Goal: Information Seeking & Learning: Find specific page/section

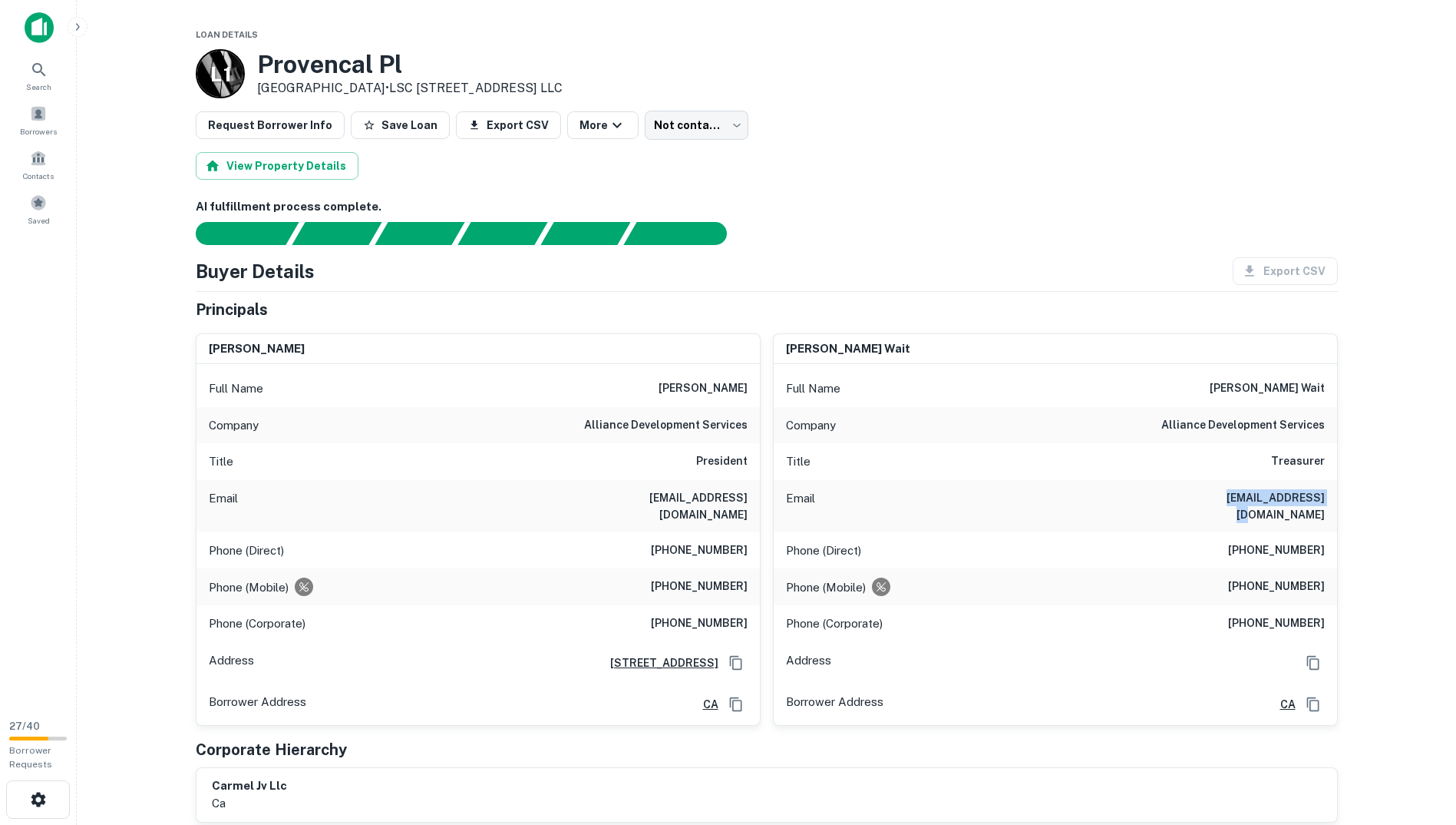
drag, startPoint x: 1225, startPoint y: 498, endPoint x: 1332, endPoint y: 494, distance: 107.1
click at [1332, 494] on div "Email jwait@all-dev.com" at bounding box center [1055, 506] width 564 height 53
copy h6 "jwait@all-dev.com"
click at [419, 121] on button "Save Loan" at bounding box center [400, 125] width 99 height 28
click at [665, 122] on body "Search Borrowers Contacts Saved 27 / 40 Borrower Requests Loan Details L 1 Prov…" at bounding box center [728, 412] width 1456 height 825
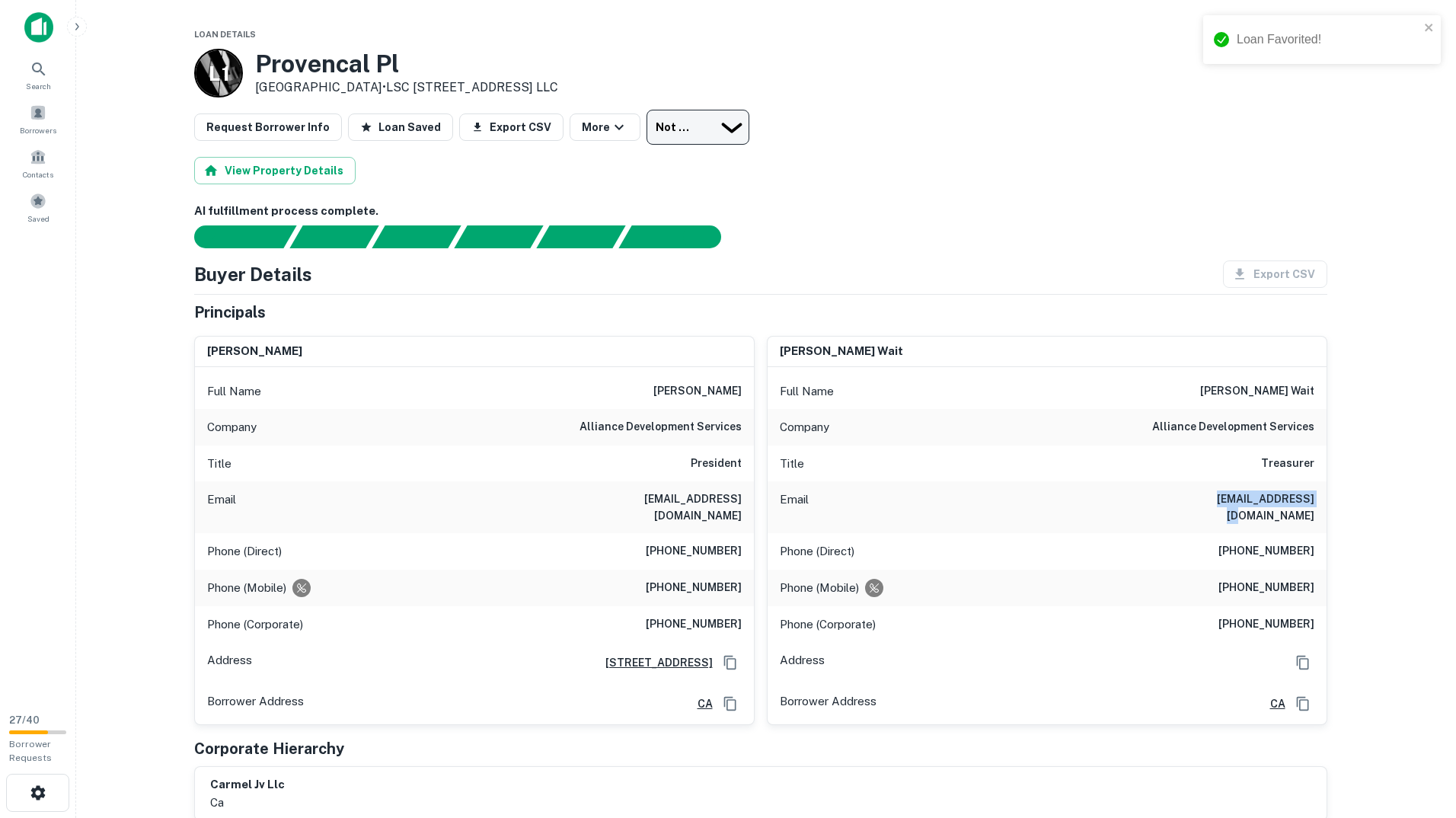
drag, startPoint x: 671, startPoint y: 215, endPoint x: 678, endPoint y: 183, distance: 32.8
type input "*********"
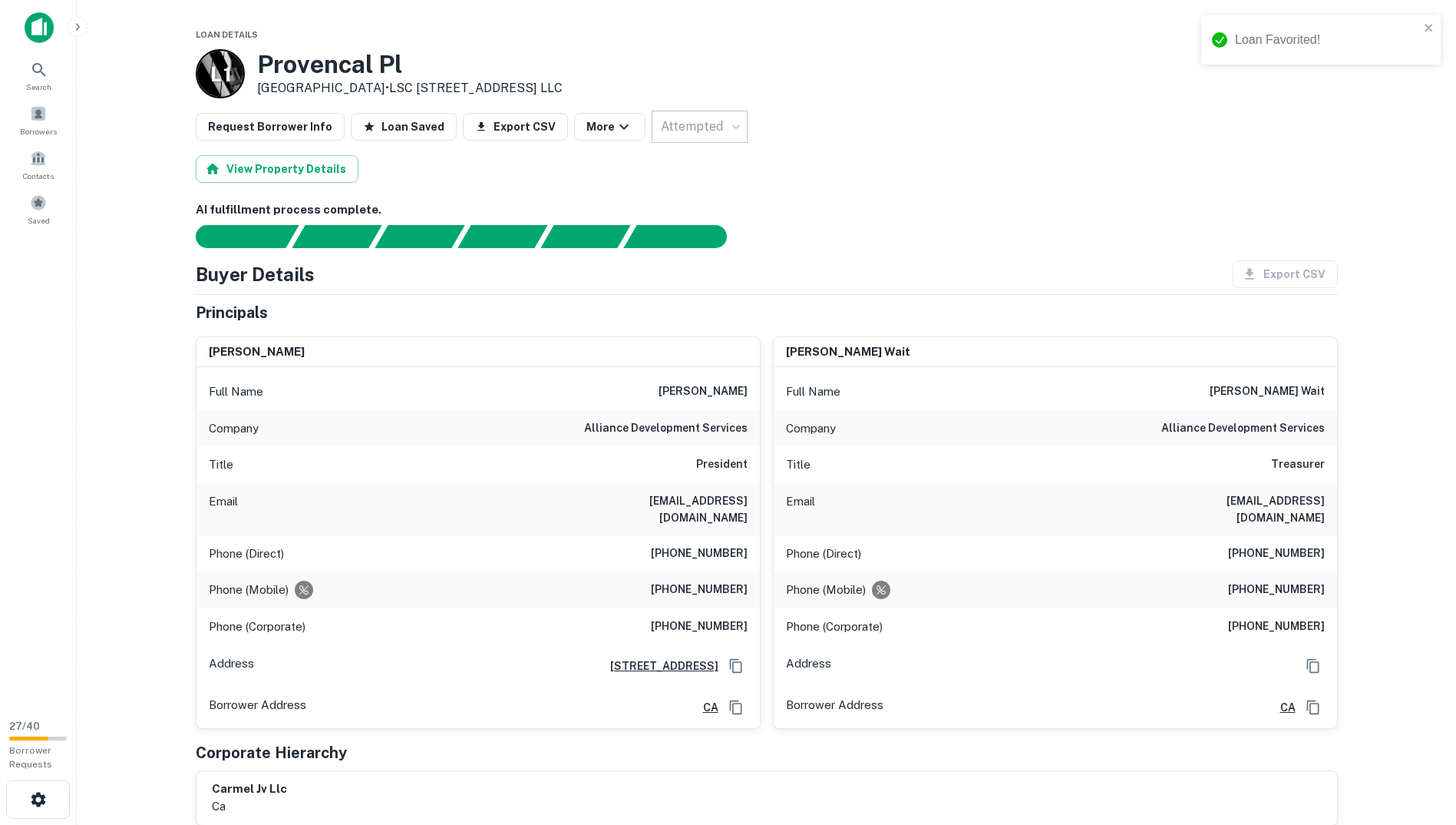
click at [816, 155] on div "View Property Details" at bounding box center [767, 168] width 1143 height 28
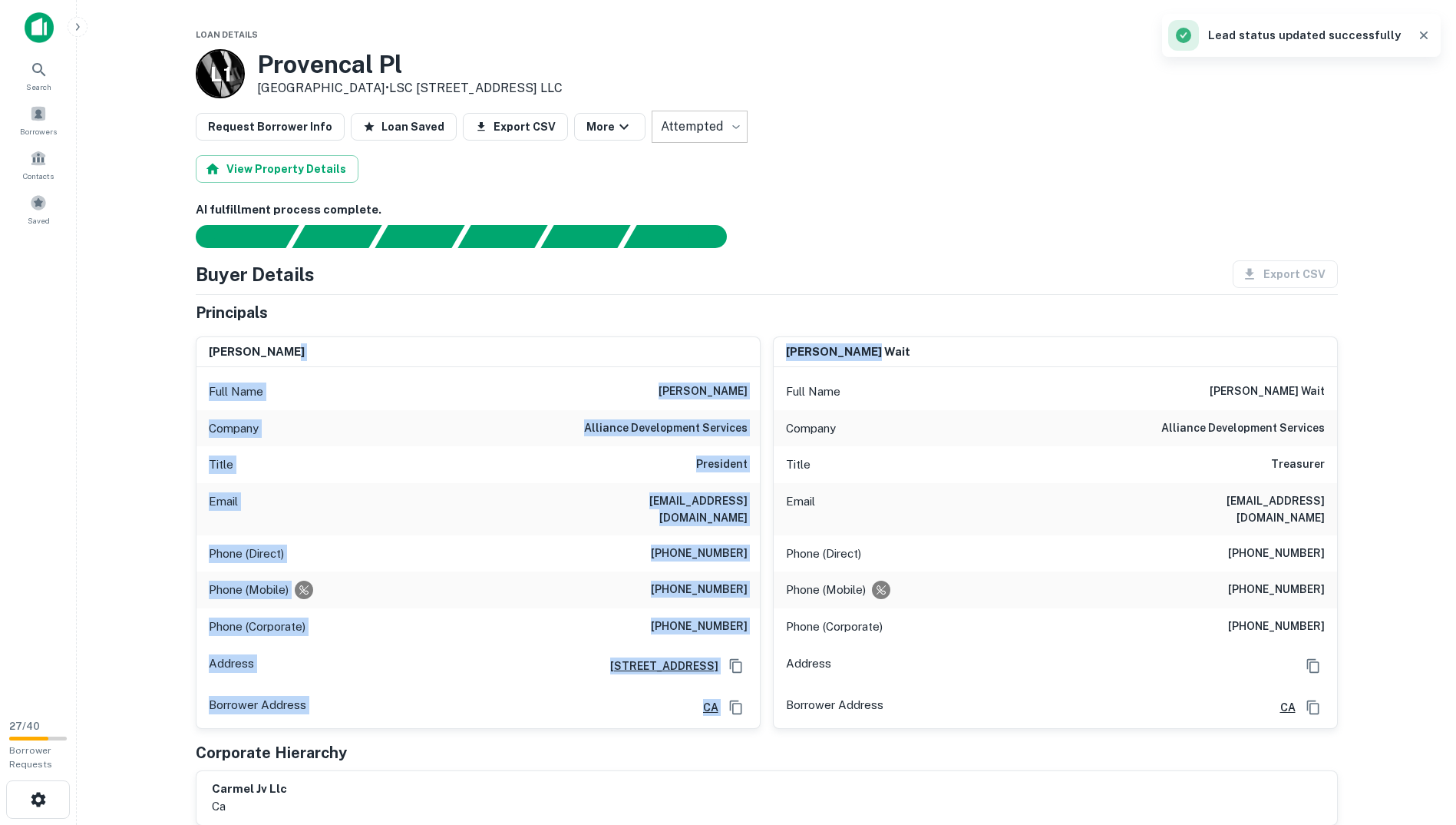
drag, startPoint x: 802, startPoint y: 344, endPoint x: 720, endPoint y: 337, distance: 82.3
click at [720, 337] on div "greg lamarca Full Name greg lamarca Company alliance development services Title…" at bounding box center [761, 527] width 1154 height 404
copy div "Full Name greg lamarca Company alliance development services Title President Em…"
click at [864, 324] on div "james d. wait Full Name james d. wait Company alliance development services Tit…" at bounding box center [1049, 527] width 577 height 404
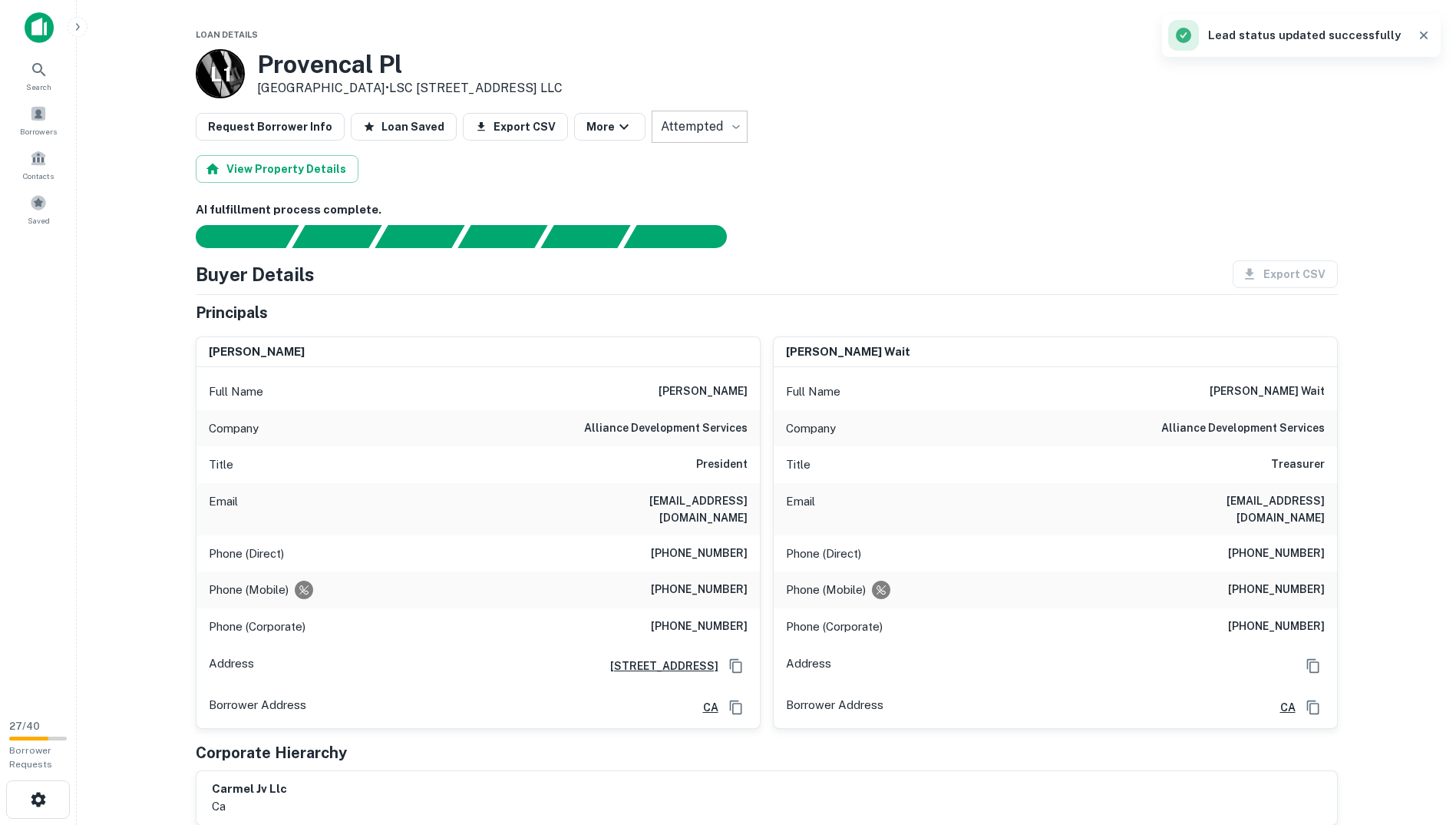
click at [830, 343] on h6 "james d. wait" at bounding box center [849, 352] width 125 height 18
copy h6 "james d. wait"
click at [1193, 483] on div "Email jwait@all-dev.com" at bounding box center [1055, 509] width 564 height 53
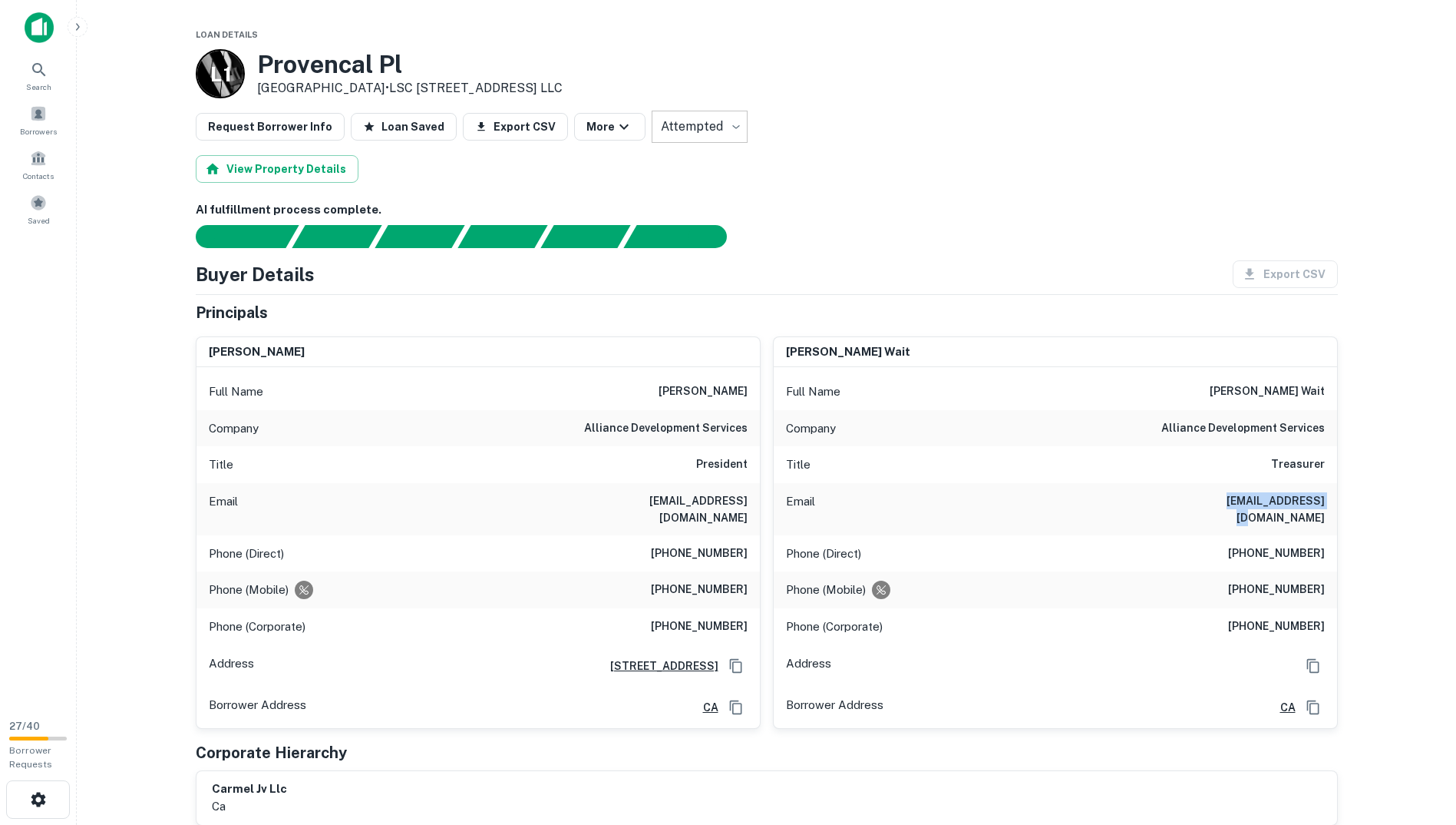
drag, startPoint x: 1222, startPoint y: 495, endPoint x: 1323, endPoint y: 502, distance: 101.2
click at [1323, 502] on div "Email jwait@all-dev.com" at bounding box center [1055, 509] width 564 height 53
copy h6 "jwait@all-dev.com"
click at [1247, 454] on div "Title Treasurer" at bounding box center [1055, 464] width 564 height 37
drag, startPoint x: 1243, startPoint y: 530, endPoint x: 1329, endPoint y: 542, distance: 86.8
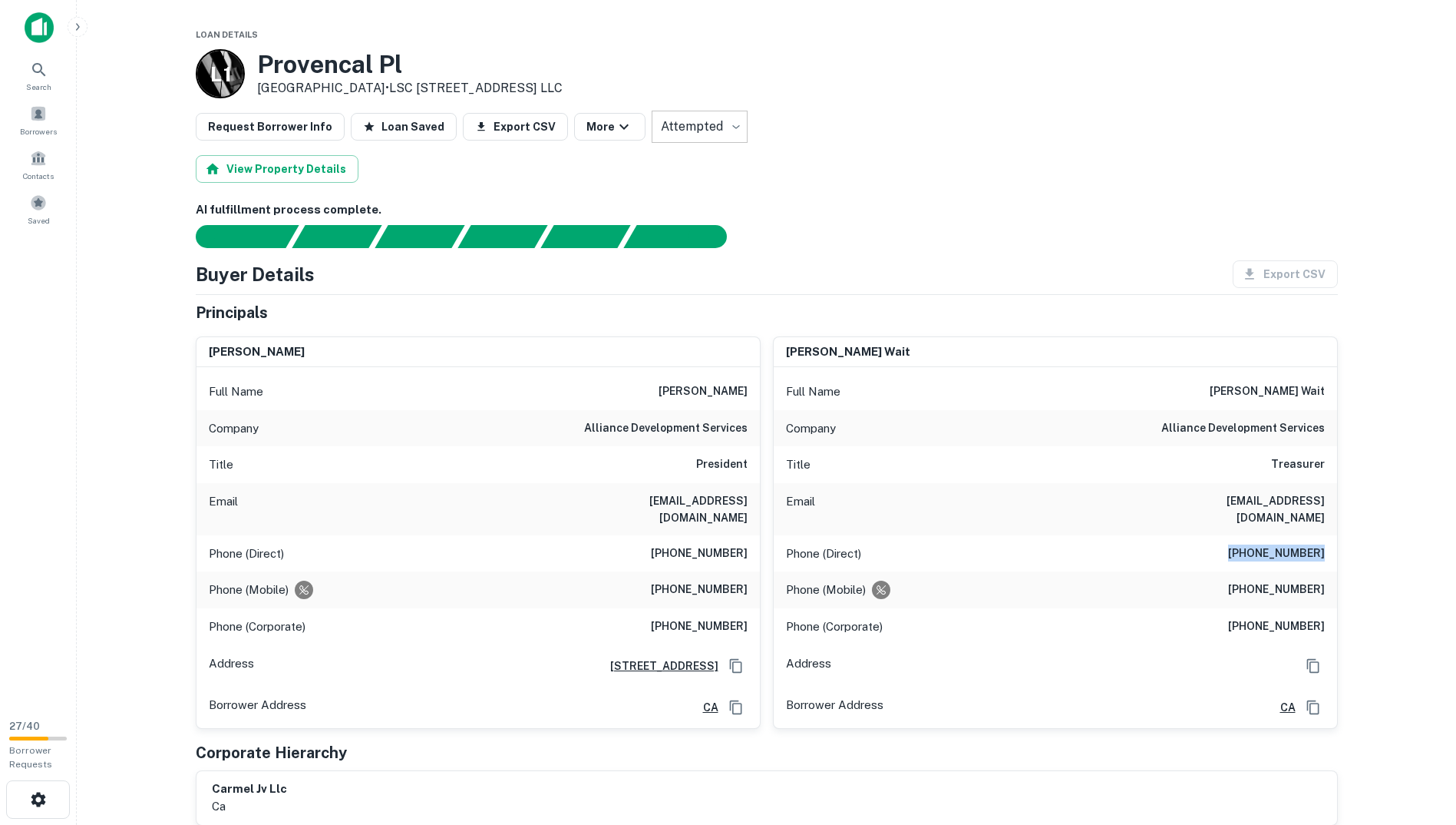
click at [1329, 542] on div "Phone (Direct) (858) 705-6228" at bounding box center [1055, 553] width 564 height 37
copy h6 "(858) 705-6228"
drag, startPoint x: 1251, startPoint y: 604, endPoint x: 1293, endPoint y: 610, distance: 42.4
click at [1364, 611] on main "Loan Details L 1 Provencal Pl San Diego, CA 92128 • LSC 10211 Rancho Carmel DR …" at bounding box center [766, 412] width 1379 height 825
copy h6 "760) 802-4888"
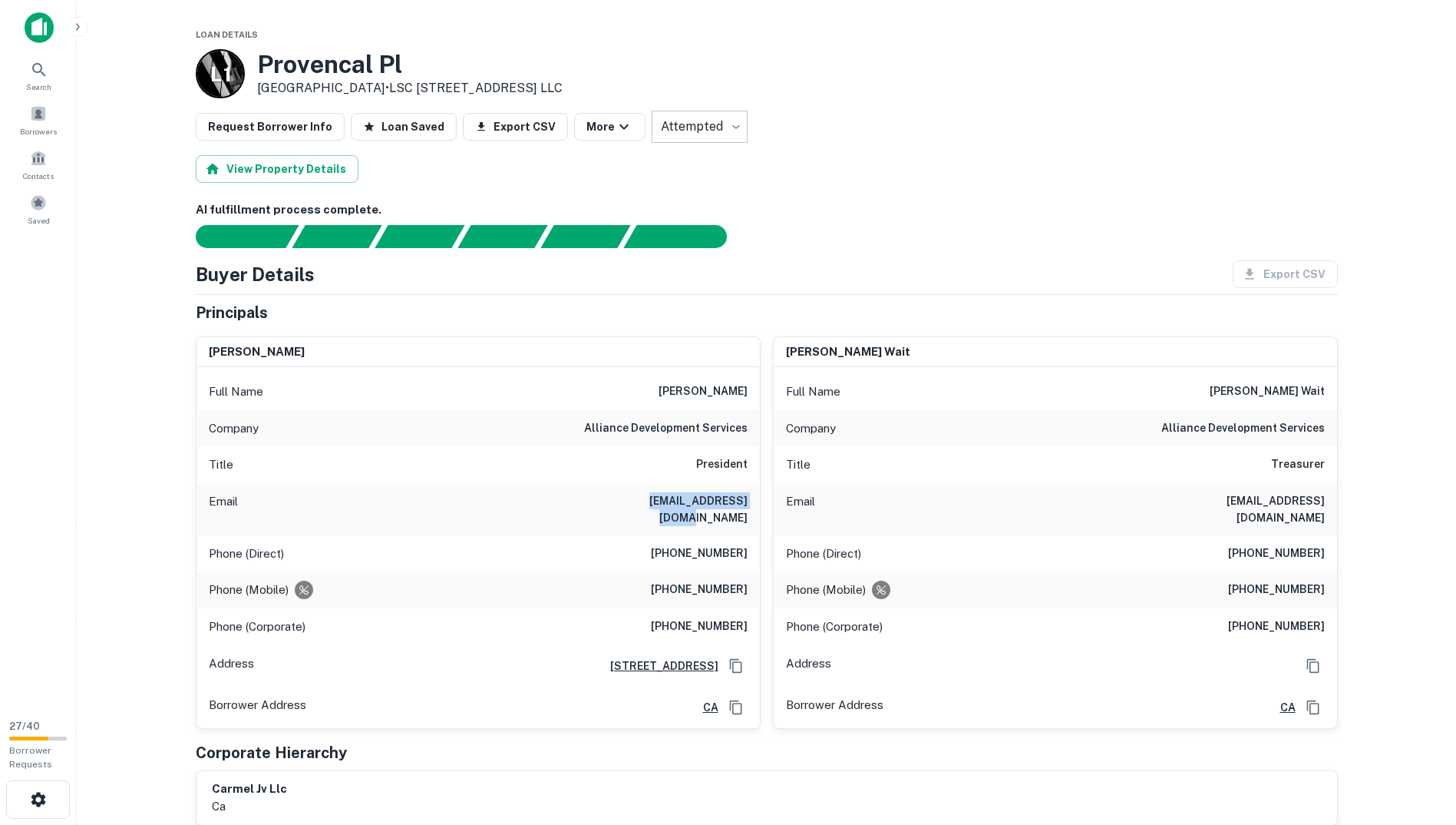
drag, startPoint x: 630, startPoint y: 497, endPoint x: 746, endPoint y: 502, distance: 116.1
click at [746, 502] on div "Email glamarca@all-dev.com" at bounding box center [478, 509] width 564 height 53
copy h6 "glamarca@all-dev.com"
drag, startPoint x: 665, startPoint y: 529, endPoint x: 760, endPoint y: 533, distance: 95.1
click at [760, 533] on div "greg lamarca Full Name greg lamarca Company alliance development services Title…" at bounding box center [478, 533] width 565 height 392
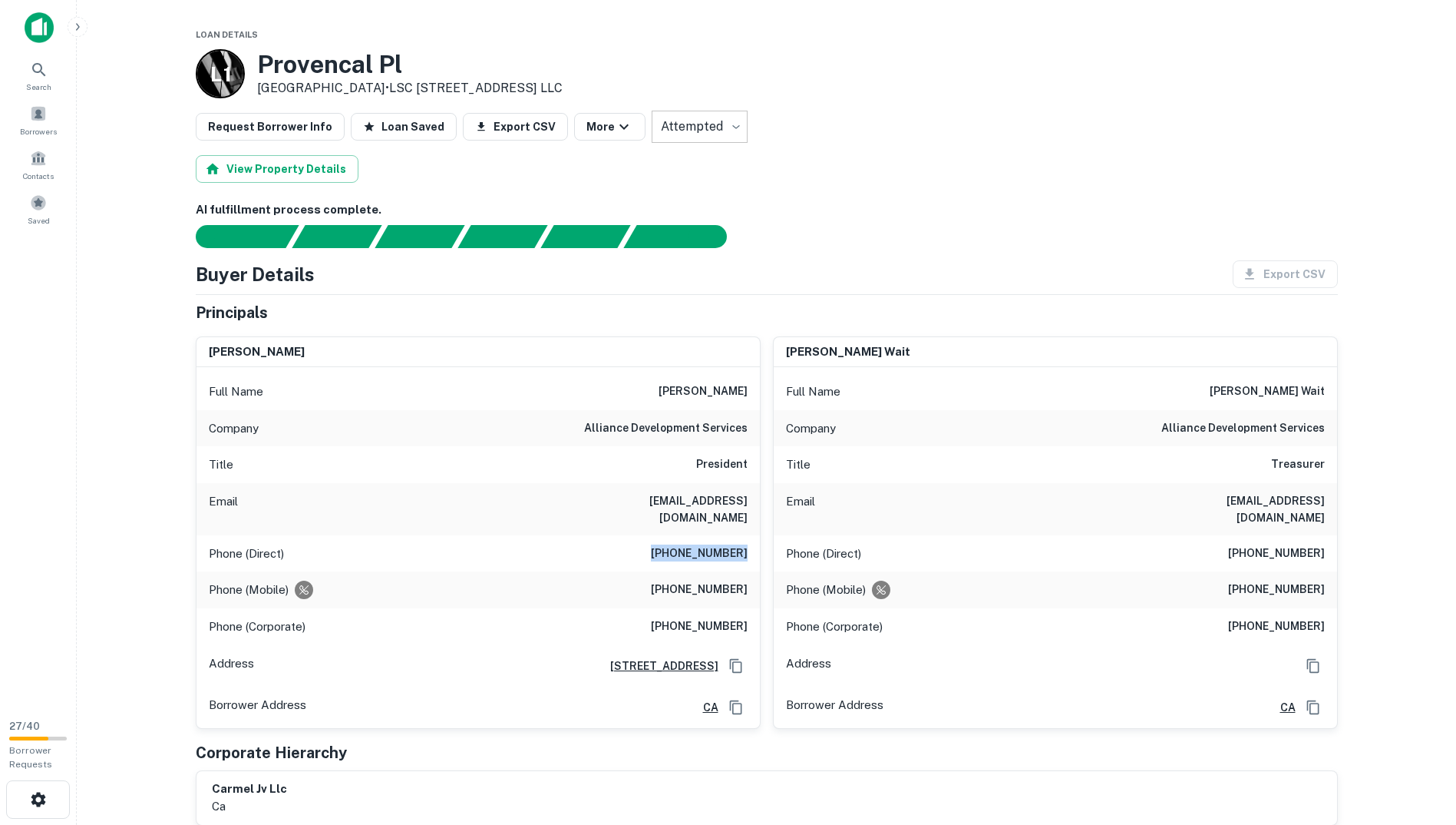
copy h6 "(760) 452-2200"
click at [703, 584] on div "Phone (Mobile) (760) 522-5767" at bounding box center [478, 589] width 564 height 37
drag, startPoint x: 669, startPoint y: 602, endPoint x: 752, endPoint y: 602, distance: 83.0
click at [752, 609] on div "Phone (Corporate) (760) 802-4888" at bounding box center [478, 626] width 564 height 37
drag, startPoint x: 752, startPoint y: 602, endPoint x: 701, endPoint y: 608, distance: 51.4
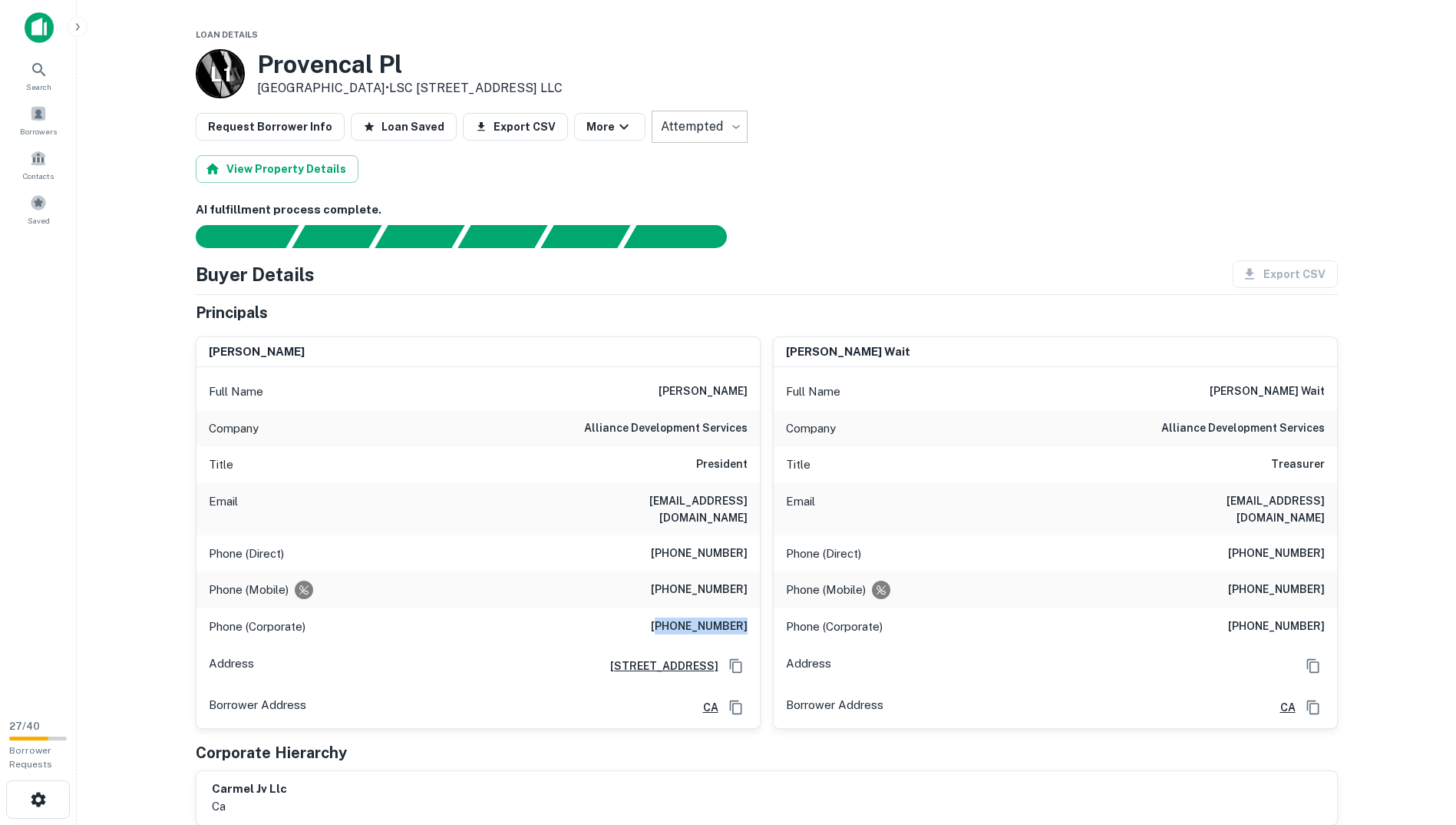
click at [701, 617] on h6 "(760) 802-4888" at bounding box center [699, 626] width 97 height 19
drag, startPoint x: 665, startPoint y: 604, endPoint x: 753, endPoint y: 605, distance: 88.0
click at [753, 609] on div "Phone (Corporate) (760) 802-4888" at bounding box center [478, 626] width 564 height 37
drag, startPoint x: 277, startPoint y: 608, endPoint x: 758, endPoint y: 604, distance: 481.0
click at [758, 609] on div "Phone (Corporate) (760) 802-4888" at bounding box center [478, 626] width 564 height 37
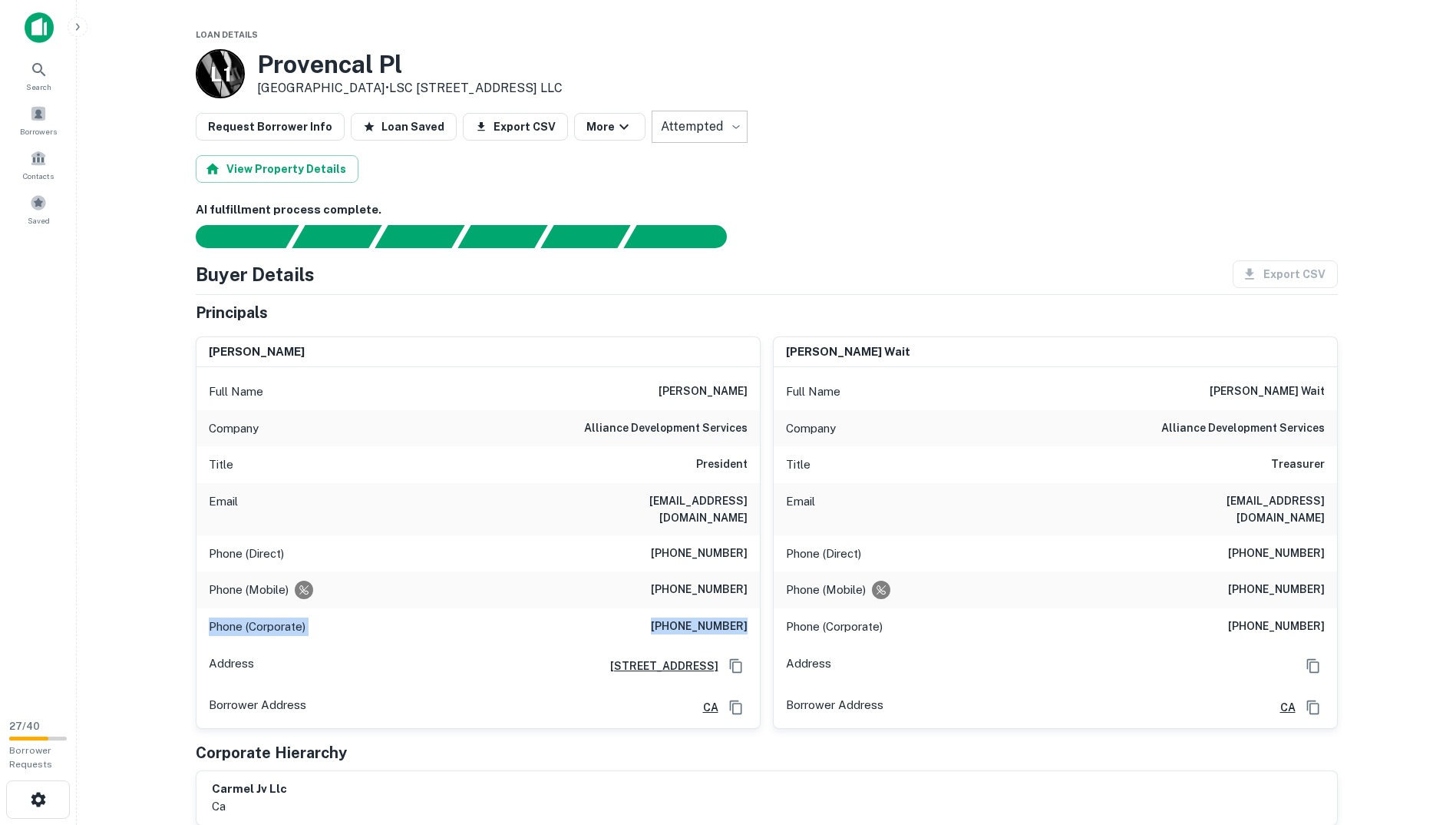
copy div "Phone (Corporate) (760) 802-4888"
drag, startPoint x: 631, startPoint y: 496, endPoint x: 747, endPoint y: 493, distance: 116.0
click at [747, 493] on h6 "glamarca@all-dev.com" at bounding box center [655, 510] width 184 height 34
copy h6 "glamarca@all-dev.com"
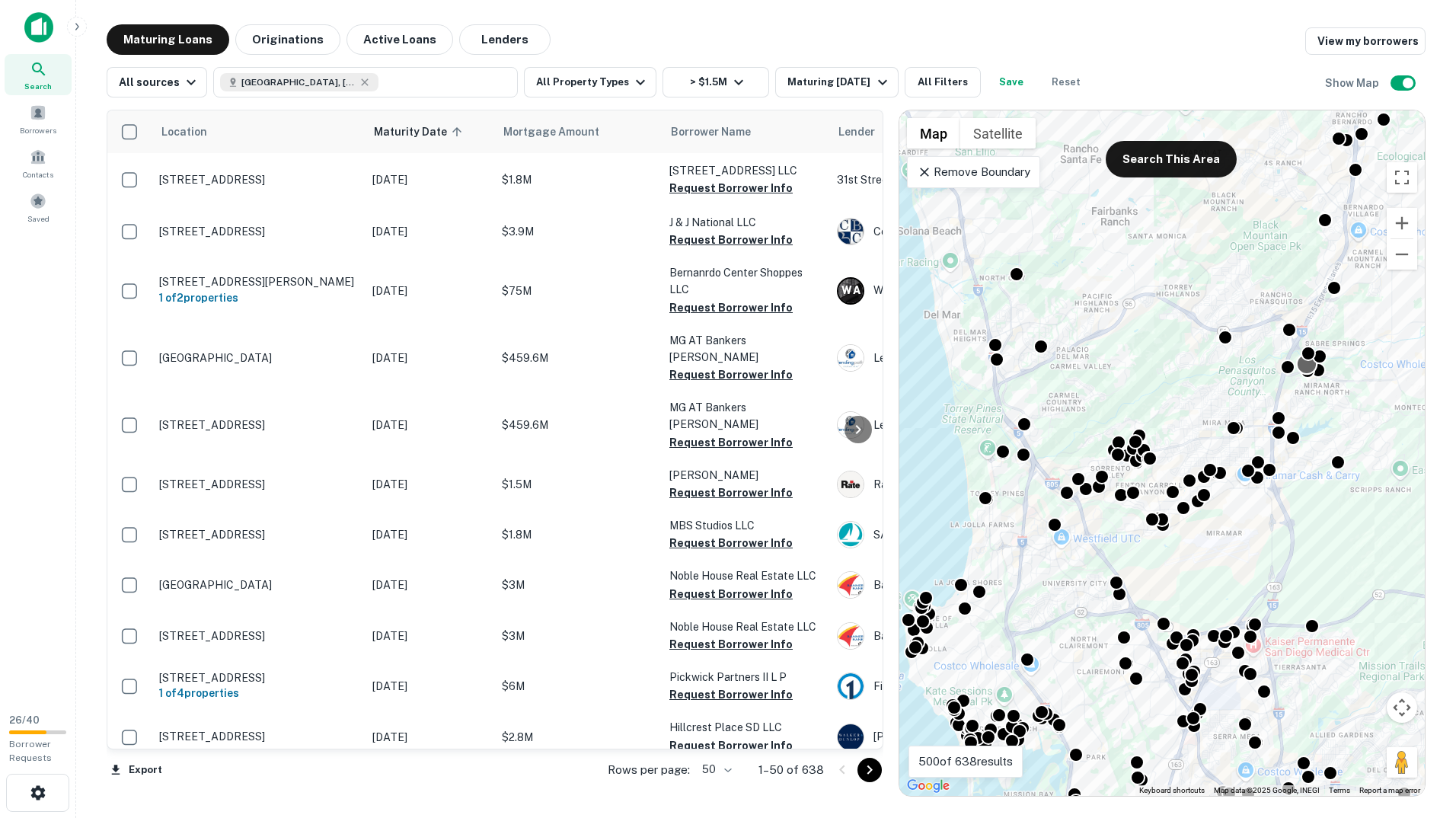
drag, startPoint x: 1142, startPoint y: 609, endPoint x: 1300, endPoint y: 365, distance: 290.7
click at [1300, 365] on div at bounding box center [1307, 364] width 22 height 22
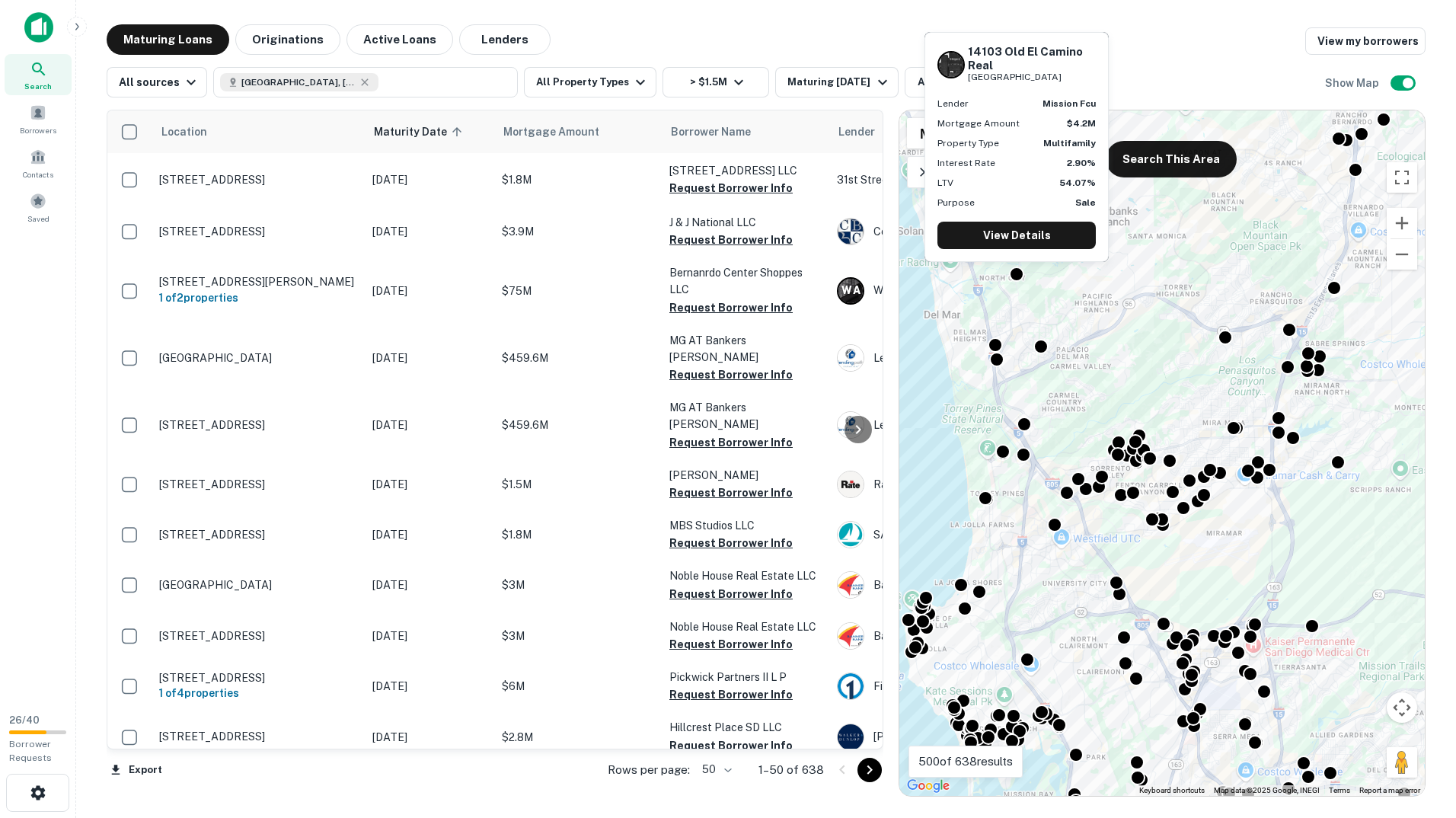
click at [1013, 267] on div "14103 Old El Camino Real San Diego, CA 92130 Lender mission fcu Mortgage Amount…" at bounding box center [1017, 151] width 187 height 242
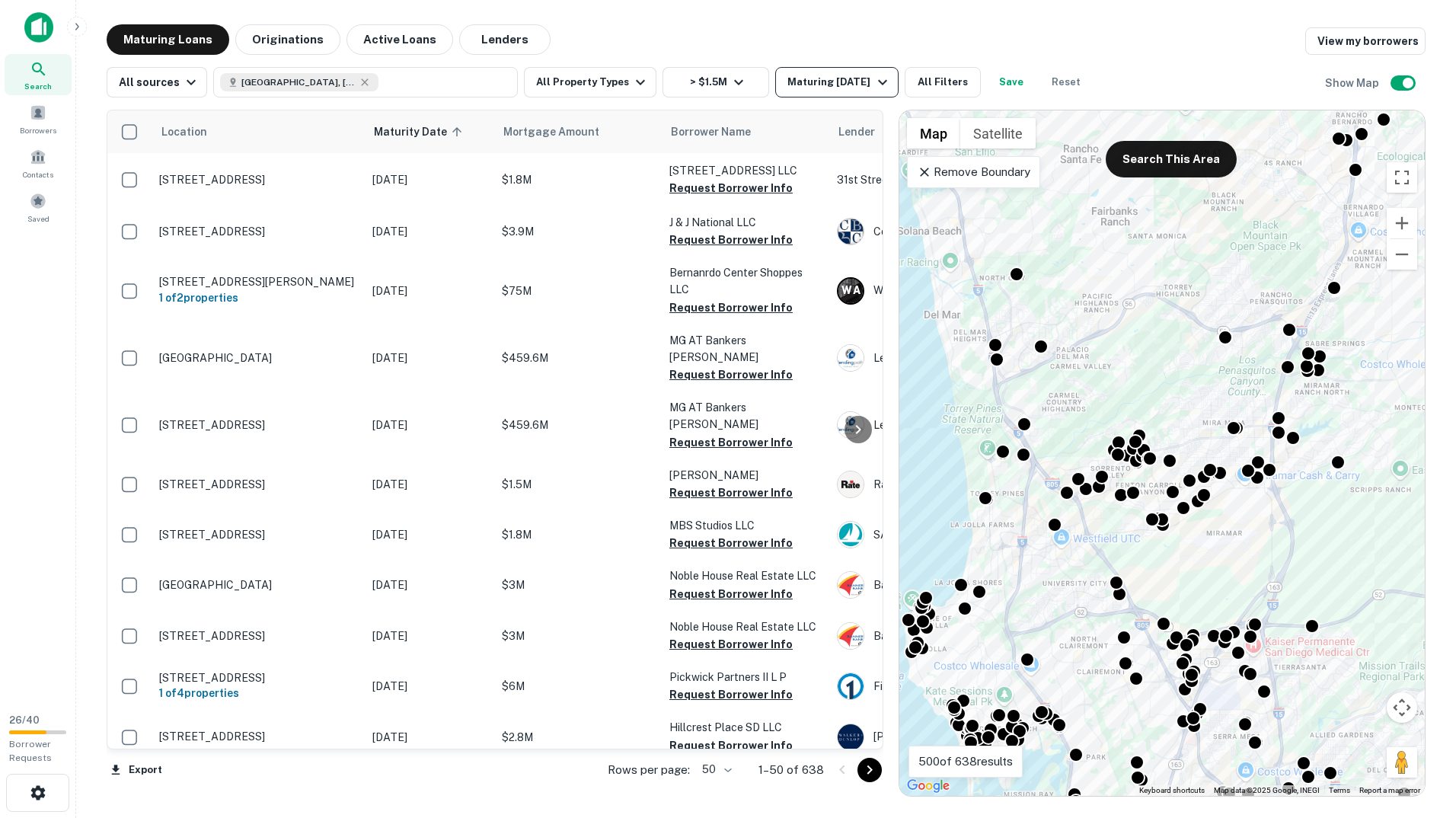
click at [826, 85] on div "Maturing In 1 Year" at bounding box center [838, 82] width 103 height 19
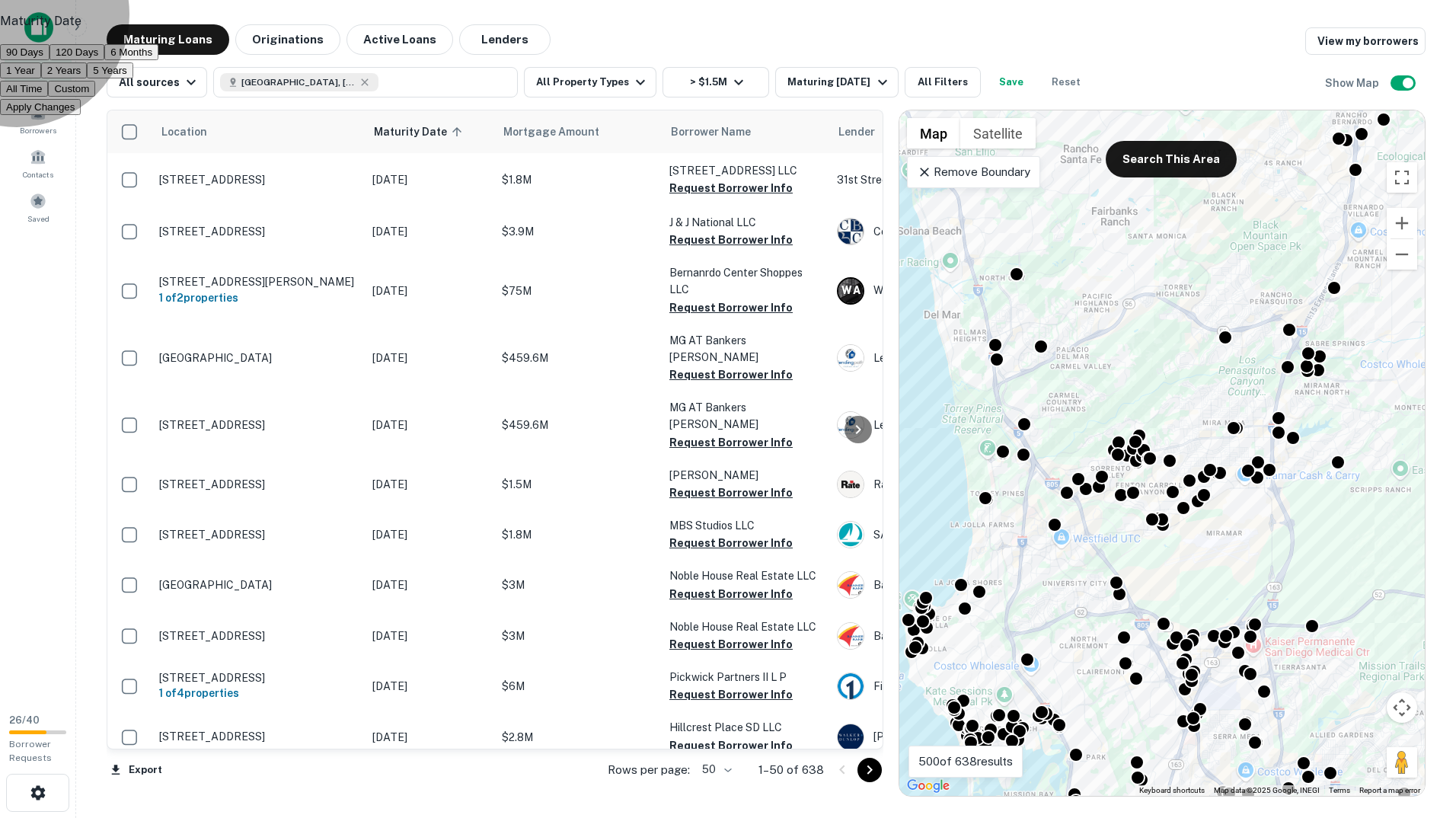
click at [95, 96] on button "Custom" at bounding box center [71, 88] width 47 height 16
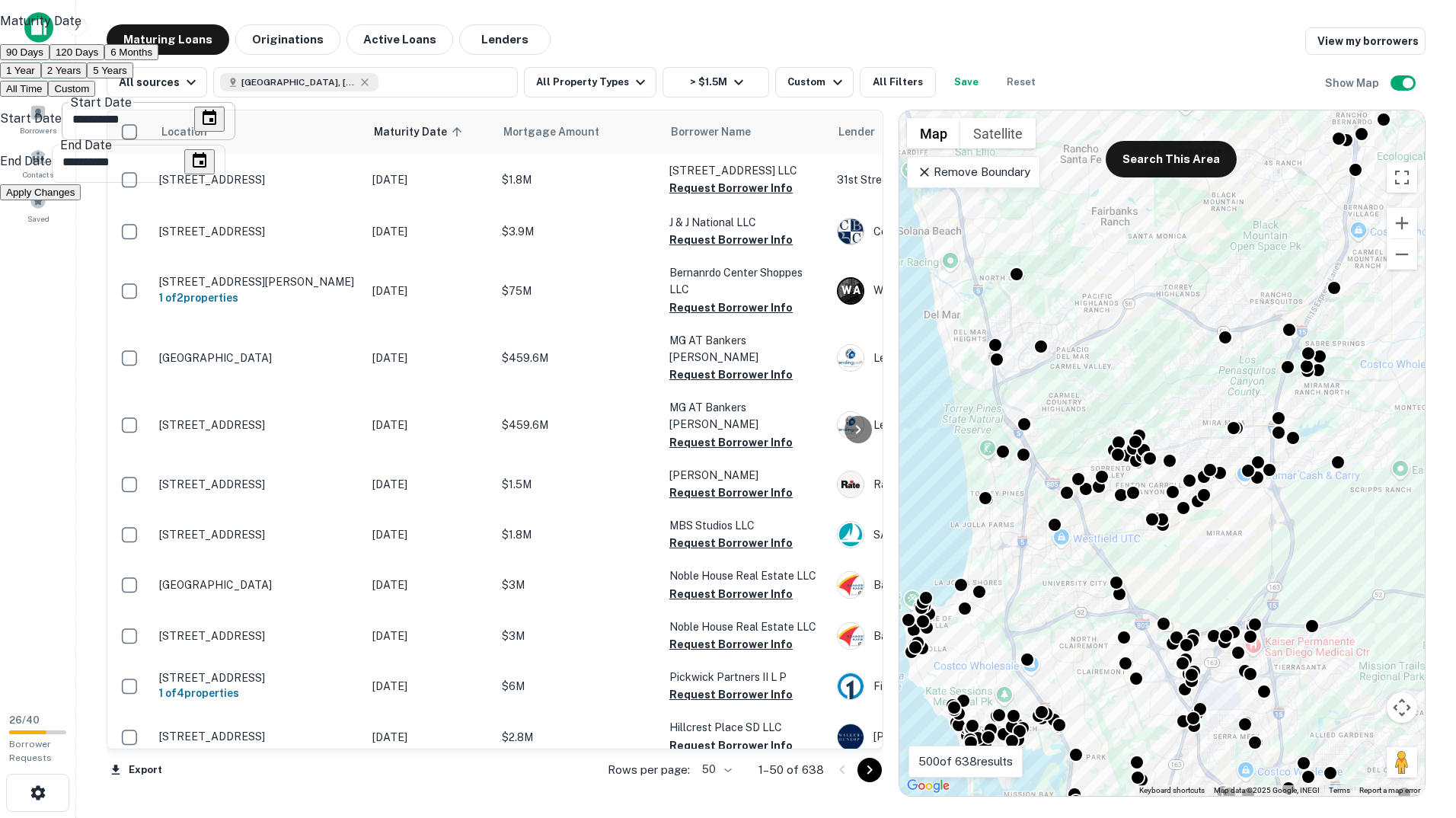
click at [216, 125] on icon "Choose date, selected date is Sep 19, 2025" at bounding box center [209, 117] width 14 height 15
click at [588, 333] on icon "Next month" at bounding box center [588, 333] width 0 height 0
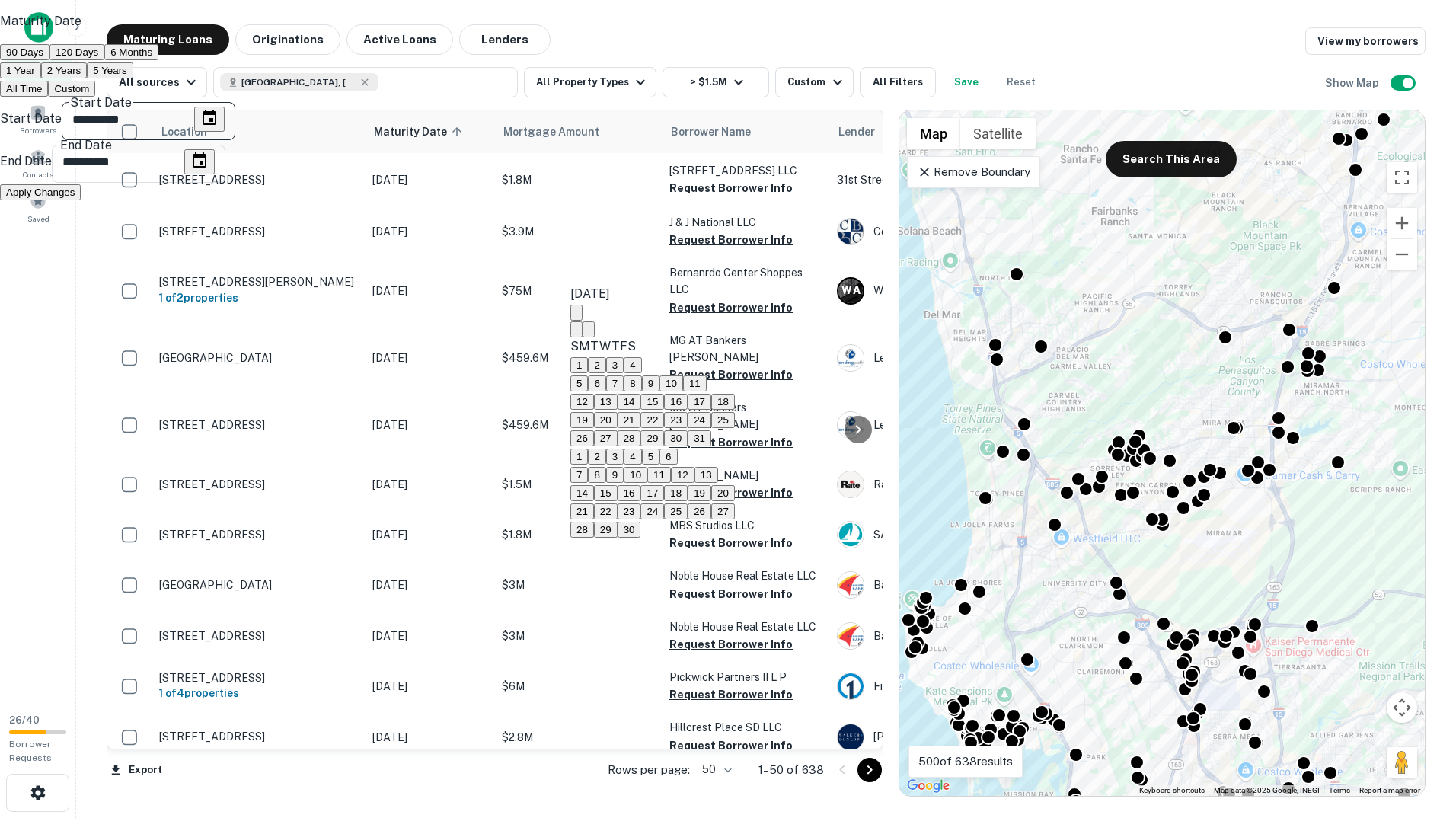
click at [588, 333] on icon "Next month" at bounding box center [588, 333] width 0 height 0
click at [588, 366] on button "1" at bounding box center [580, 365] width 18 height 16
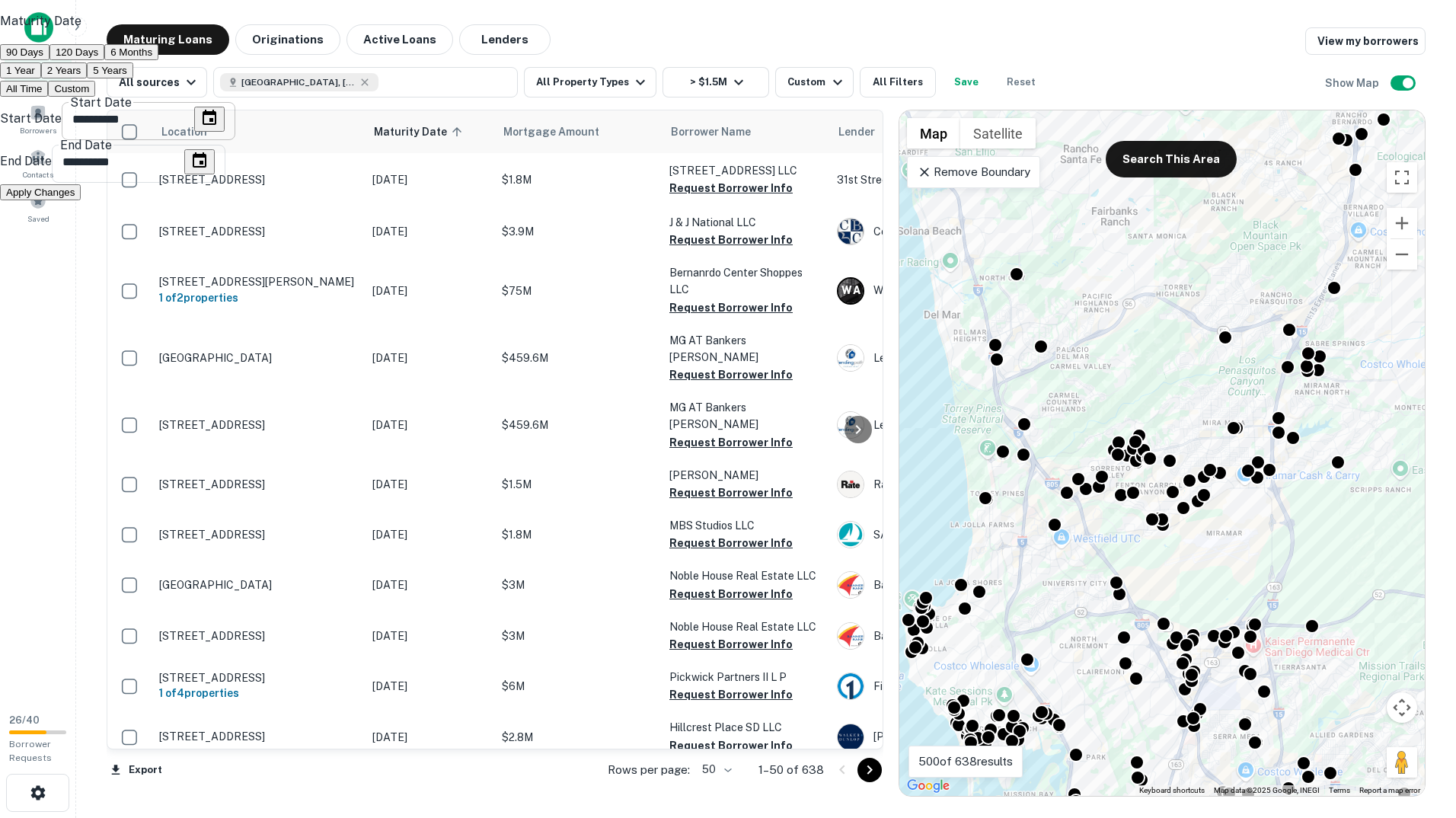
click at [218, 127] on icon "Choose date, selected date is Jan 1, 2026" at bounding box center [209, 117] width 19 height 19
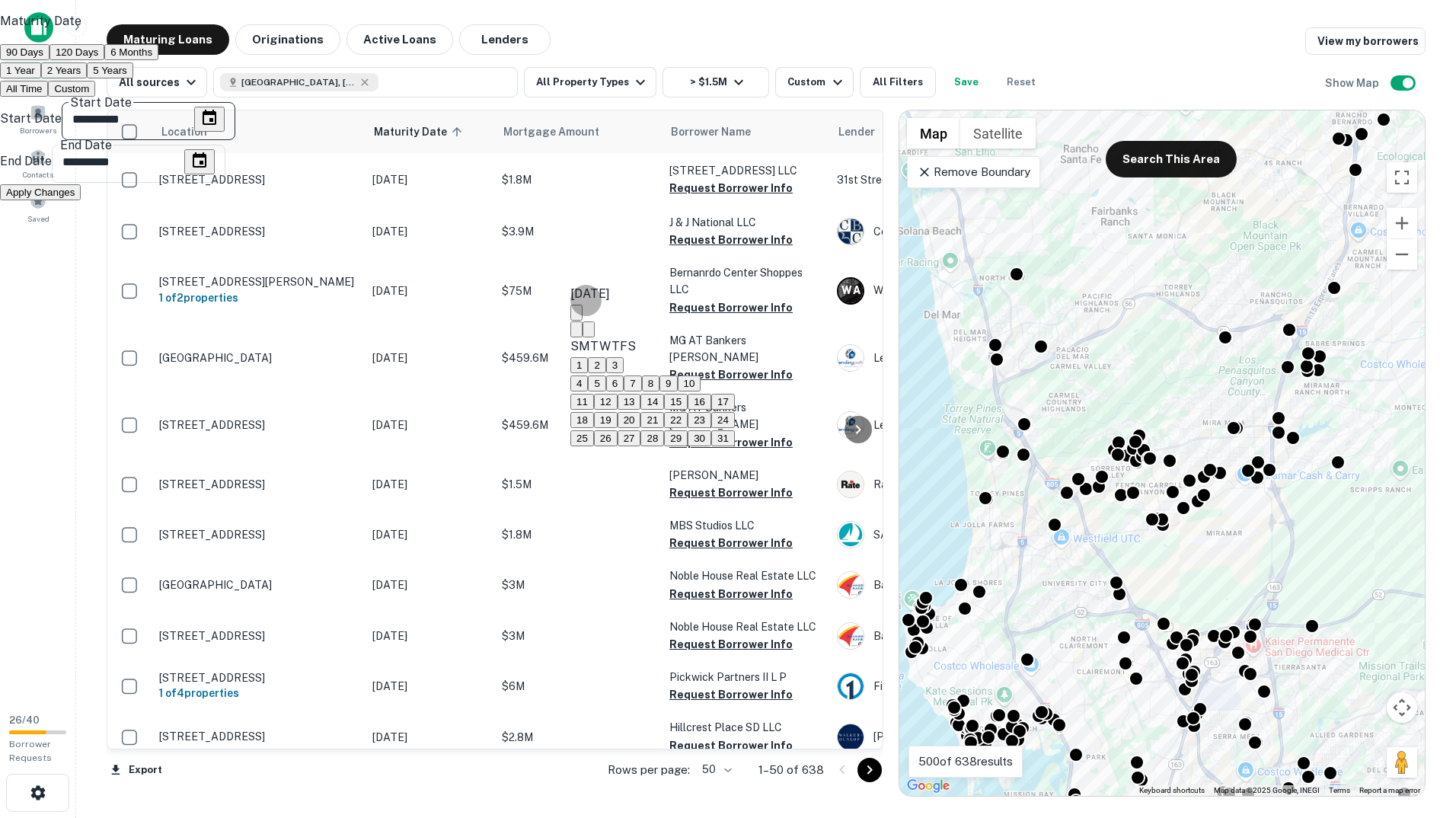
click at [577, 333] on icon "Previous month" at bounding box center [577, 333] width 0 height 0
click at [618, 410] on button "15" at bounding box center [605, 402] width 24 height 16
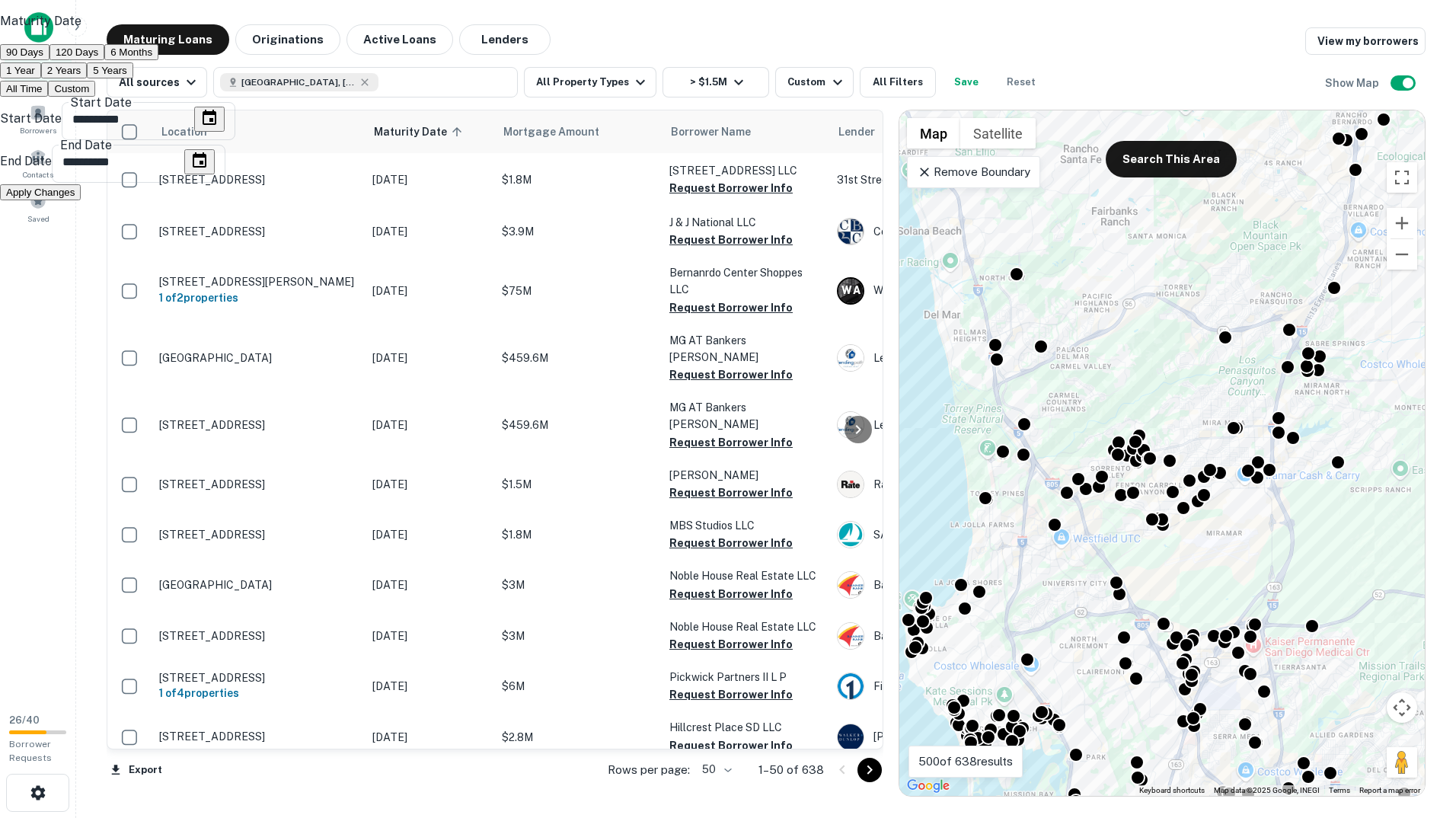
type input "**********"
click at [207, 168] on icon "Choose date, selected date is Mar 18, 2026" at bounding box center [200, 159] width 14 height 15
click at [724, 333] on icon "Next month" at bounding box center [724, 333] width 0 height 0
click at [823, 446] on button "30" at bounding box center [811, 438] width 24 height 16
type input "**********"
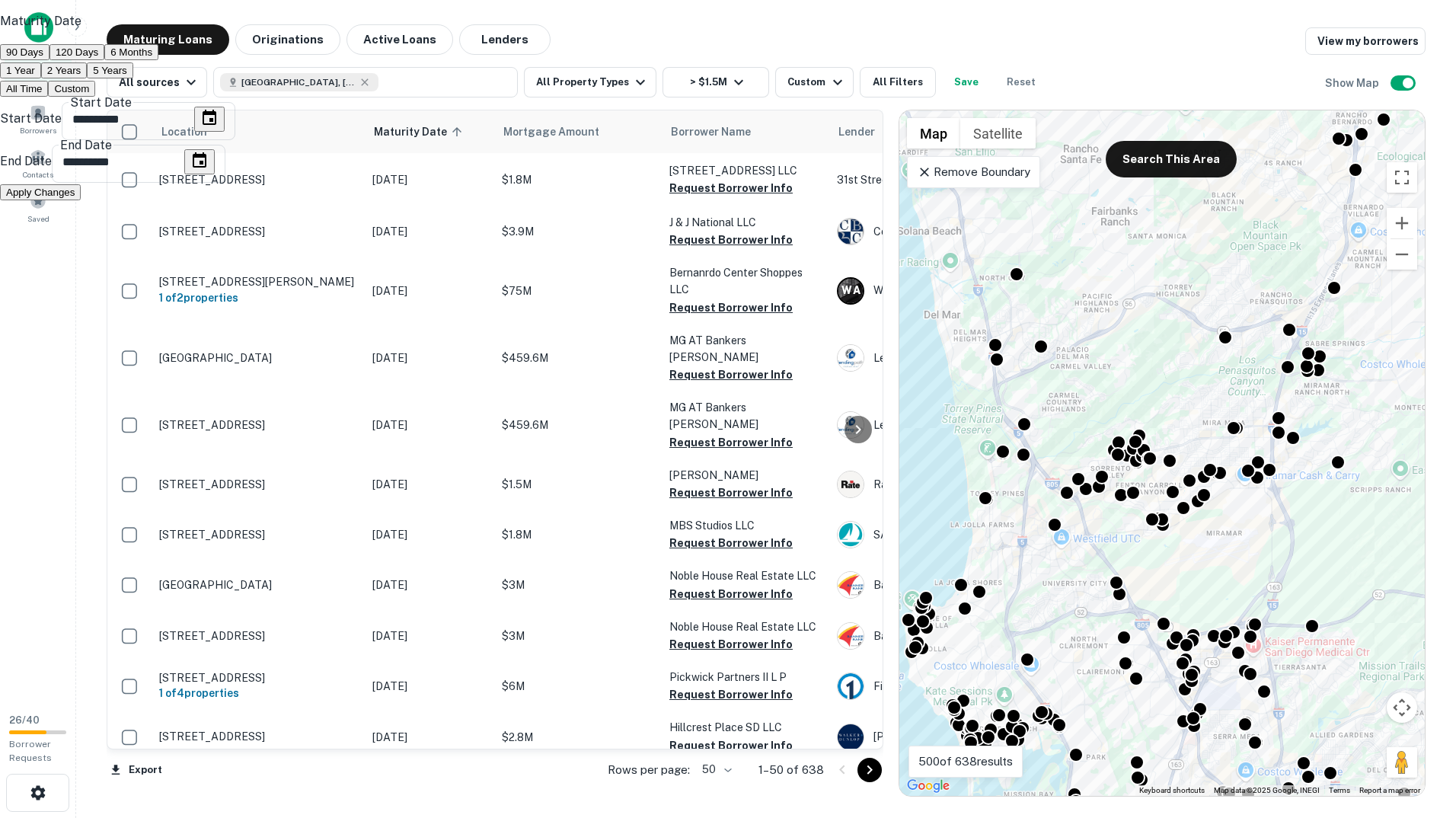
click at [80, 201] on button "Apply Changes" at bounding box center [40, 193] width 80 height 16
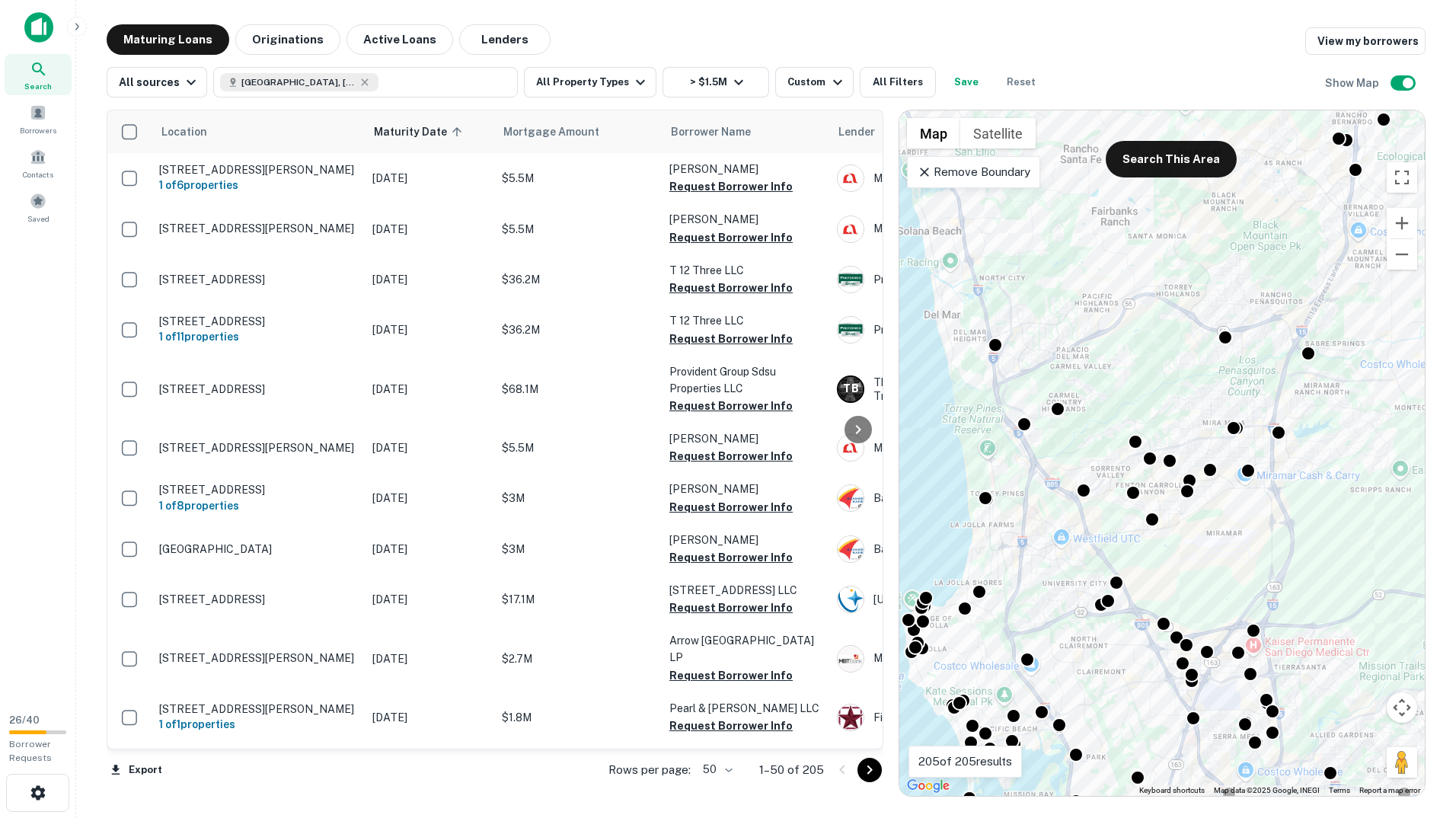
click at [993, 490] on div at bounding box center [985, 497] width 15 height 15
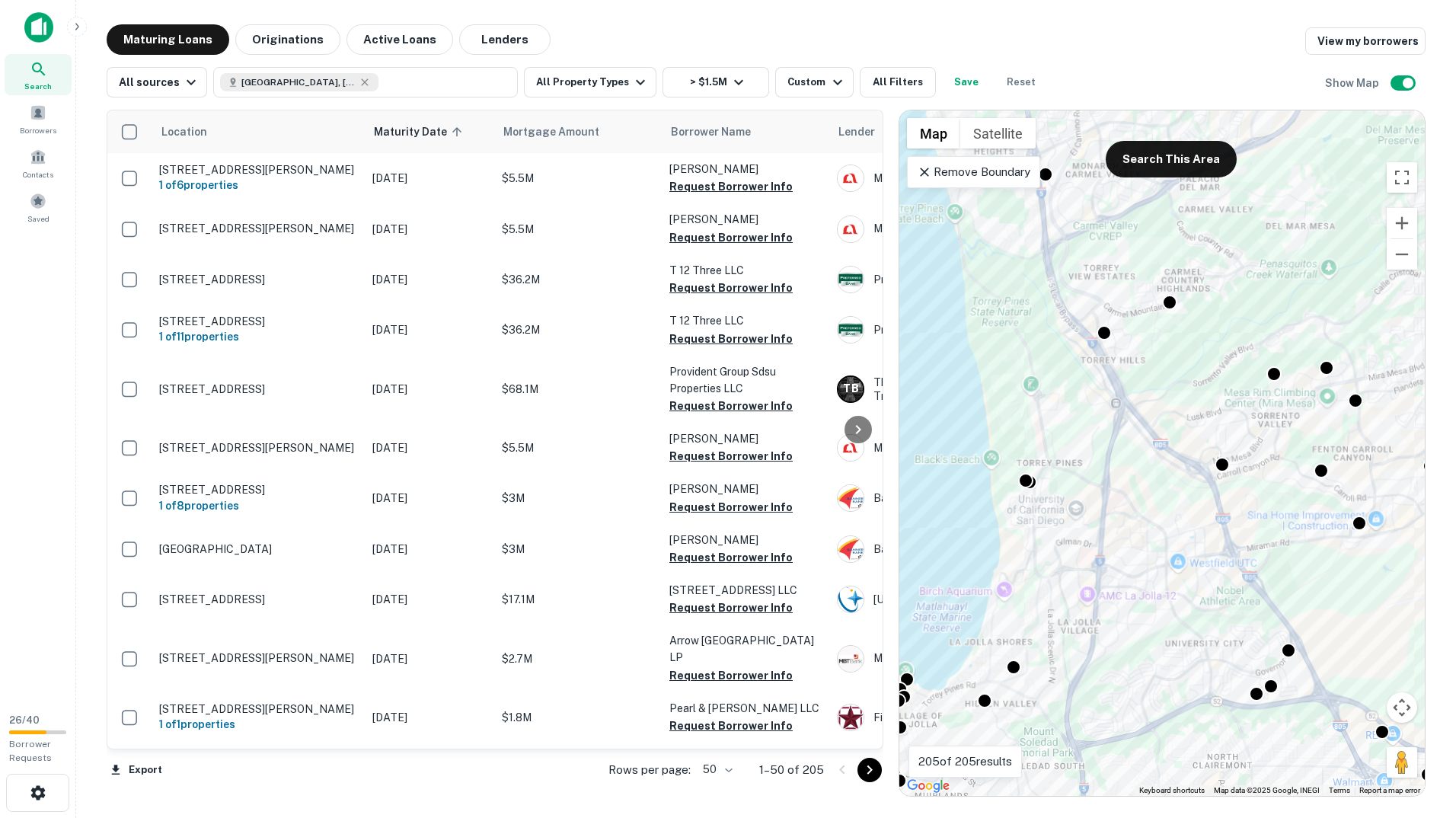
drag, startPoint x: 1052, startPoint y: 522, endPoint x: 1101, endPoint y: 483, distance: 62.6
click at [1101, 483] on div "To navigate, press the arrow keys. To activate drag with keyboard, press Alt + …" at bounding box center [1162, 453] width 526 height 685
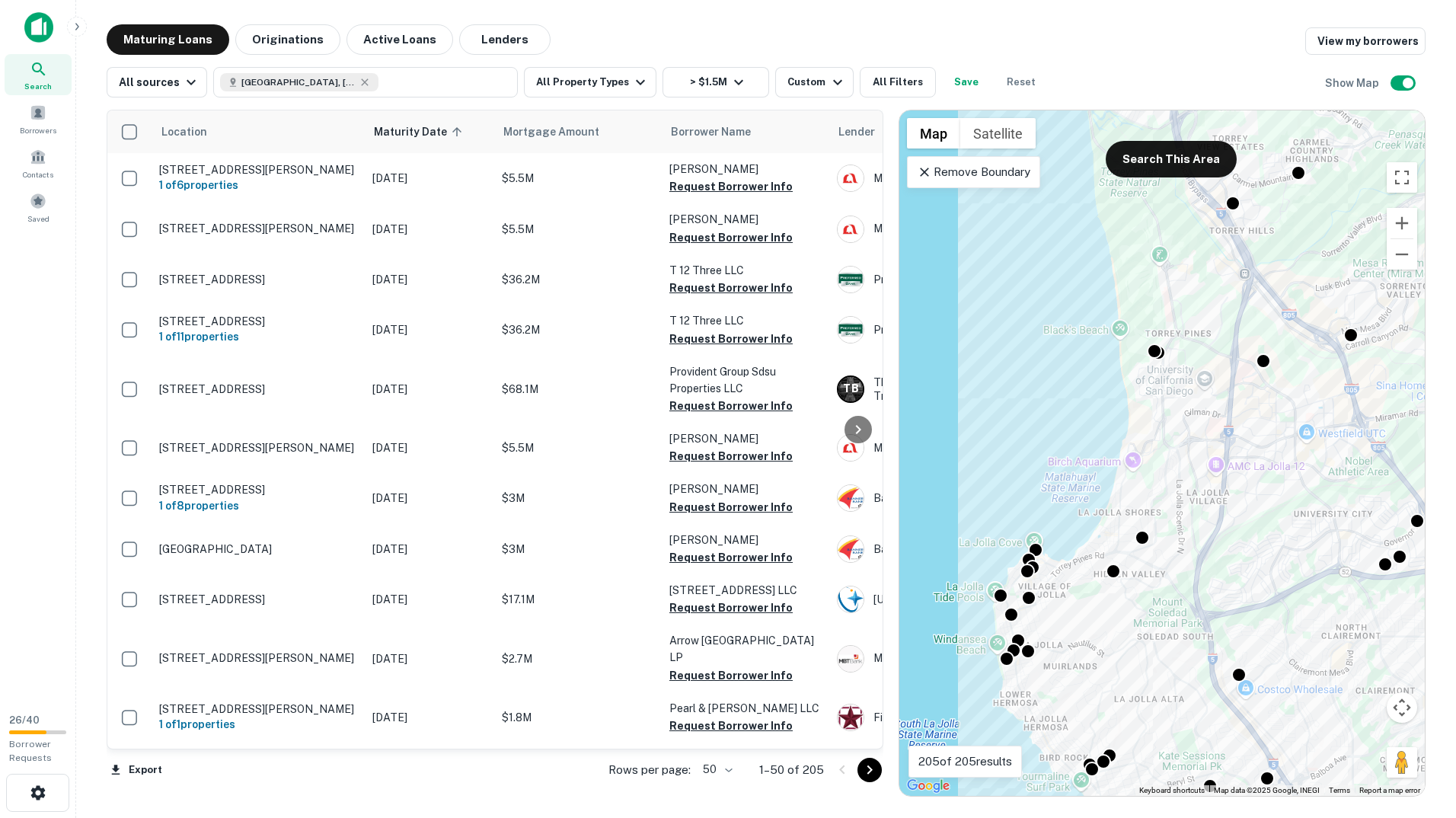
drag, startPoint x: 978, startPoint y: 683, endPoint x: 1068, endPoint y: 591, distance: 128.7
click at [1068, 589] on div "To activate drag with keyboard, press Alt + Enter. Once in keyboard drag state,…" at bounding box center [1162, 453] width 526 height 685
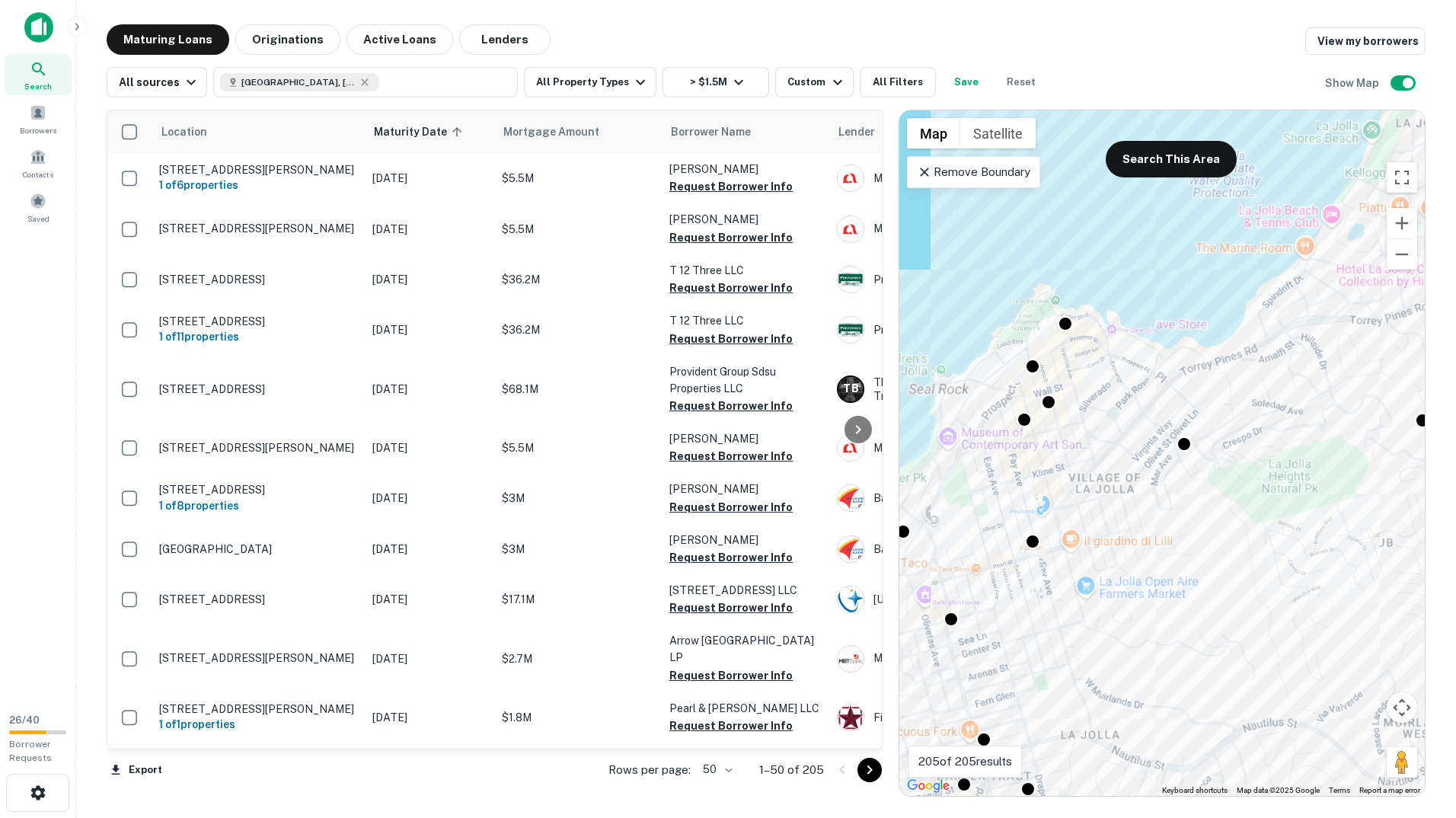
drag, startPoint x: 1088, startPoint y: 640, endPoint x: 1168, endPoint y: 602, distance: 88.6
click at [1167, 605] on div "To activate drag with keyboard, press Alt + Enter. Once in keyboard drag state,…" at bounding box center [1162, 453] width 526 height 685
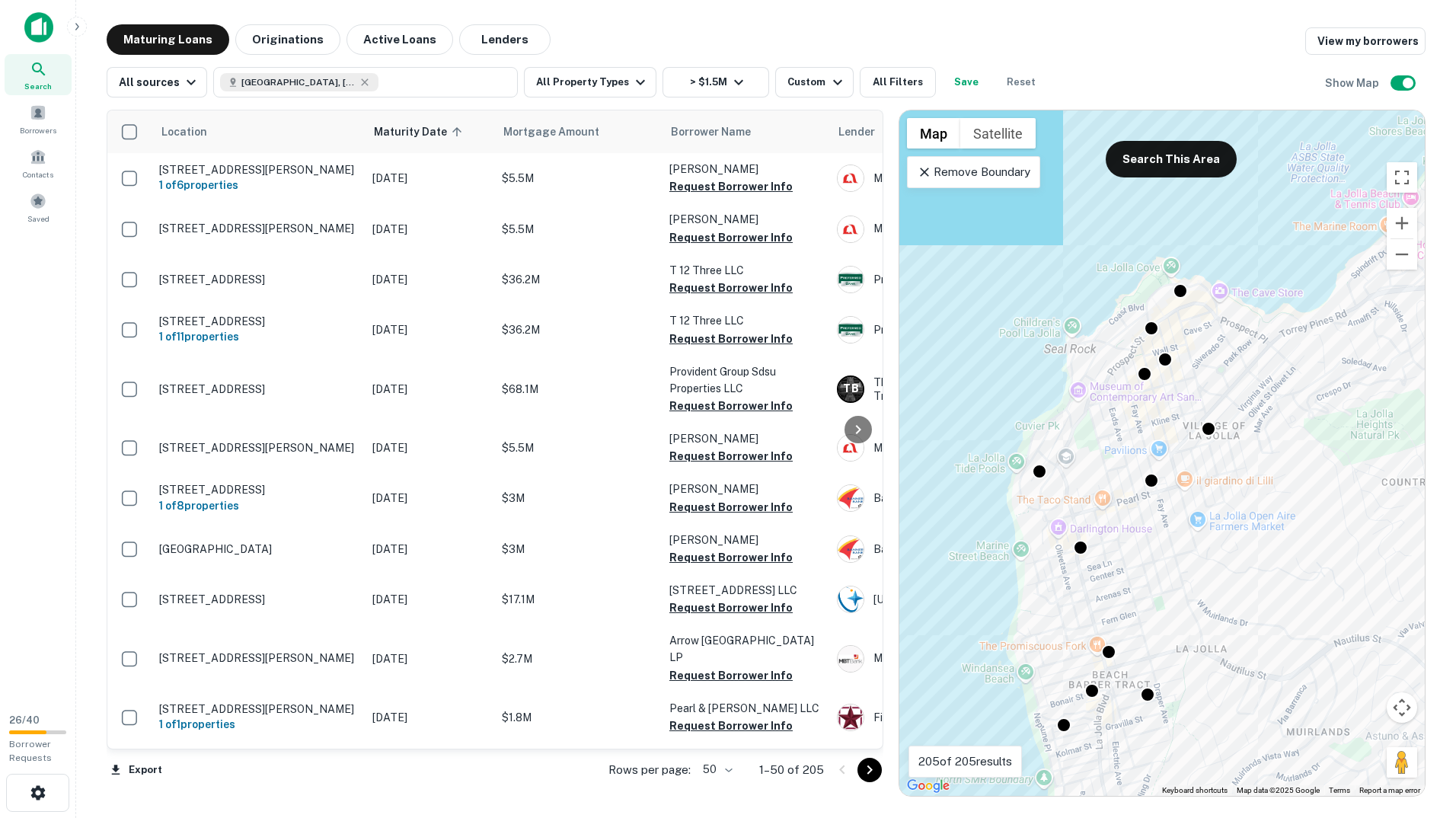
drag, startPoint x: 1079, startPoint y: 758, endPoint x: 1113, endPoint y: 709, distance: 59.6
click at [1127, 712] on div "To activate drag with keyboard, press Alt + Enter. Once in keyboard drag state,…" at bounding box center [1162, 453] width 526 height 685
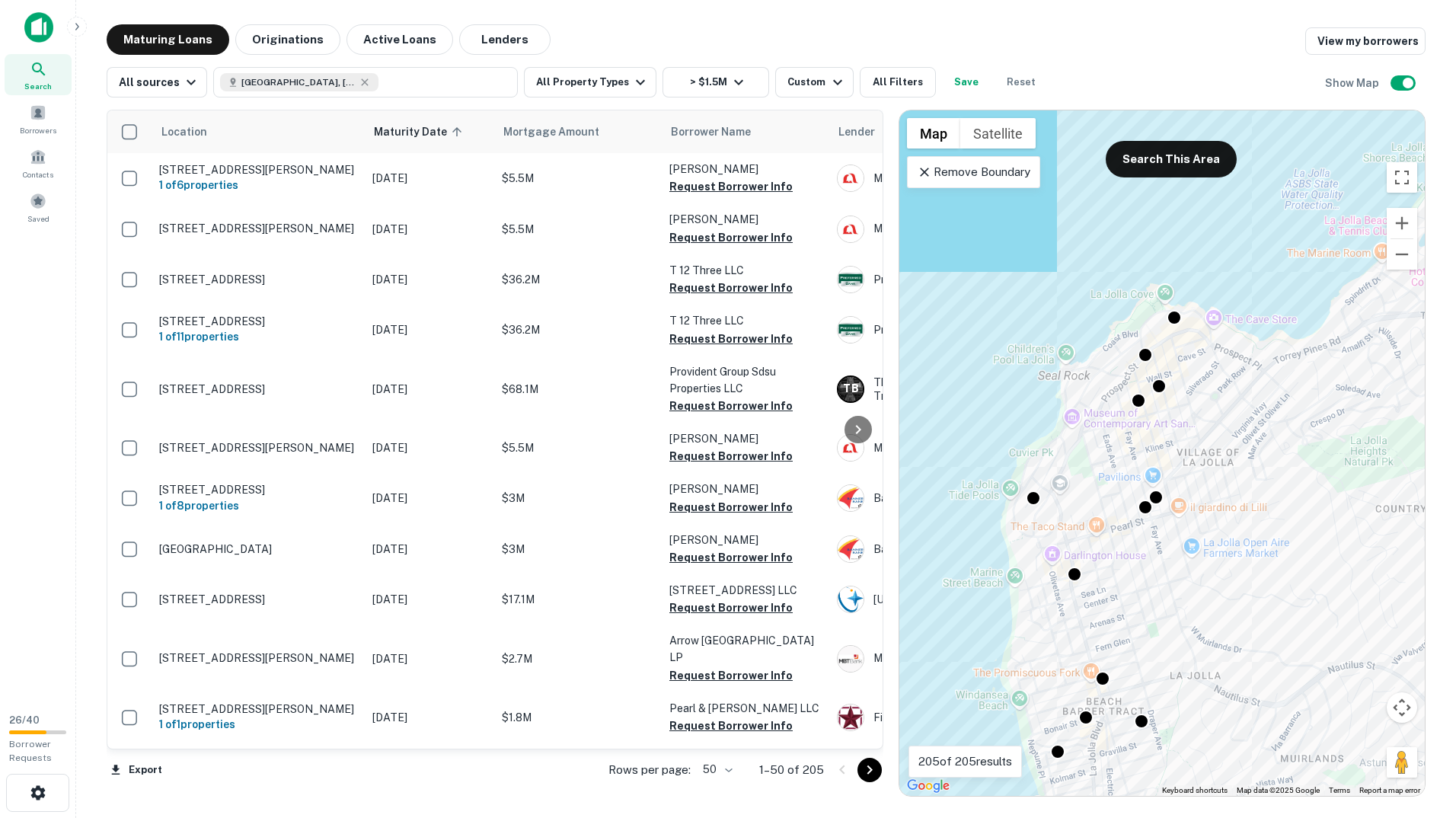
drag, startPoint x: 1322, startPoint y: 421, endPoint x: 1258, endPoint y: 369, distance: 82.5
click at [1308, 468] on div "To activate drag with keyboard, press Alt + Enter. Once in keyboard drag state,…" at bounding box center [1162, 453] width 526 height 685
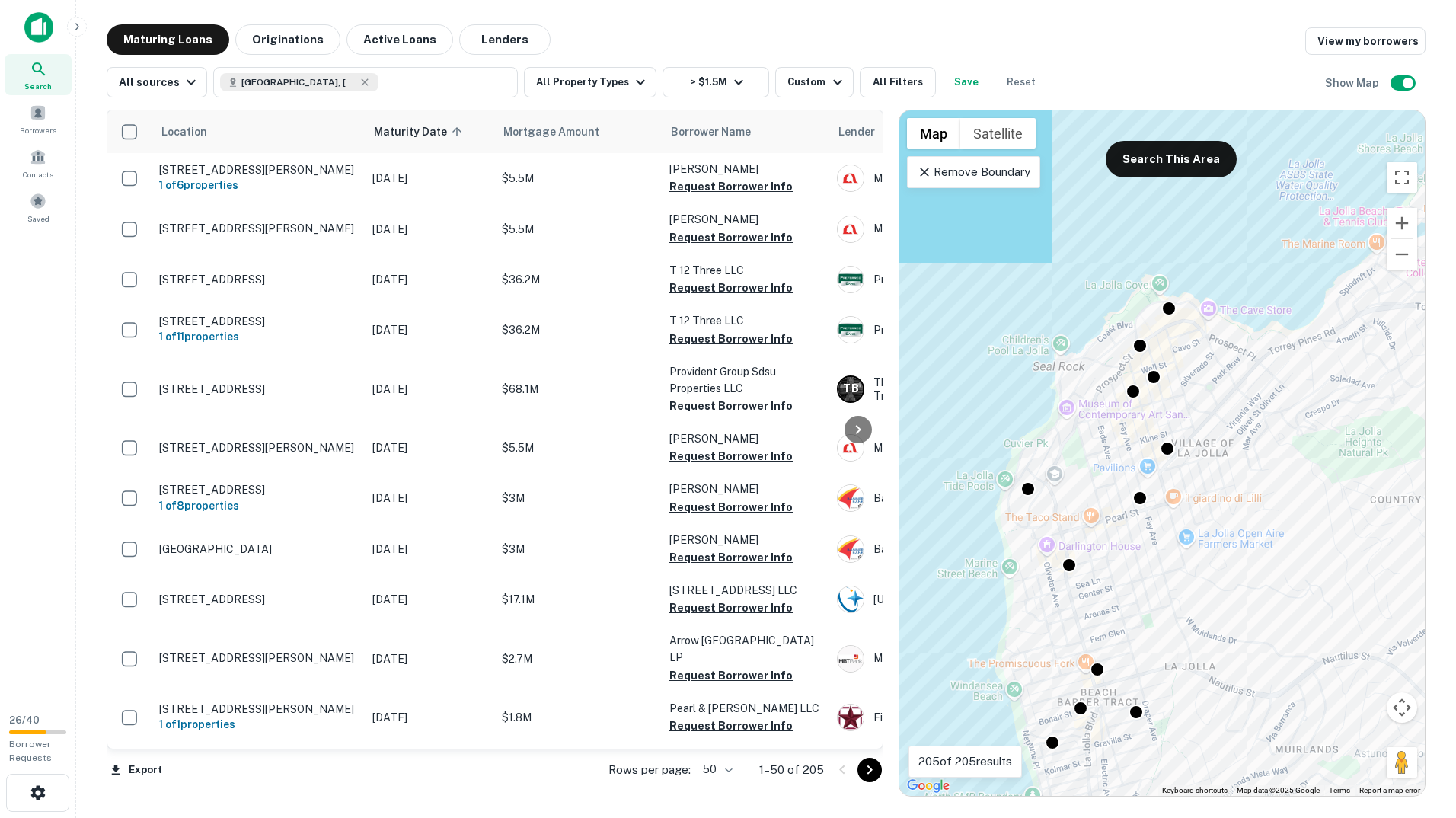
drag, startPoint x: 1200, startPoint y: 560, endPoint x: 1070, endPoint y: 342, distance: 253.8
click at [1070, 342] on div "To activate drag with keyboard, press Alt + Enter. Once in keyboard drag state,…" at bounding box center [1162, 453] width 526 height 685
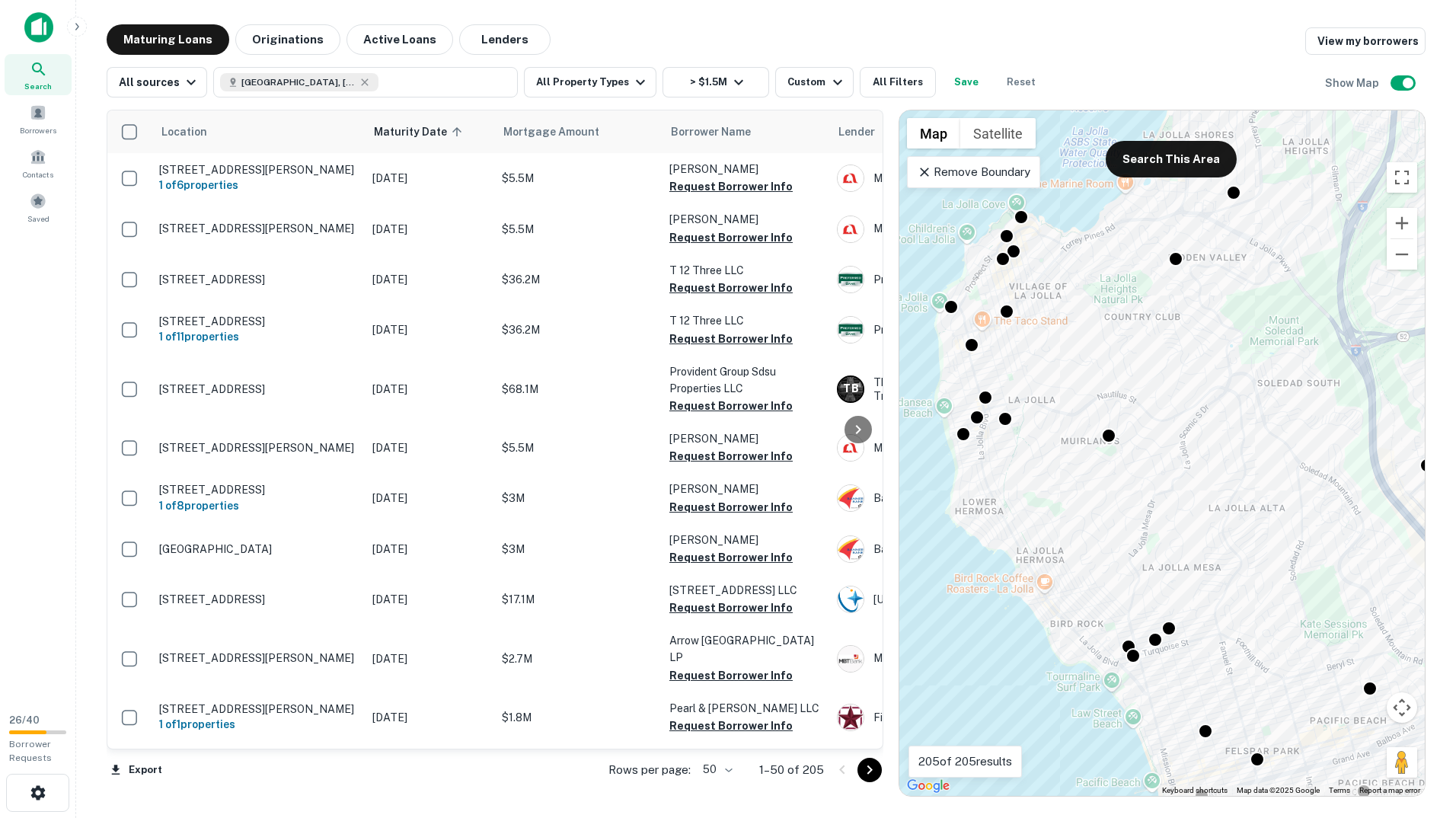
drag, startPoint x: 1189, startPoint y: 483, endPoint x: 1127, endPoint y: 477, distance: 62.3
click at [1127, 477] on div "To activate drag with keyboard, press Alt + Enter. Once in keyboard drag state,…" at bounding box center [1162, 453] width 526 height 685
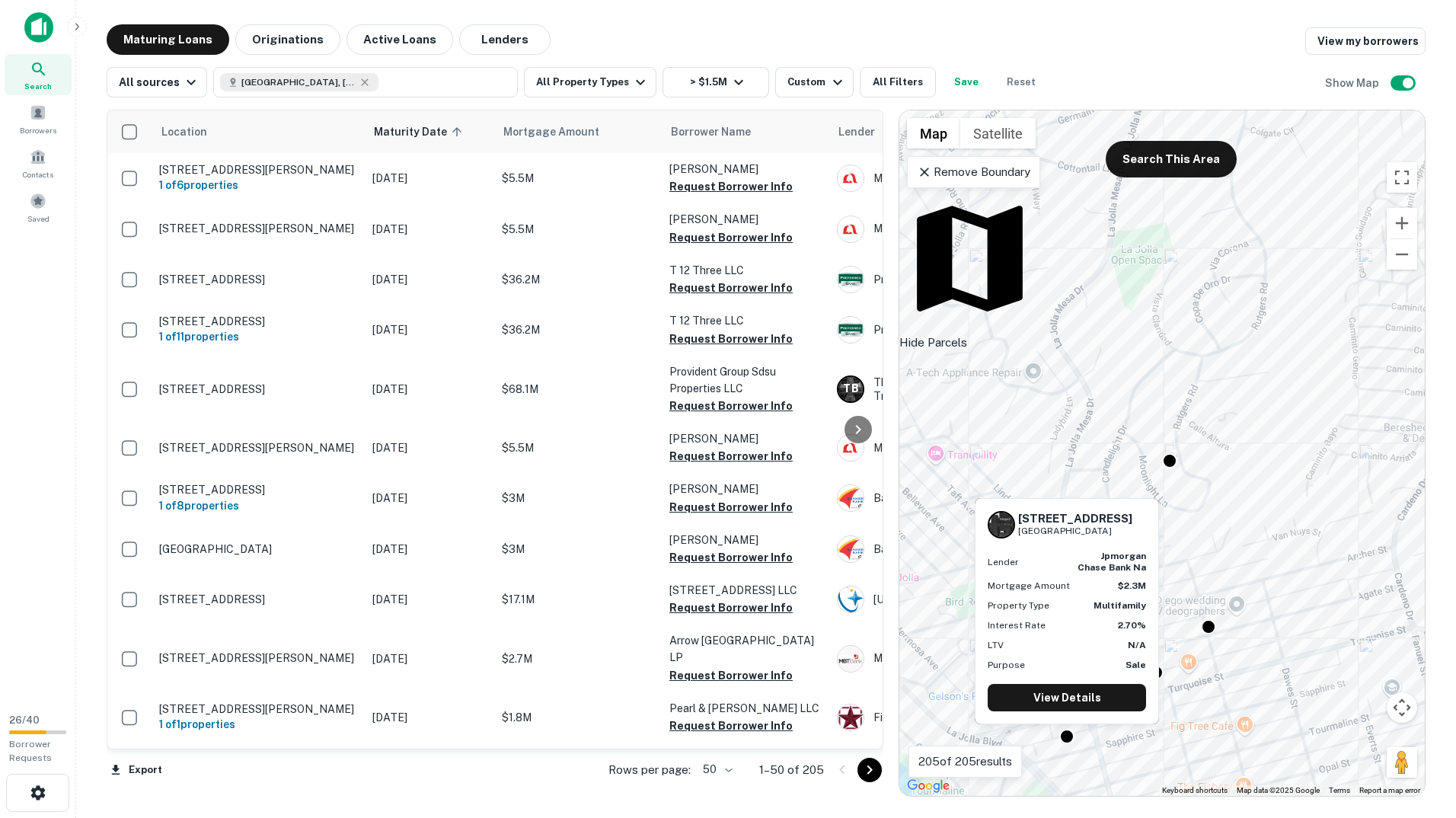
click at [1029, 730] on div "740 Sapphire St San Diego, CA 92109 Lender jpmorgan chase bank na Mortgage Amou…" at bounding box center [1067, 616] width 187 height 239
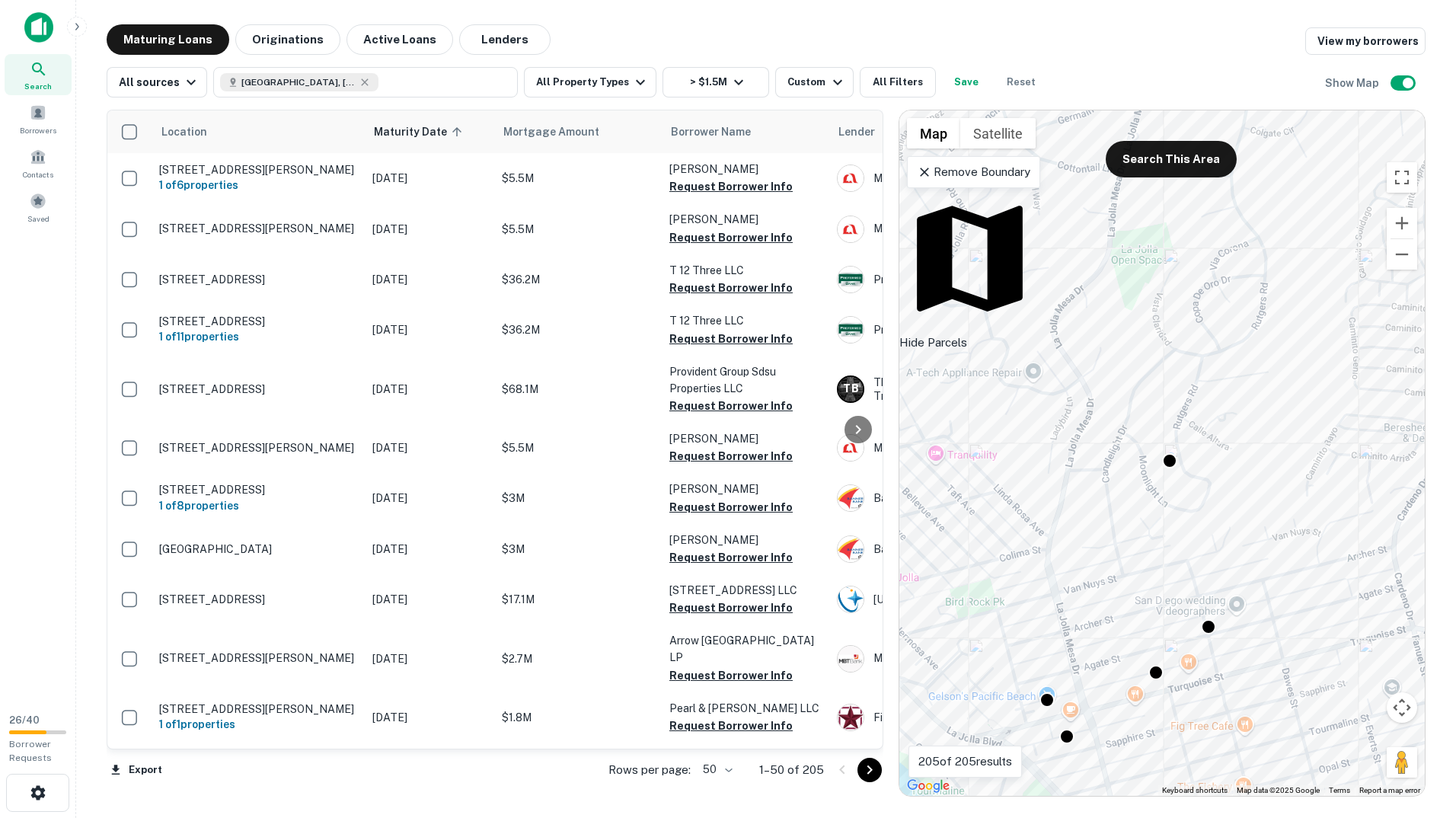
drag, startPoint x: 1217, startPoint y: 733, endPoint x: 1333, endPoint y: 518, distance: 244.3
click at [1333, 519] on div "To activate drag with keyboard, press Alt + Enter. Once in keyboard drag state,…" at bounding box center [1162, 453] width 526 height 685
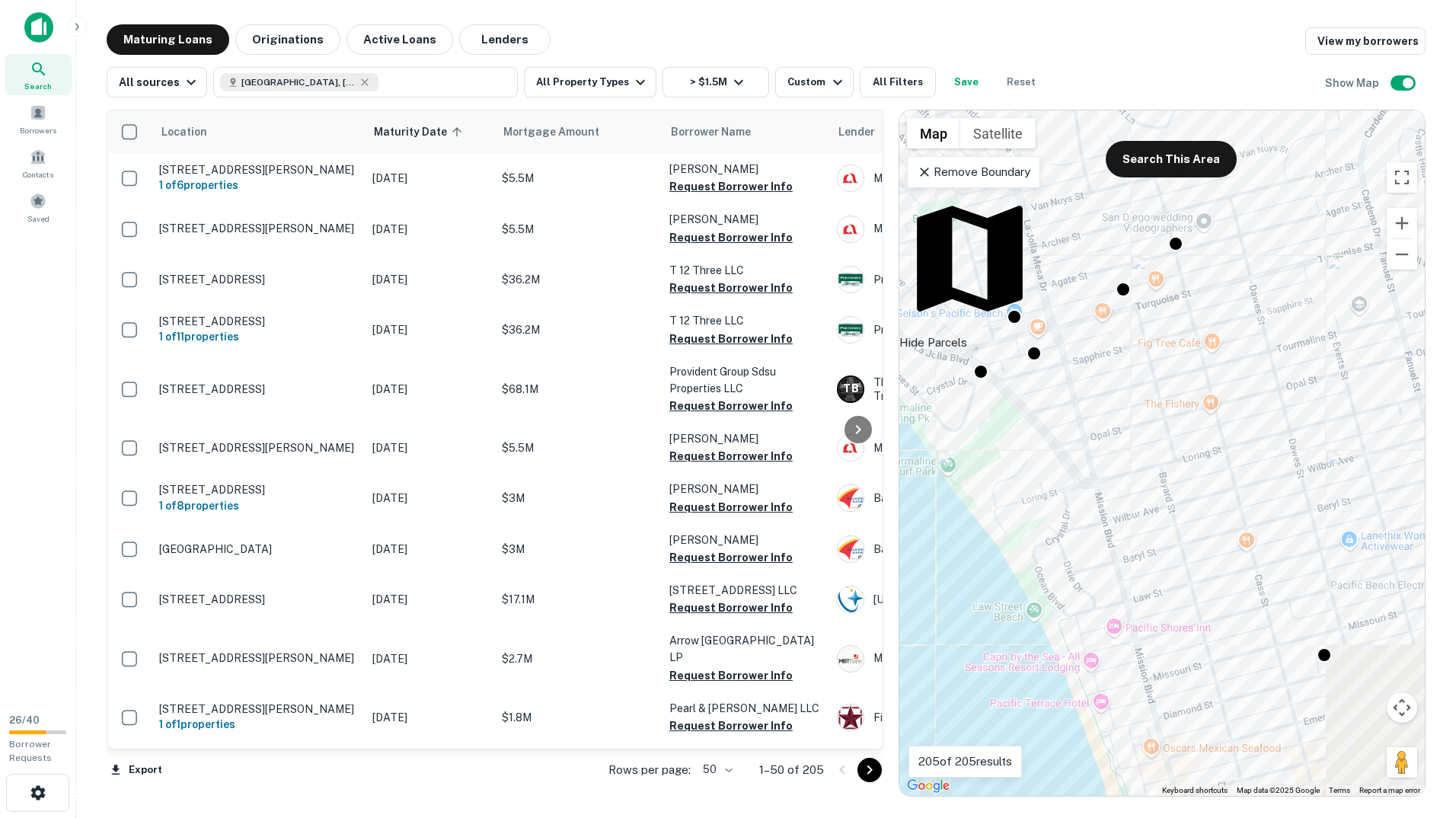
drag, startPoint x: 1241, startPoint y: 584, endPoint x: 1059, endPoint y: 503, distance: 199.2
click at [1059, 503] on div "To activate drag with keyboard, press Alt + Enter. Once in keyboard drag state,…" at bounding box center [1162, 453] width 526 height 685
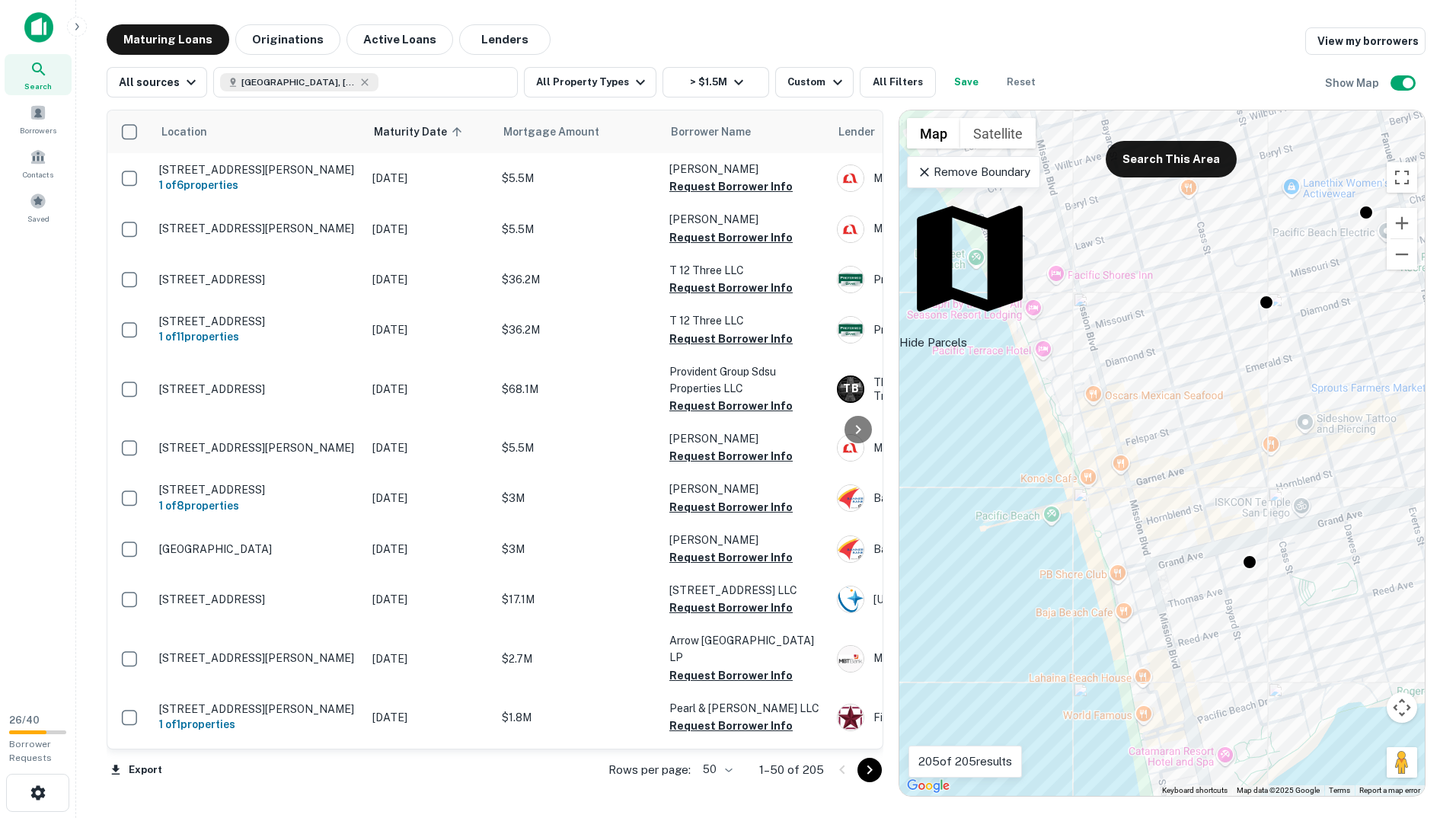
drag, startPoint x: 1120, startPoint y: 635, endPoint x: 1118, endPoint y: 332, distance: 303.0
click at [1119, 332] on div "To activate drag with keyboard, press Alt + Enter. Once in keyboard drag state,…" at bounding box center [1162, 453] width 526 height 685
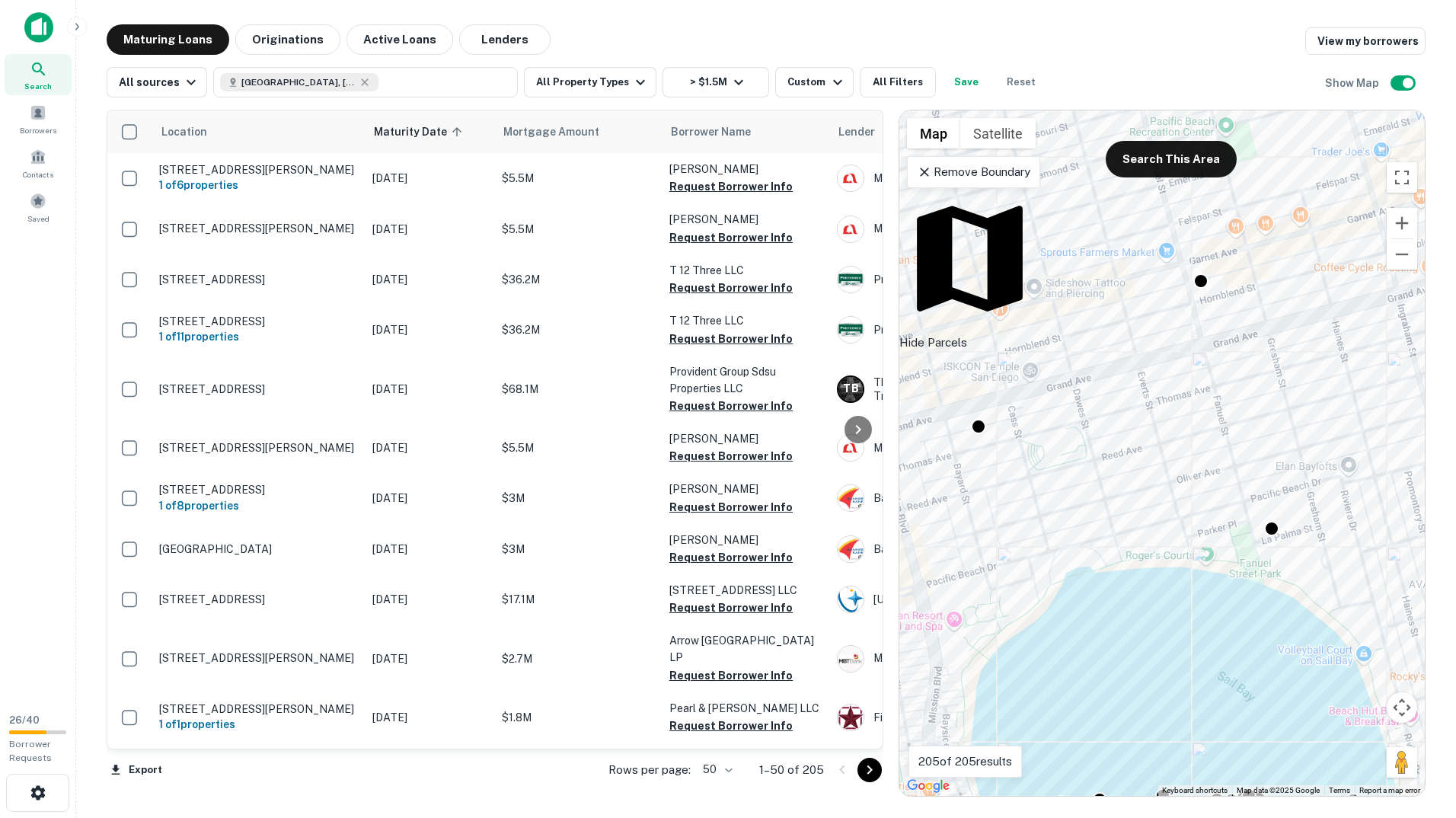
drag, startPoint x: 1090, startPoint y: 391, endPoint x: 1329, endPoint y: 483, distance: 256.1
click at [1329, 483] on div "To activate drag with keyboard, press Alt + Enter. Once in keyboard drag state,…" at bounding box center [1162, 453] width 526 height 685
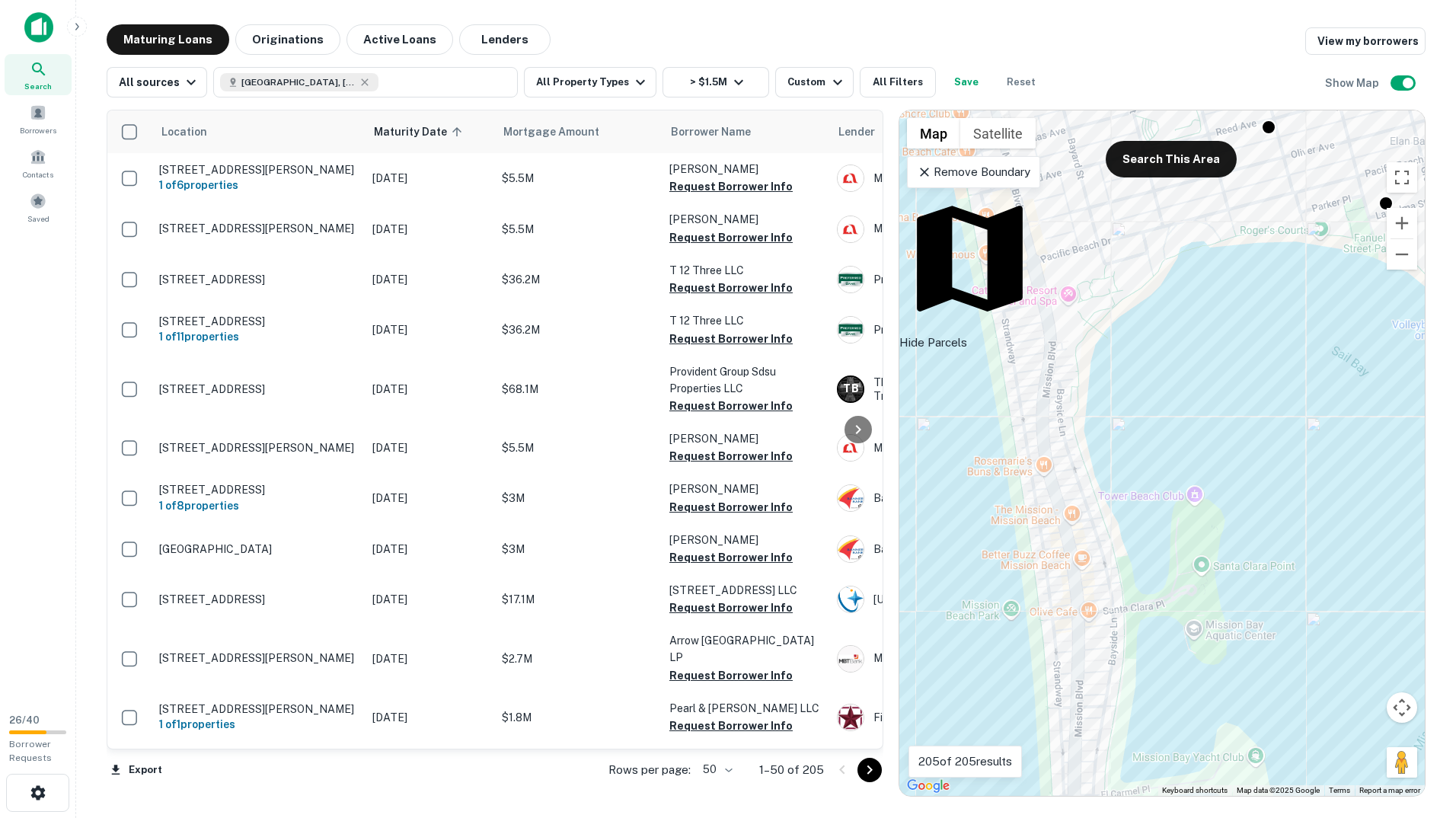
drag, startPoint x: 1162, startPoint y: 623, endPoint x: 1261, endPoint y: 276, distance: 360.8
click at [1262, 275] on div "To activate drag with keyboard, press Alt + Enter. Once in keyboard drag state,…" at bounding box center [1162, 453] width 526 height 685
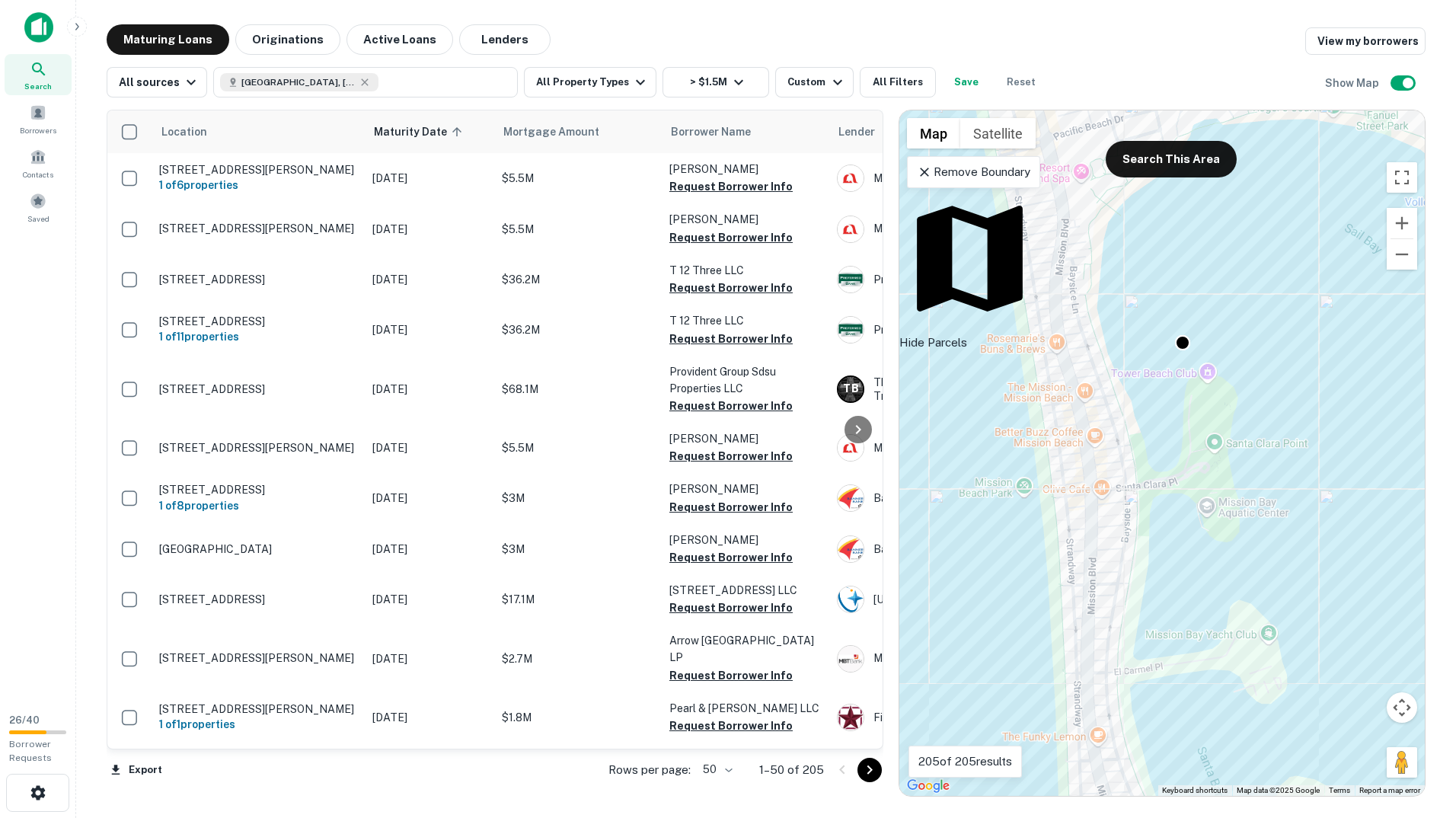
drag, startPoint x: 1167, startPoint y: 622, endPoint x: 1183, endPoint y: 490, distance: 133.0
click at [1183, 490] on div "To activate drag with keyboard, press Alt + Enter. Once in keyboard drag state,…" at bounding box center [1162, 453] width 526 height 685
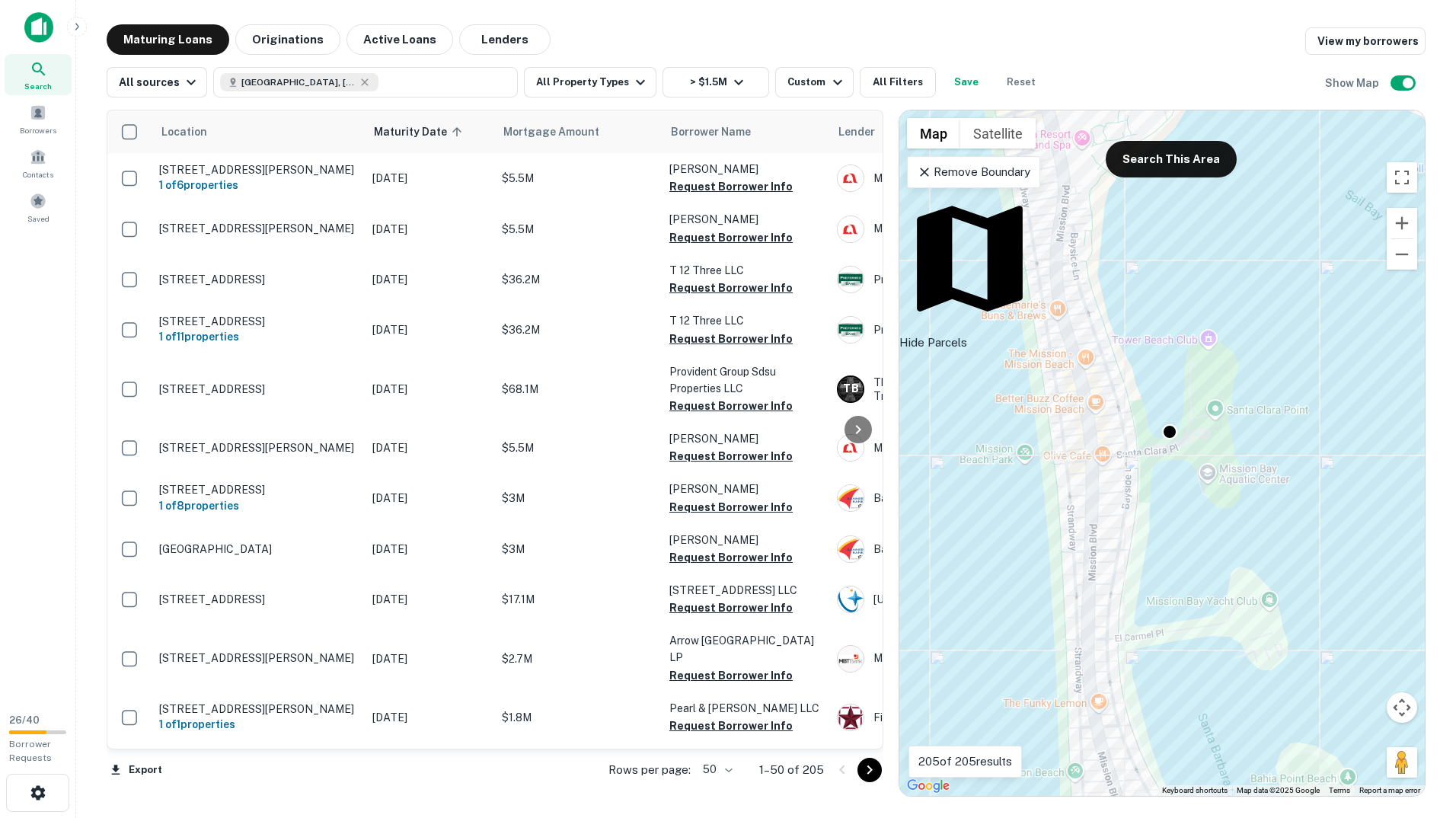
drag, startPoint x: 1125, startPoint y: 595, endPoint x: 1112, endPoint y: 322, distance: 273.3
click at [1112, 322] on div "To activate drag with keyboard, press Alt + Enter. Once in keyboard drag state,…" at bounding box center [1162, 453] width 526 height 685
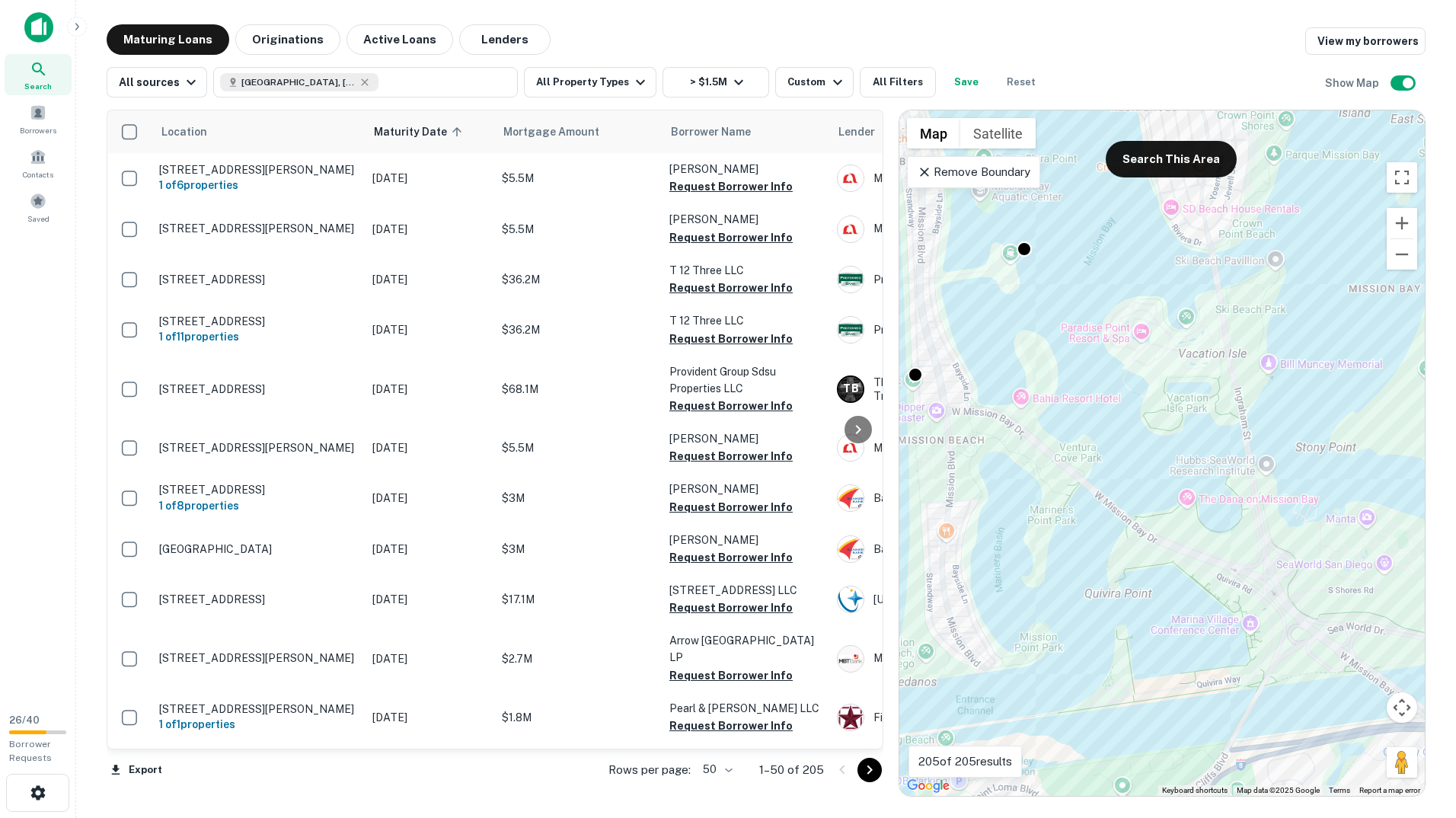
drag, startPoint x: 1142, startPoint y: 612, endPoint x: 993, endPoint y: 395, distance: 263.2
click at [993, 395] on div "To activate drag with keyboard, press Alt + Enter. Once in keyboard drag state,…" at bounding box center [1162, 453] width 526 height 685
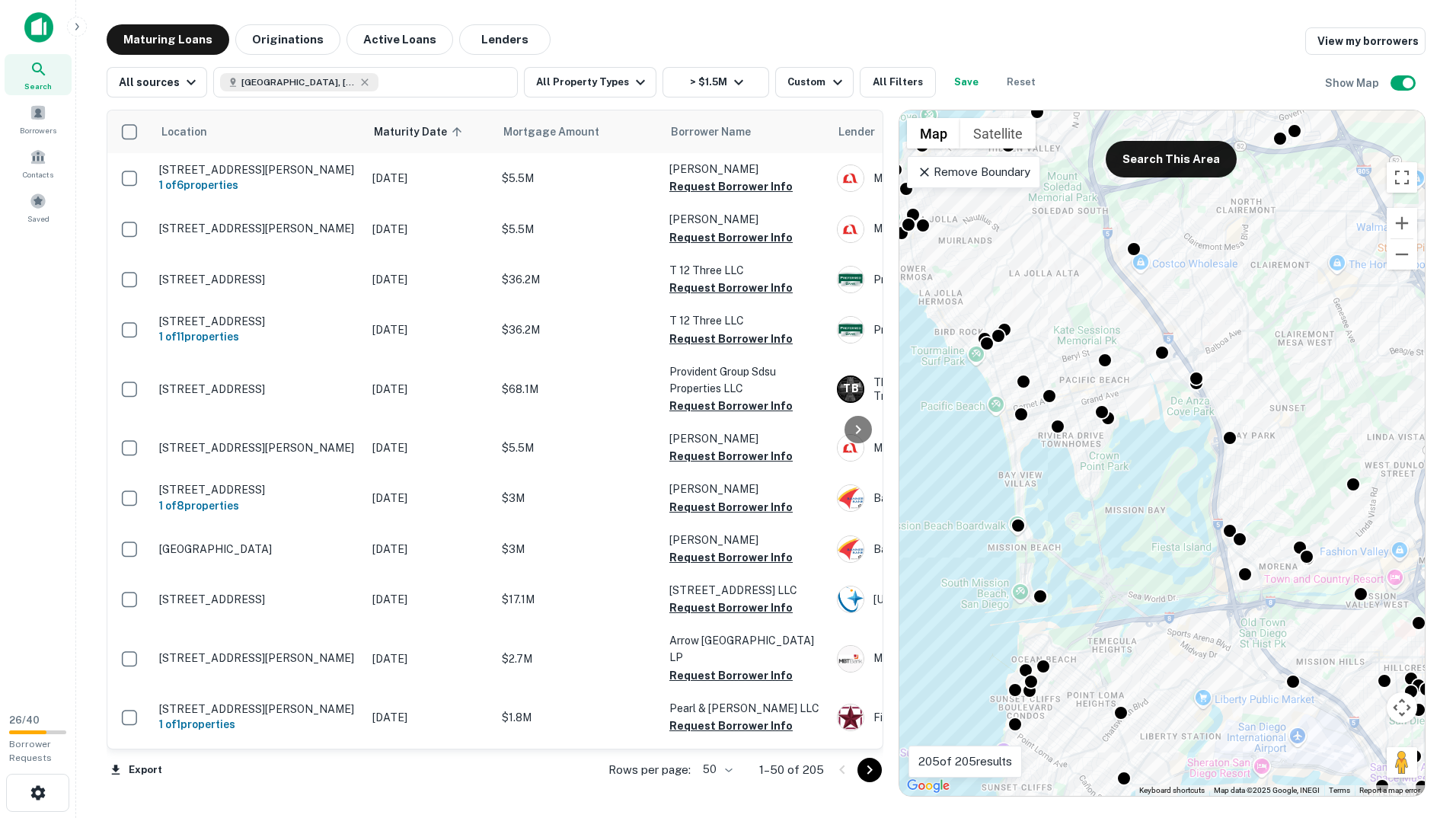
drag, startPoint x: 1300, startPoint y: 424, endPoint x: 1140, endPoint y: 571, distance: 217.3
click at [1140, 571] on div "To activate drag with keyboard, press Alt + Enter. Once in keyboard drag state,…" at bounding box center [1162, 453] width 526 height 685
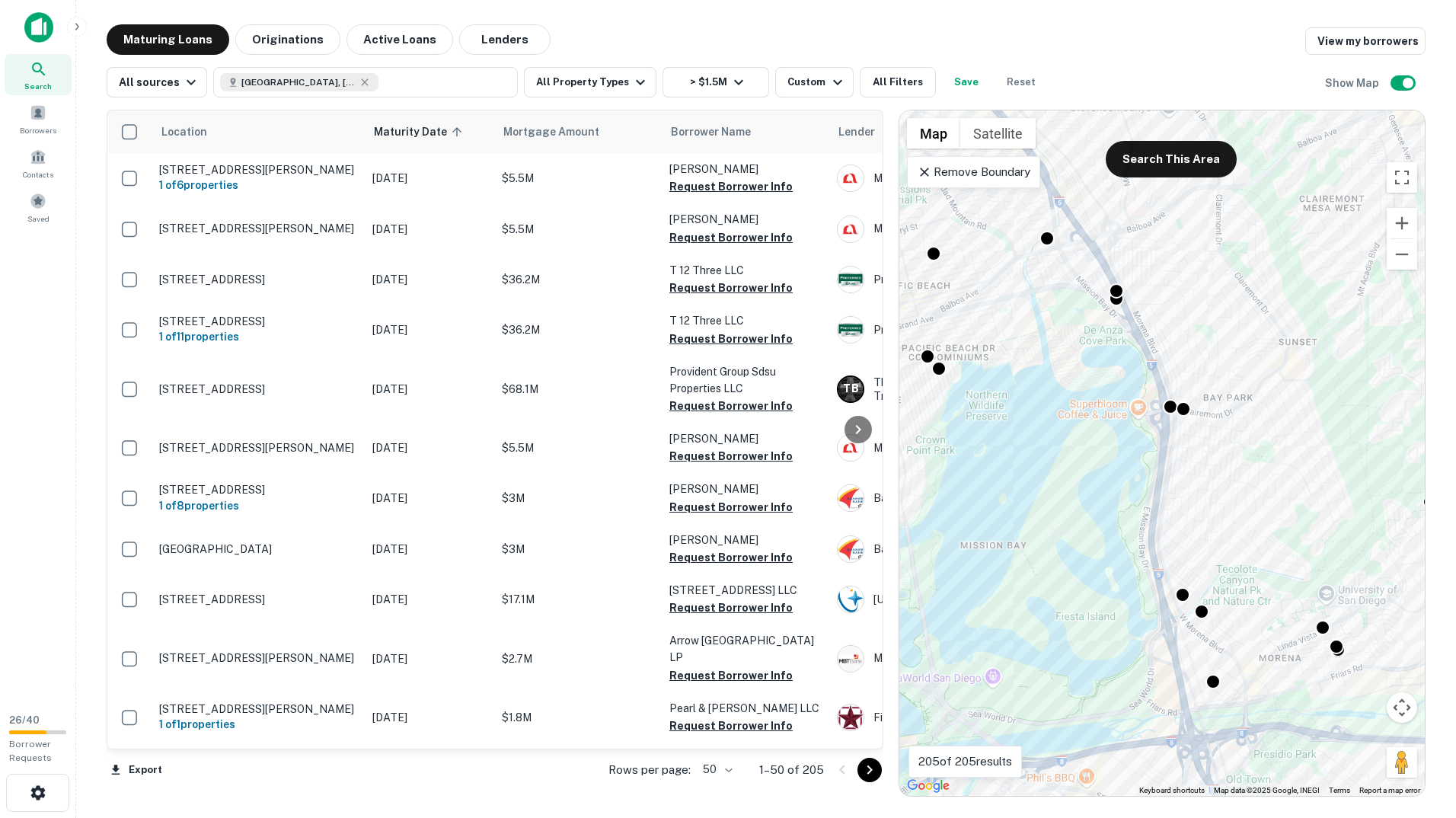
drag, startPoint x: 1172, startPoint y: 703, endPoint x: 1173, endPoint y: 648, distance: 55.0
click at [1173, 648] on div "To activate drag with keyboard, press Alt + Enter. Once in keyboard drag state,…" at bounding box center [1162, 453] width 526 height 685
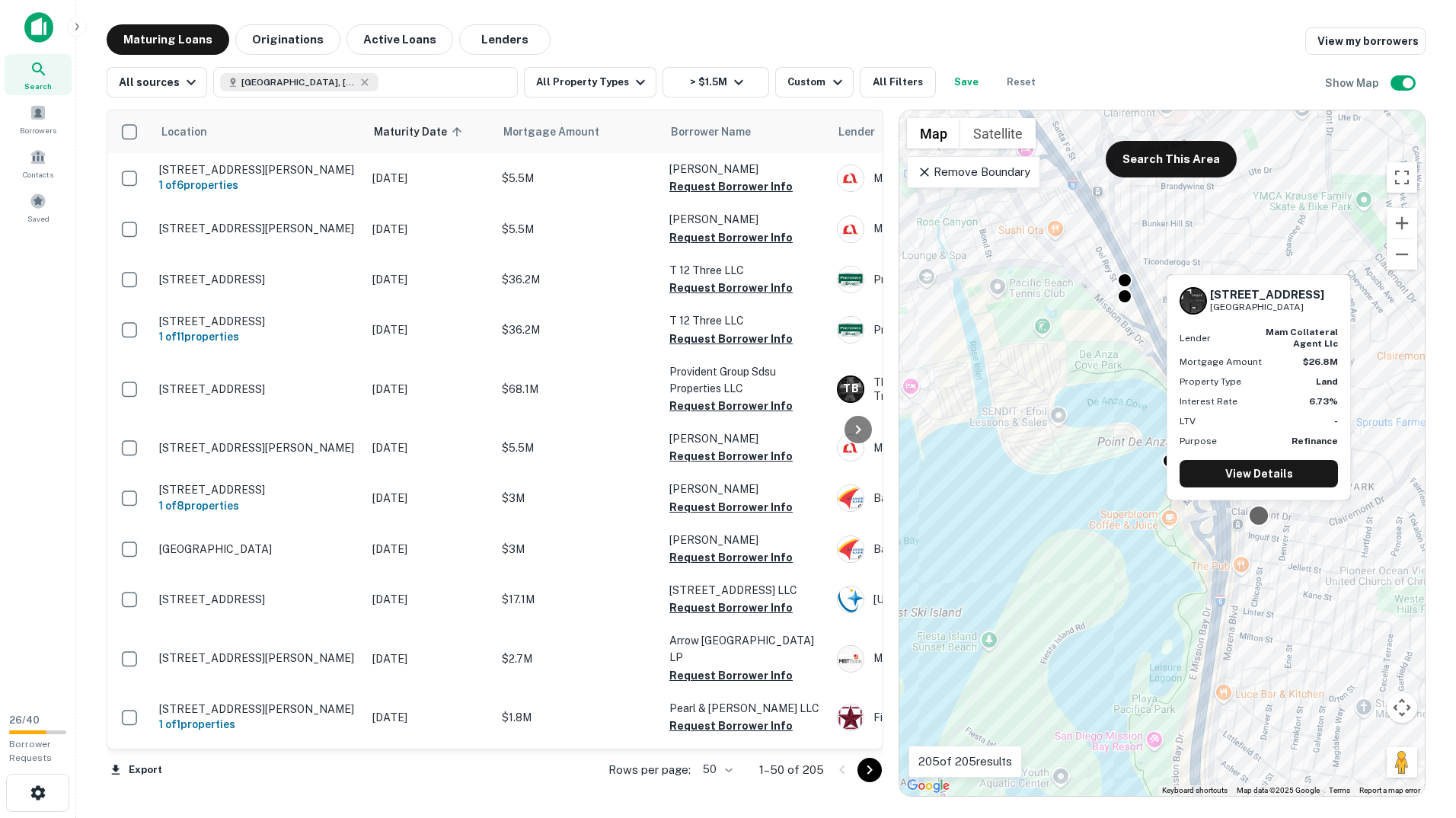
click at [1258, 512] on div at bounding box center [1259, 516] width 22 height 22
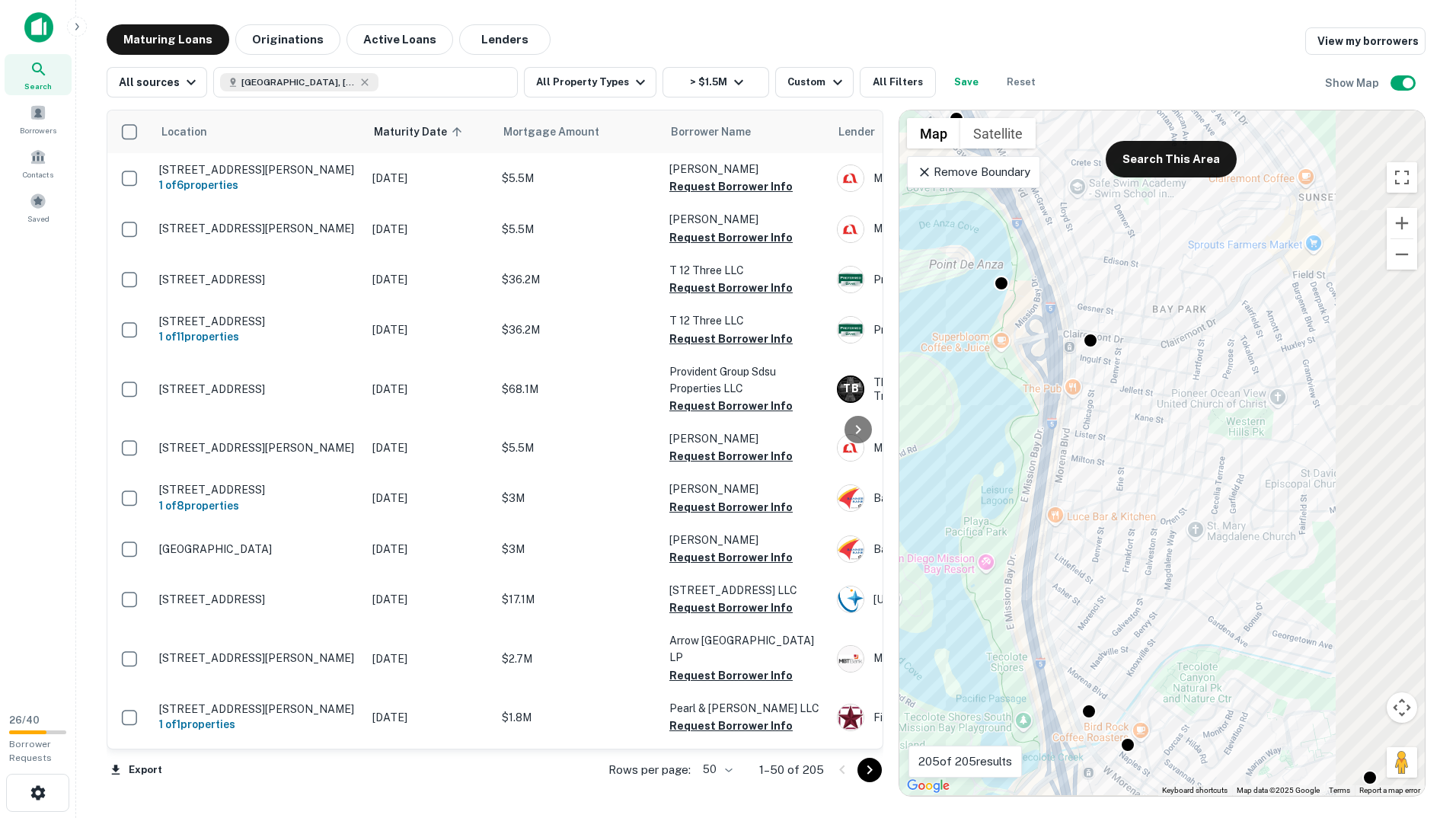
drag, startPoint x: 1239, startPoint y: 555, endPoint x: 1026, endPoint y: 317, distance: 319.4
click at [1026, 317] on div "To navigate, press the arrow keys. To activate drag with keyboard, press Alt + …" at bounding box center [1162, 453] width 526 height 685
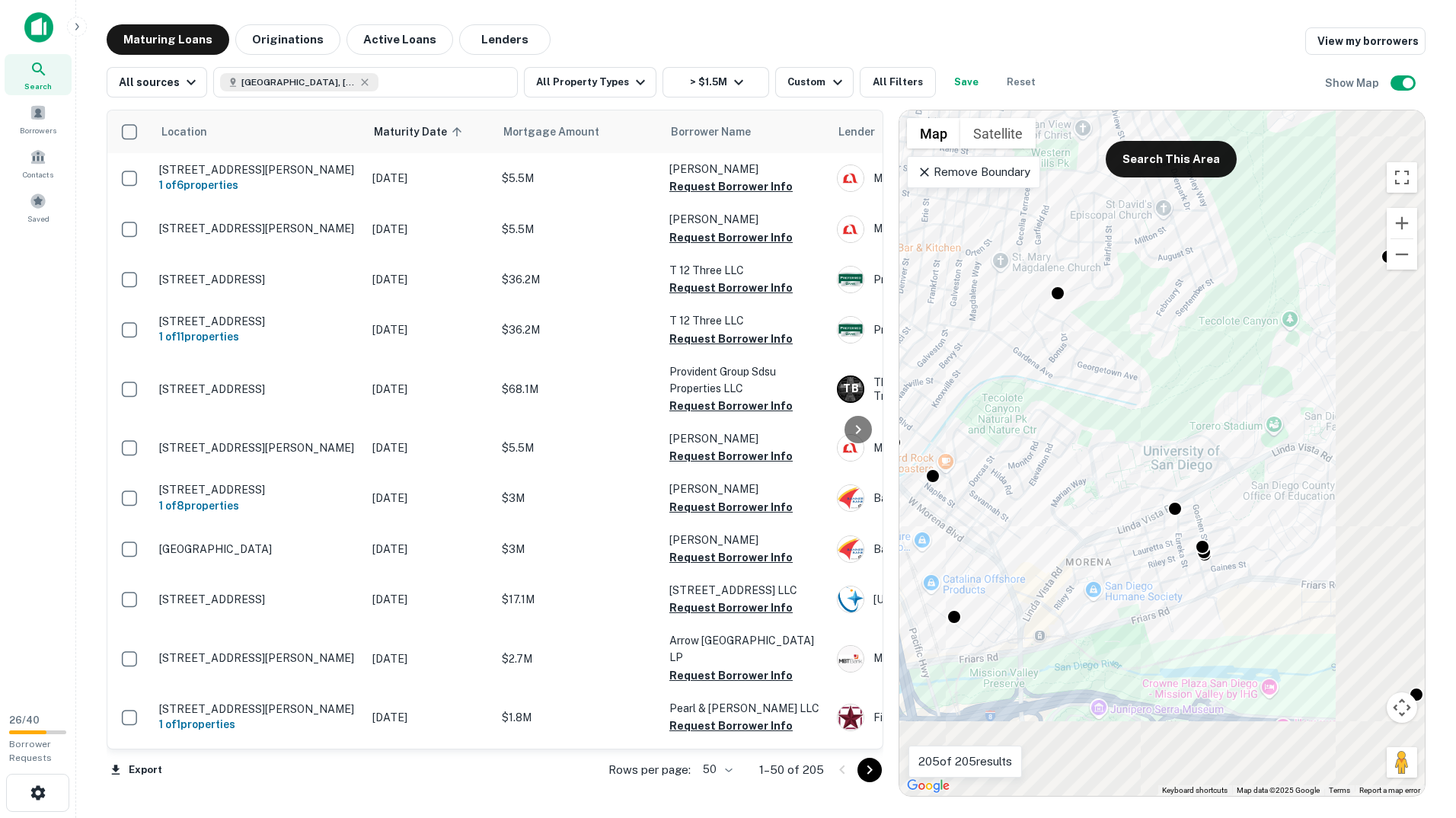
drag, startPoint x: 1164, startPoint y: 601, endPoint x: 1116, endPoint y: 521, distance: 93.3
click at [1116, 521] on div "To activate drag with keyboard, press Alt + Enter. Once in keyboard drag state,…" at bounding box center [1162, 453] width 526 height 685
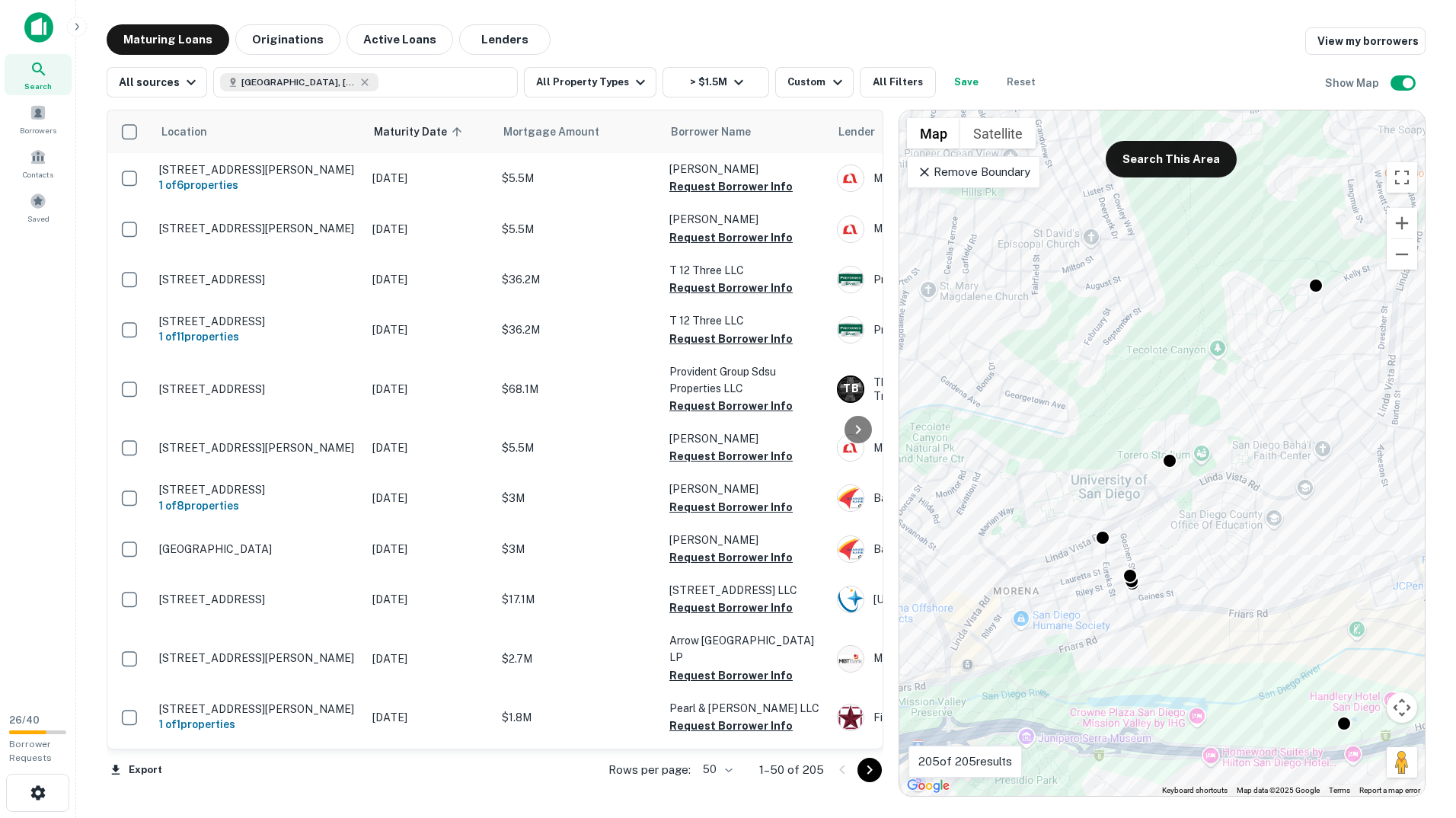
drag, startPoint x: 1116, startPoint y: 610, endPoint x: 1240, endPoint y: 549, distance: 138.2
click at [1240, 549] on div "To activate drag with keyboard, press Alt + Enter. Once in keyboard drag state,…" at bounding box center [1162, 453] width 526 height 685
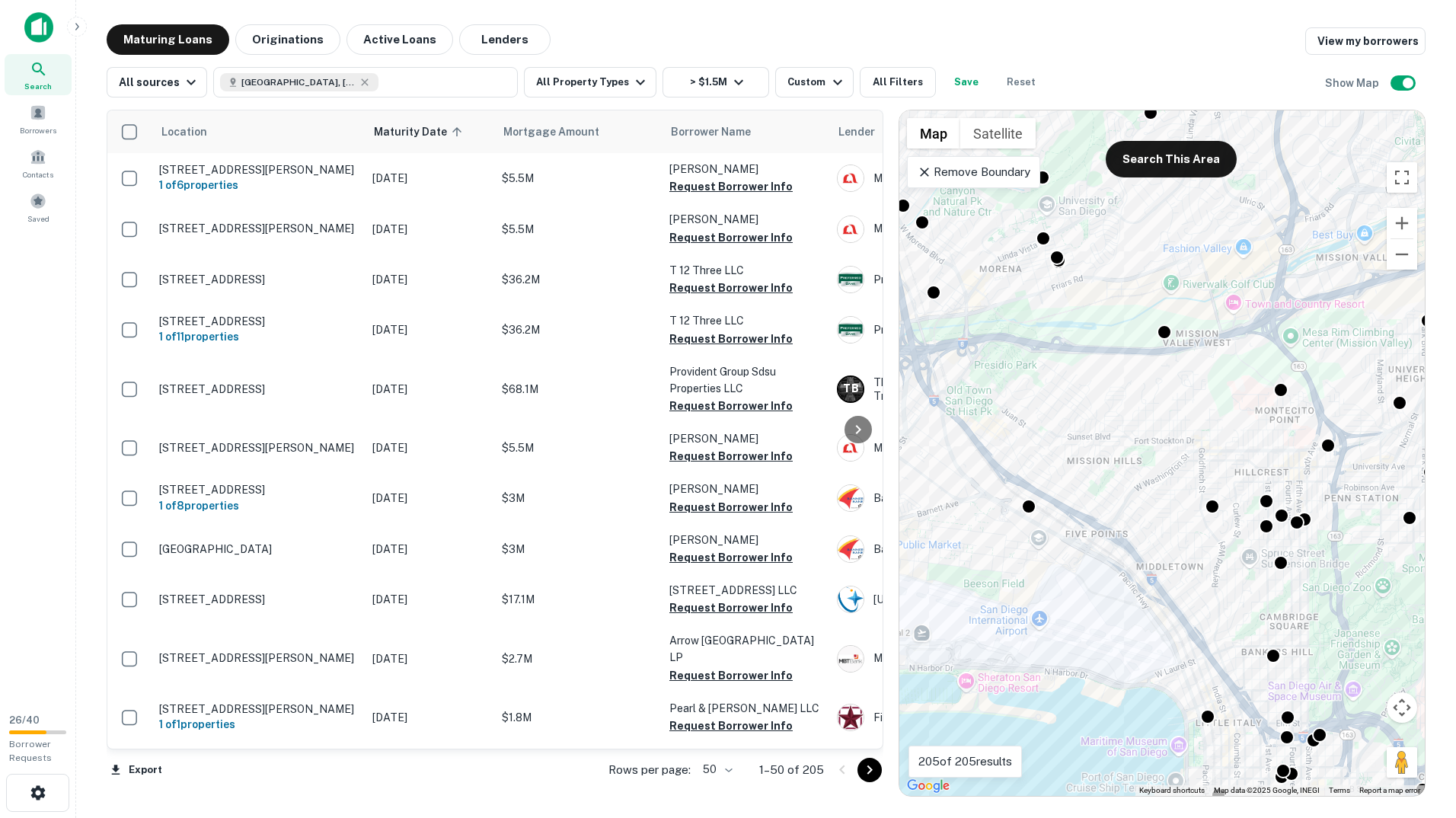
drag, startPoint x: 1302, startPoint y: 708, endPoint x: 1153, endPoint y: 385, distance: 355.7
click at [1153, 385] on div "To activate drag with keyboard, press Alt + Enter. Once in keyboard drag state,…" at bounding box center [1162, 453] width 526 height 685
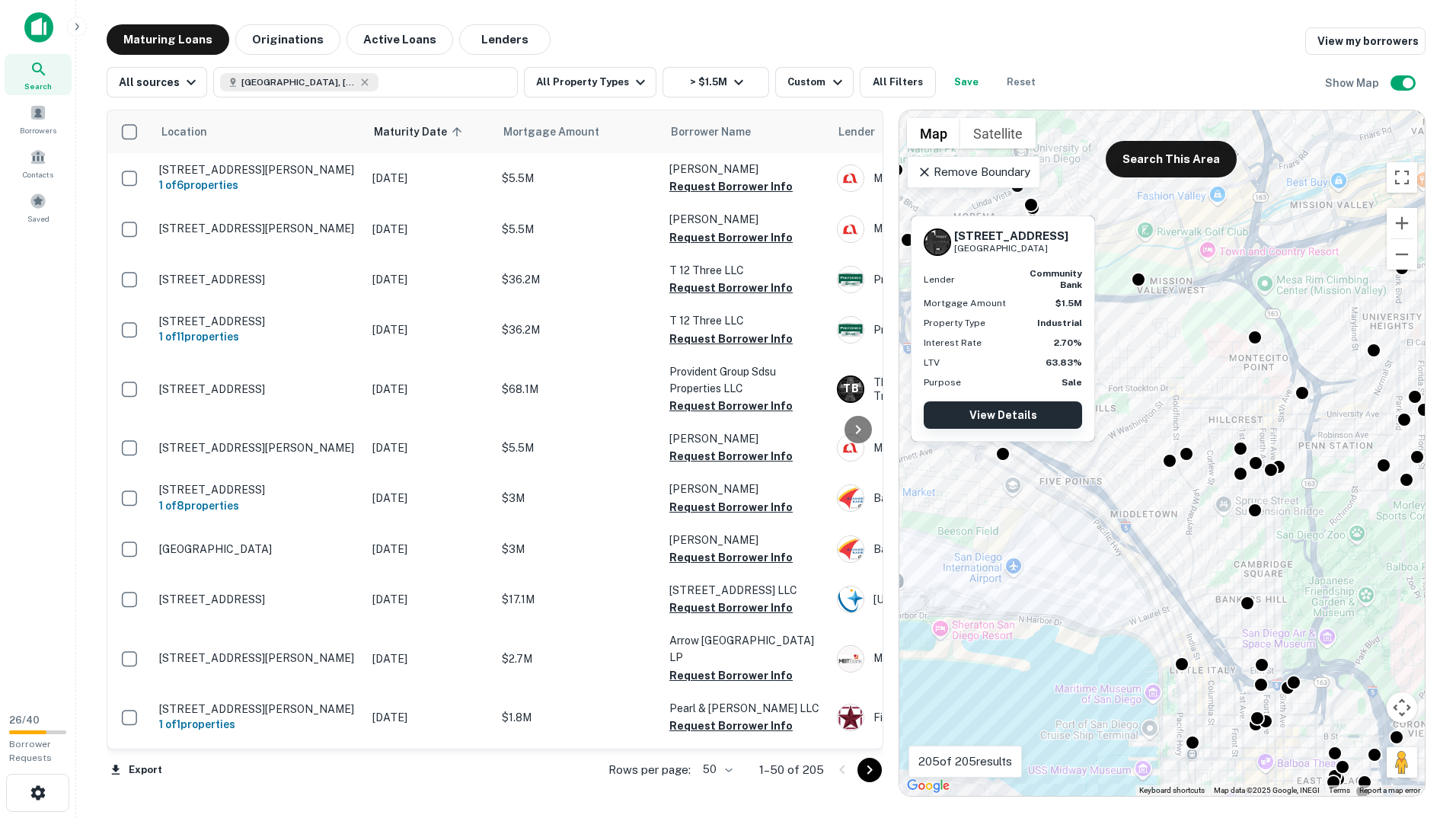
drag, startPoint x: 999, startPoint y: 449, endPoint x: 992, endPoint y: 423, distance: 26.9
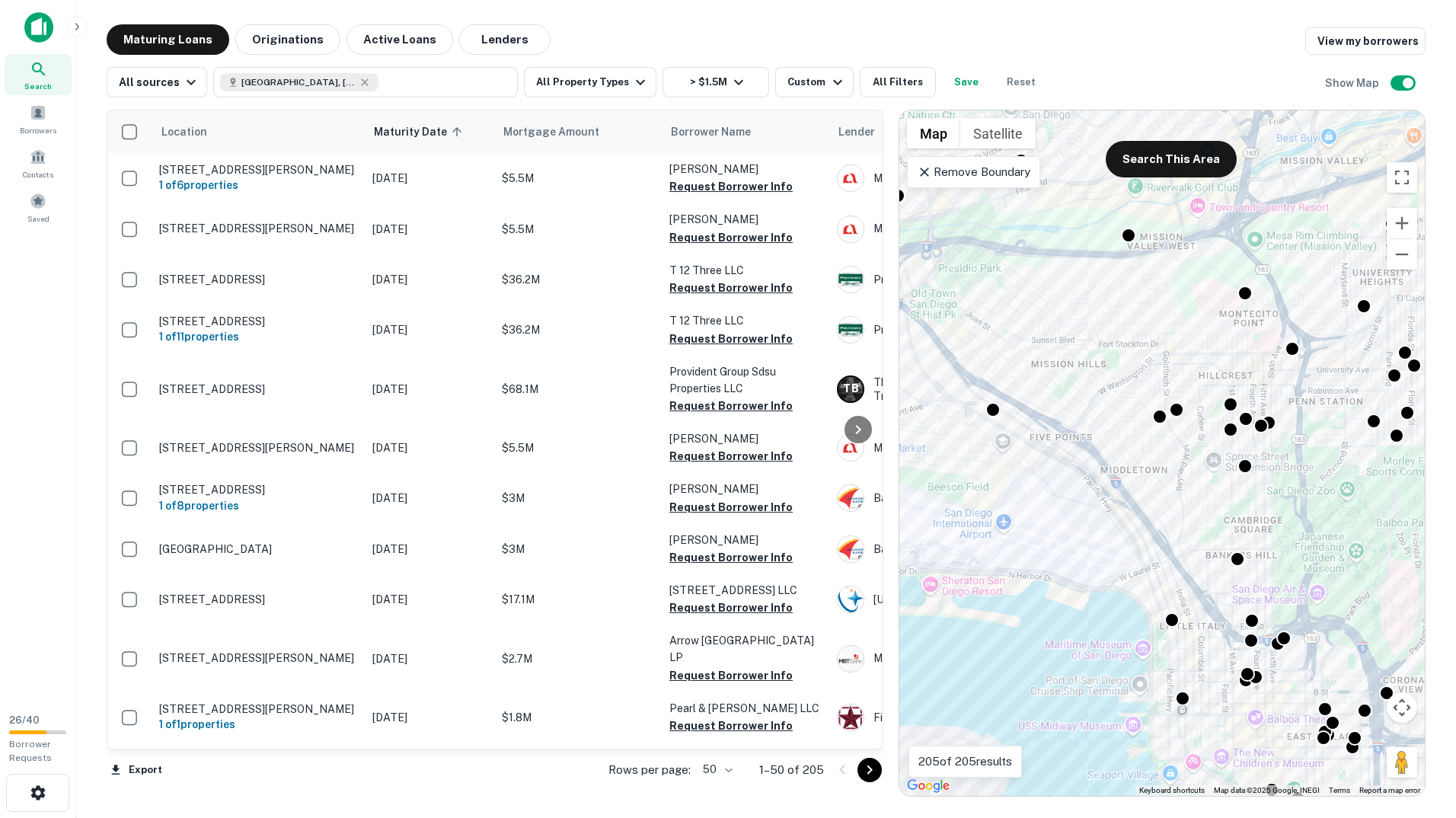
drag, startPoint x: 1121, startPoint y: 519, endPoint x: 1024, endPoint y: 333, distance: 209.8
click at [1024, 333] on div "To activate drag with keyboard, press Alt + Enter. Once in keyboard drag state,…" at bounding box center [1162, 453] width 526 height 685
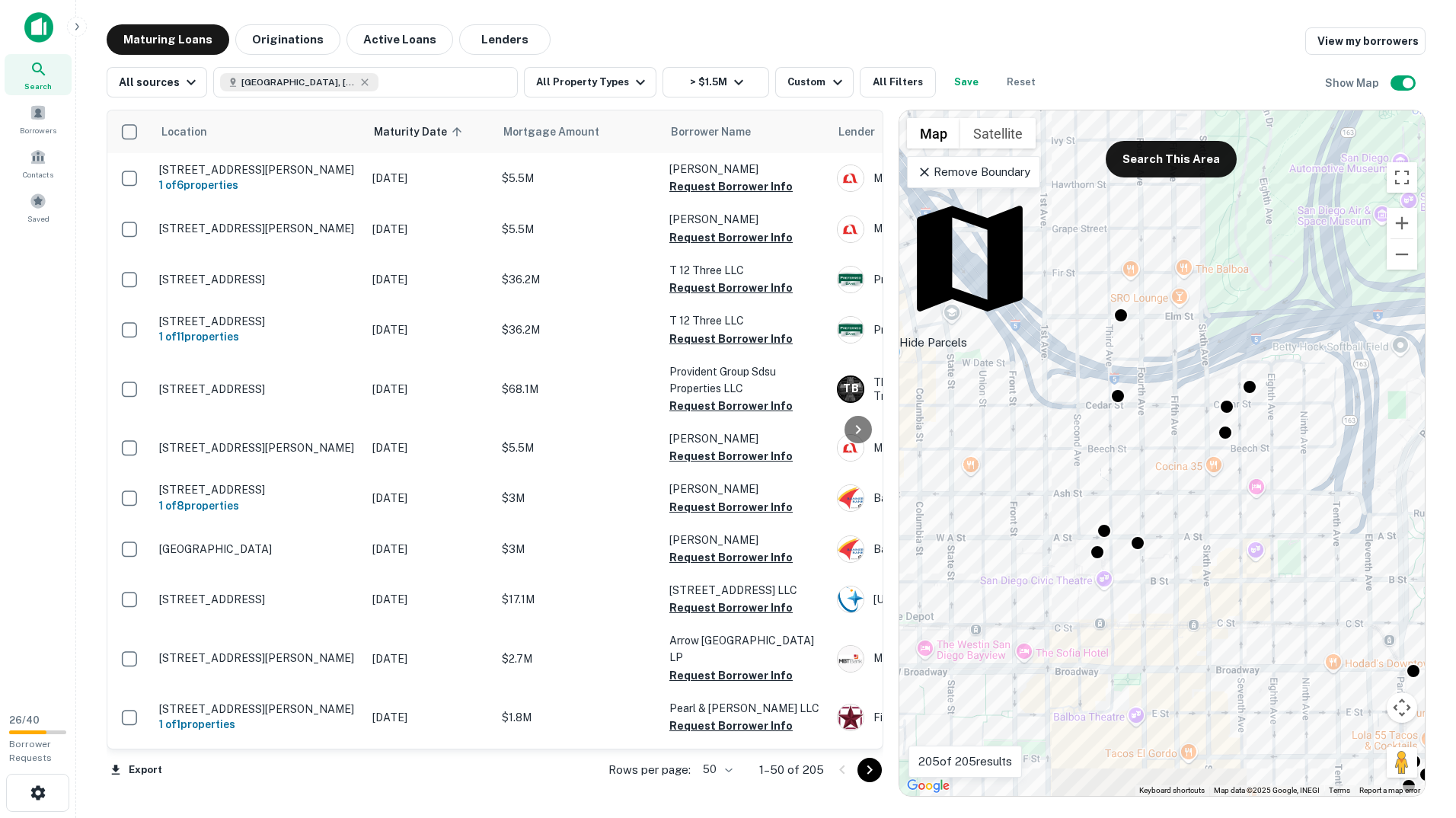
drag, startPoint x: 1137, startPoint y: 374, endPoint x: 1156, endPoint y: 369, distance: 19.6
click at [1156, 369] on div "To activate drag with keyboard, press Alt + Enter. Once in keyboard drag state,…" at bounding box center [1162, 453] width 526 height 685
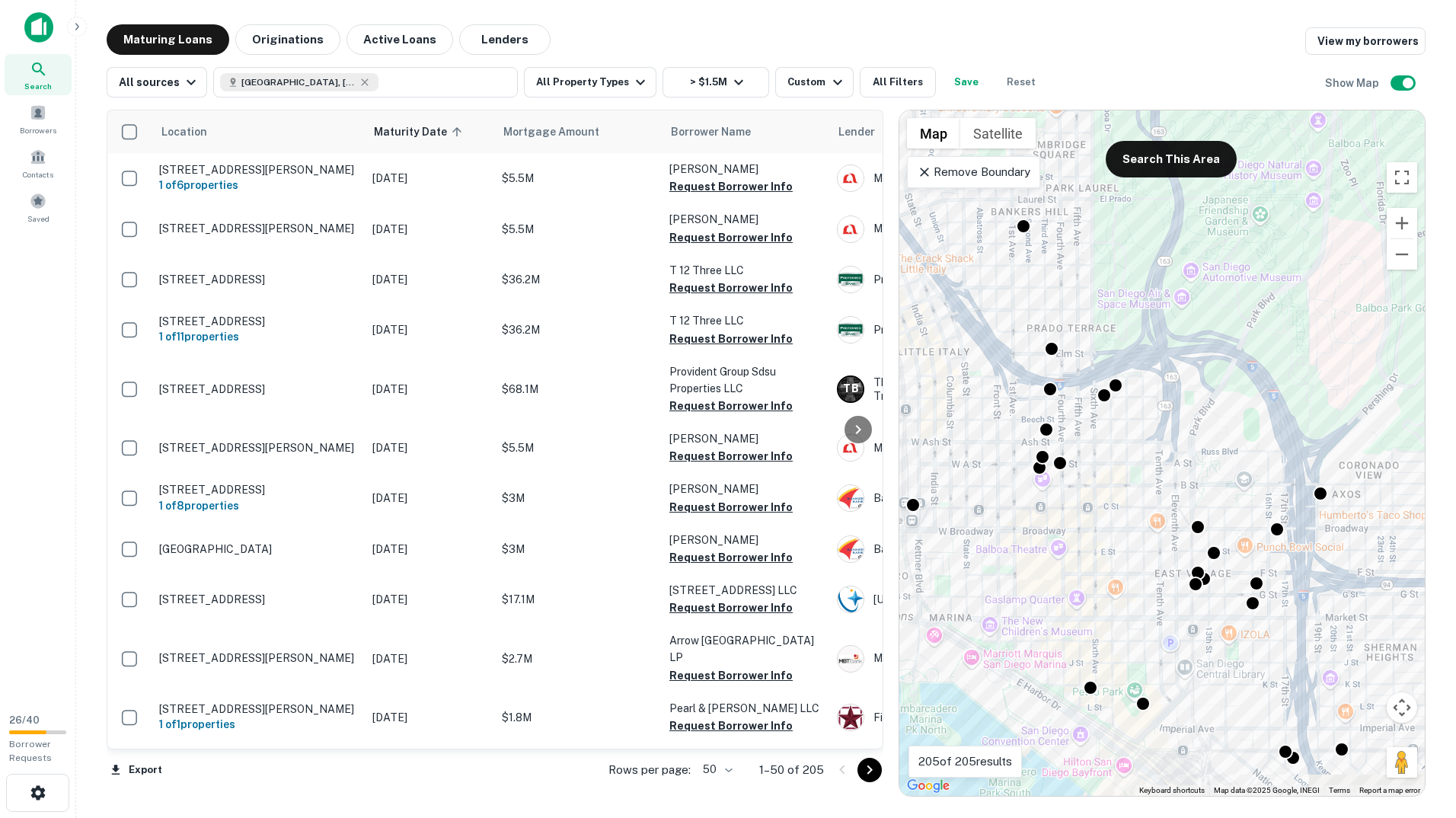
drag, startPoint x: 1183, startPoint y: 461, endPoint x: 1059, endPoint y: 430, distance: 127.8
click at [1059, 430] on div "To activate drag with keyboard, press Alt + Enter. Once in keyboard drag state,…" at bounding box center [1162, 453] width 526 height 685
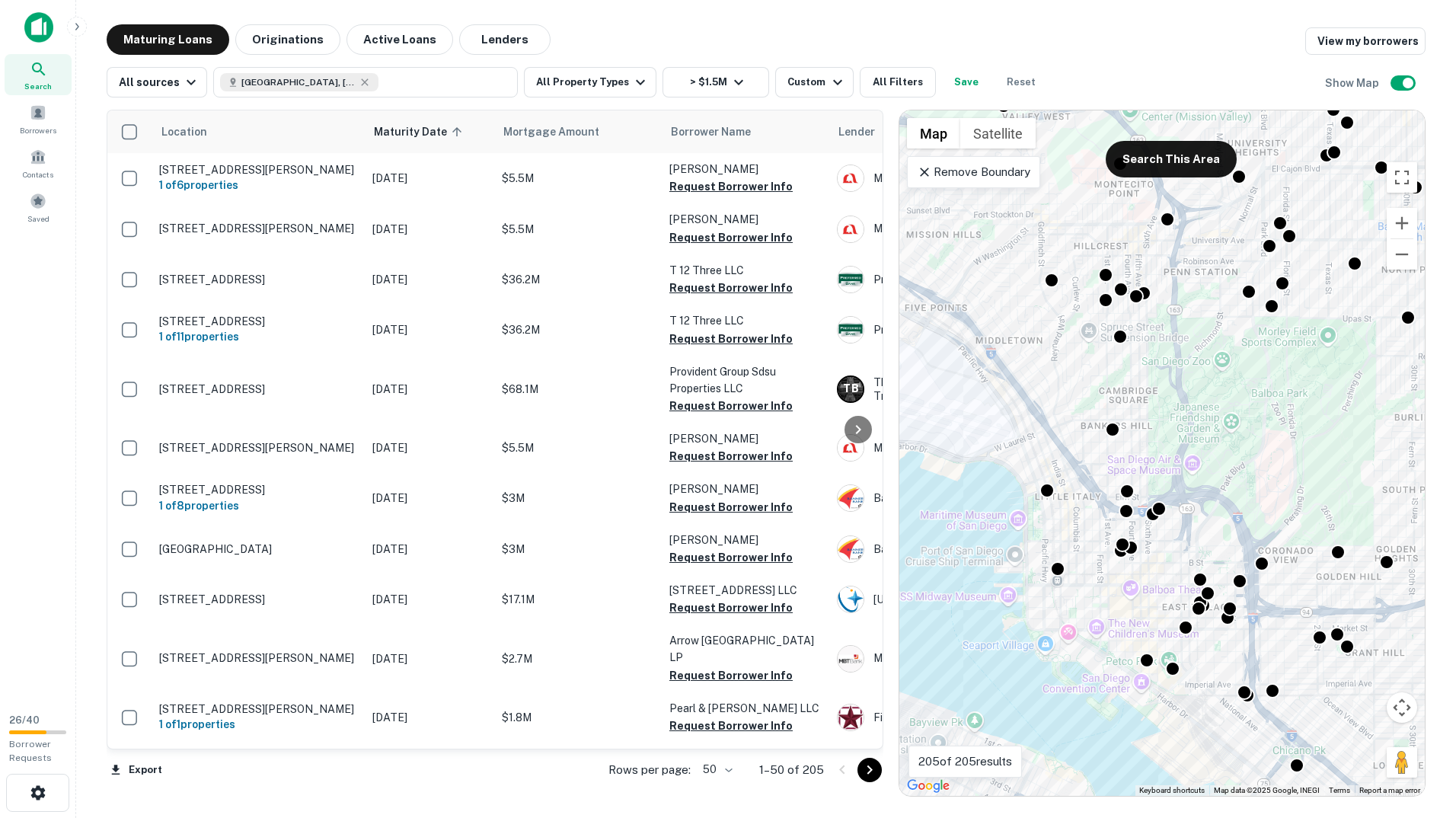
drag, startPoint x: 1151, startPoint y: 309, endPoint x: 1165, endPoint y: 511, distance: 202.5
click at [1165, 511] on div "To activate drag with keyboard, press Alt + Enter. Once in keyboard drag state,…" at bounding box center [1162, 453] width 526 height 685
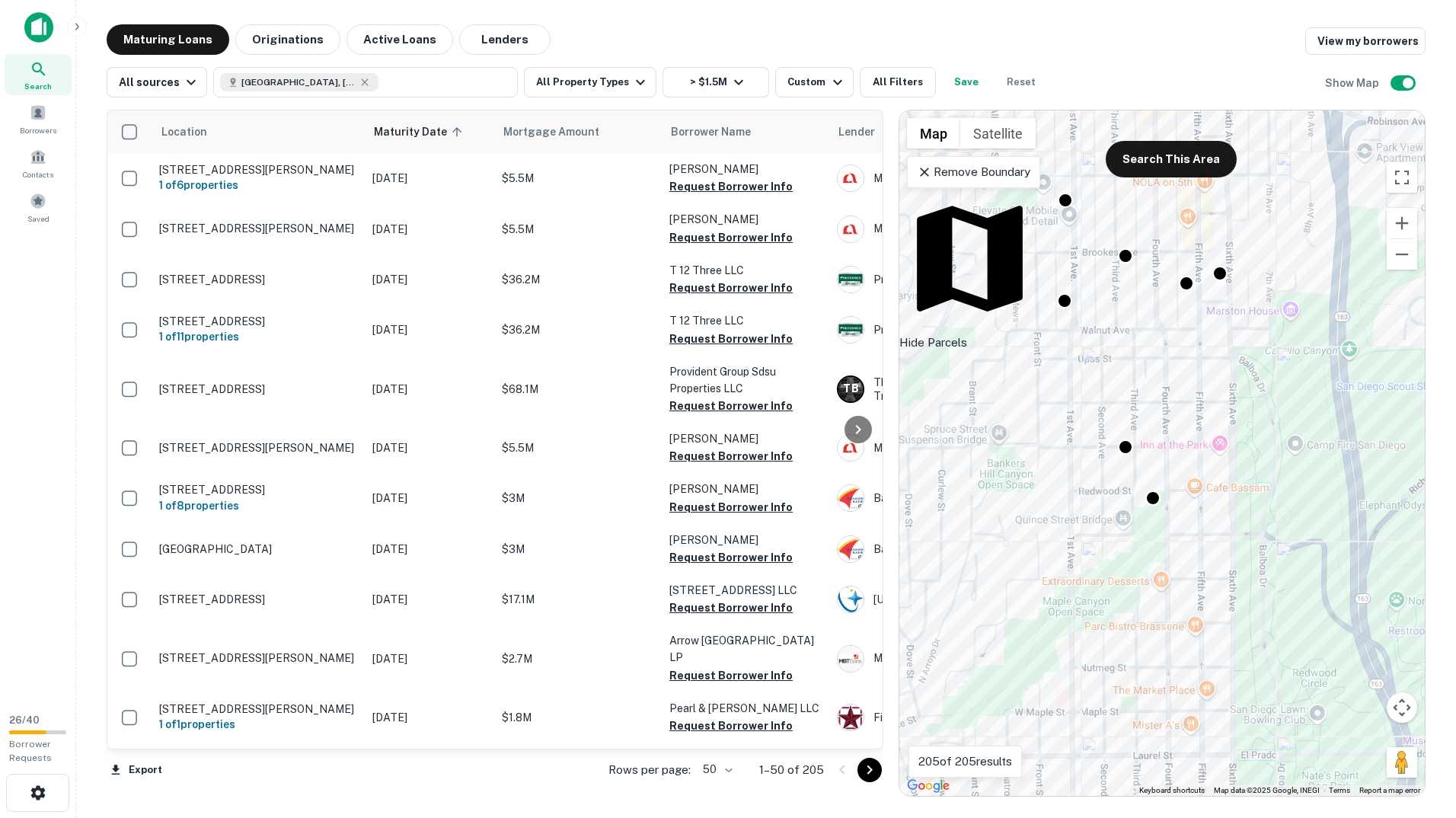
drag, startPoint x: 1189, startPoint y: 451, endPoint x: 1183, endPoint y: 469, distance: 19.0
click at [1183, 469] on div "To activate drag with keyboard, press Alt + Enter. Once in keyboard drag state,…" at bounding box center [1162, 453] width 526 height 685
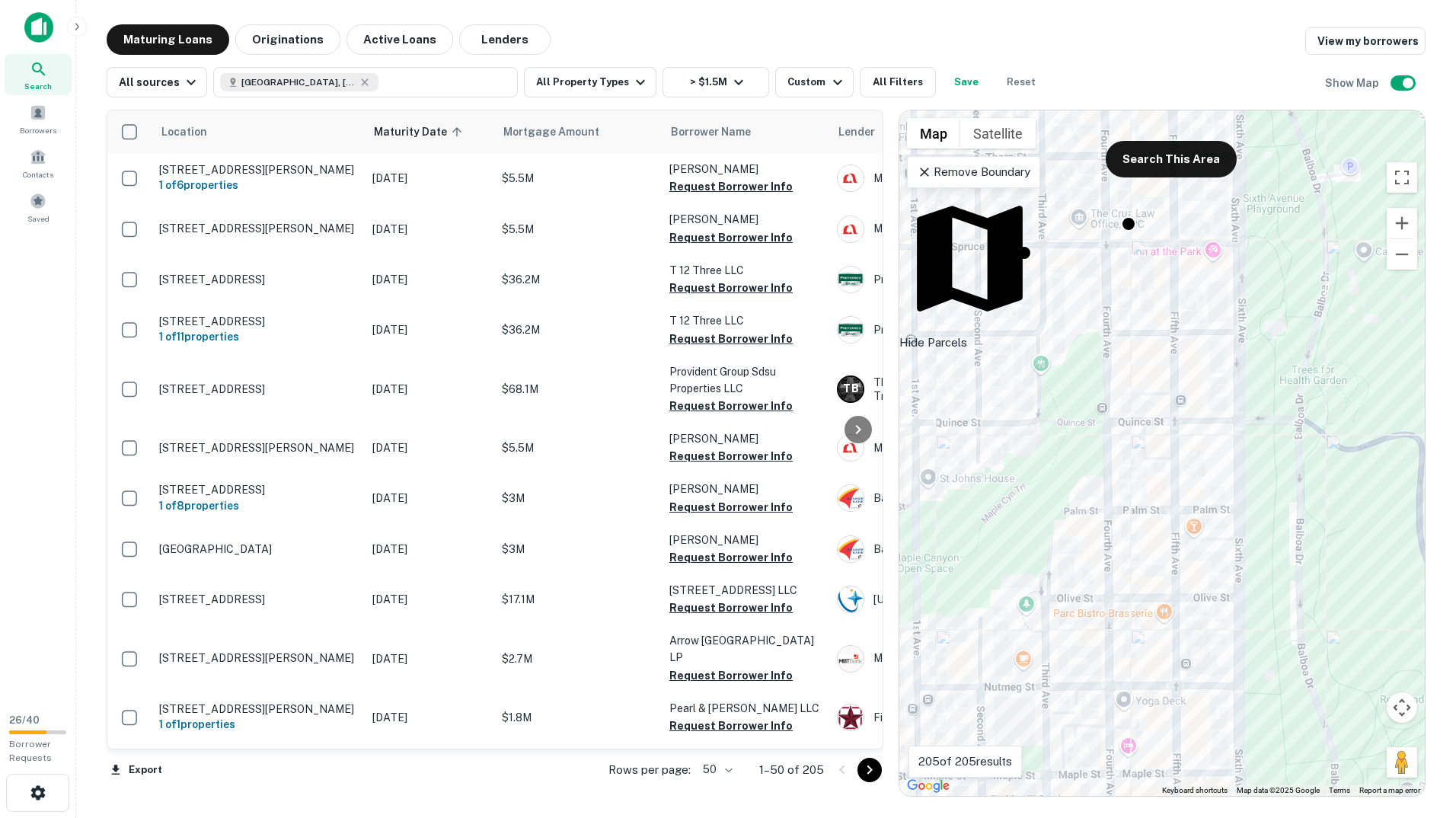
drag, startPoint x: 1171, startPoint y: 576, endPoint x: 1129, endPoint y: 339, distance: 240.7
click at [1129, 339] on div "To activate drag with keyboard, press Alt + Enter. Once in keyboard drag state,…" at bounding box center [1162, 453] width 526 height 685
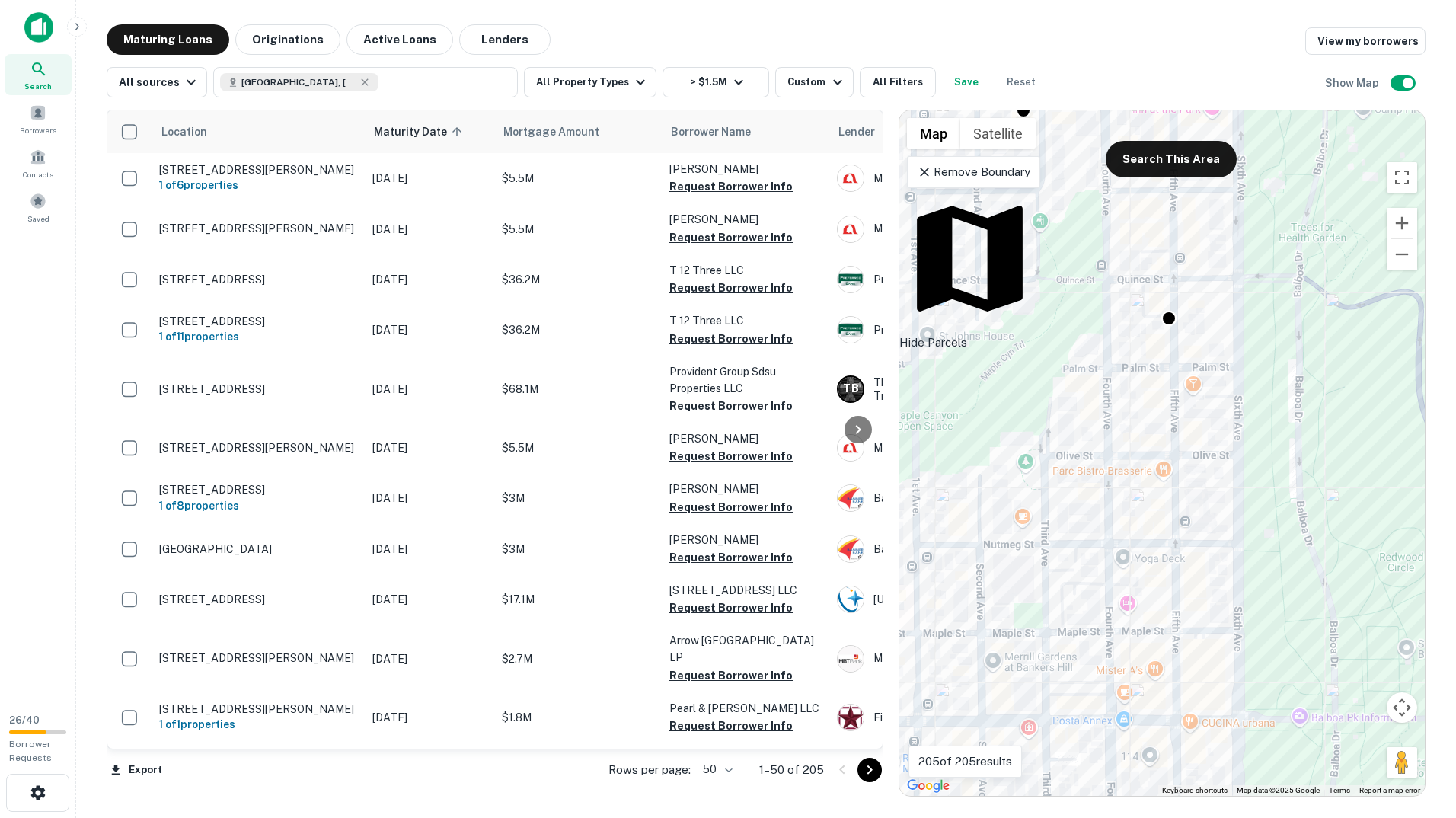
drag, startPoint x: 1116, startPoint y: 569, endPoint x: 1112, endPoint y: 413, distance: 156.1
click at [1112, 413] on div "To activate drag with keyboard, press Alt + Enter. Once in keyboard drag state,…" at bounding box center [1162, 453] width 526 height 685
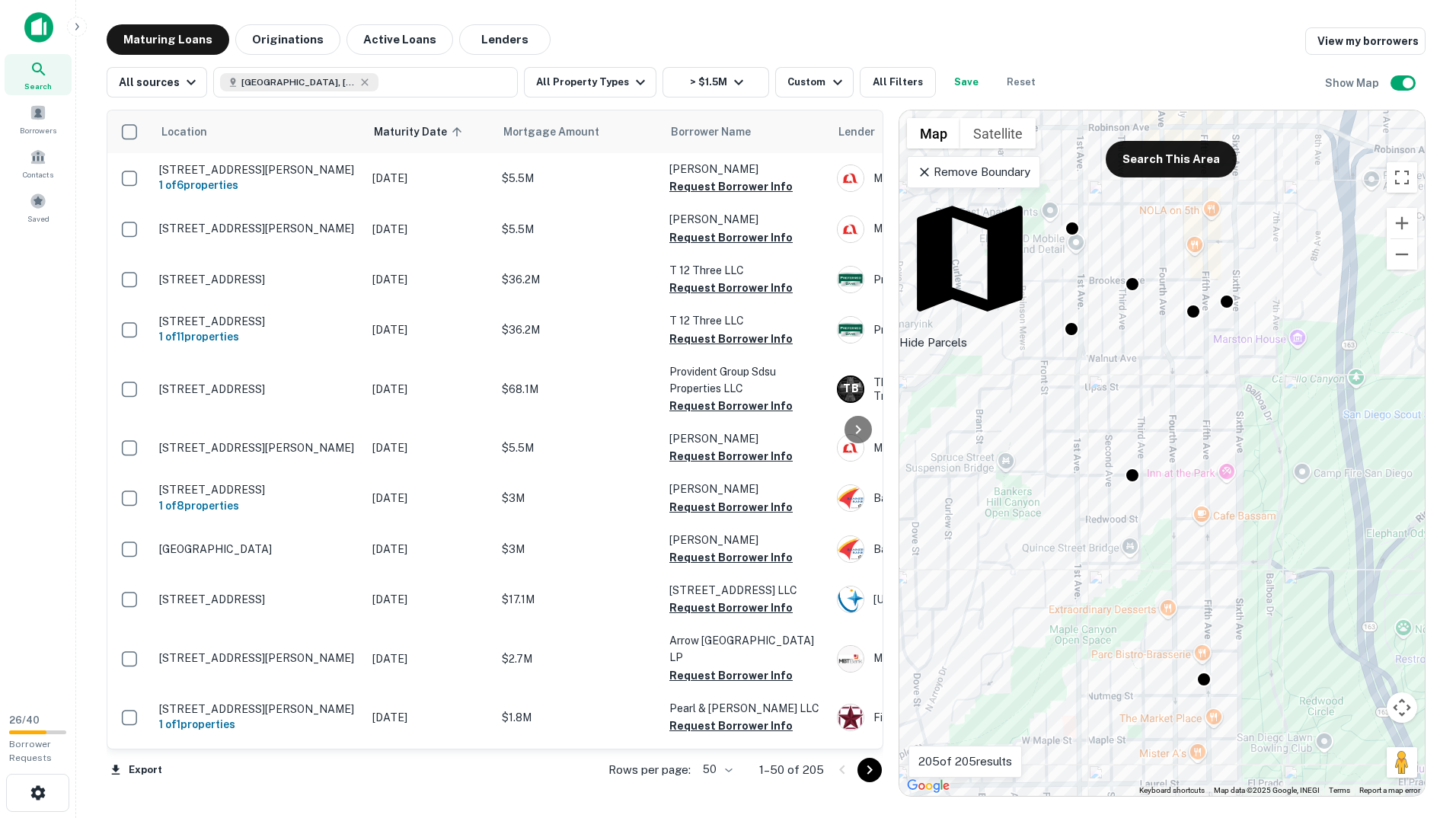
drag, startPoint x: 1210, startPoint y: 413, endPoint x: 1257, endPoint y: 602, distance: 194.8
click at [1257, 602] on div "To activate drag with keyboard, press Alt + Enter. Once in keyboard drag state,…" at bounding box center [1162, 453] width 526 height 685
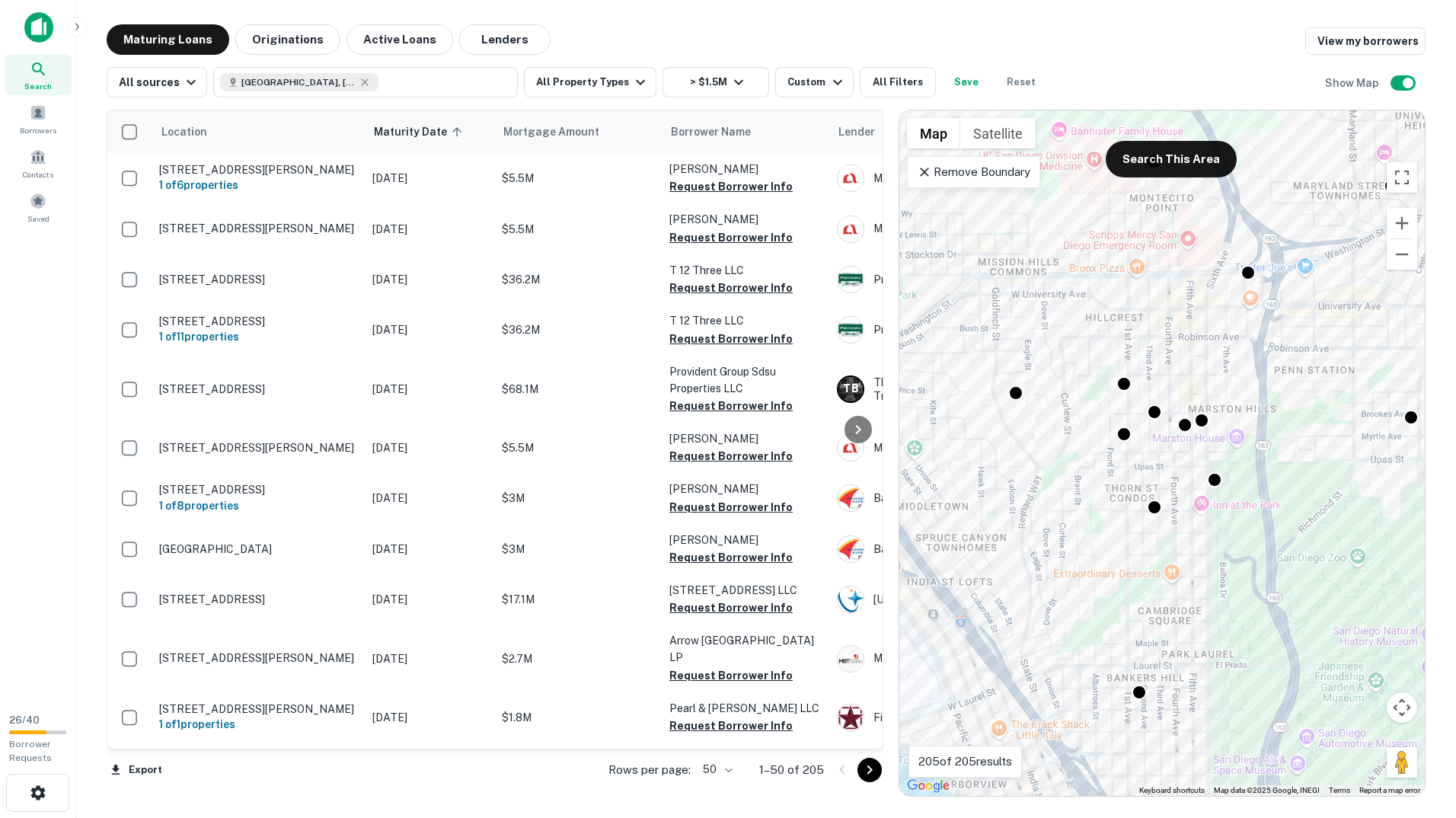
drag, startPoint x: 1177, startPoint y: 568, endPoint x: 1147, endPoint y: 557, distance: 32.0
click at [1147, 561] on div "To activate drag with keyboard, press Alt + Enter. Once in keyboard drag state,…" at bounding box center [1162, 453] width 526 height 685
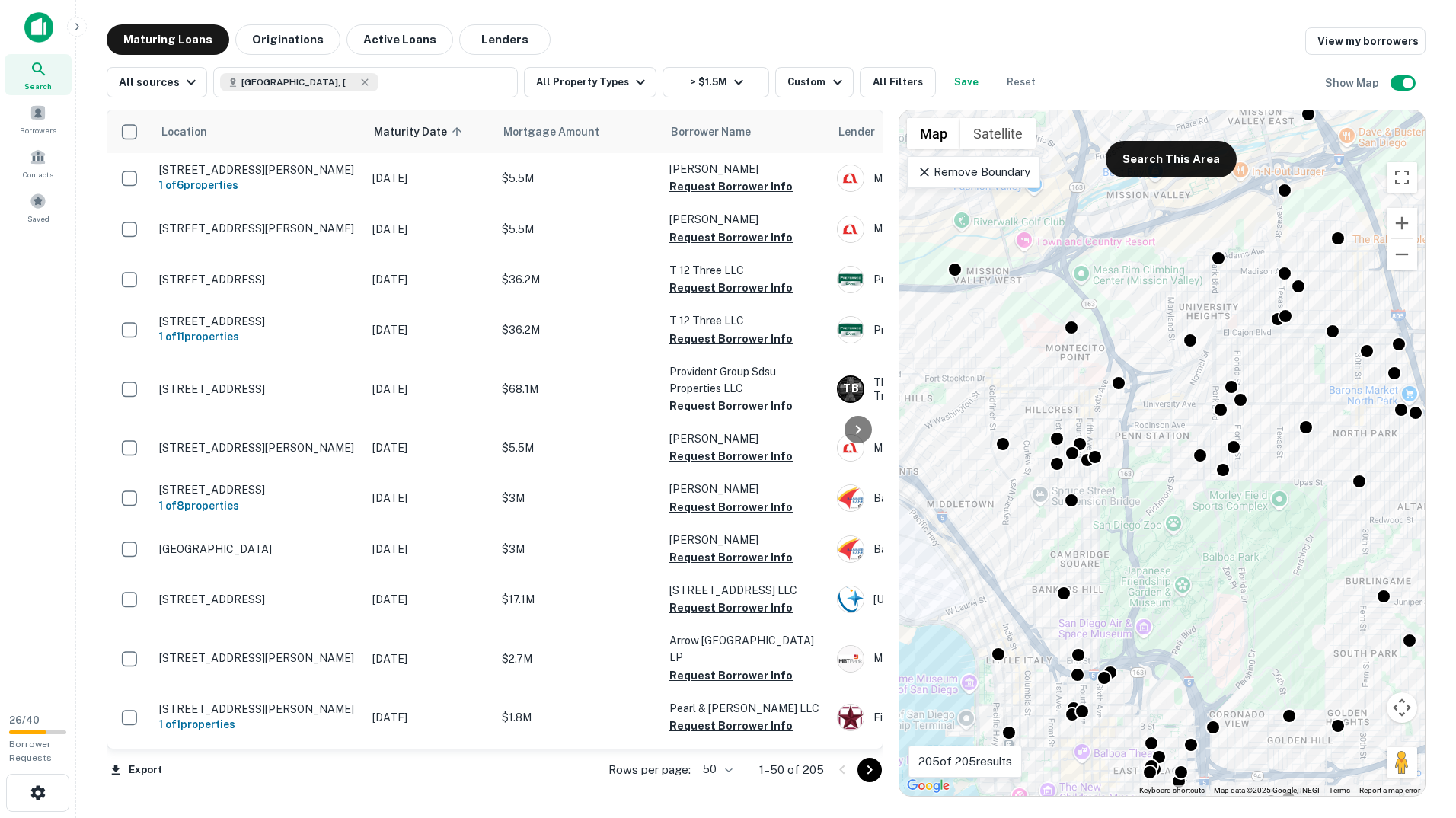
drag, startPoint x: 1355, startPoint y: 545, endPoint x: 1261, endPoint y: 529, distance: 95.4
click at [1261, 529] on div "To activate drag with keyboard, press Alt + Enter. Once in keyboard drag state,…" at bounding box center [1162, 453] width 526 height 685
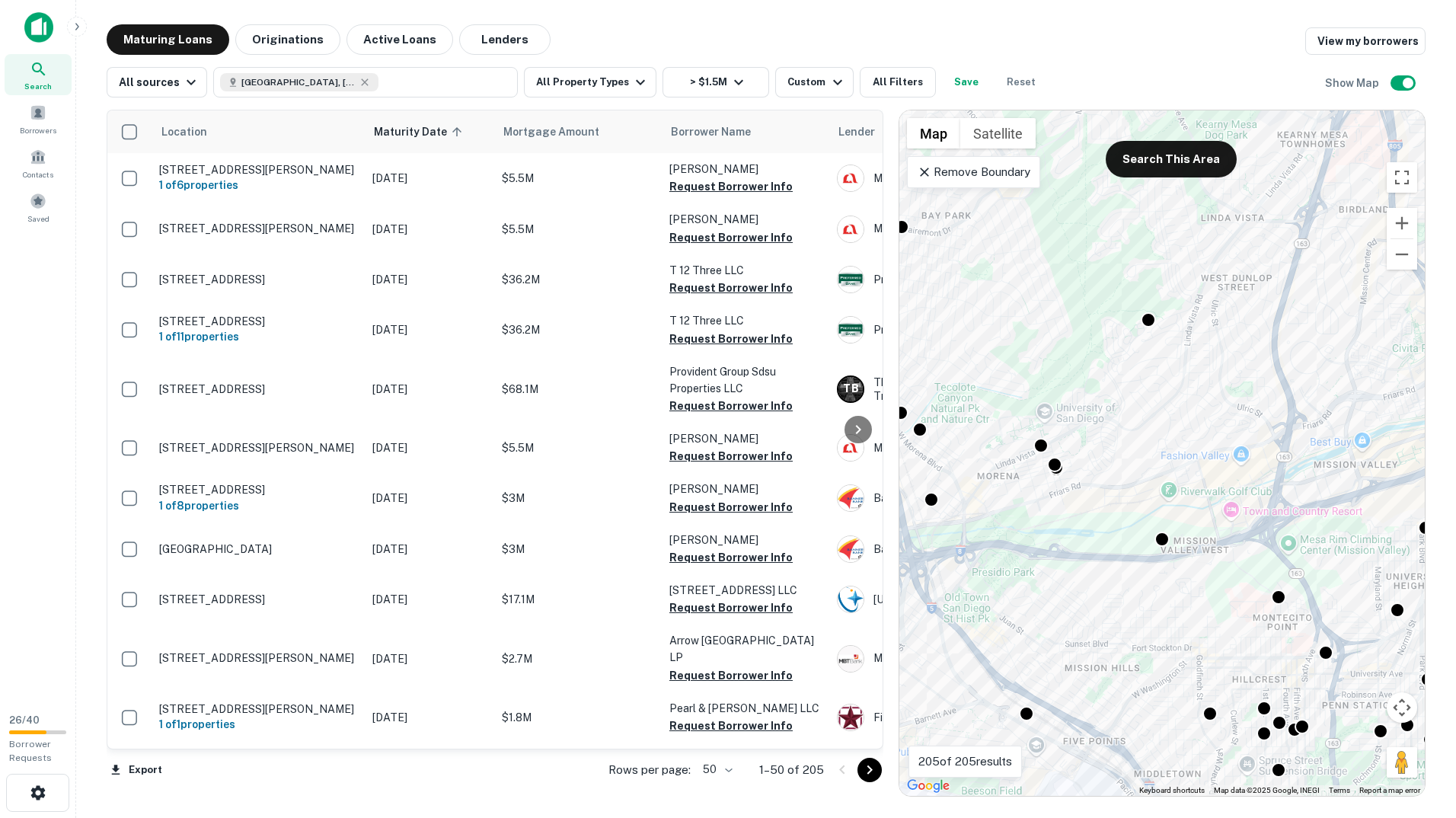
drag, startPoint x: 1134, startPoint y: 320, endPoint x: 1340, endPoint y: 577, distance: 329.4
click at [1340, 577] on div "To activate drag with keyboard, press Alt + Enter. Once in keyboard drag state,…" at bounding box center [1162, 453] width 526 height 685
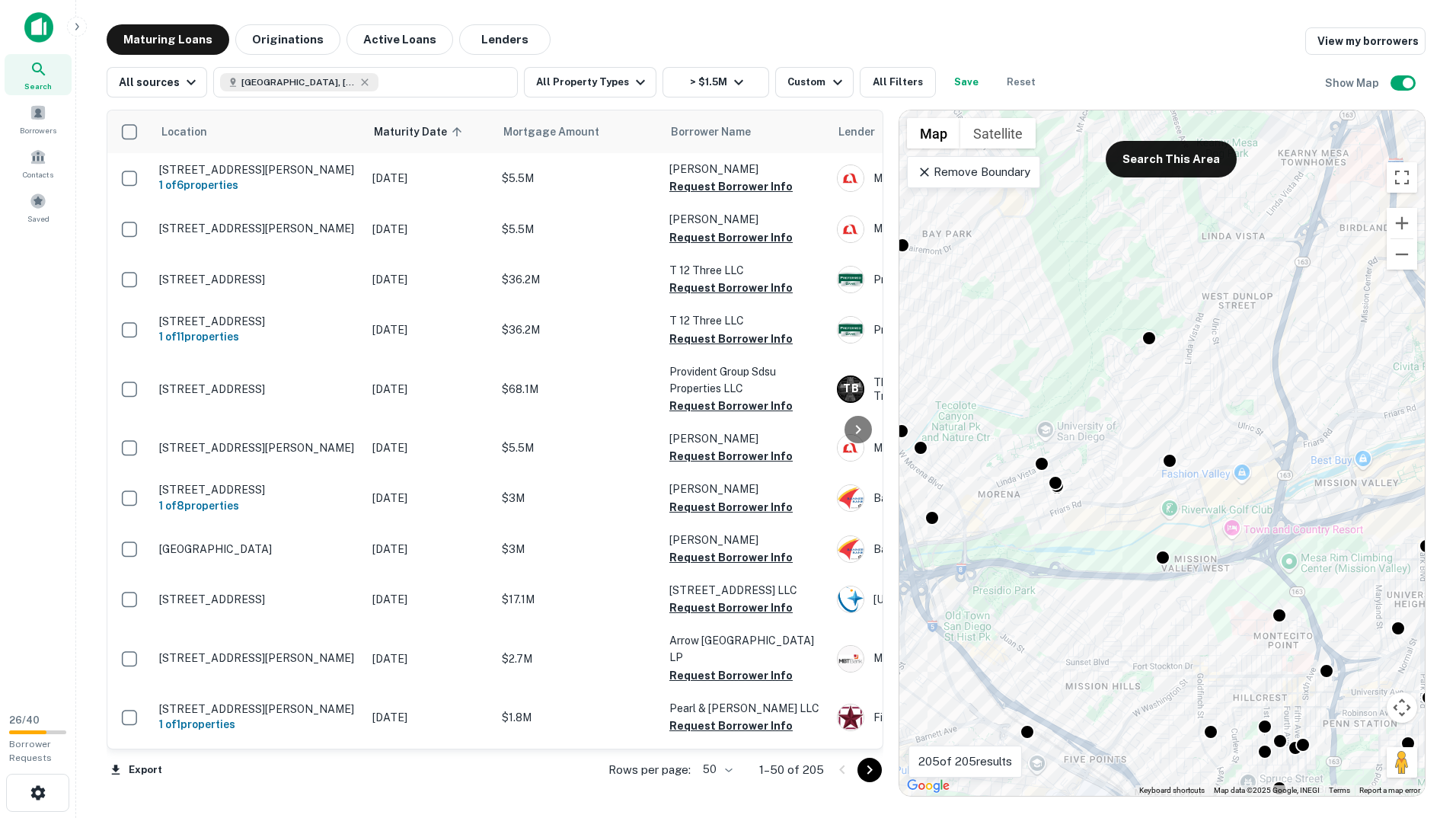
drag, startPoint x: 1167, startPoint y: 284, endPoint x: 1078, endPoint y: 464, distance: 200.8
click at [1078, 464] on div "To activate drag with keyboard, press Alt + Enter. Once in keyboard drag state,…" at bounding box center [1162, 453] width 526 height 685
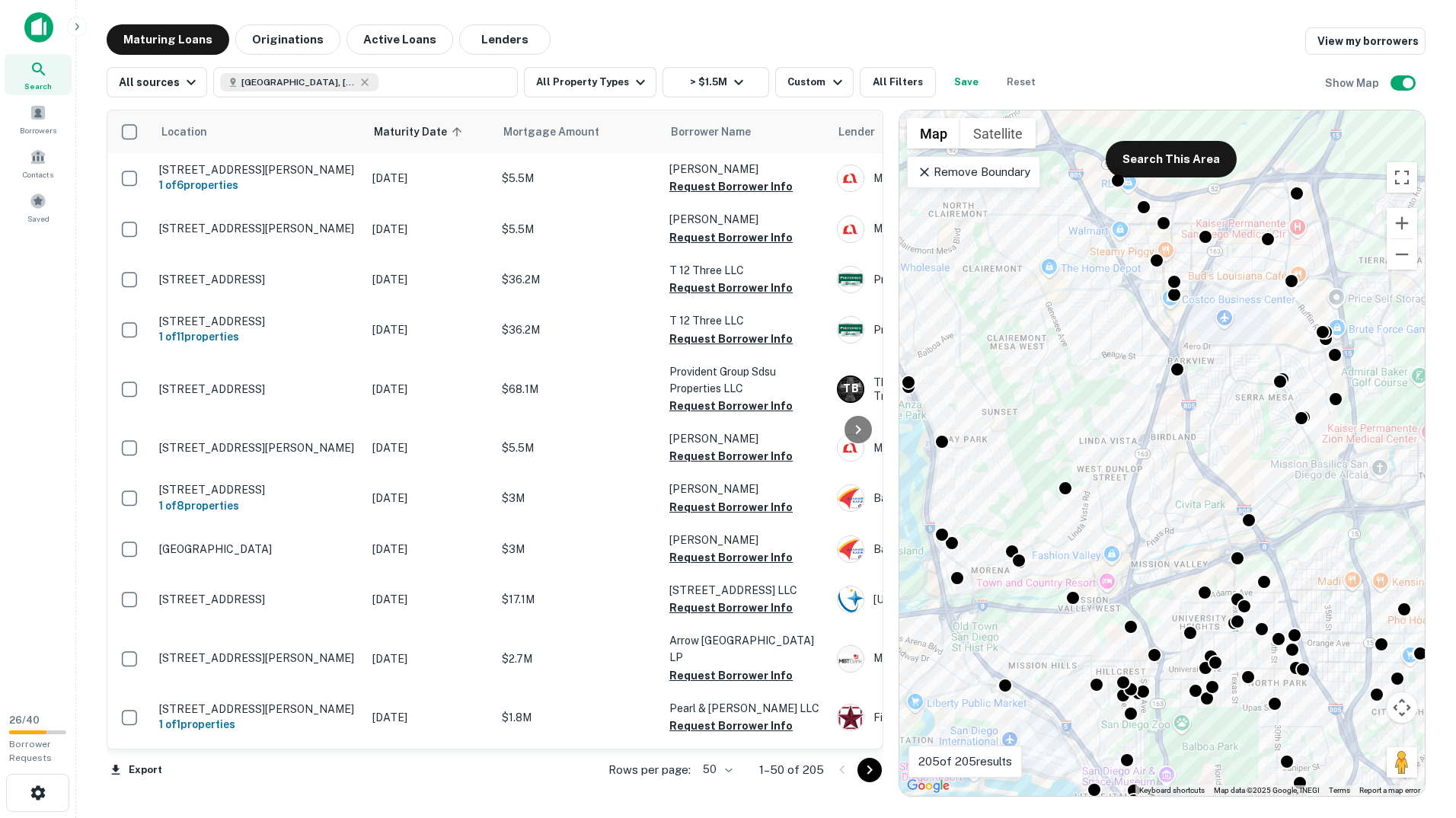
drag, startPoint x: 1104, startPoint y: 553, endPoint x: 997, endPoint y: 317, distance: 259.1
click at [997, 317] on div "To activate drag with keyboard, press Alt + Enter. Once in keyboard drag state,…" at bounding box center [1162, 453] width 526 height 685
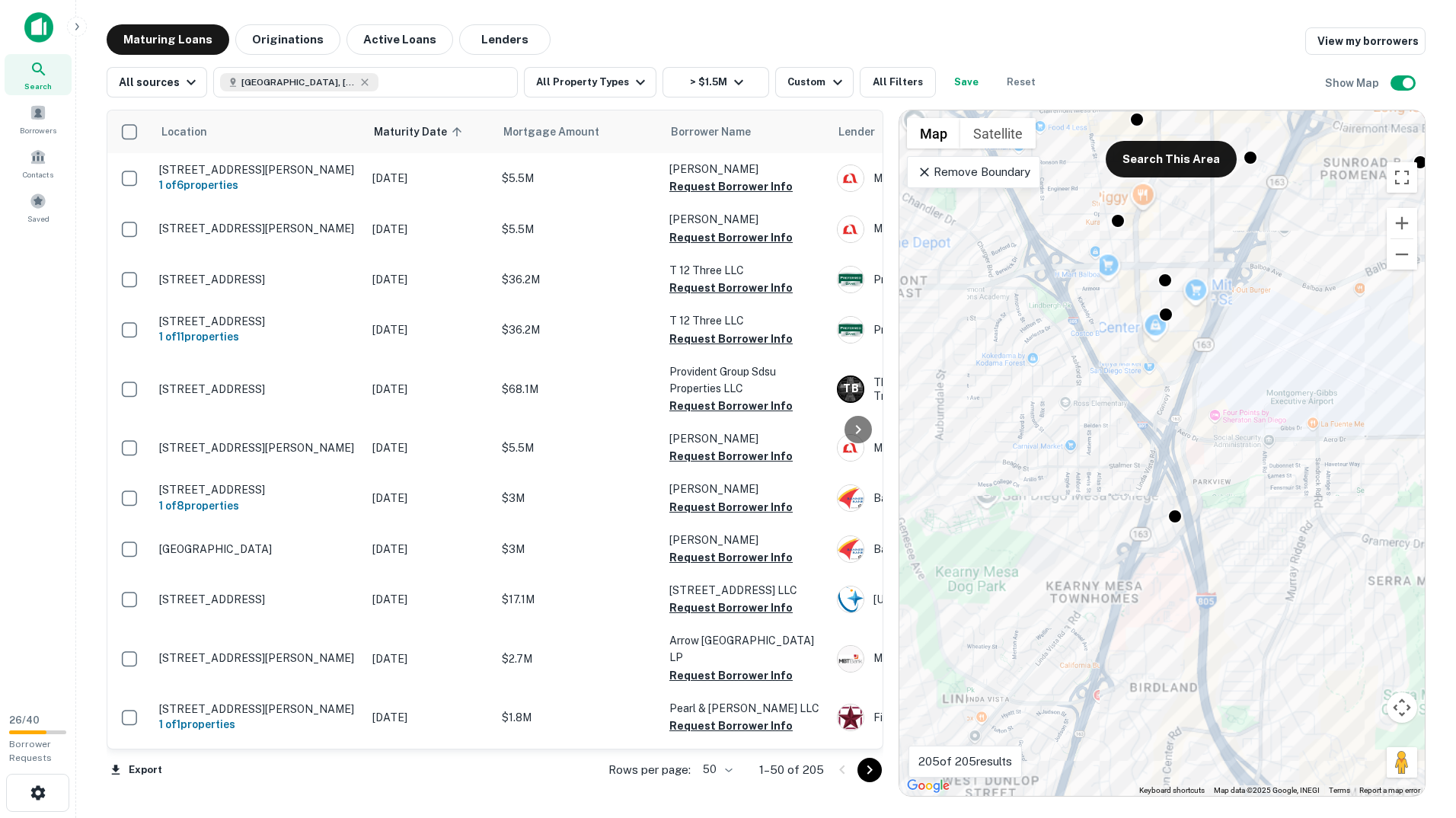
click at [1197, 261] on div "To activate drag with keyboard, press Alt + Enter. Once in keyboard drag state,…" at bounding box center [1162, 453] width 526 height 685
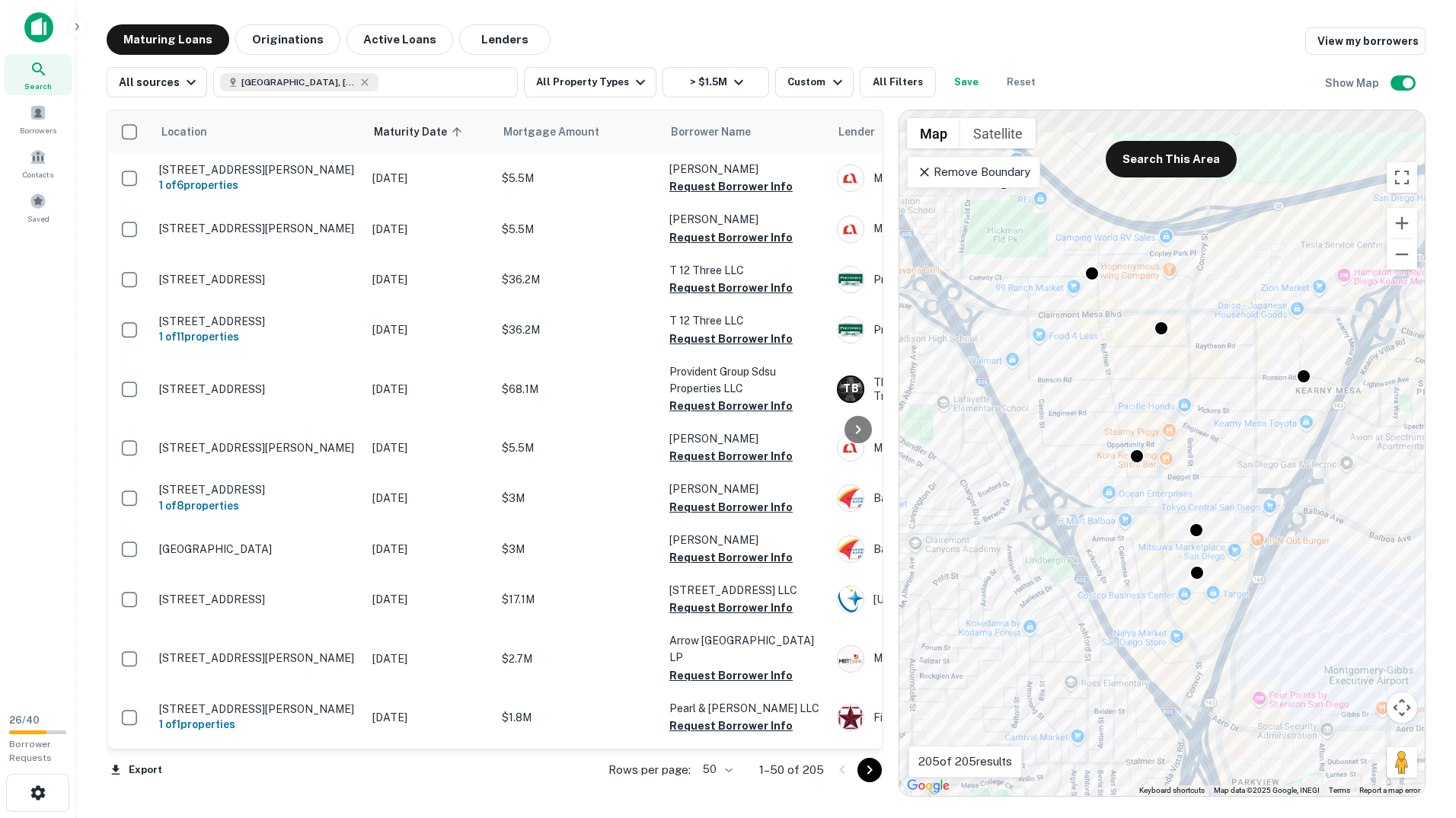
drag, startPoint x: 1201, startPoint y: 269, endPoint x: 1243, endPoint y: 555, distance: 289.1
click at [1243, 555] on div "To activate drag with keyboard, press Alt + Enter. Once in keyboard drag state,…" at bounding box center [1162, 453] width 526 height 685
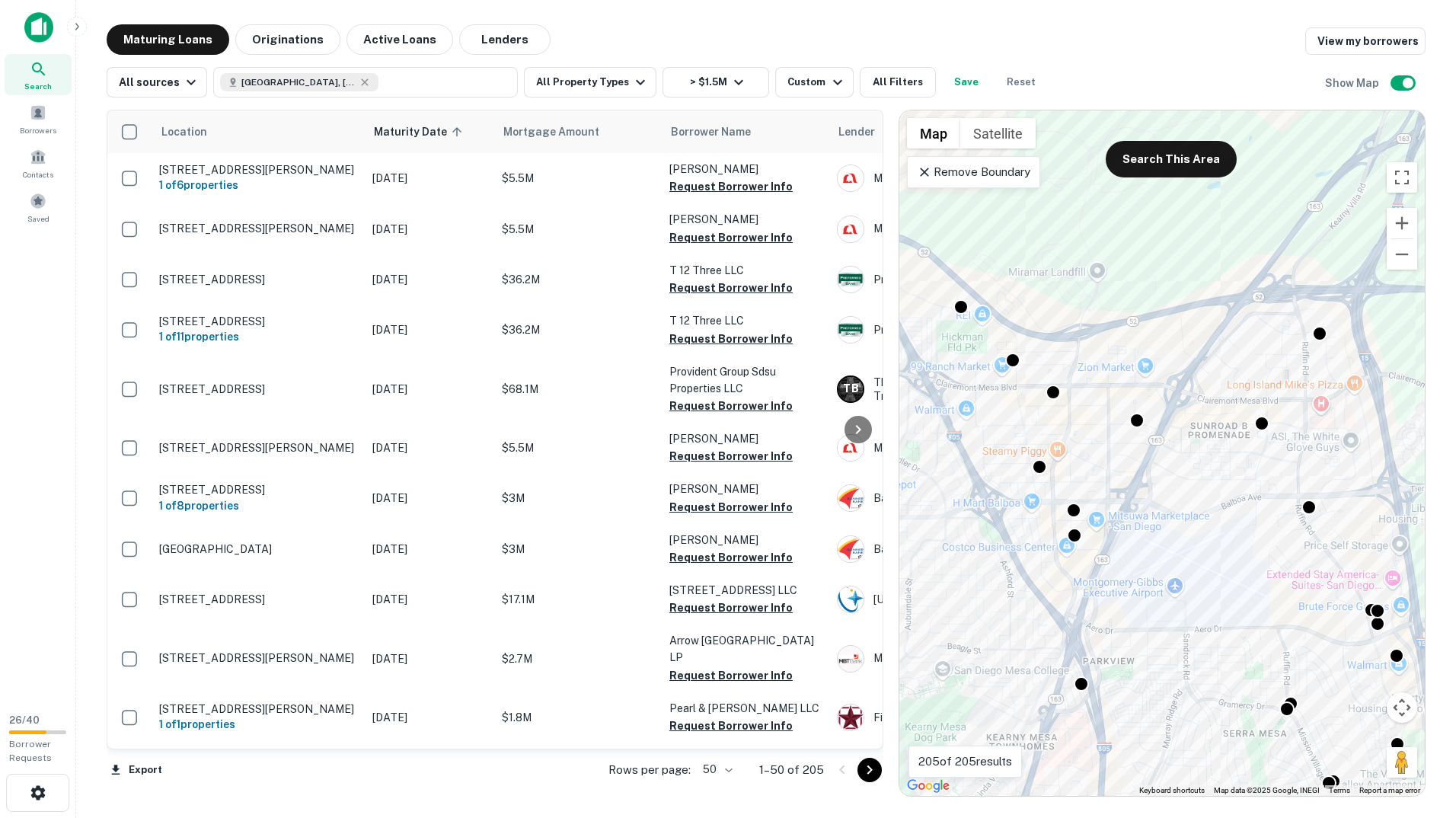
drag, startPoint x: 1125, startPoint y: 426, endPoint x: 1096, endPoint y: 419, distance: 29.8
click at [1096, 419] on div "To activate drag with keyboard, press Alt + Enter. Once in keyboard drag state,…" at bounding box center [1162, 453] width 526 height 685
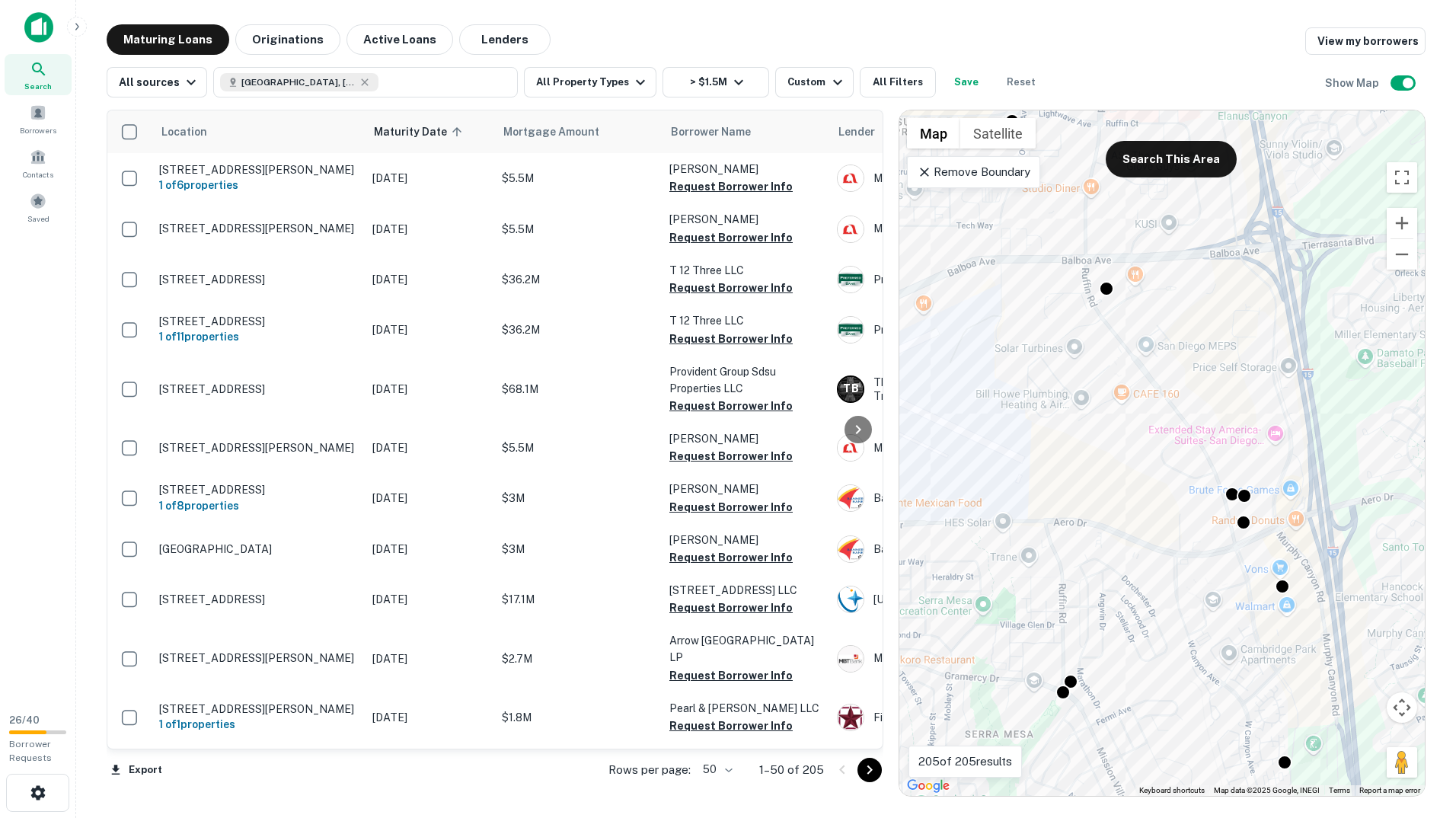
drag, startPoint x: 1391, startPoint y: 626, endPoint x: 1265, endPoint y: 519, distance: 165.3
click at [1265, 519] on div "To activate drag with keyboard, press Alt + Enter. Once in keyboard drag state,…" at bounding box center [1162, 453] width 526 height 685
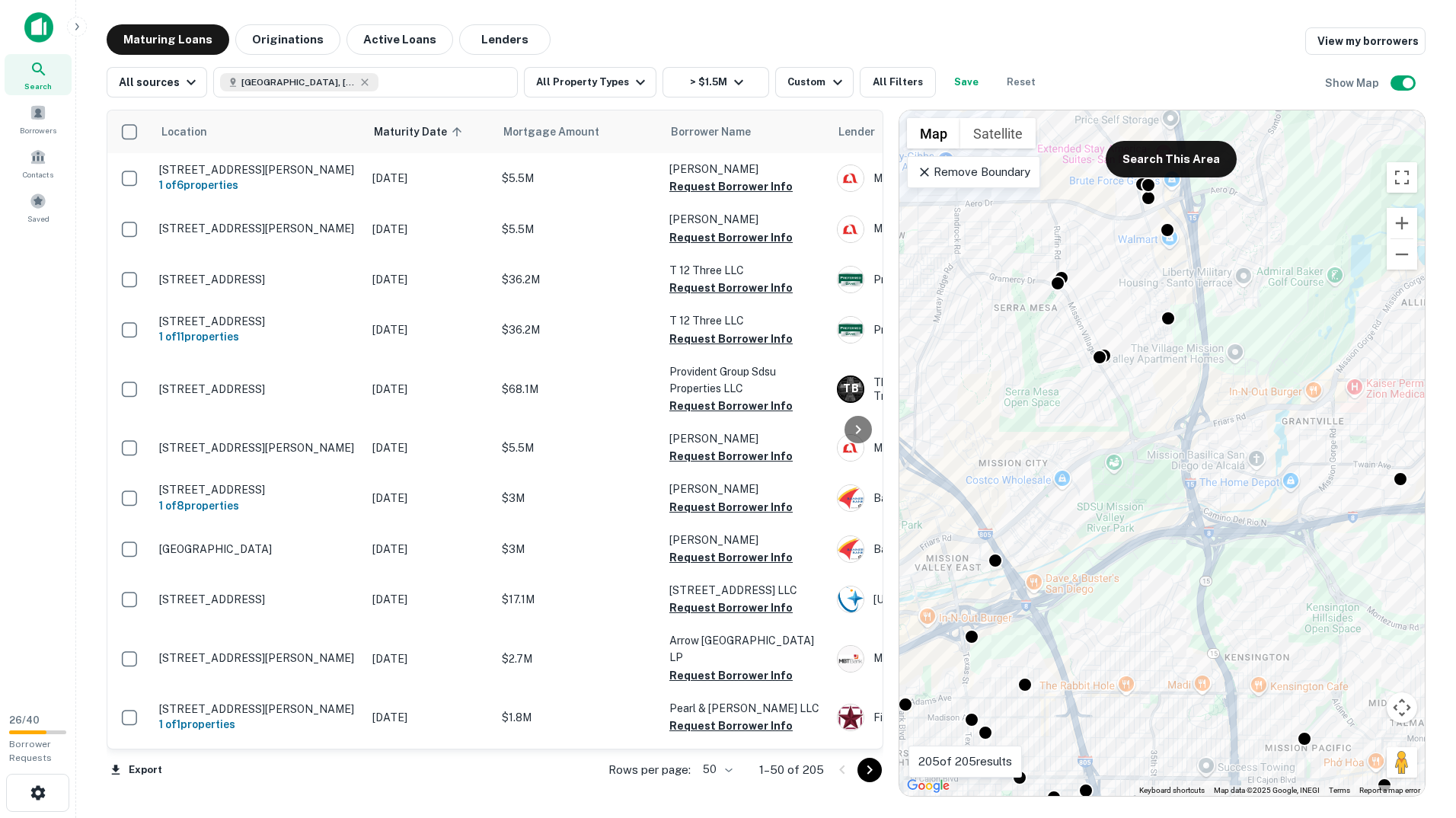
drag, startPoint x: 1204, startPoint y: 622, endPoint x: 1294, endPoint y: 345, distance: 291.3
click at [1294, 345] on div "To activate drag with keyboard, press Alt + Enter. Once in keyboard drag state,…" at bounding box center [1162, 453] width 526 height 685
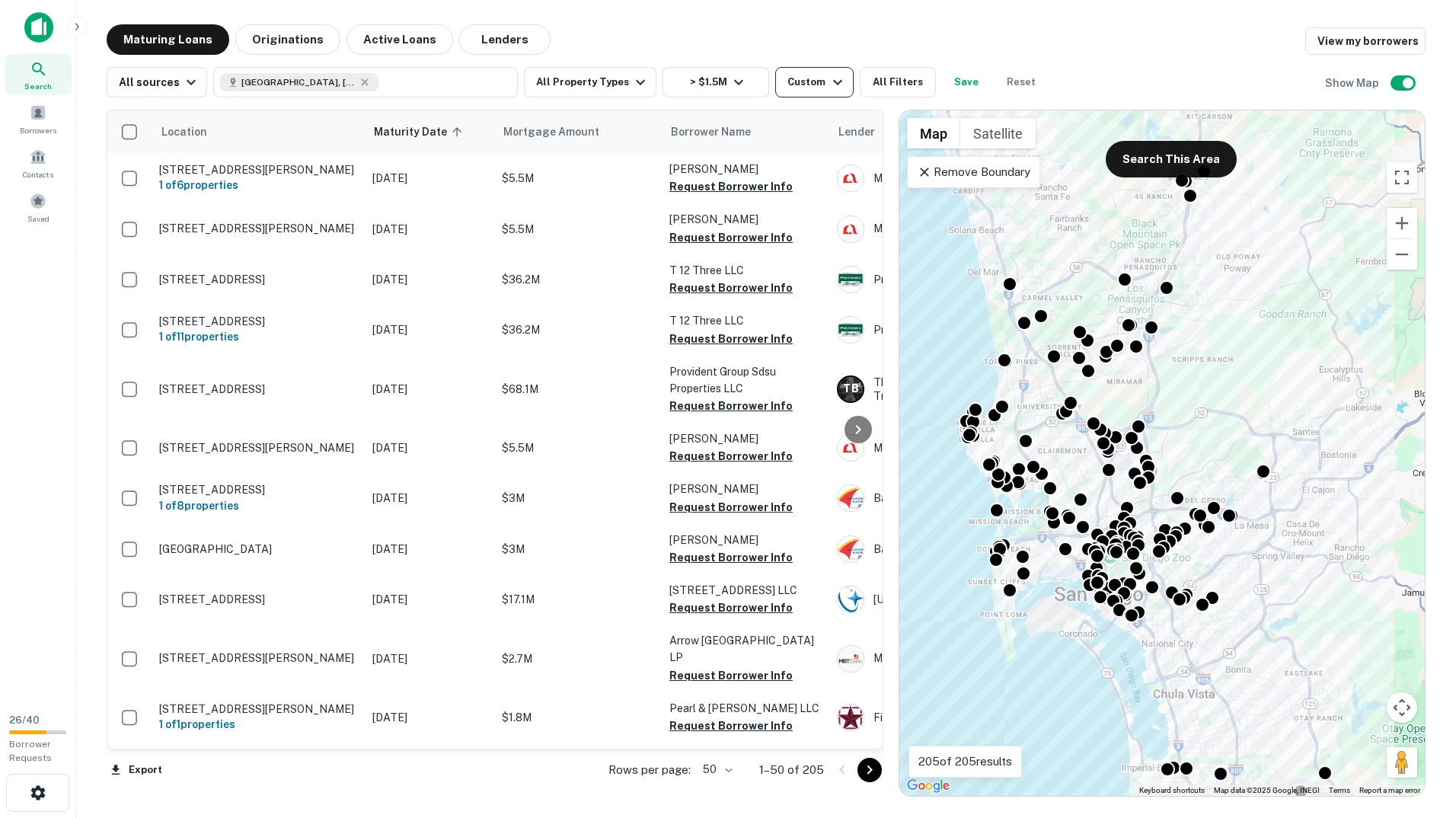
click at [829, 80] on icon "button" at bounding box center [838, 82] width 19 height 19
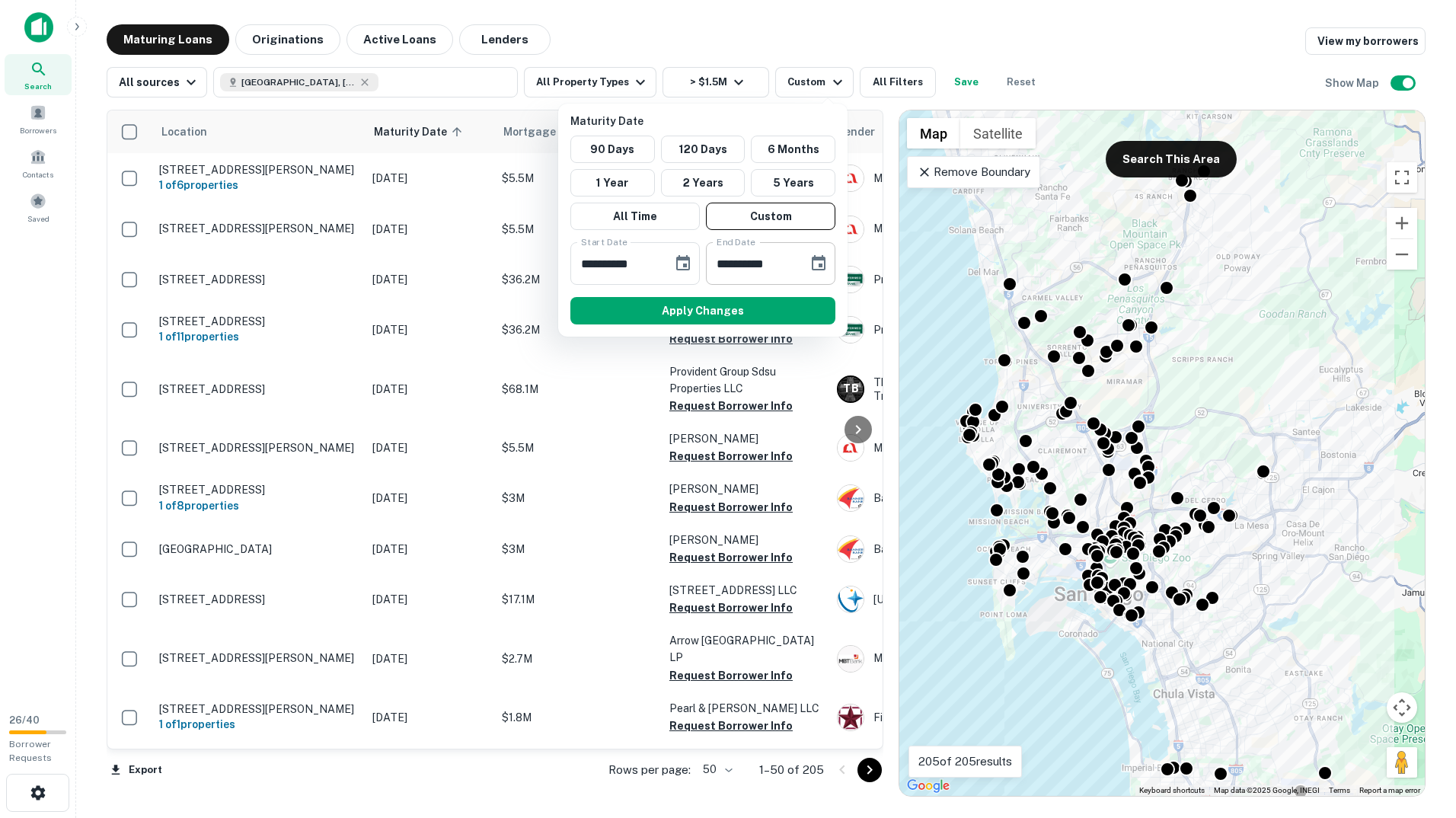
click at [819, 268] on icon "Choose date, selected date is Apr 30, 2026" at bounding box center [819, 262] width 14 height 15
click at [724, 333] on icon "Next month" at bounding box center [724, 333] width 0 height 0
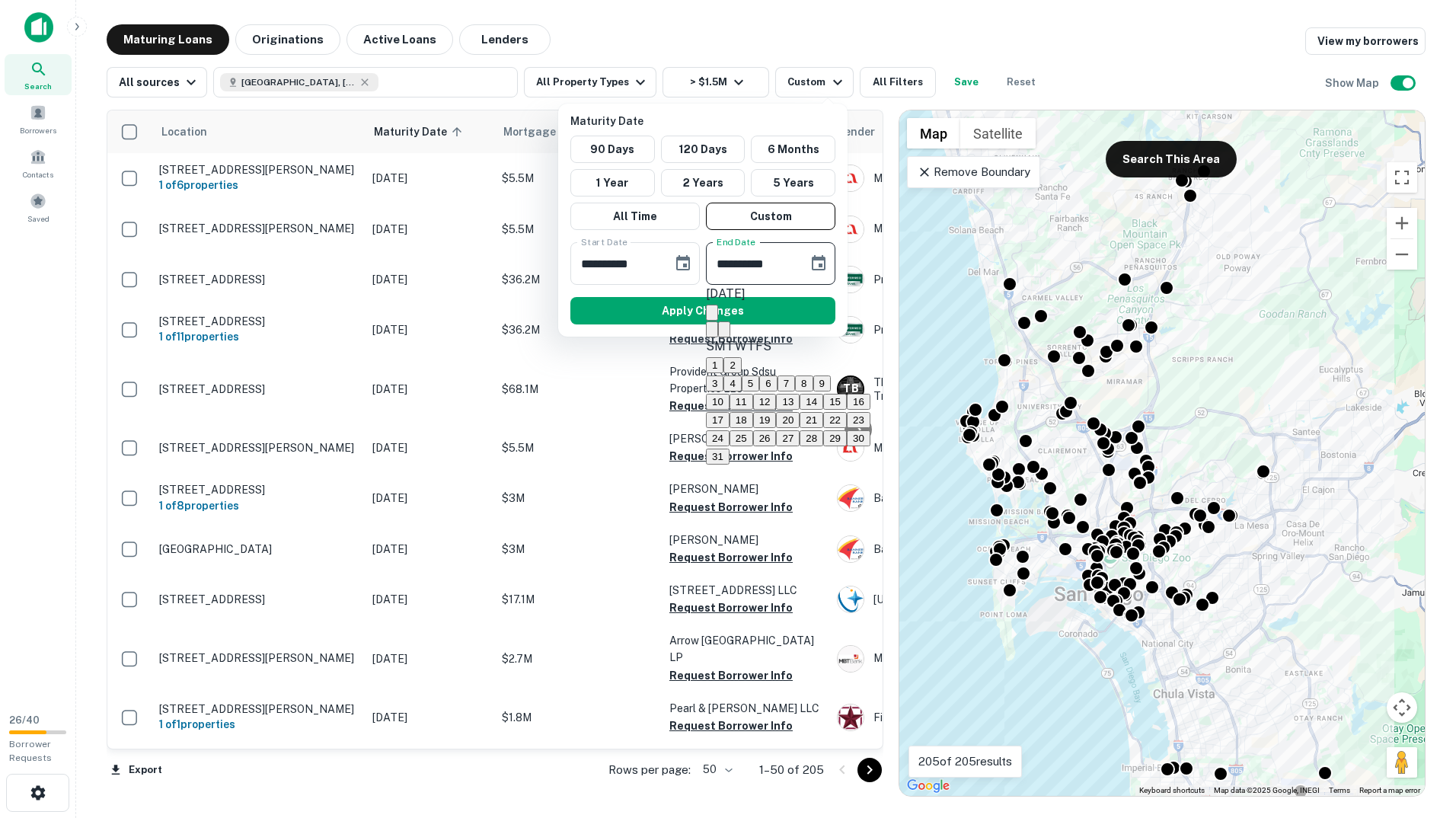
click at [724, 333] on icon "Next month" at bounding box center [724, 333] width 0 height 0
click at [777, 446] on button "30" at bounding box center [765, 438] width 24 height 16
type input "**********"
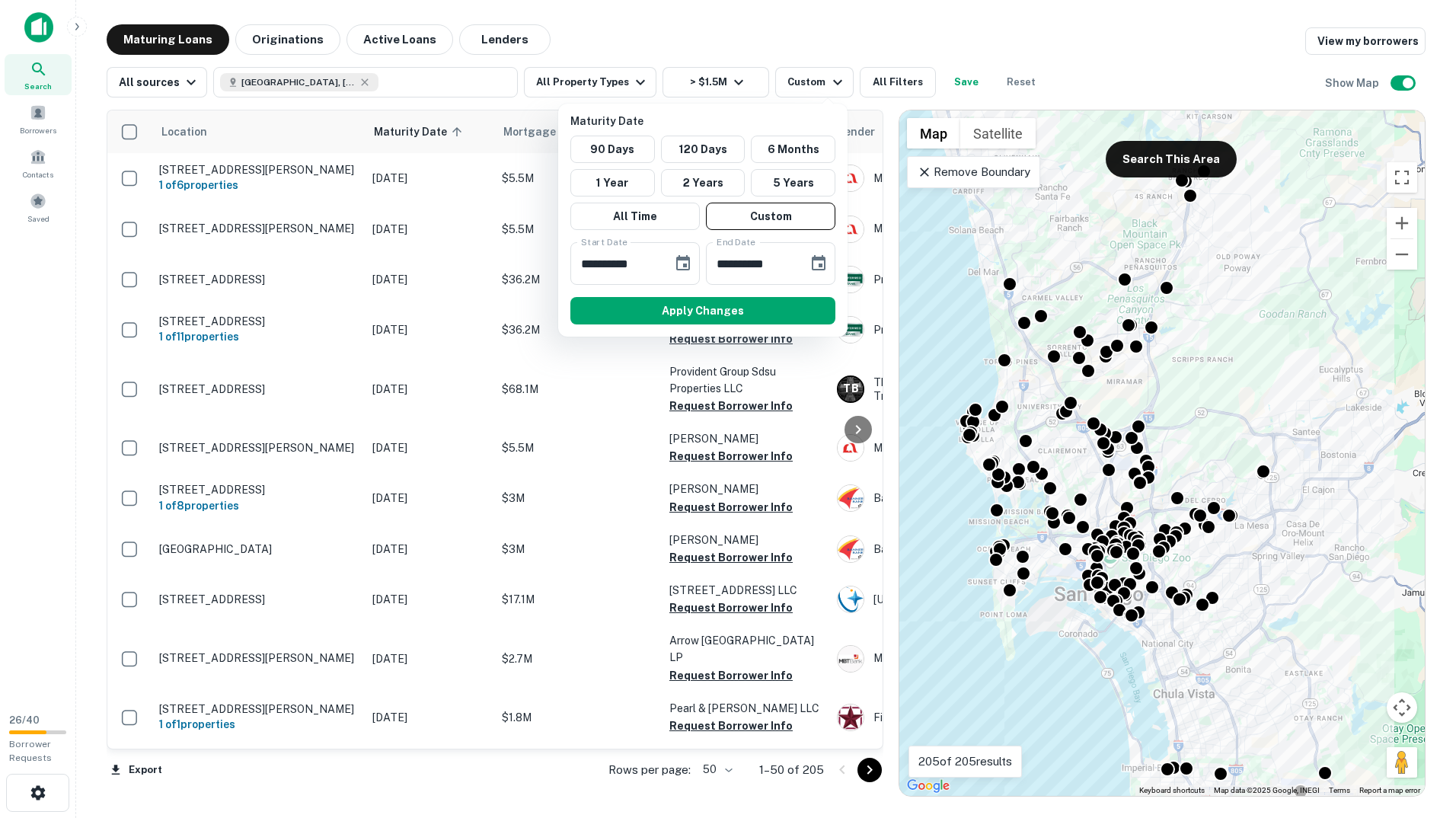
click at [1157, 156] on div at bounding box center [728, 409] width 1456 height 818
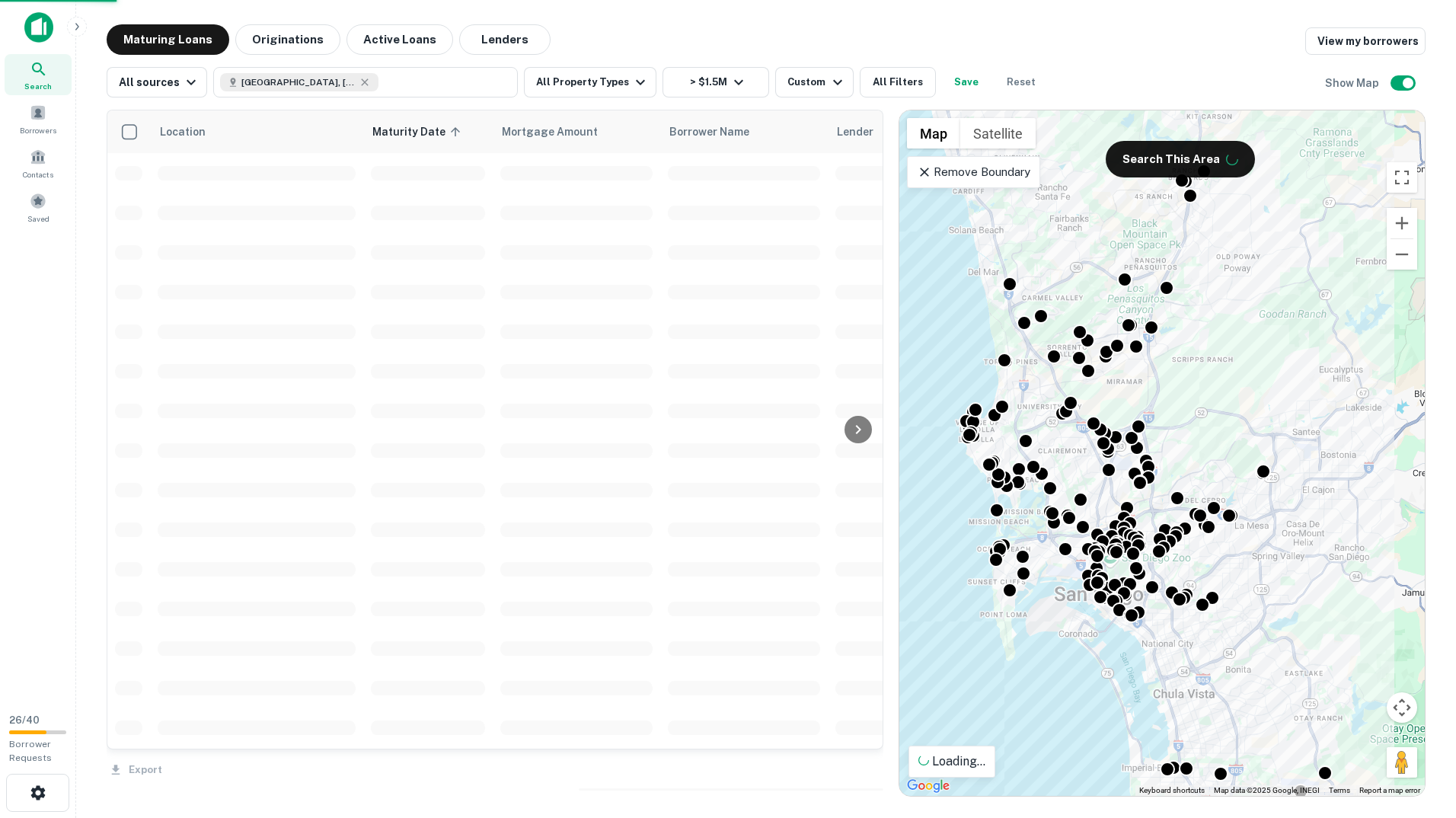
click at [1160, 163] on div "**********" at bounding box center [728, 409] width 1456 height 818
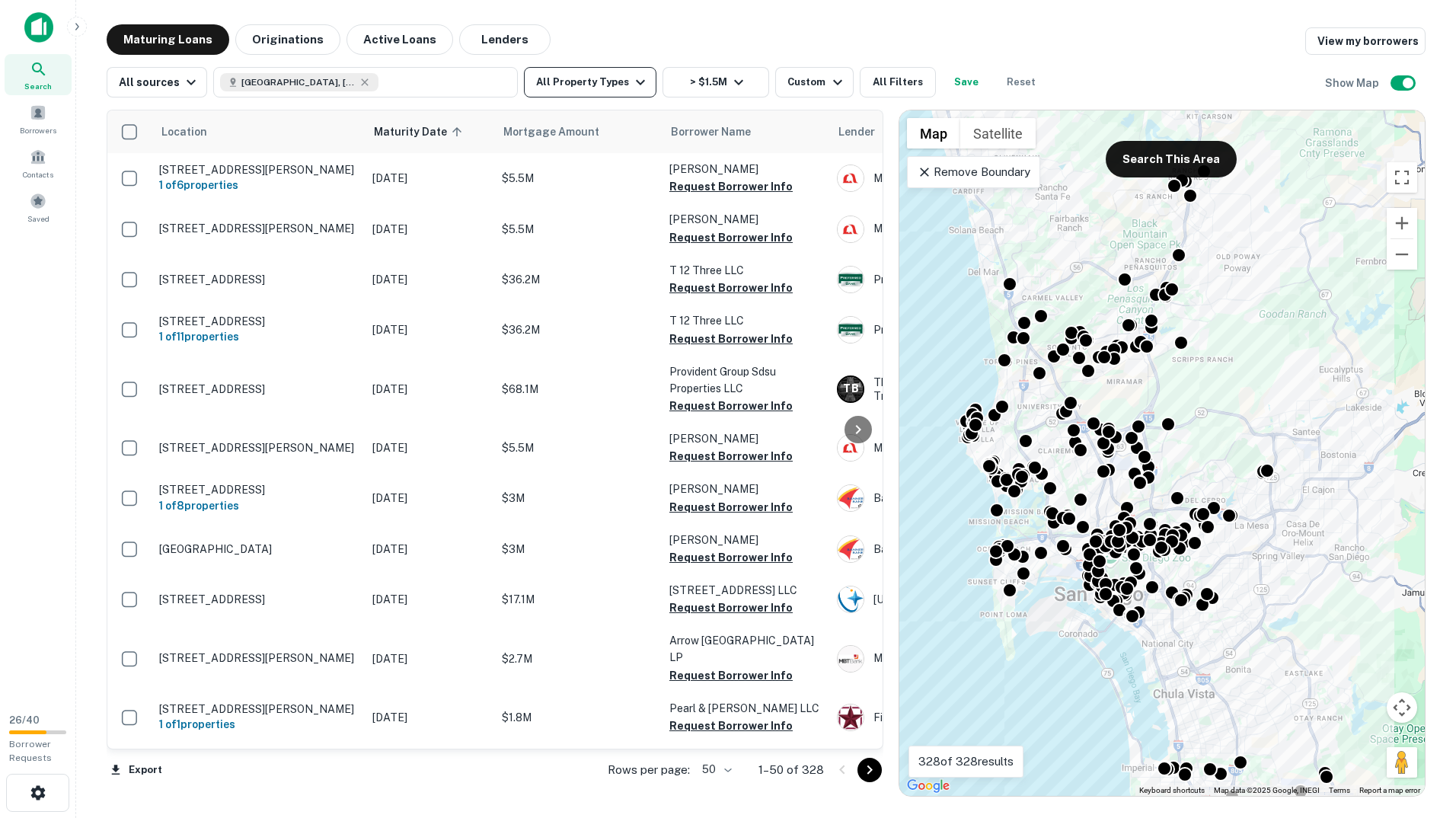
click at [632, 86] on icon "button" at bounding box center [641, 82] width 19 height 19
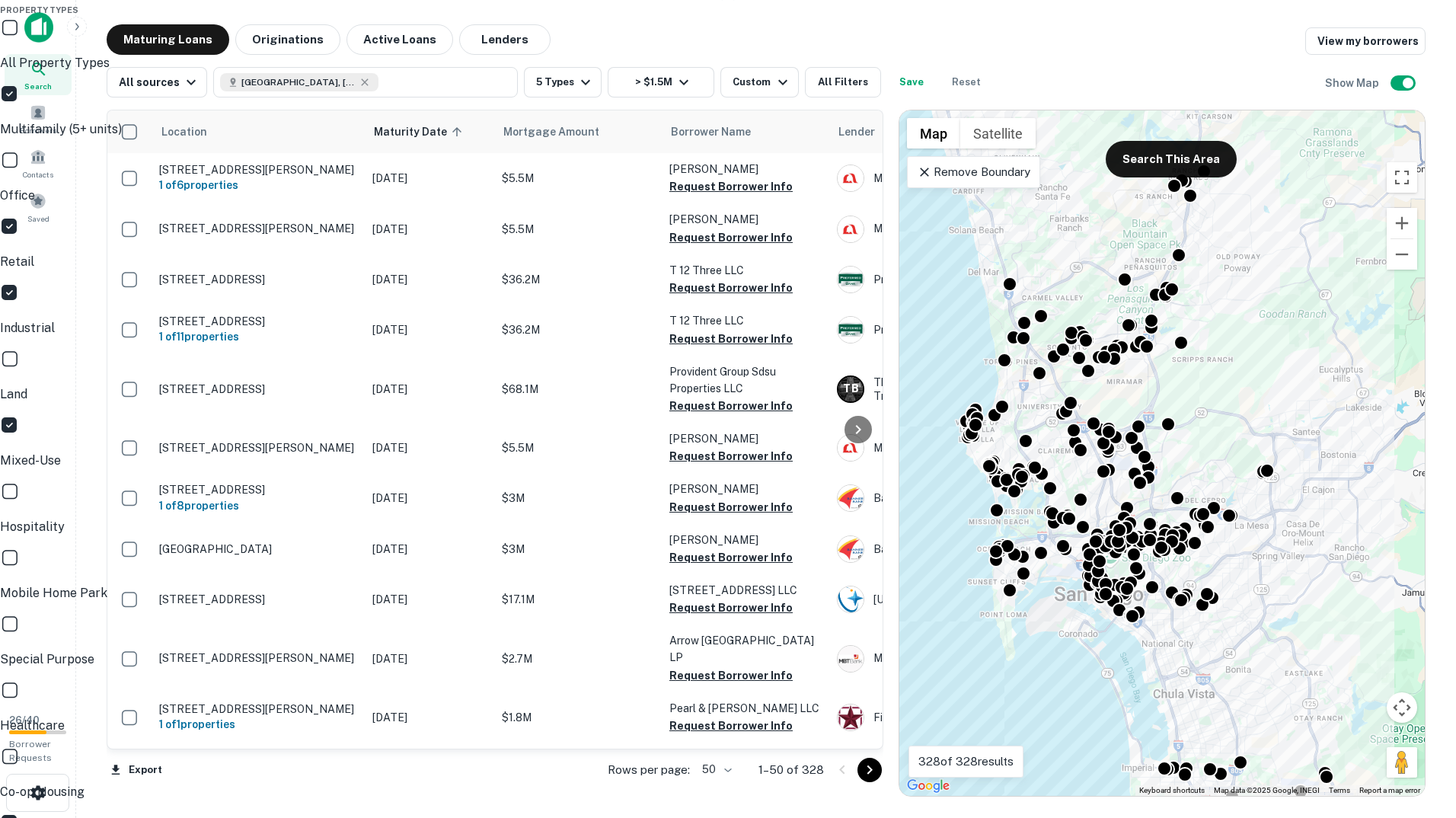
click at [525, 451] on p "Mixed-Use" at bounding box center [728, 460] width 1456 height 19
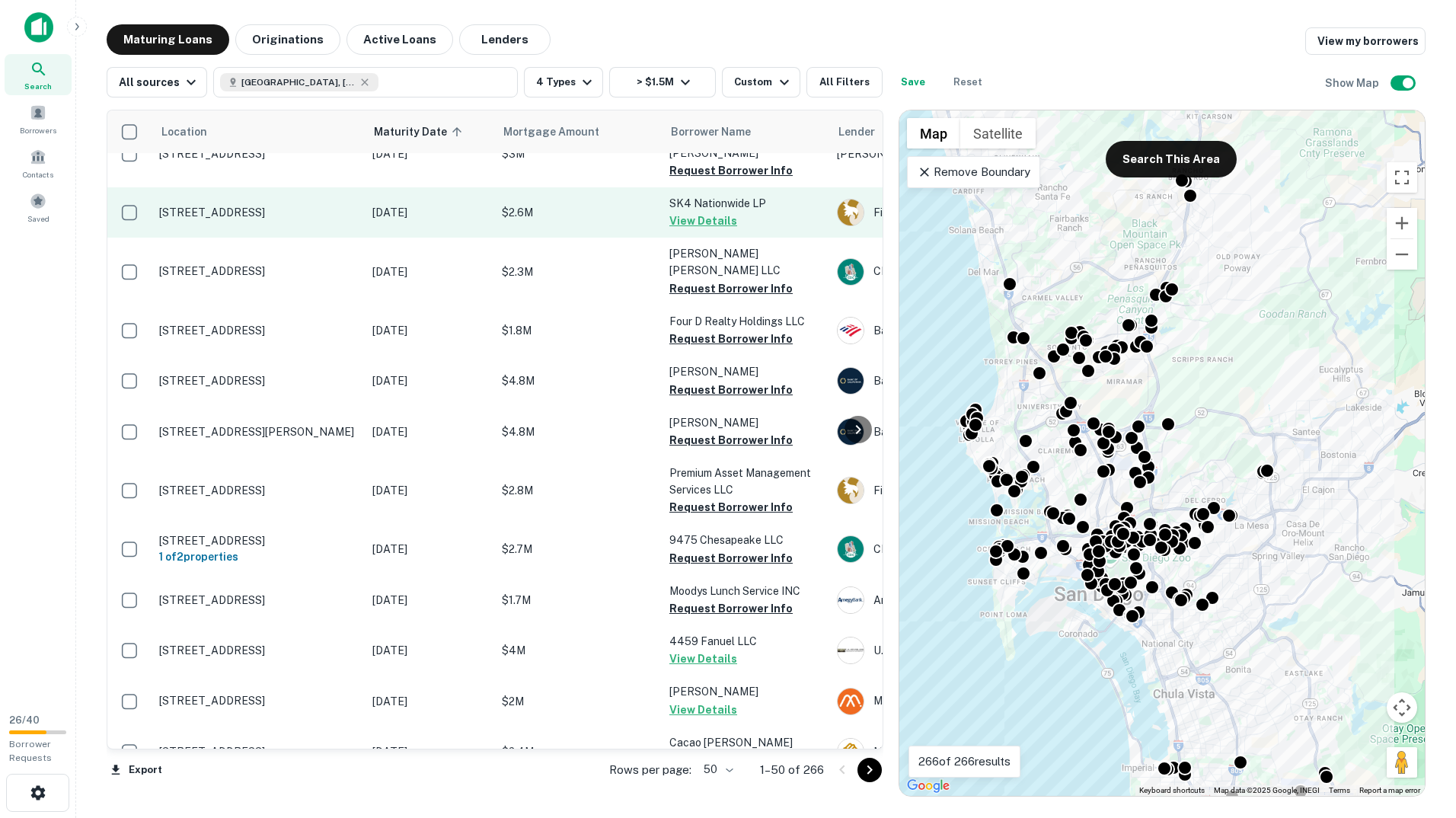
scroll to position [1371, 0]
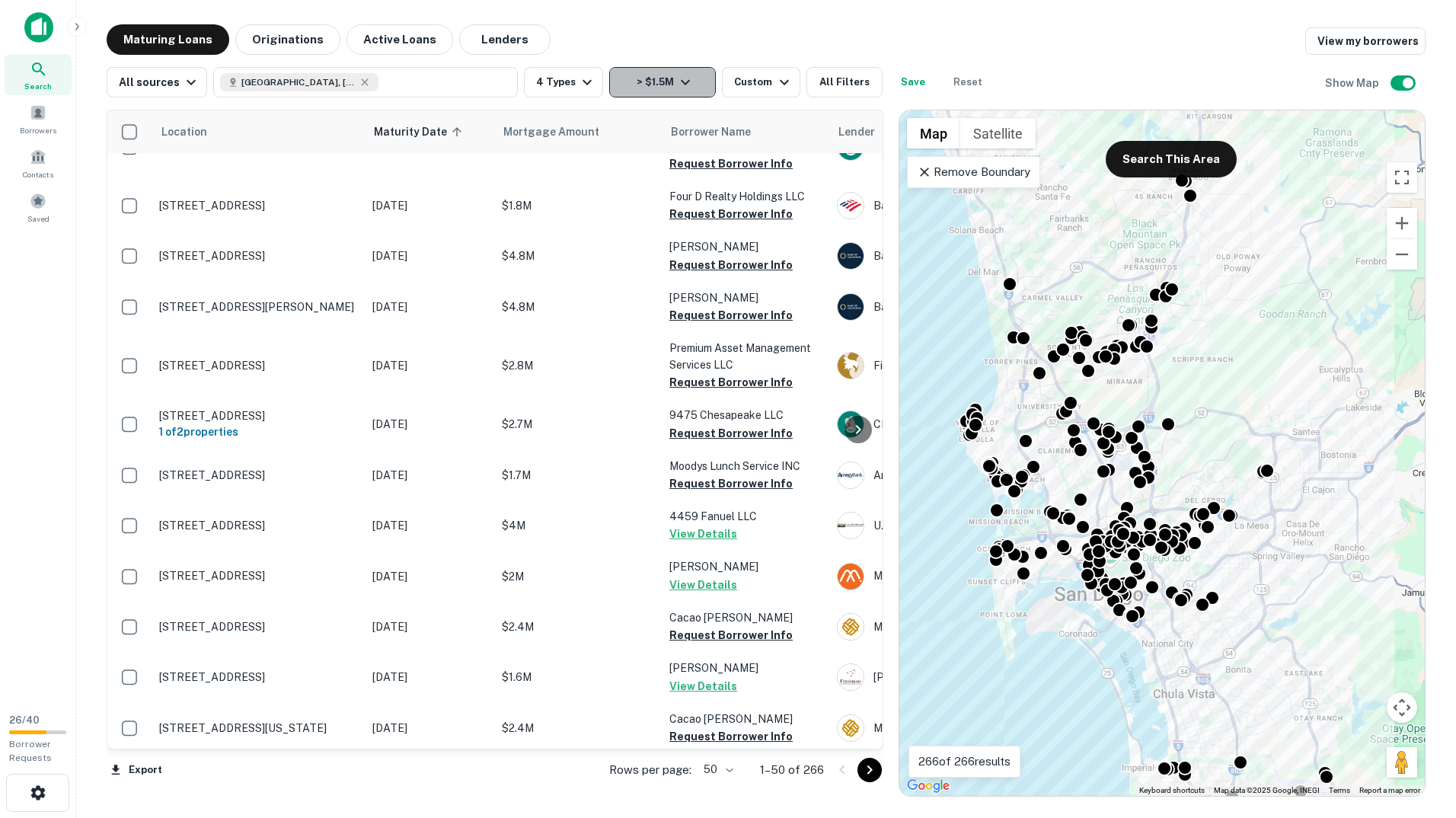
click at [636, 85] on button "> $1.5M" at bounding box center [663, 82] width 107 height 30
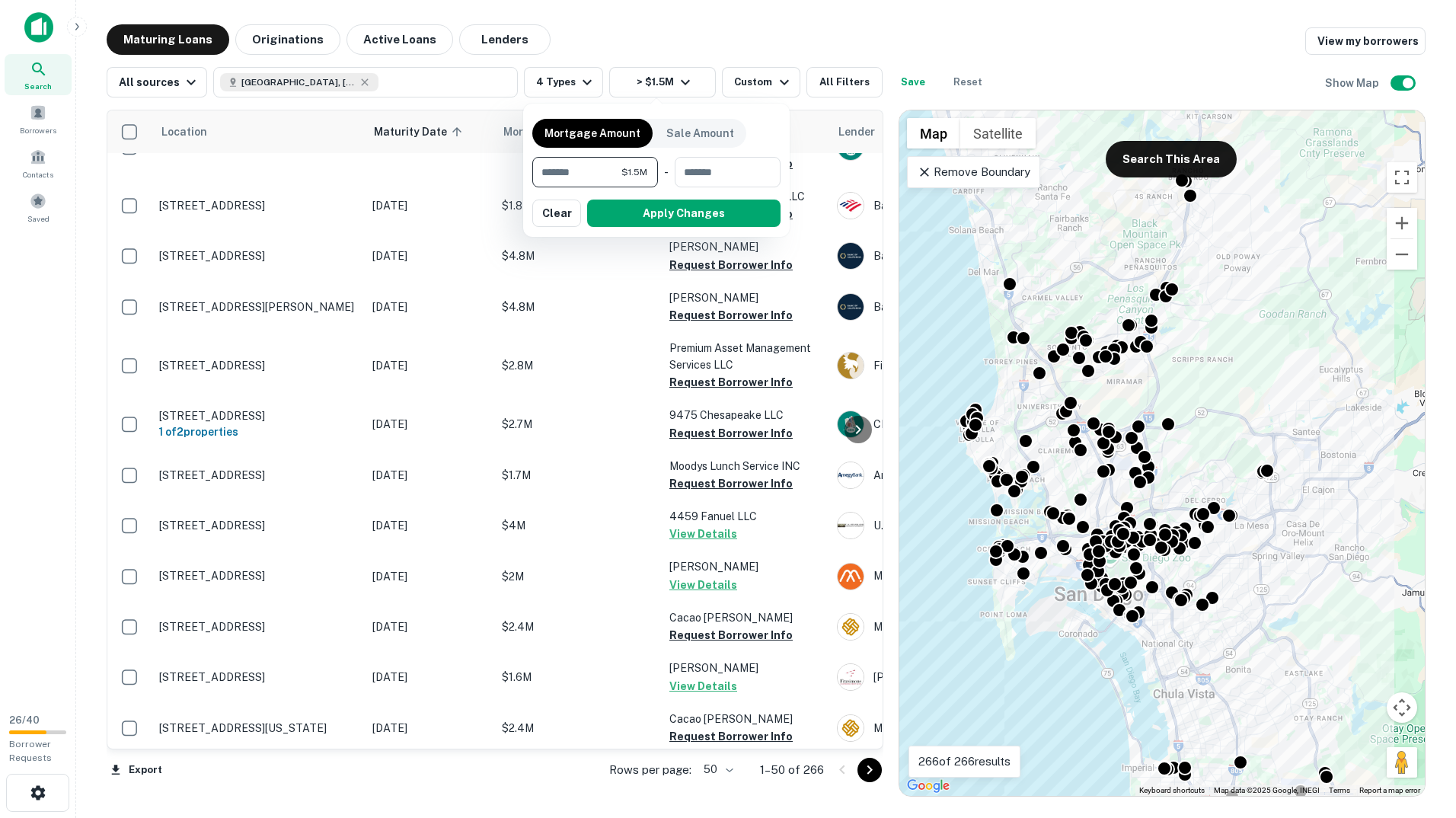
drag, startPoint x: 618, startPoint y: 178, endPoint x: 501, endPoint y: 174, distance: 117.1
click at [502, 174] on div "Mortgage Amount Sale Amount ******* $1.5M ​ - ​ Apply Changes Clear" at bounding box center [728, 409] width 1456 height 818
type input "*******"
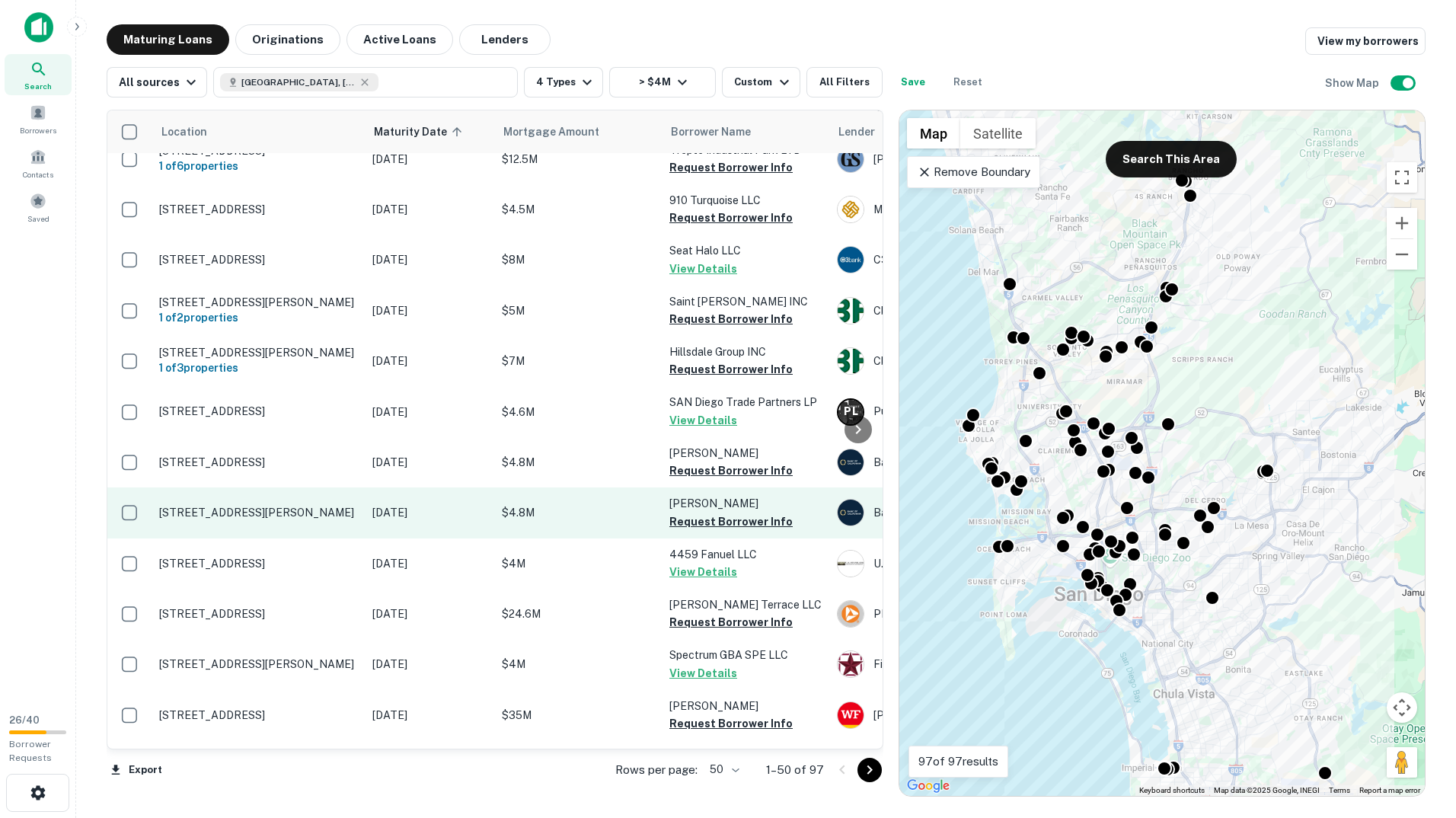
scroll to position [533, 0]
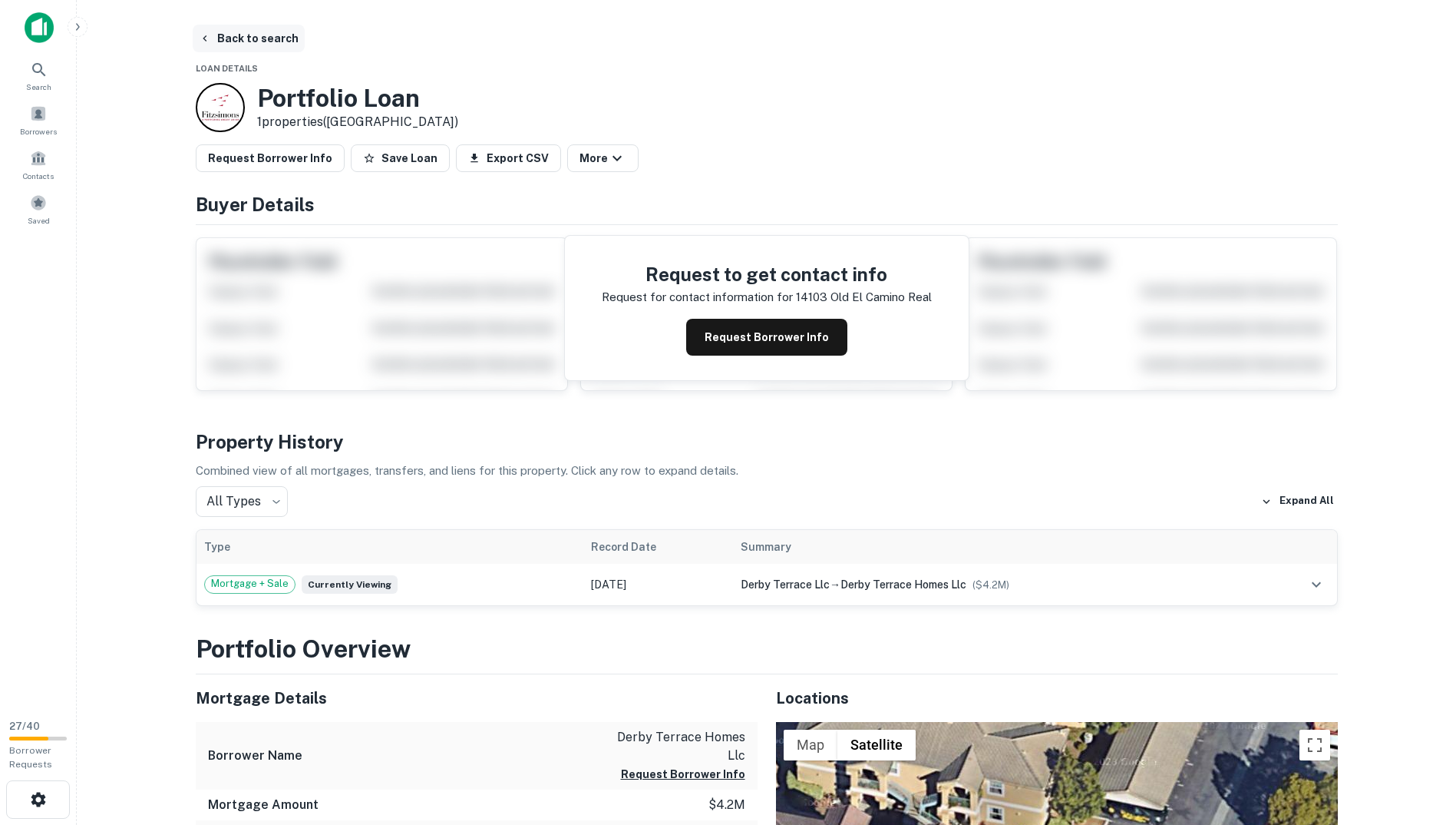
click at [248, 31] on button "Back to search" at bounding box center [248, 38] width 112 height 28
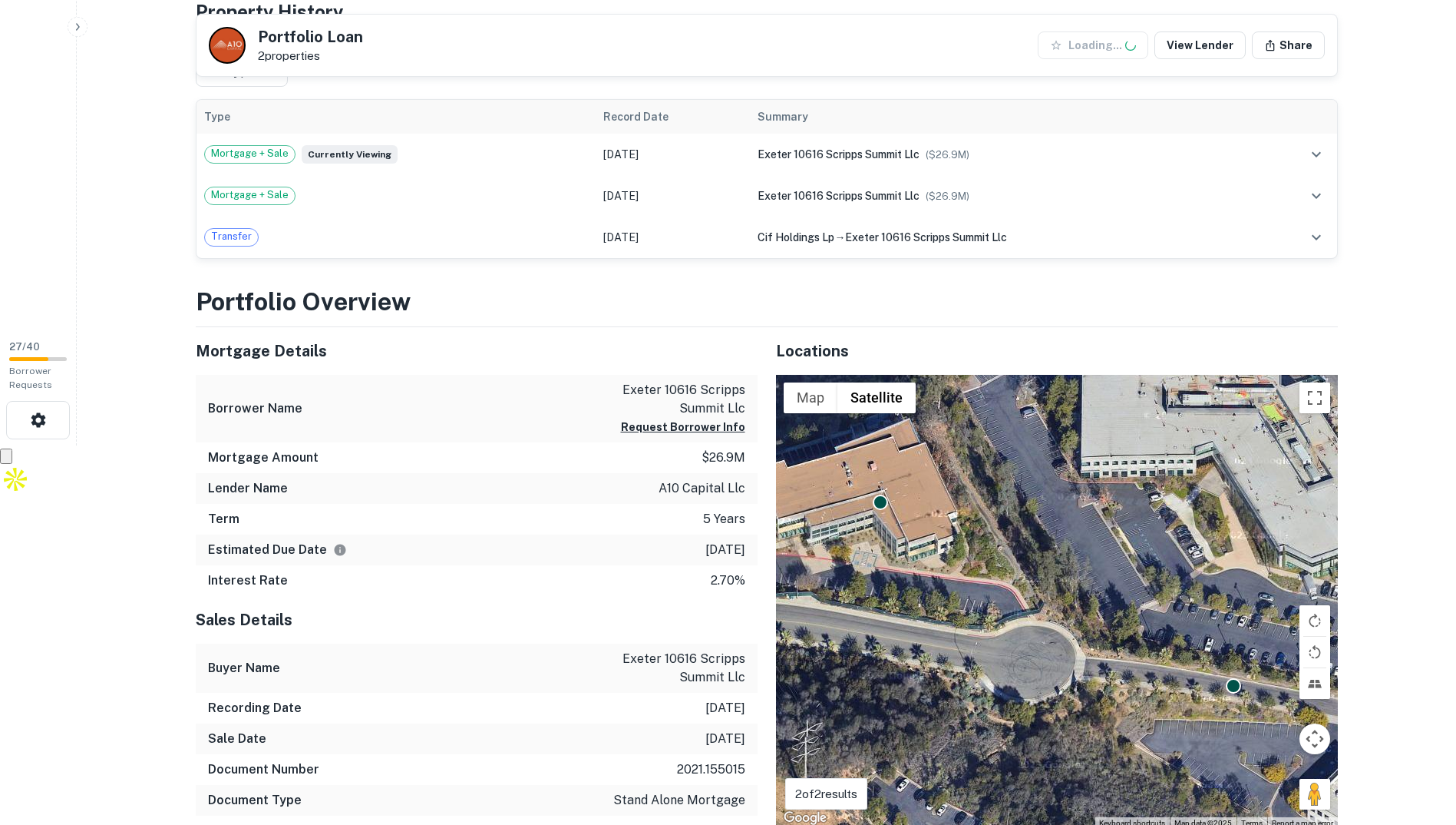
scroll to position [384, 0]
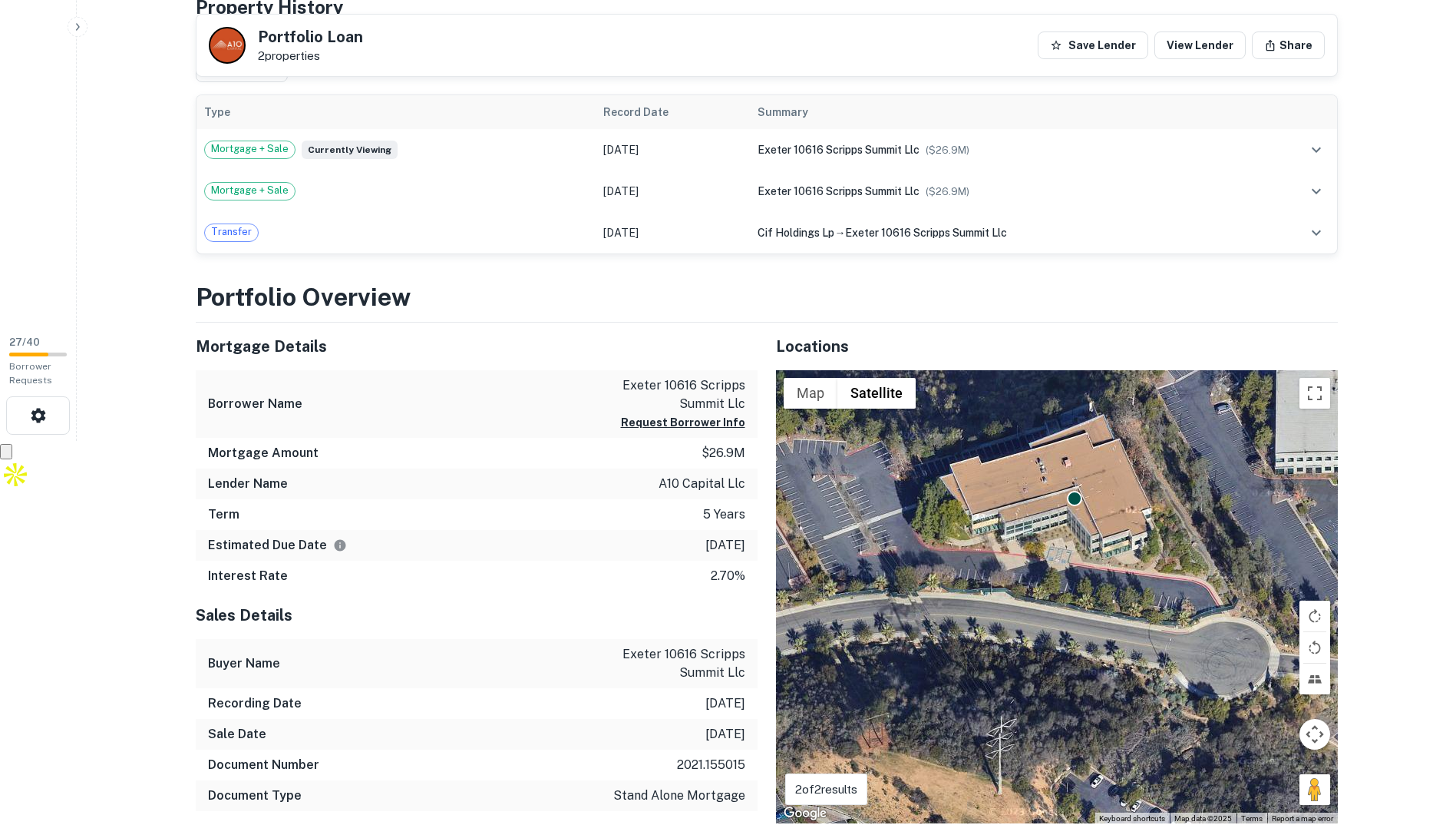
drag, startPoint x: 935, startPoint y: 628, endPoint x: 1132, endPoint y: 628, distance: 197.0
click at [1132, 628] on div "To activate drag with keyboard, press Alt + Enter. Once in keyboard drag state,…" at bounding box center [1056, 596] width 562 height 453
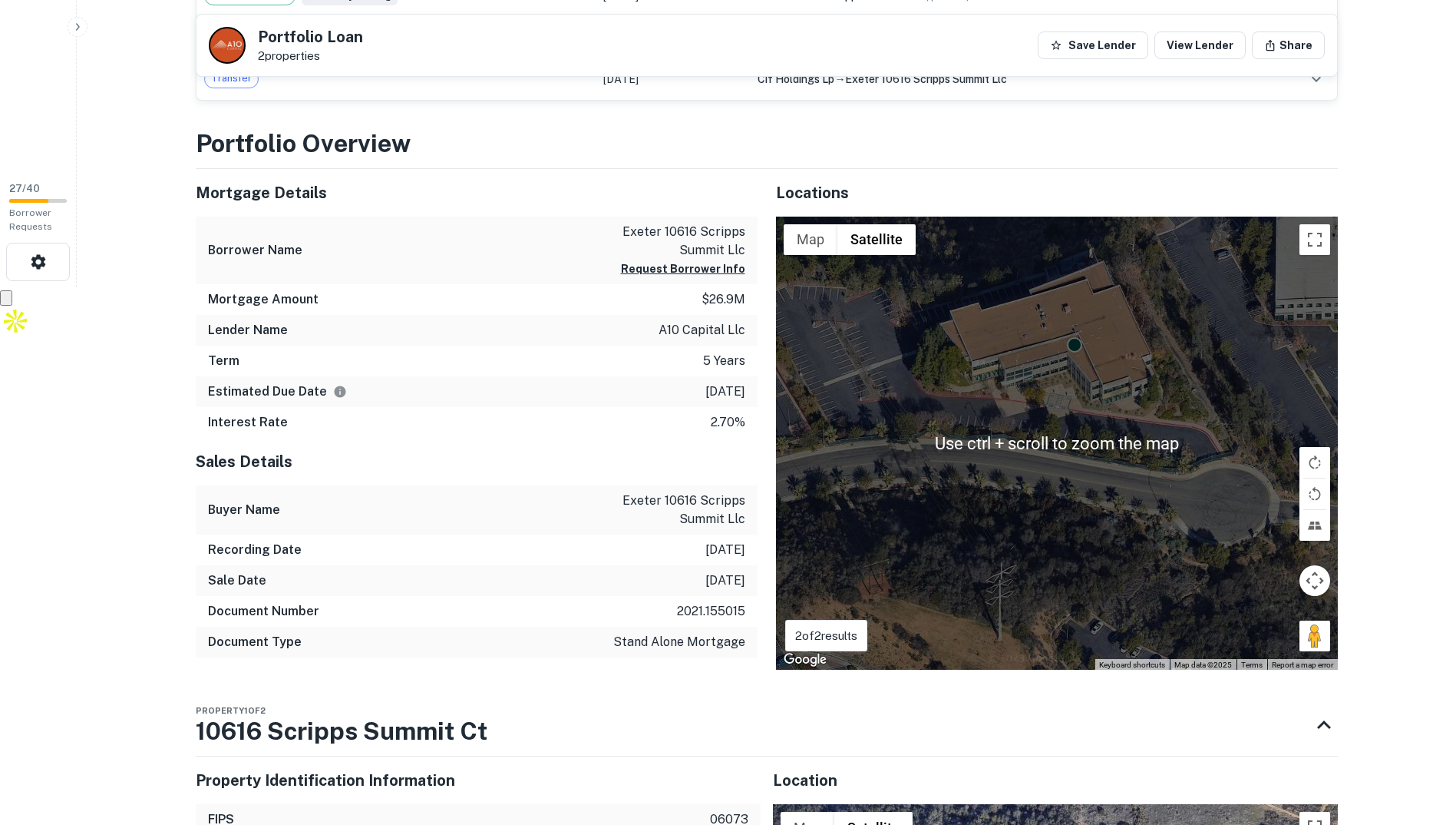
scroll to position [461, 0]
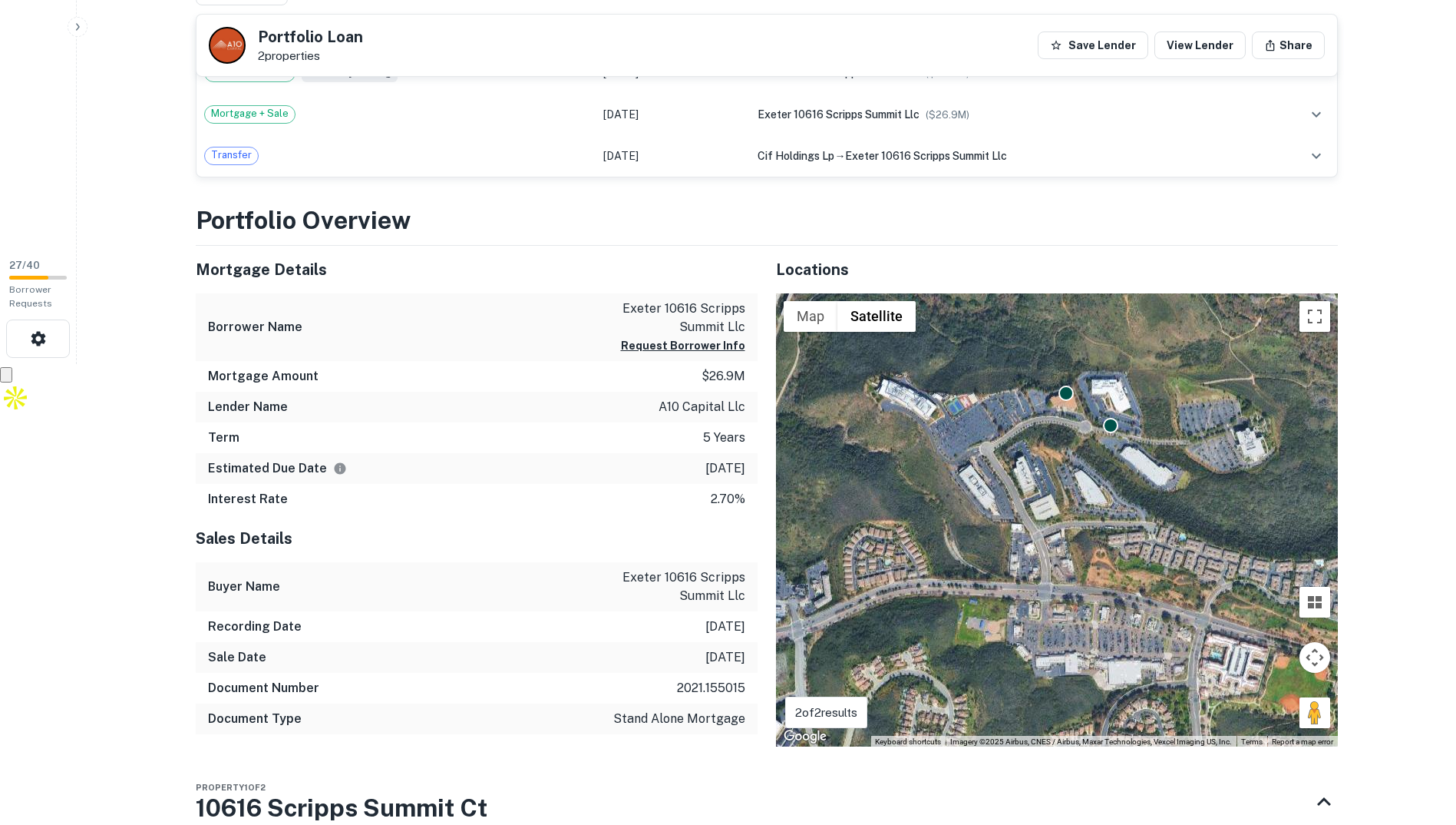
drag, startPoint x: 1095, startPoint y: 599, endPoint x: 1067, endPoint y: 487, distance: 115.4
click at [1067, 486] on div "To activate drag with keyboard, press Alt + Enter. Once in keyboard drag state,…" at bounding box center [1056, 519] width 562 height 453
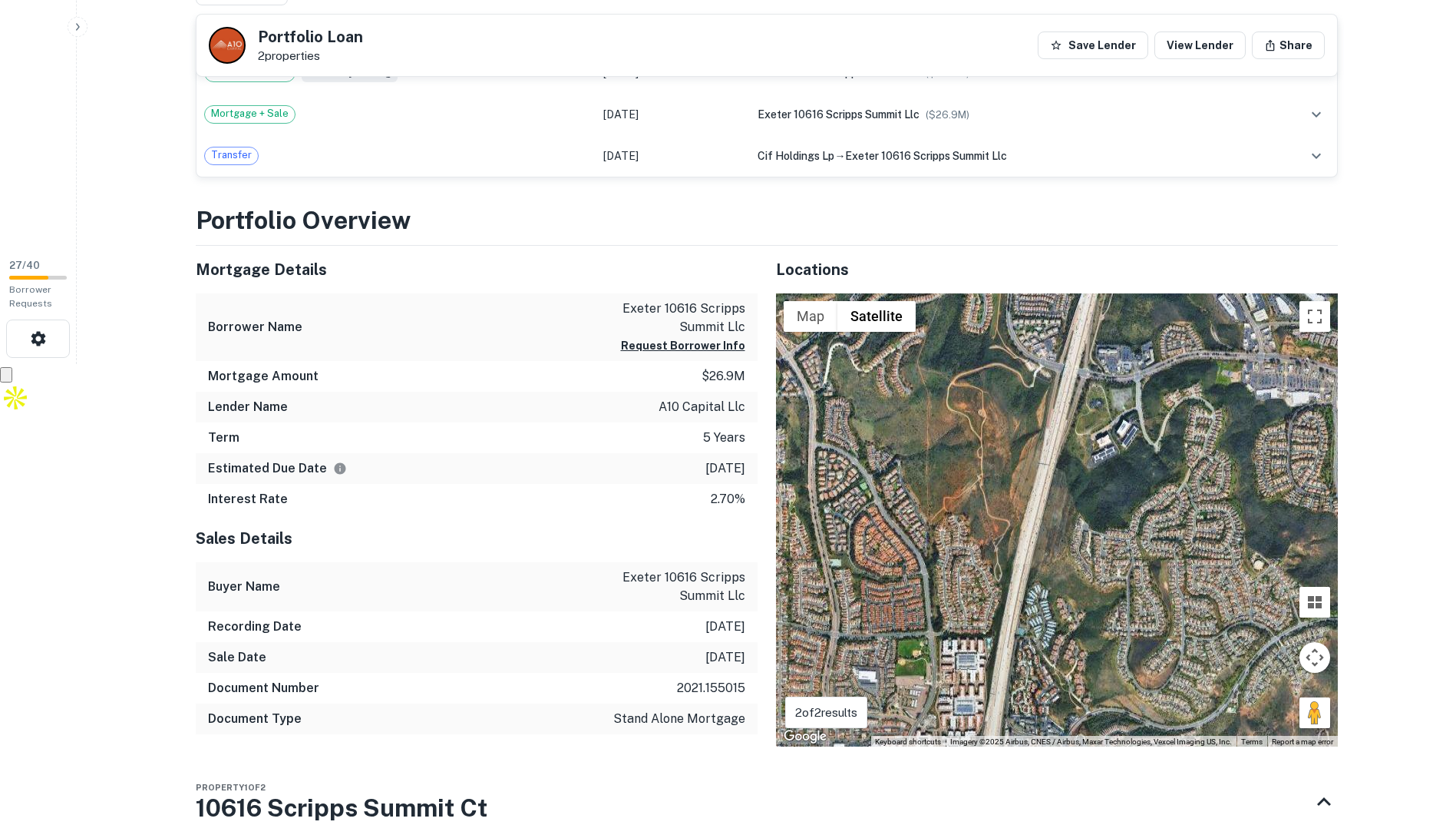
drag, startPoint x: 956, startPoint y: 553, endPoint x: 1182, endPoint y: 356, distance: 299.8
click at [1184, 351] on div "To activate drag with keyboard, press Alt + Enter. Once in keyboard drag state,…" at bounding box center [1056, 519] width 562 height 453
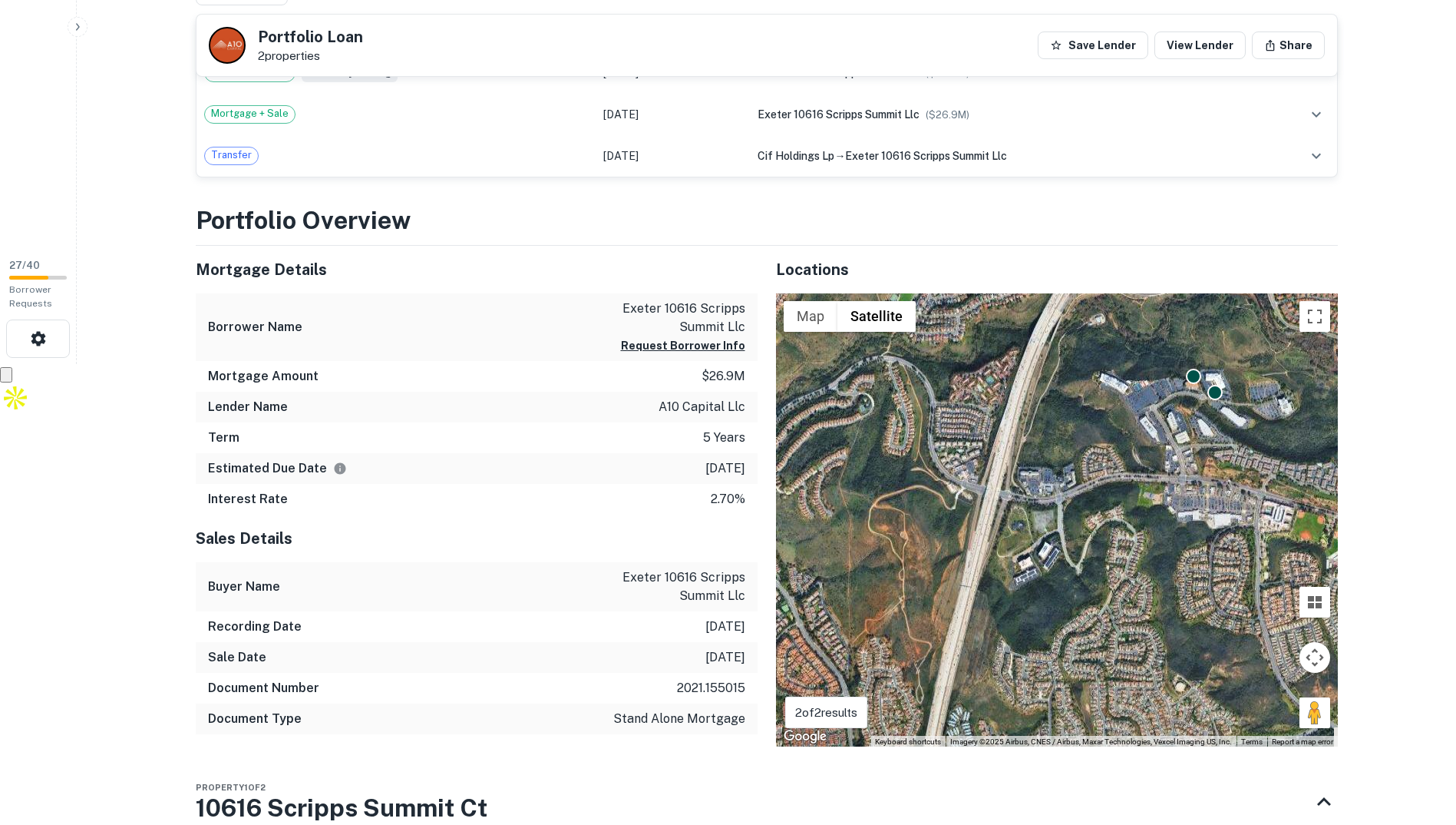
drag, startPoint x: 1086, startPoint y: 471, endPoint x: 999, endPoint y: 658, distance: 206.2
click at [999, 658] on div "To activate drag with keyboard, press Alt + Enter. Once in keyboard drag state,…" at bounding box center [1056, 519] width 562 height 453
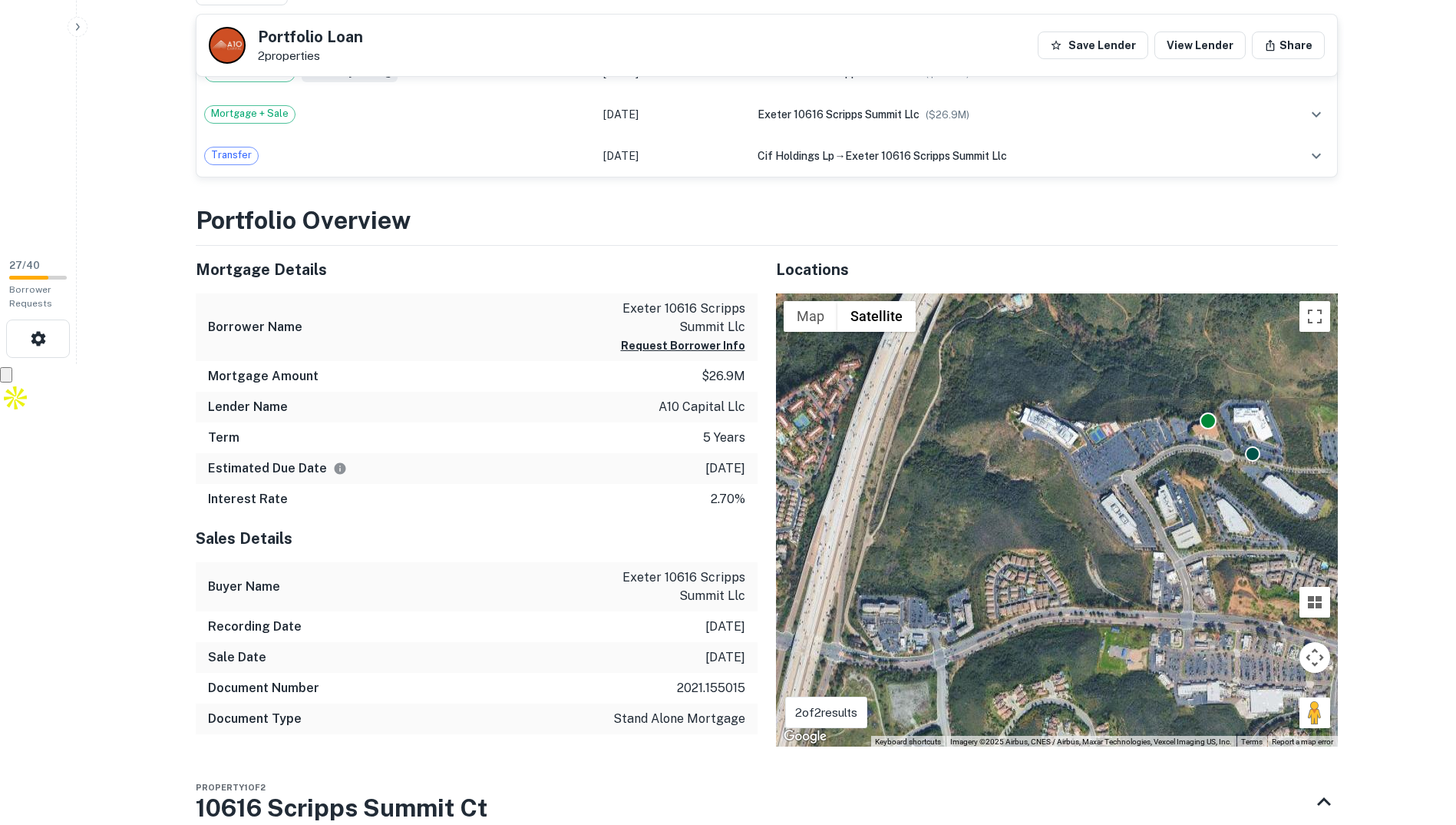
click at [1206, 426] on div at bounding box center [1208, 421] width 17 height 17
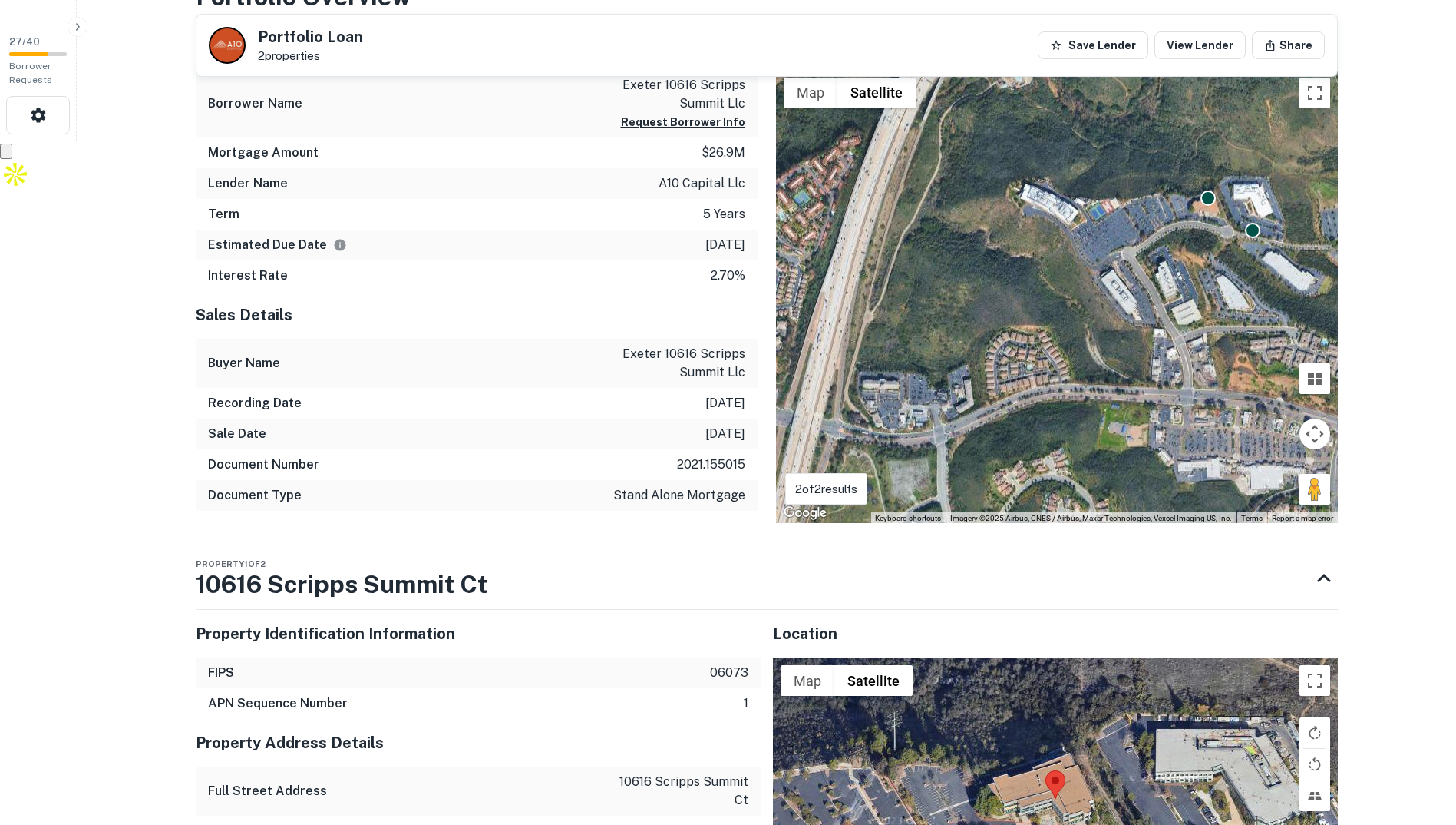
scroll to position [691, 0]
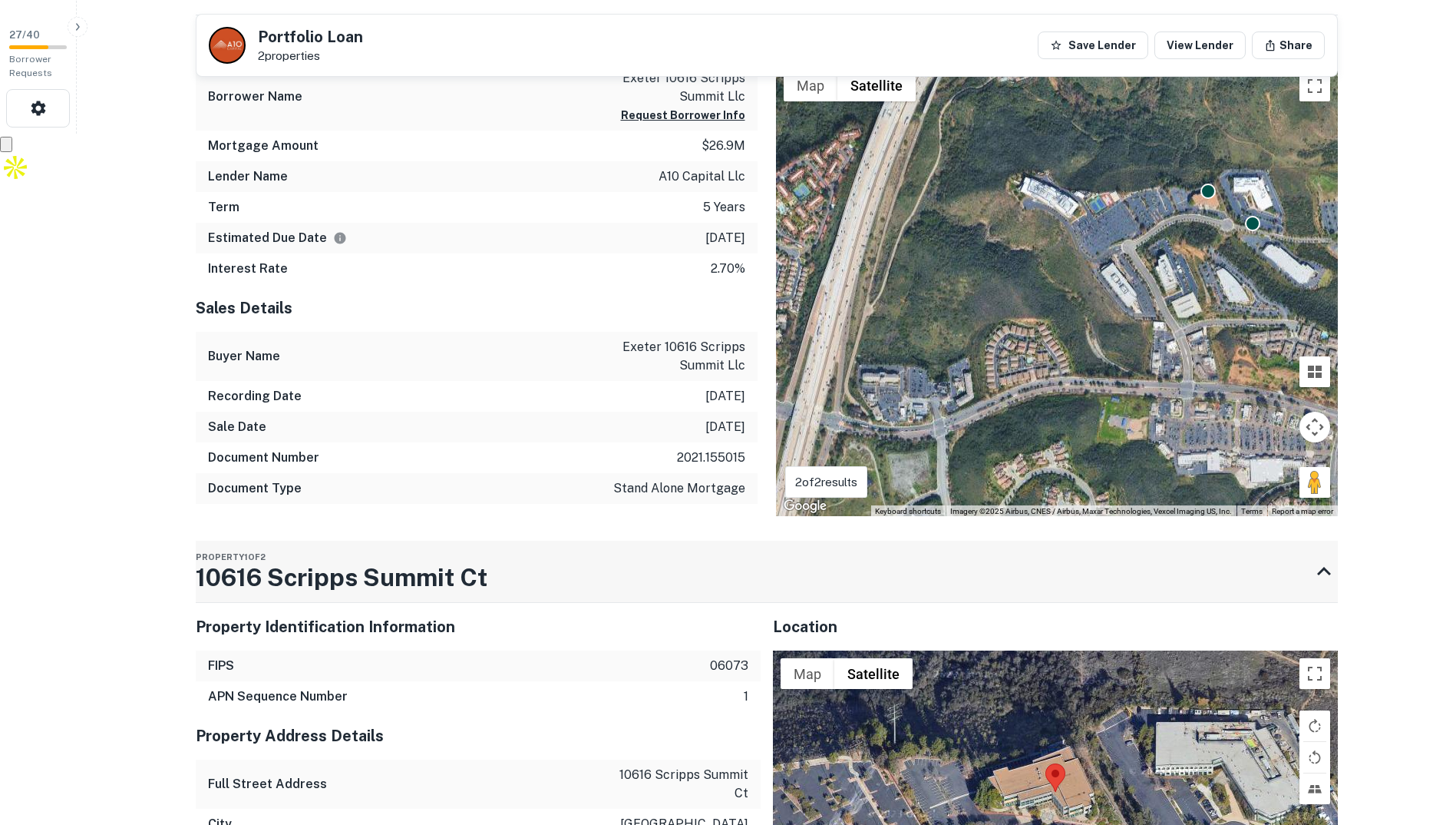
drag, startPoint x: 503, startPoint y: 568, endPoint x: 215, endPoint y: 570, distance: 288.0
click at [235, 572] on div "Property 1 of 2 10616 Scripps Summit Ct" at bounding box center [753, 571] width 1115 height 61
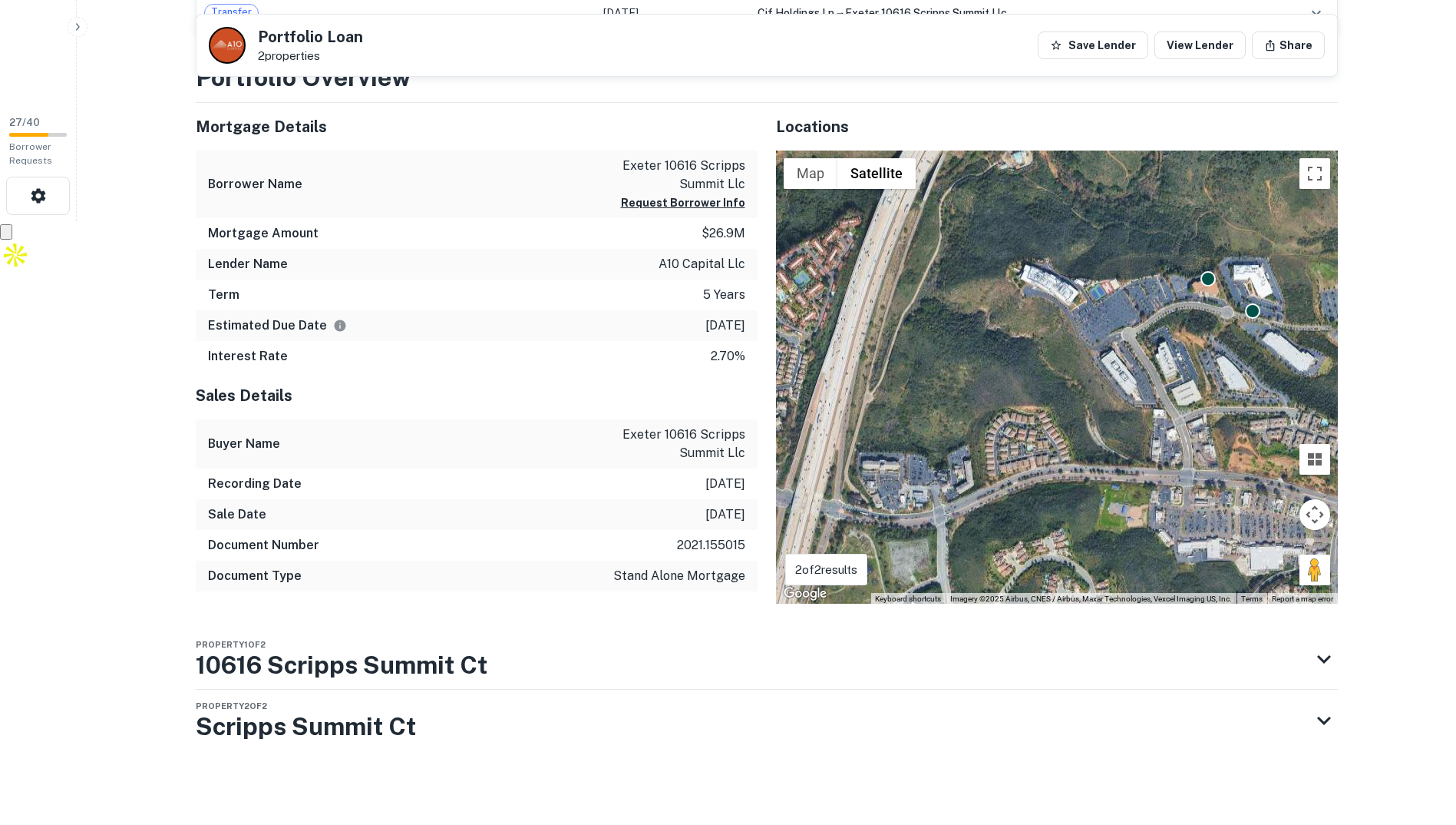
scroll to position [604, 0]
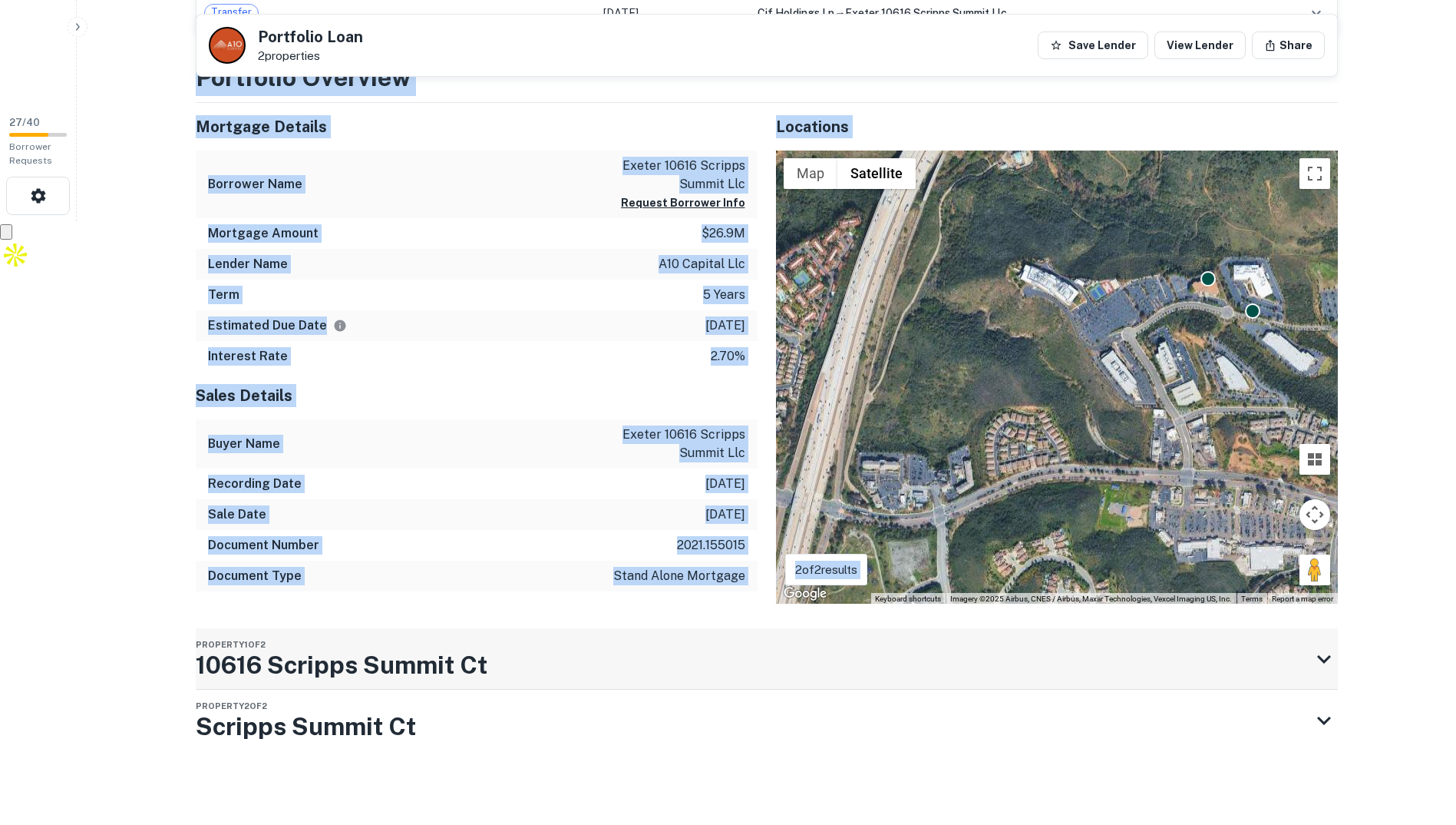
drag, startPoint x: 255, startPoint y: 670, endPoint x: 470, endPoint y: 674, distance: 215.0
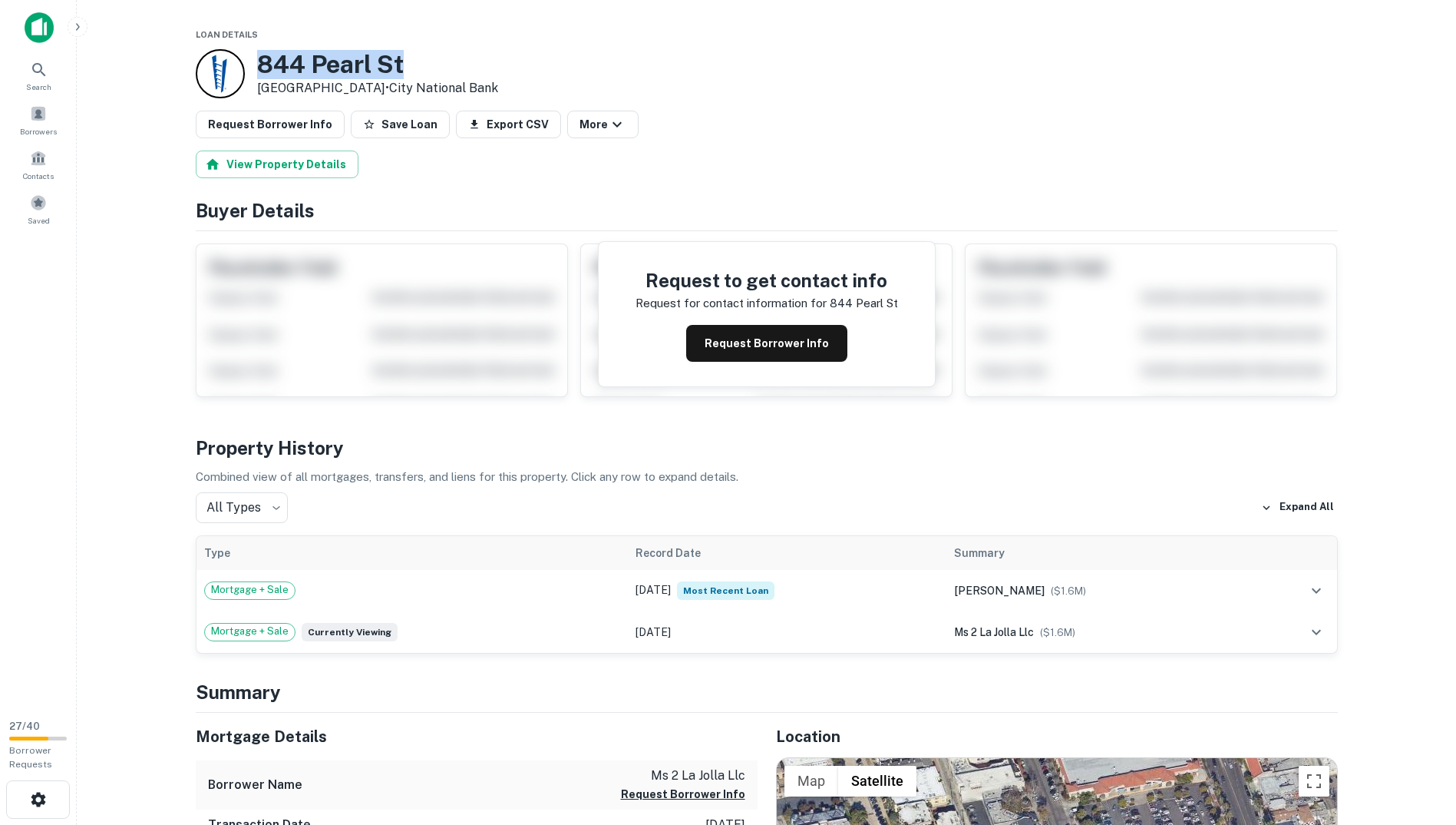
drag, startPoint x: 257, startPoint y: 58, endPoint x: 414, endPoint y: 63, distance: 157.1
click at [414, 63] on h3 "844 Pearl St" at bounding box center [378, 64] width 241 height 29
copy h3 "844 Pearl St"
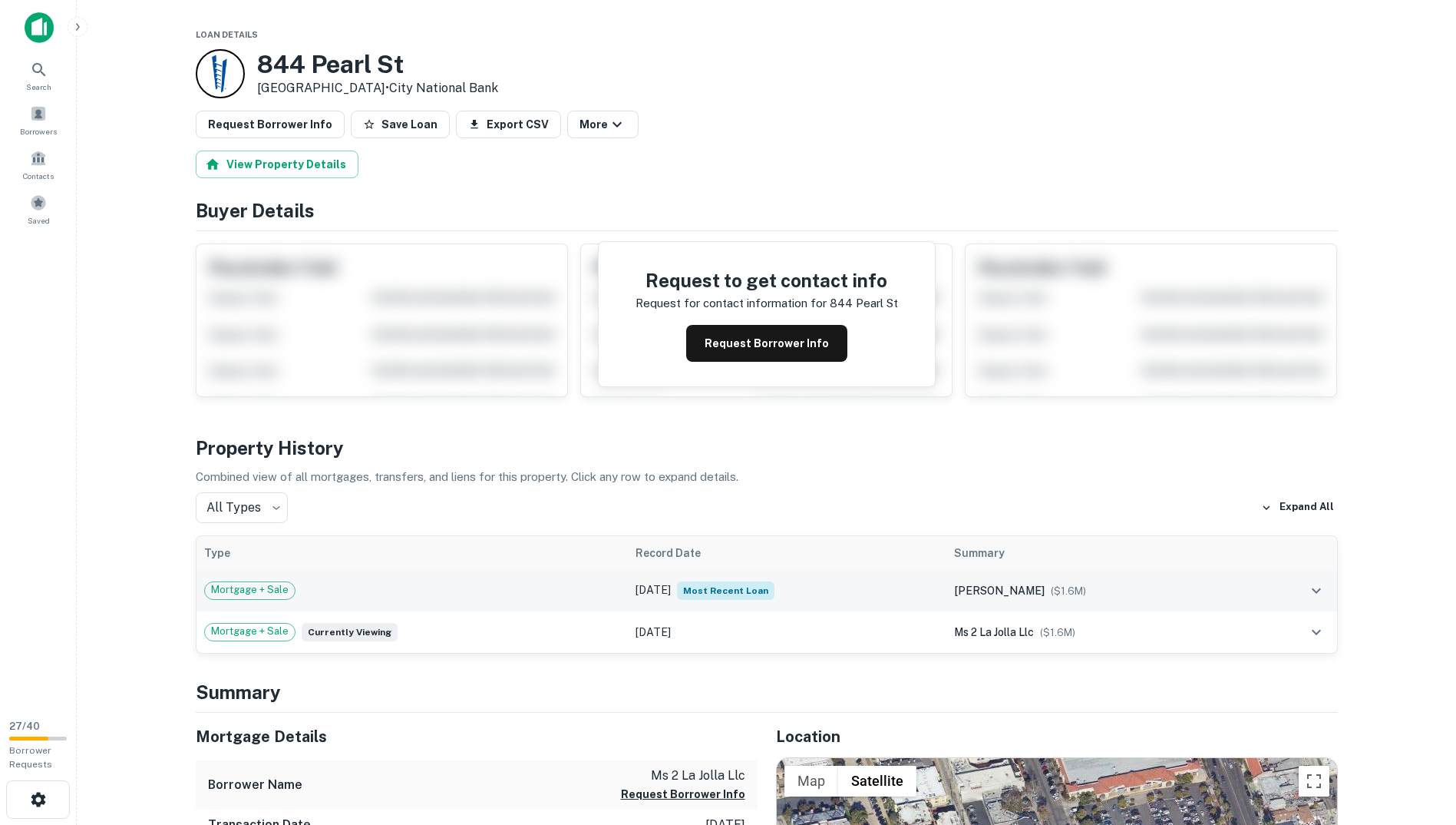
click at [956, 596] on td "schwab matthew l ($ 1.6M )" at bounding box center [1099, 591] width 305 height 42
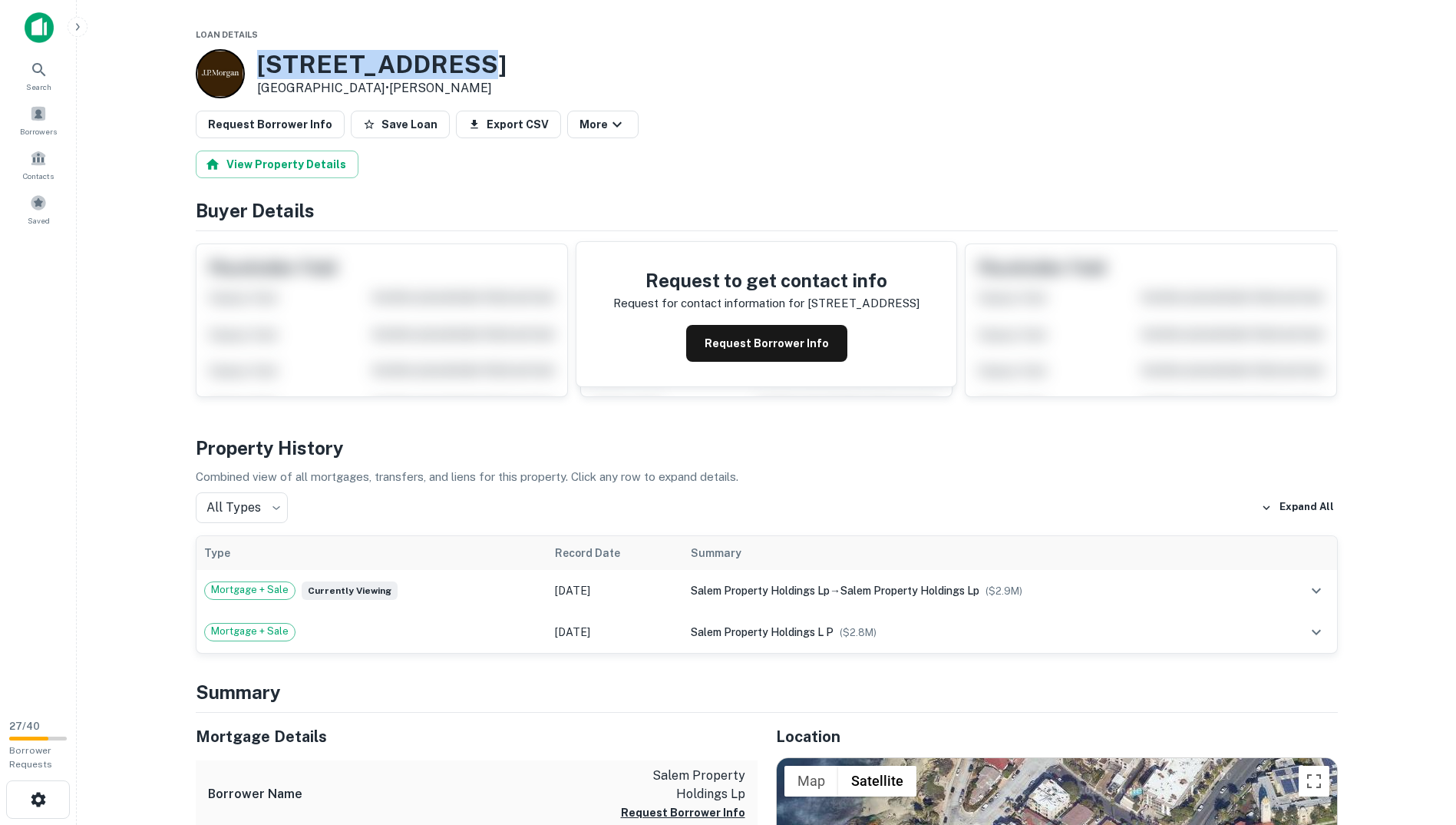
drag, startPoint x: 264, startPoint y: 53, endPoint x: 452, endPoint y: 55, distance: 188.0
click at [452, 55] on div "[STREET_ADDRESS] • [PERSON_NAME]" at bounding box center [767, 73] width 1143 height 49
copy h3 "[STREET_ADDRESS]"
drag, startPoint x: 434, startPoint y: 130, endPoint x: 410, endPoint y: 128, distance: 24.1
click at [432, 130] on button "Save Loan" at bounding box center [400, 124] width 99 height 28
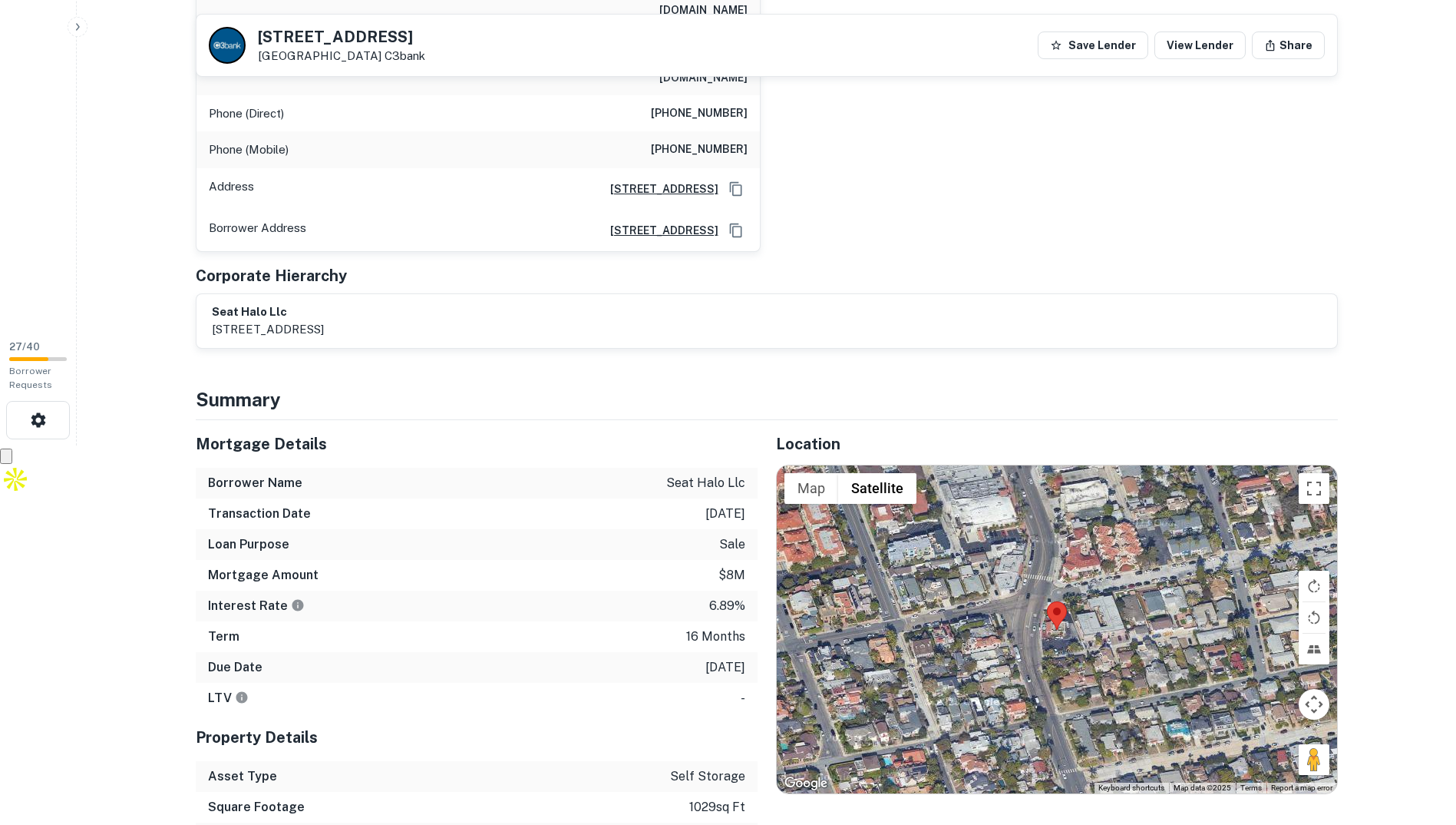
scroll to position [307, 0]
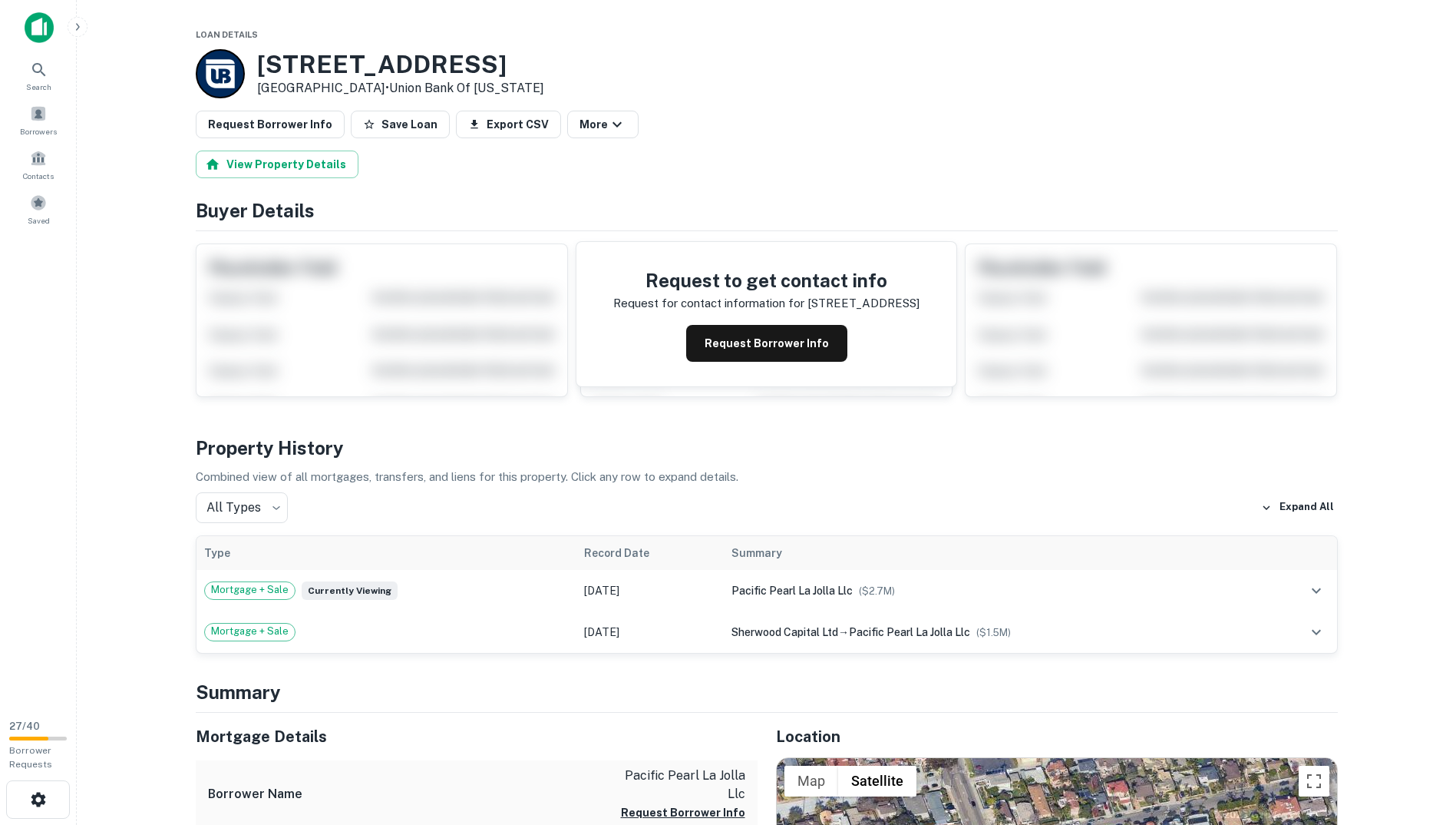
drag, startPoint x: 481, startPoint y: 64, endPoint x: 259, endPoint y: 50, distance: 222.4
click at [259, 50] on h3 "[STREET_ADDRESS]" at bounding box center [401, 64] width 287 height 29
copy h3 "[STREET_ADDRESS]"
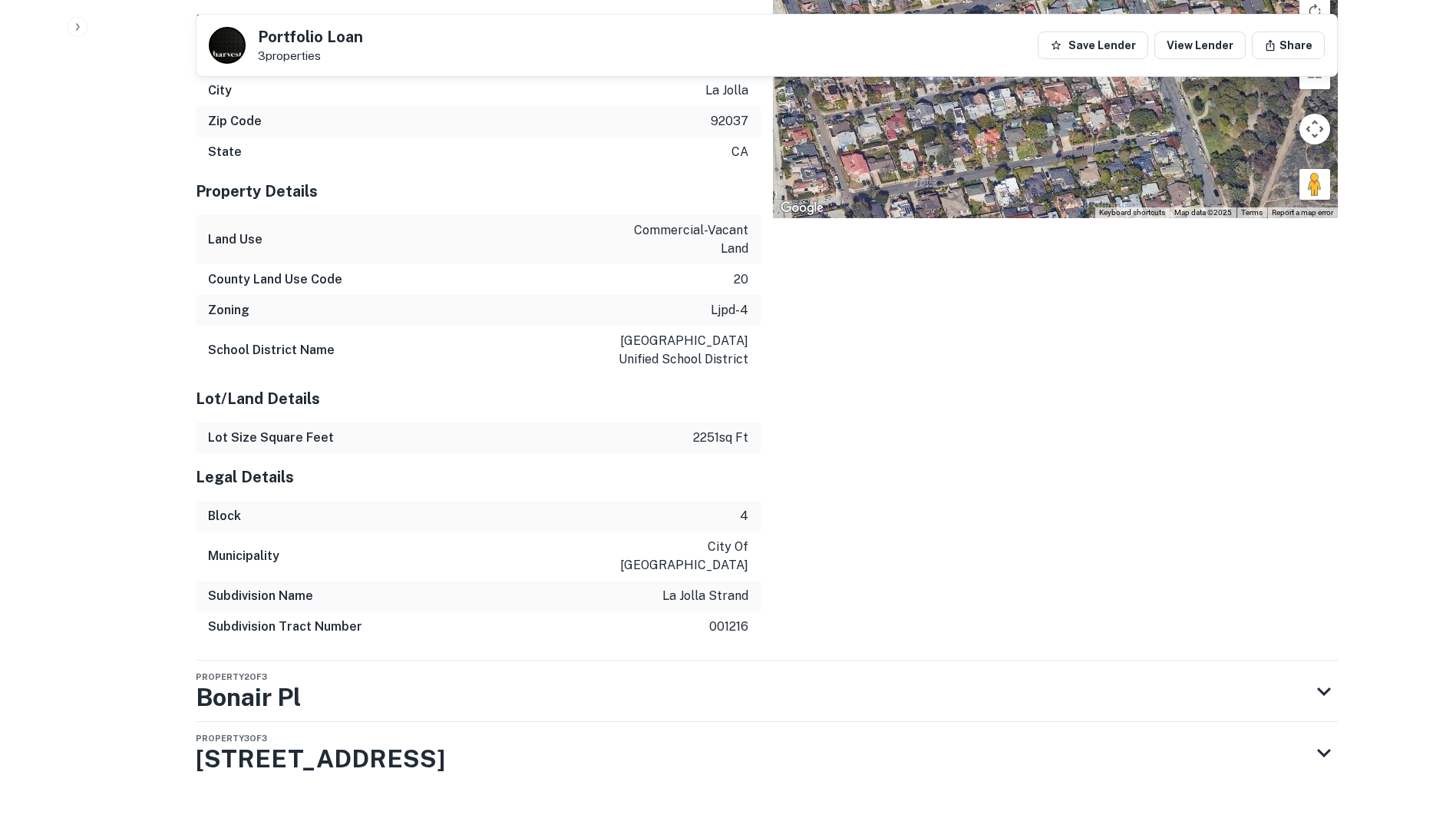
scroll to position [1728, 0]
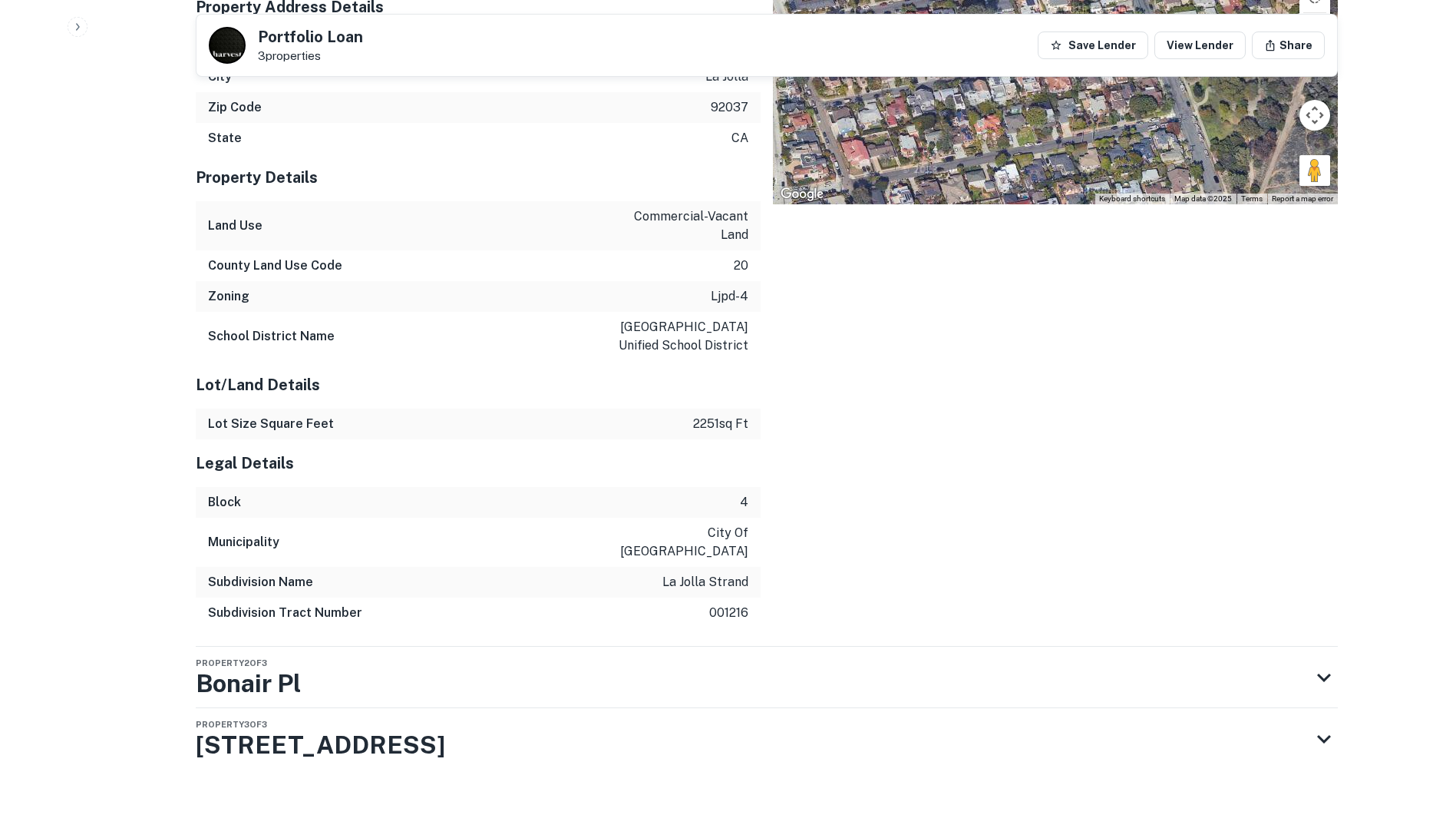
click at [390, 748] on div "Property 3 of 3 [STREET_ADDRESS]" at bounding box center [321, 739] width 249 height 61
click at [360, 652] on div "Property 2 of 3 Bonair Pl" at bounding box center [753, 677] width 1115 height 61
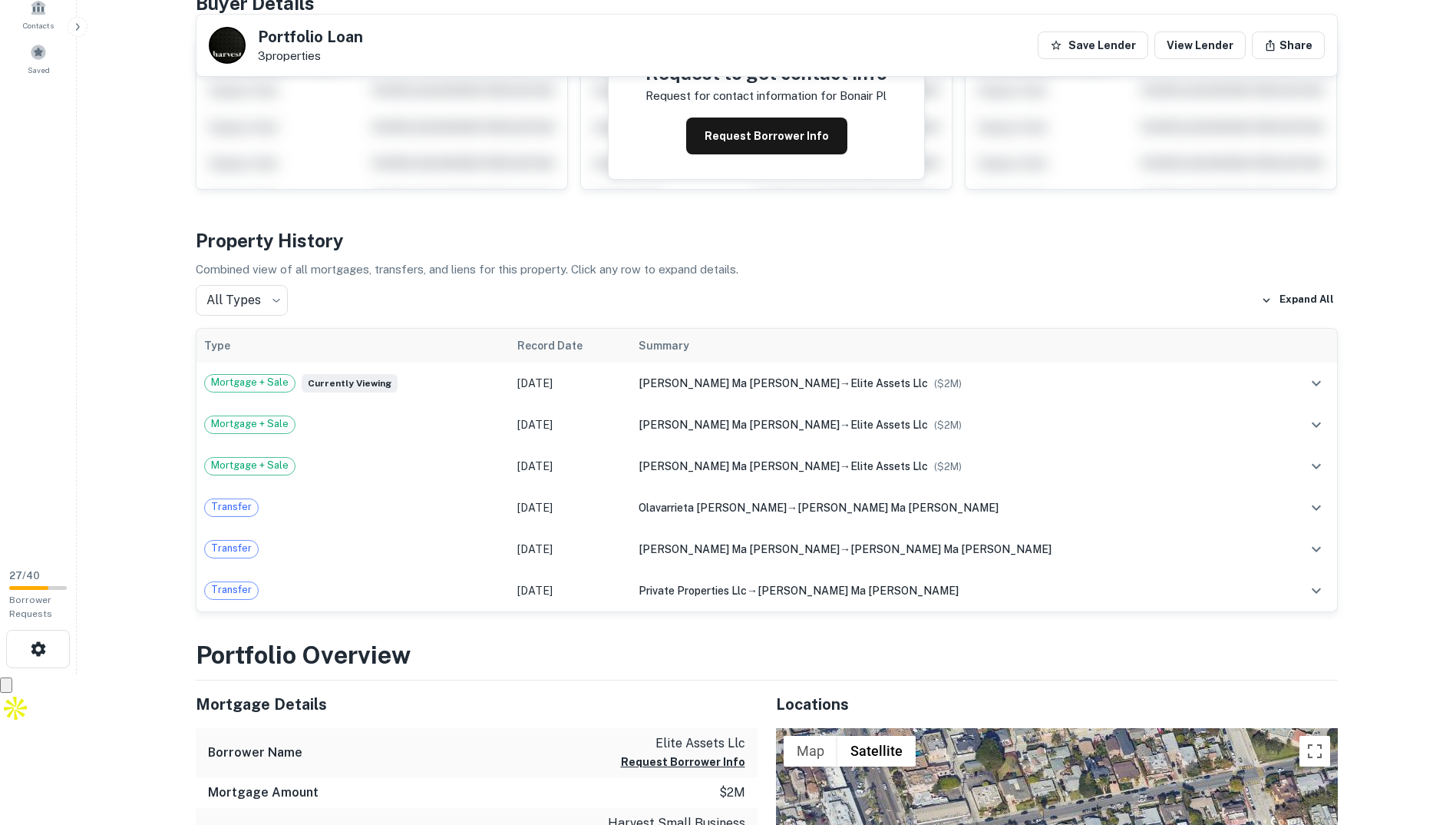
scroll to position [0, 0]
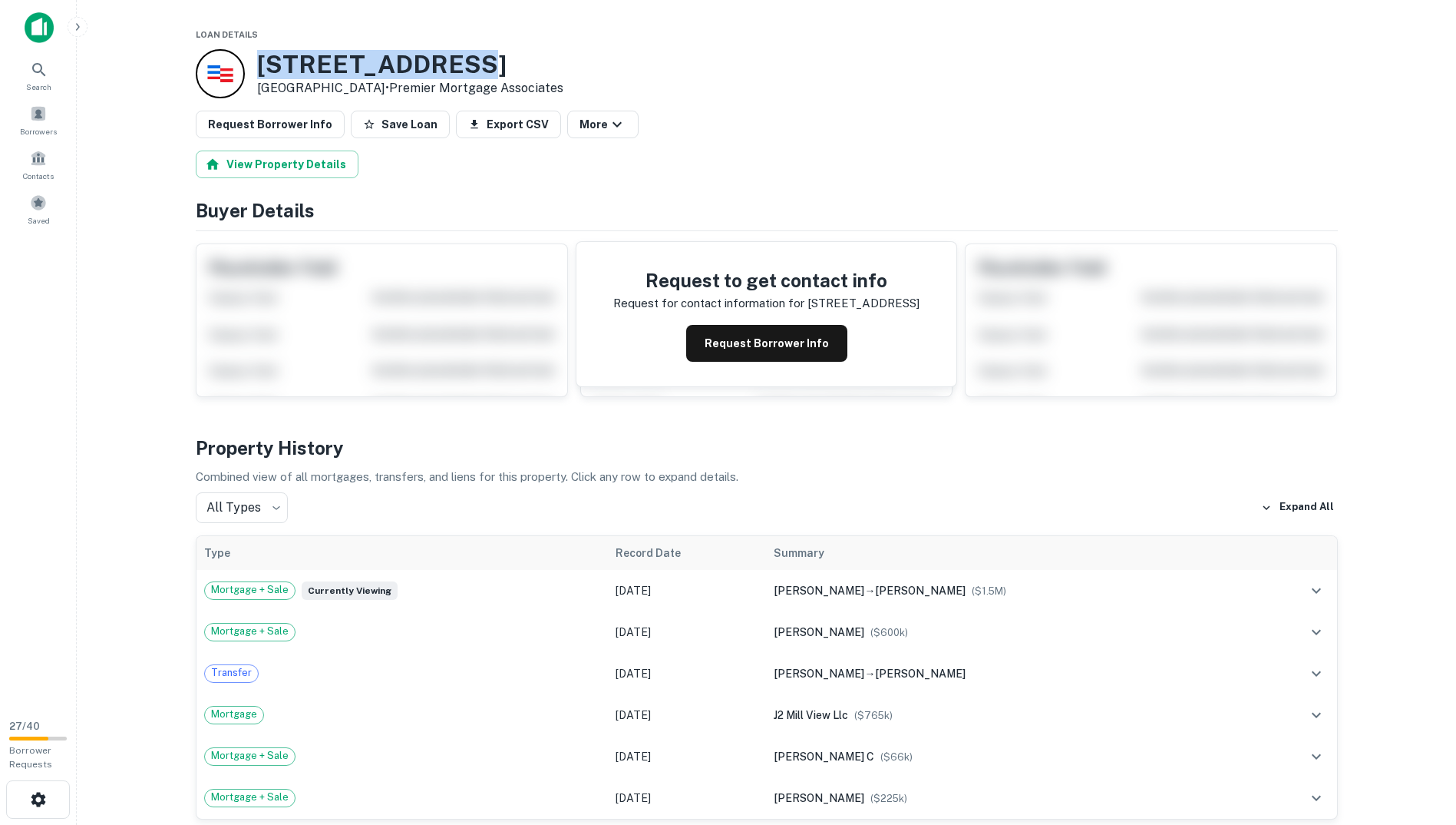
drag, startPoint x: 260, startPoint y: 60, endPoint x: 432, endPoint y: 61, distance: 172.0
click at [432, 61] on h3 "[STREET_ADDRESS]" at bounding box center [411, 64] width 306 height 29
copy h3 "[STREET_ADDRESS]"
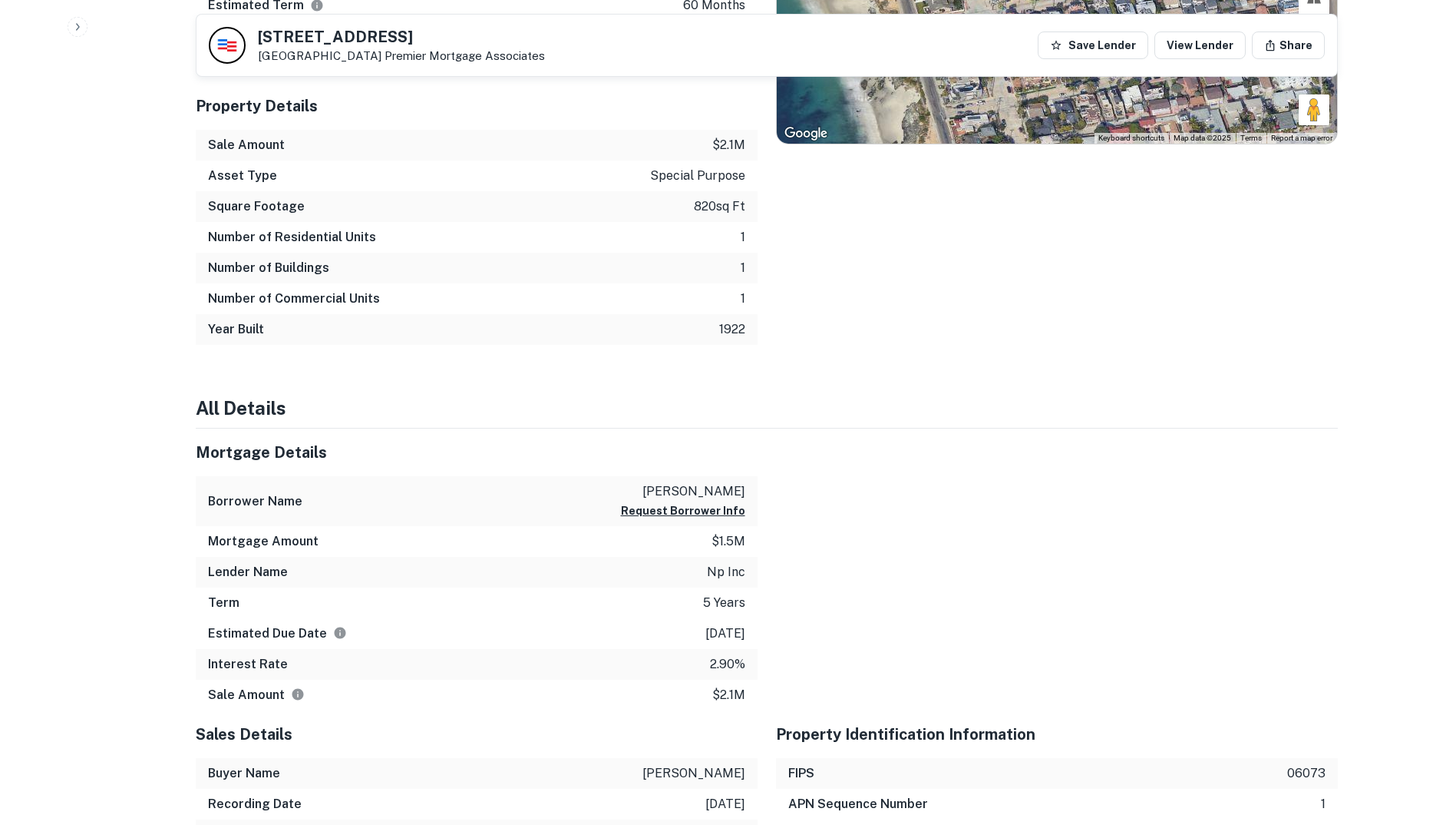
scroll to position [1075, 0]
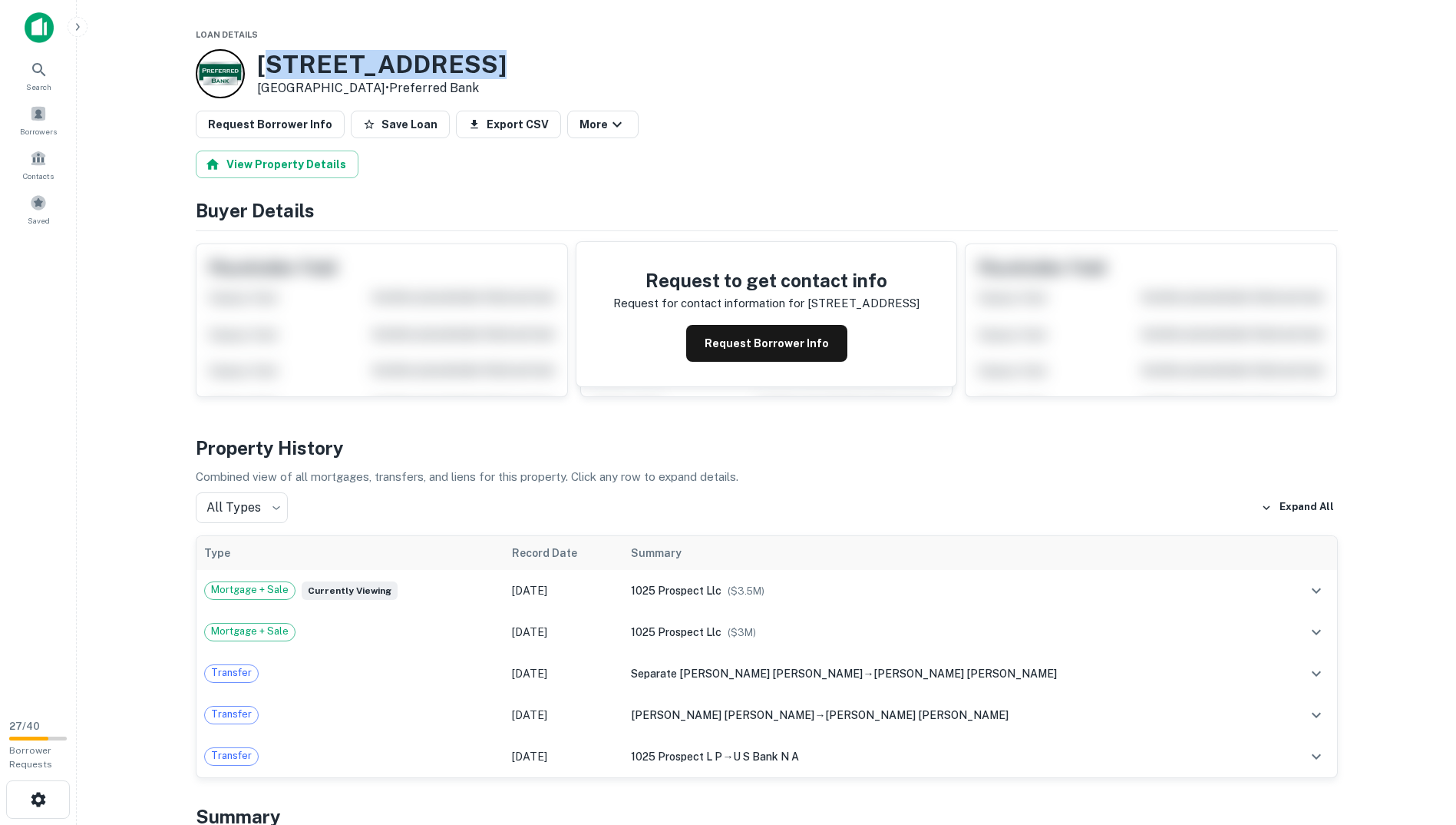
drag, startPoint x: 265, startPoint y: 63, endPoint x: 476, endPoint y: 59, distance: 211.0
click at [476, 59] on div "[STREET_ADDRESS] • Preferred Bank" at bounding box center [767, 73] width 1143 height 49
click at [290, 61] on h3 "[STREET_ADDRESS]" at bounding box center [382, 64] width 249 height 29
drag, startPoint x: 254, startPoint y: 59, endPoint x: 453, endPoint y: 63, distance: 199.0
click at [453, 63] on div "[STREET_ADDRESS] • Preferred Bank" at bounding box center [351, 73] width 311 height 49
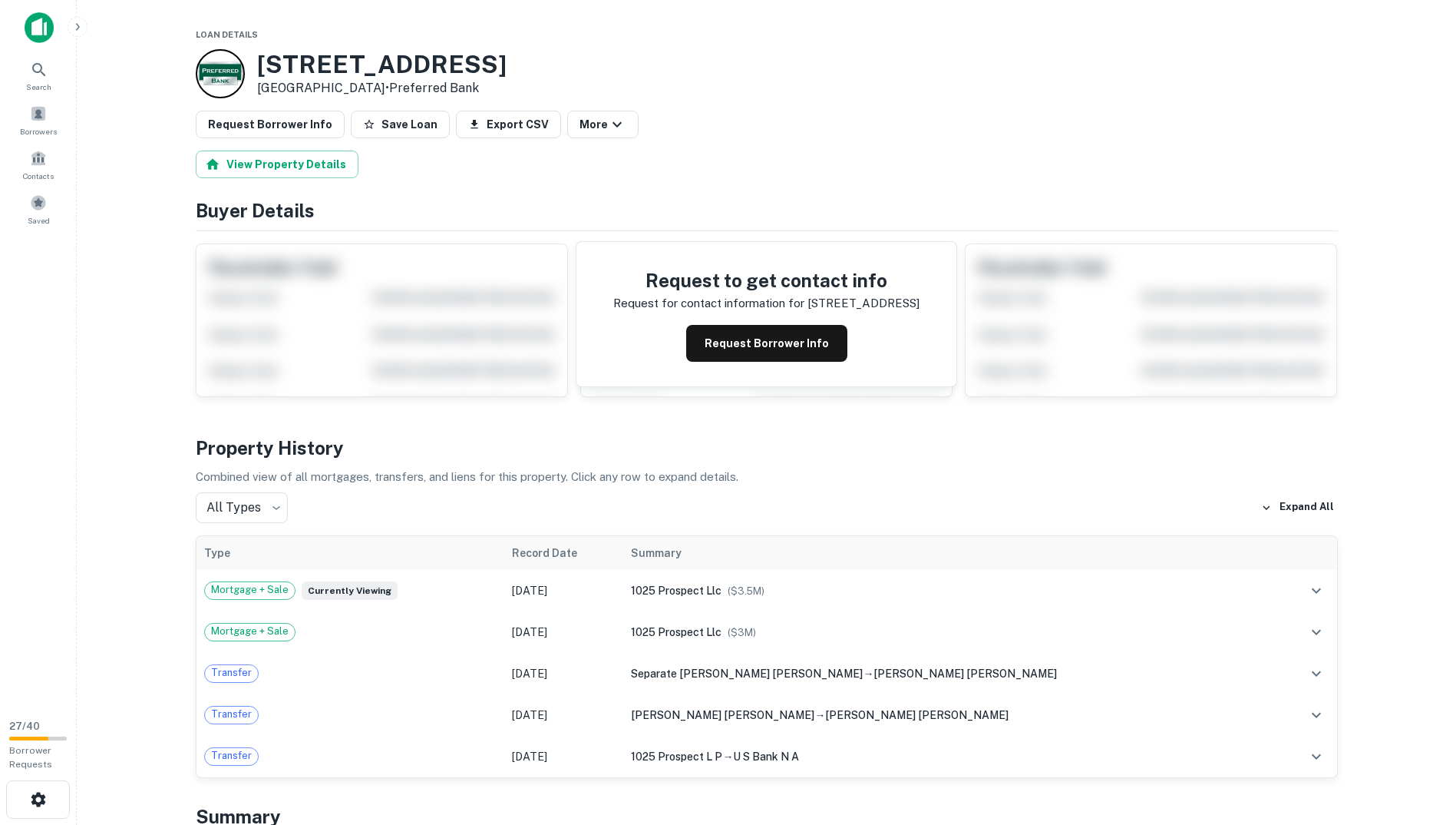
click at [455, 63] on h3 "[STREET_ADDRESS]" at bounding box center [382, 64] width 249 height 29
drag, startPoint x: 455, startPoint y: 63, endPoint x: 240, endPoint y: 66, distance: 215.0
click at [240, 66] on div "1025 Prospect St La Jolla, CA 92037 • Preferred Bank" at bounding box center [351, 73] width 311 height 49
copy div "1025 Prospect St"
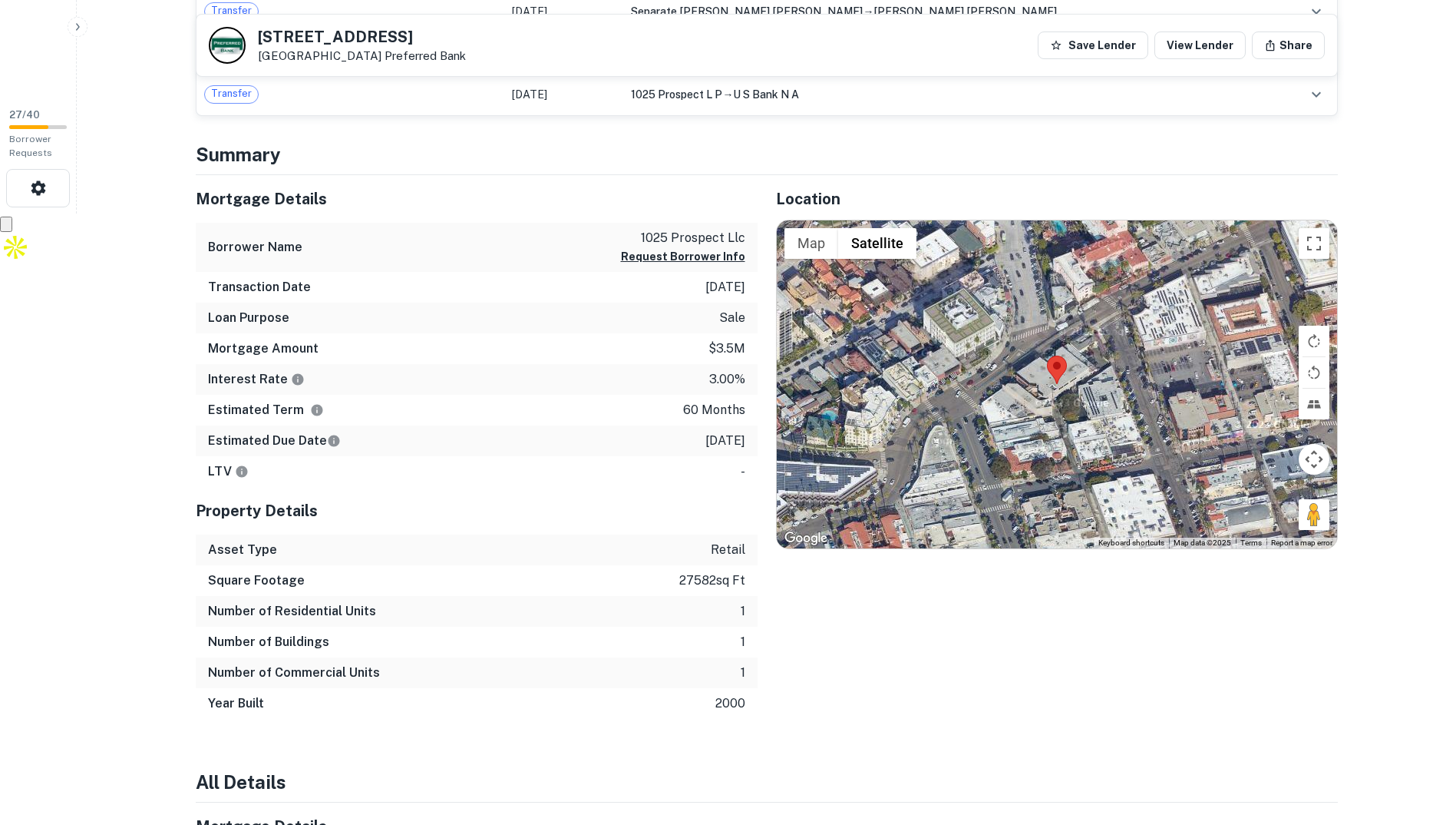
scroll to position [384, 0]
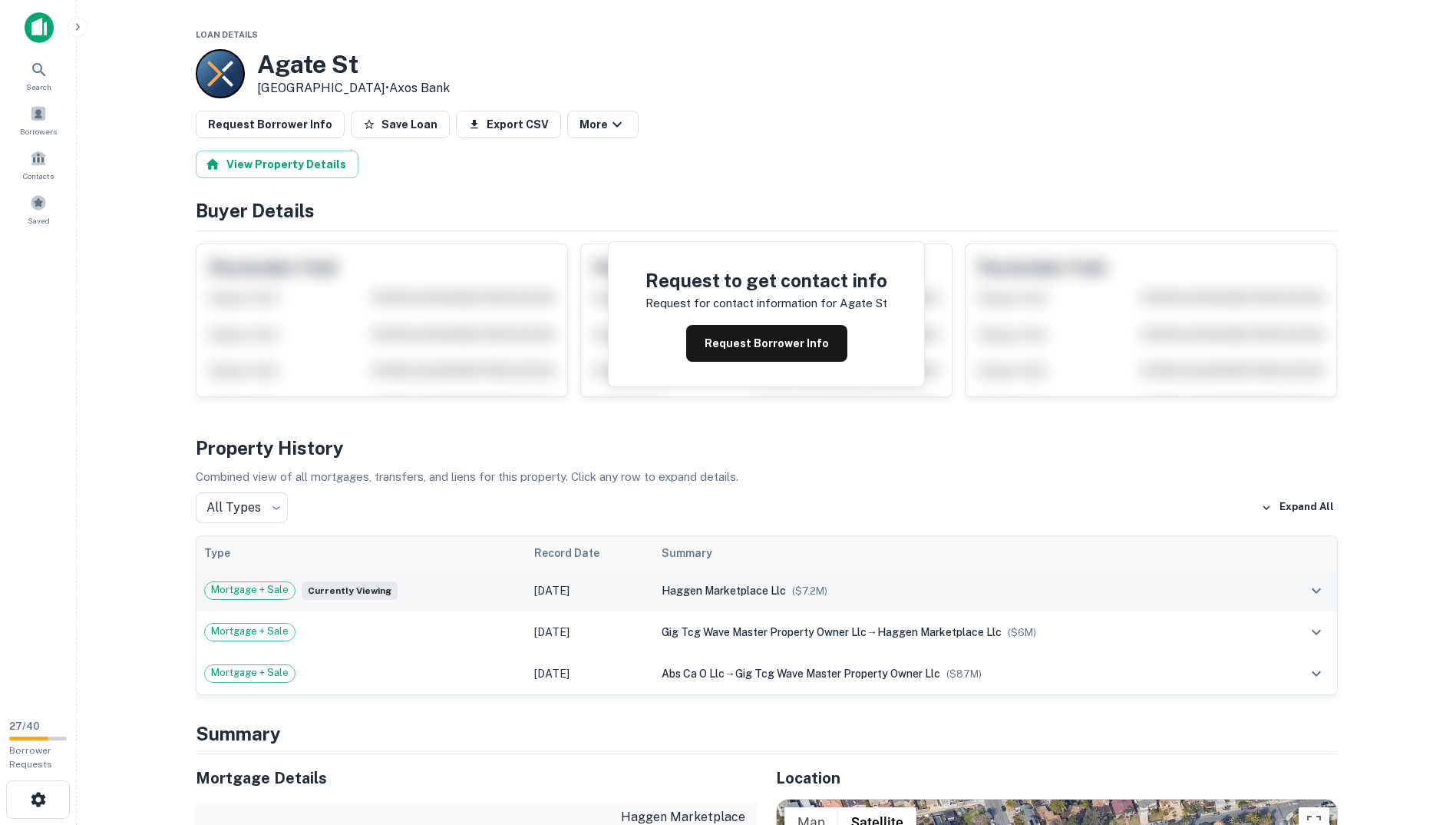
click at [540, 587] on td "[DATE]" at bounding box center [590, 591] width 127 height 42
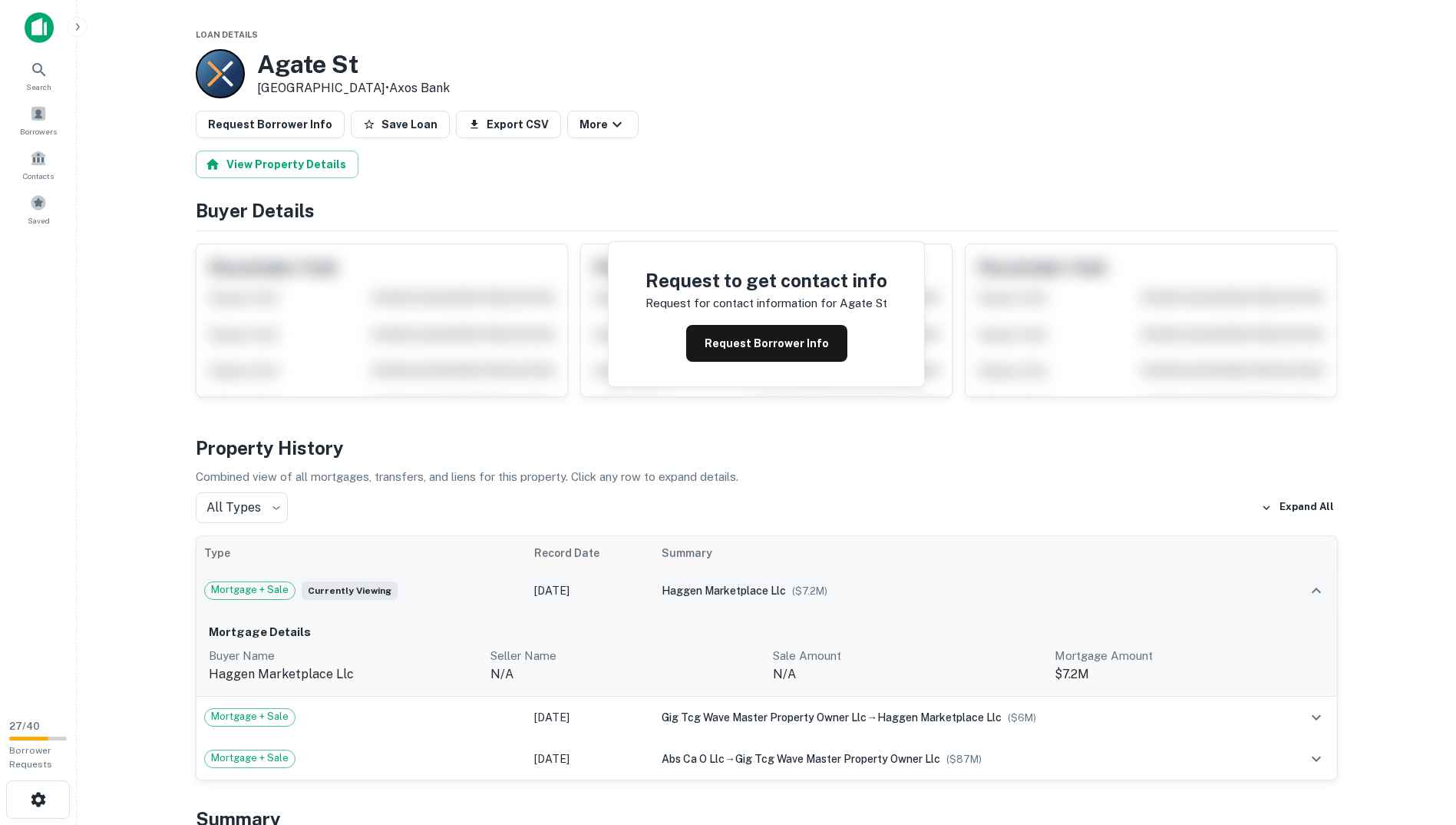
click at [270, 592] on span "Mortgage + Sale" at bounding box center [249, 589] width 90 height 15
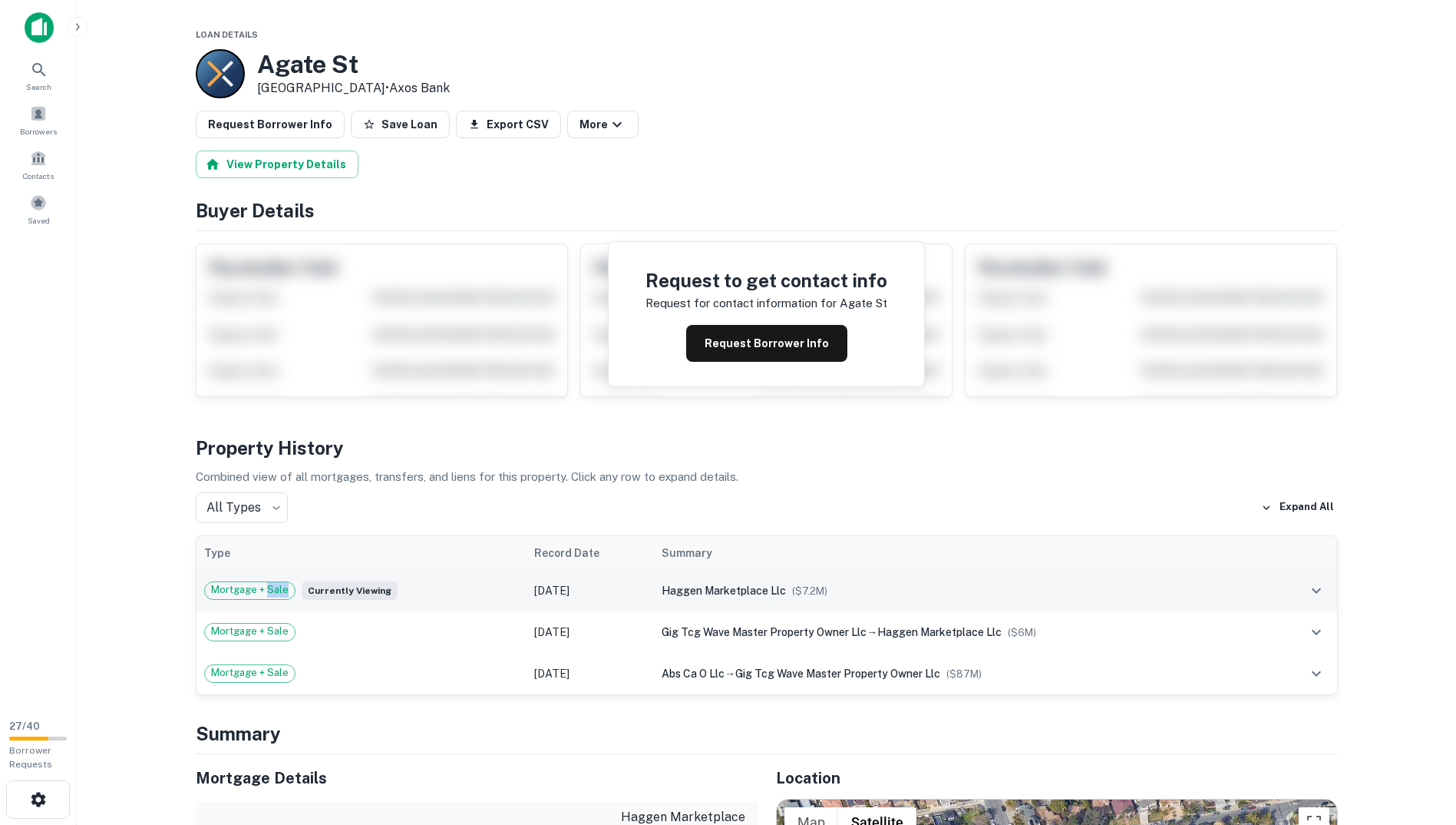
click at [270, 592] on span "Mortgage + Sale" at bounding box center [249, 589] width 90 height 15
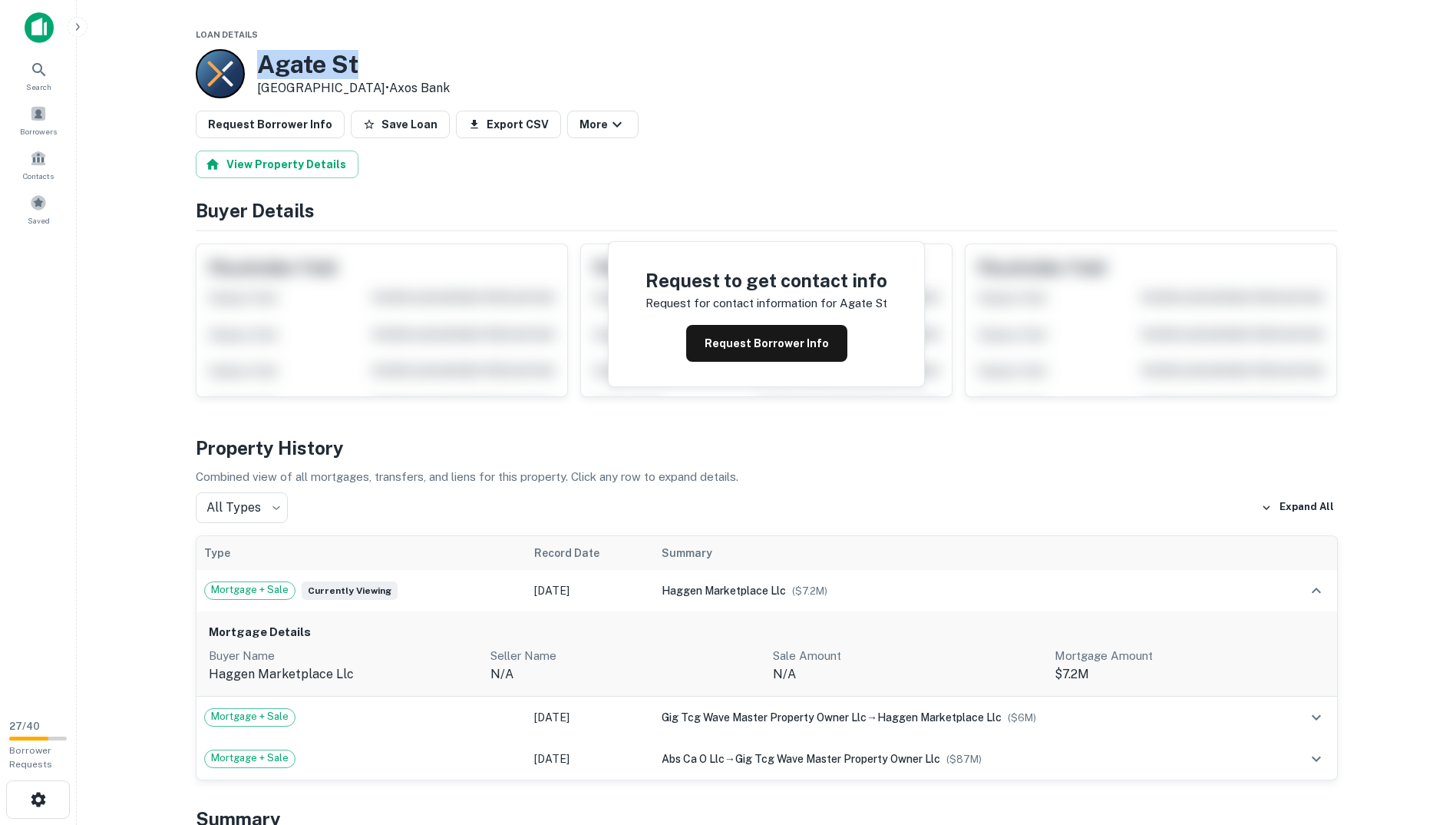
drag, startPoint x: 264, startPoint y: 53, endPoint x: 363, endPoint y: 66, distance: 99.8
click at [363, 66] on h3 "Agate St" at bounding box center [354, 64] width 192 height 29
copy h3 "Agate St"
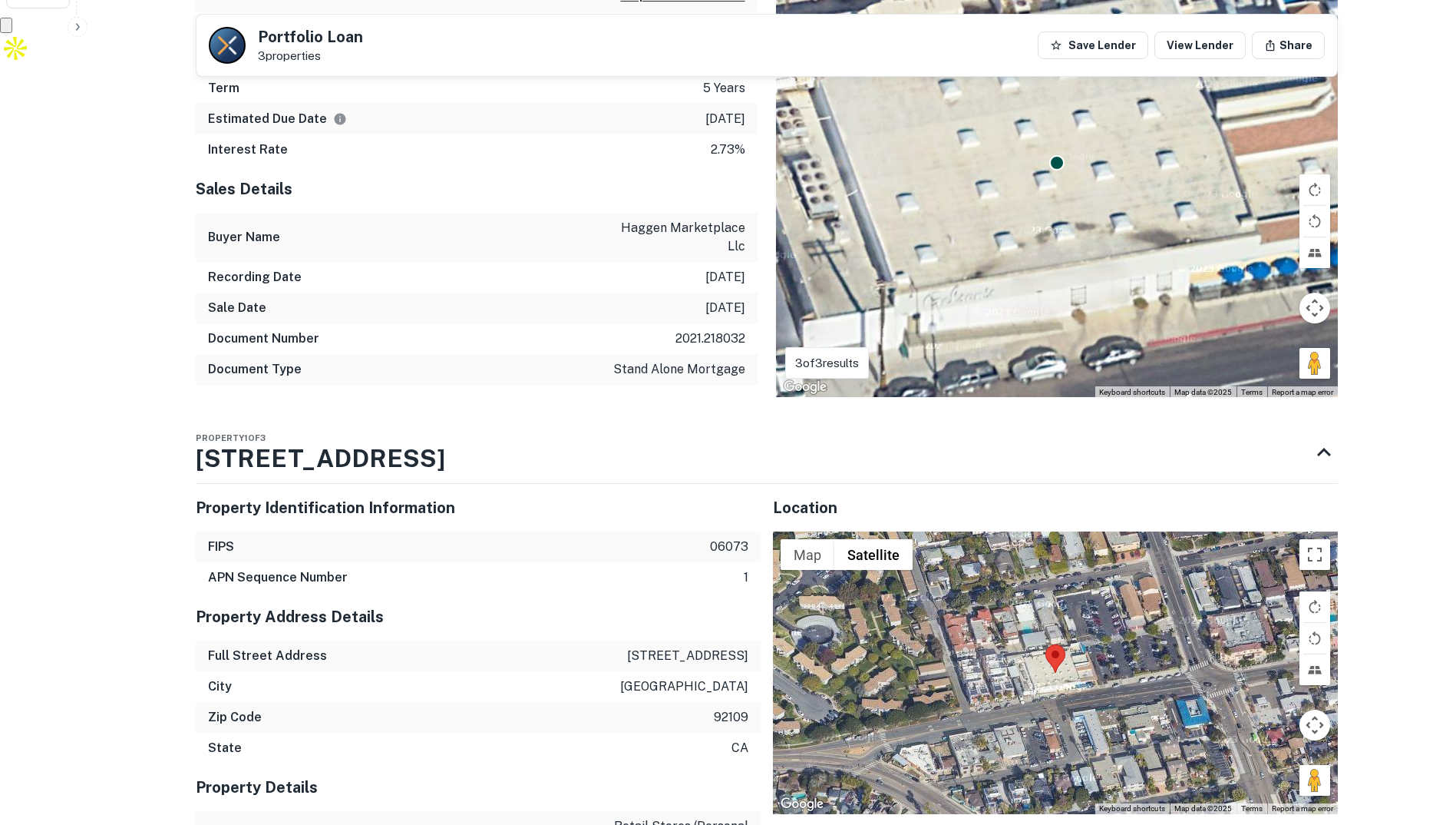
scroll to position [691, 0]
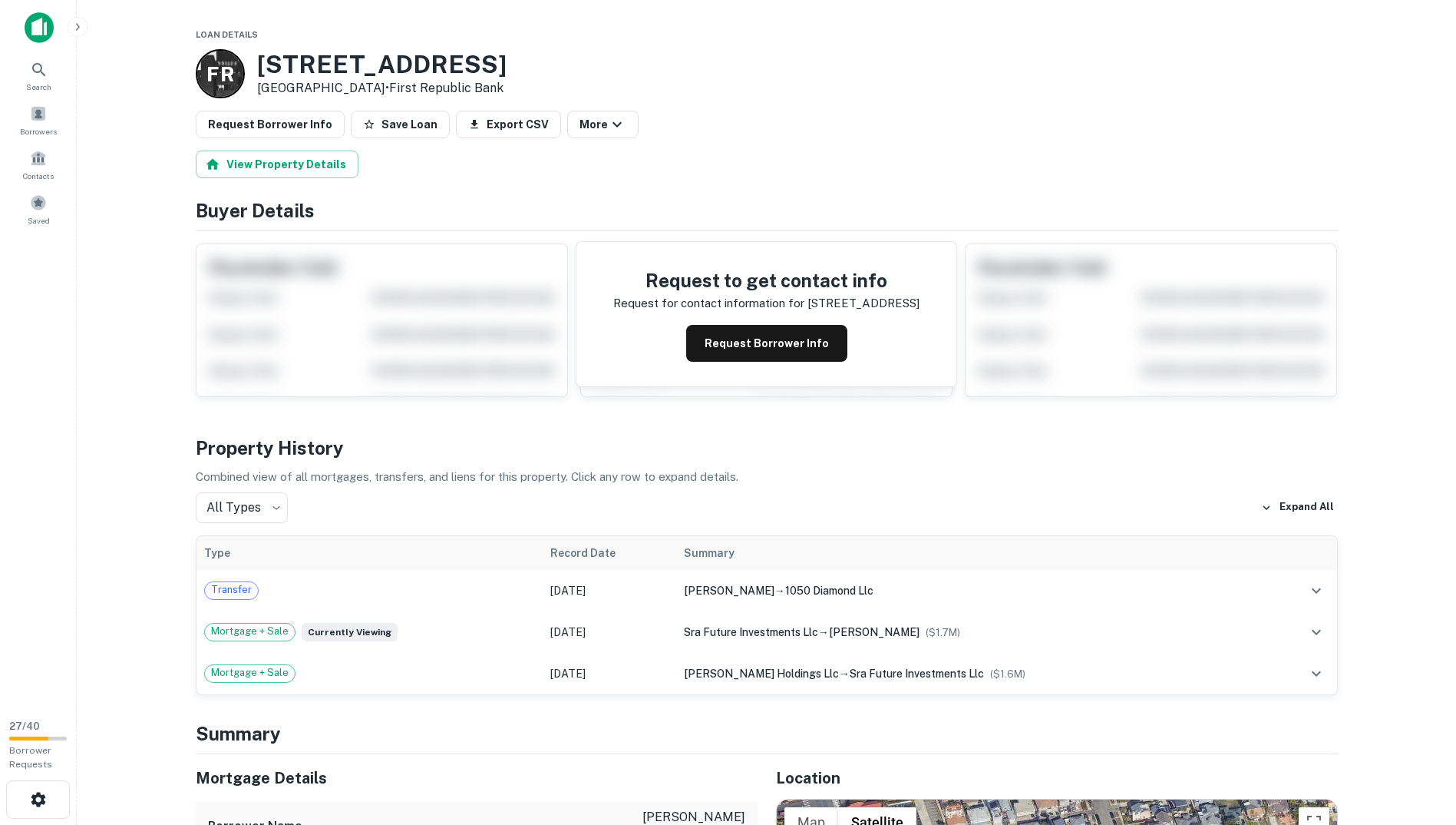
drag, startPoint x: 460, startPoint y: 367, endPoint x: -136, endPoint y: -37, distance: 720.0
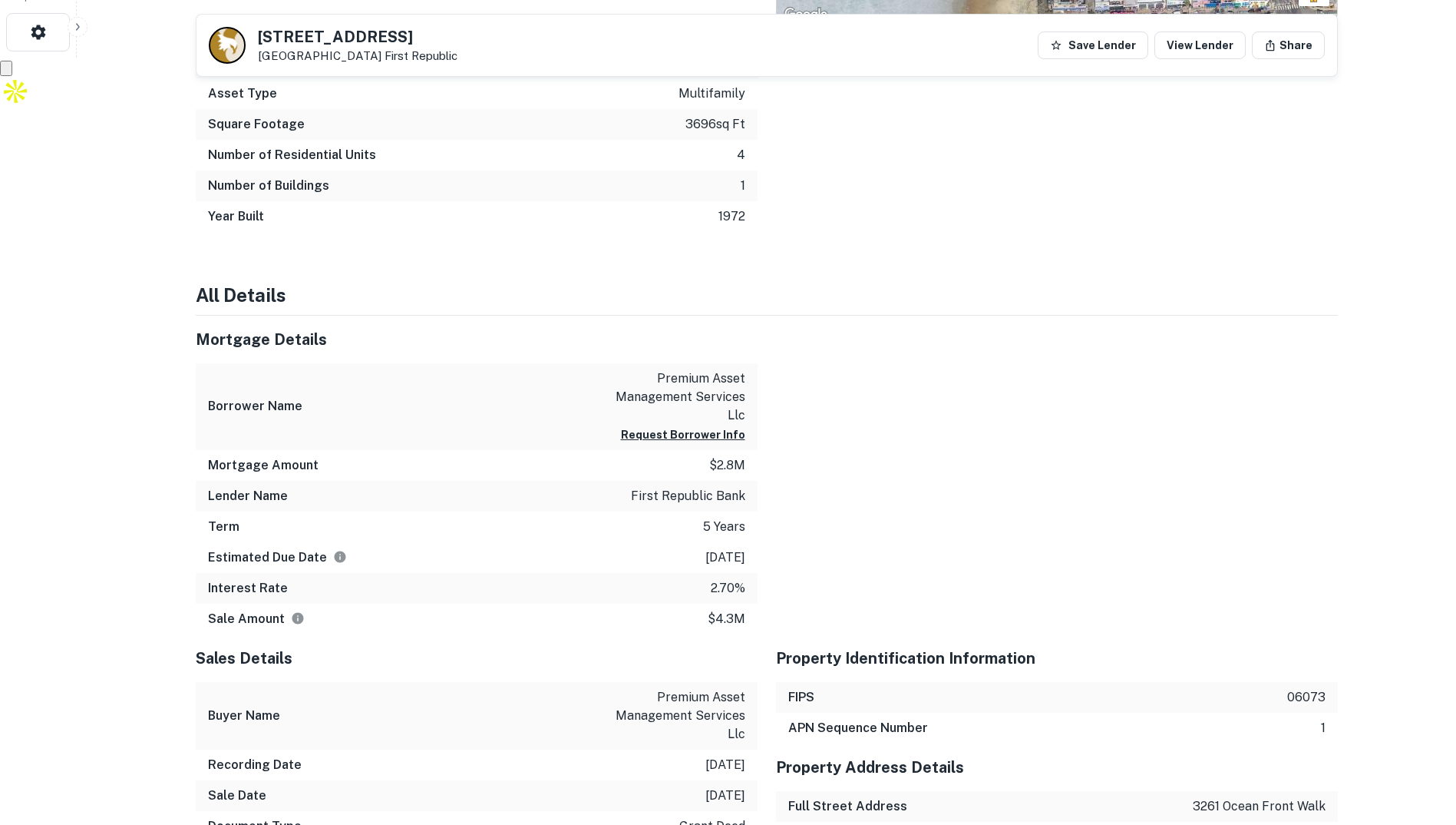
scroll to position [768, 0]
drag, startPoint x: 650, startPoint y: 376, endPoint x: 753, endPoint y: 396, distance: 104.9
click at [753, 396] on div "Borrower Name premium asset management services llc Request Borrower Info" at bounding box center [476, 405] width 562 height 86
drag, startPoint x: 753, startPoint y: 396, endPoint x: 832, endPoint y: 465, distance: 104.9
click at [832, 465] on div at bounding box center [1048, 474] width 581 height 319
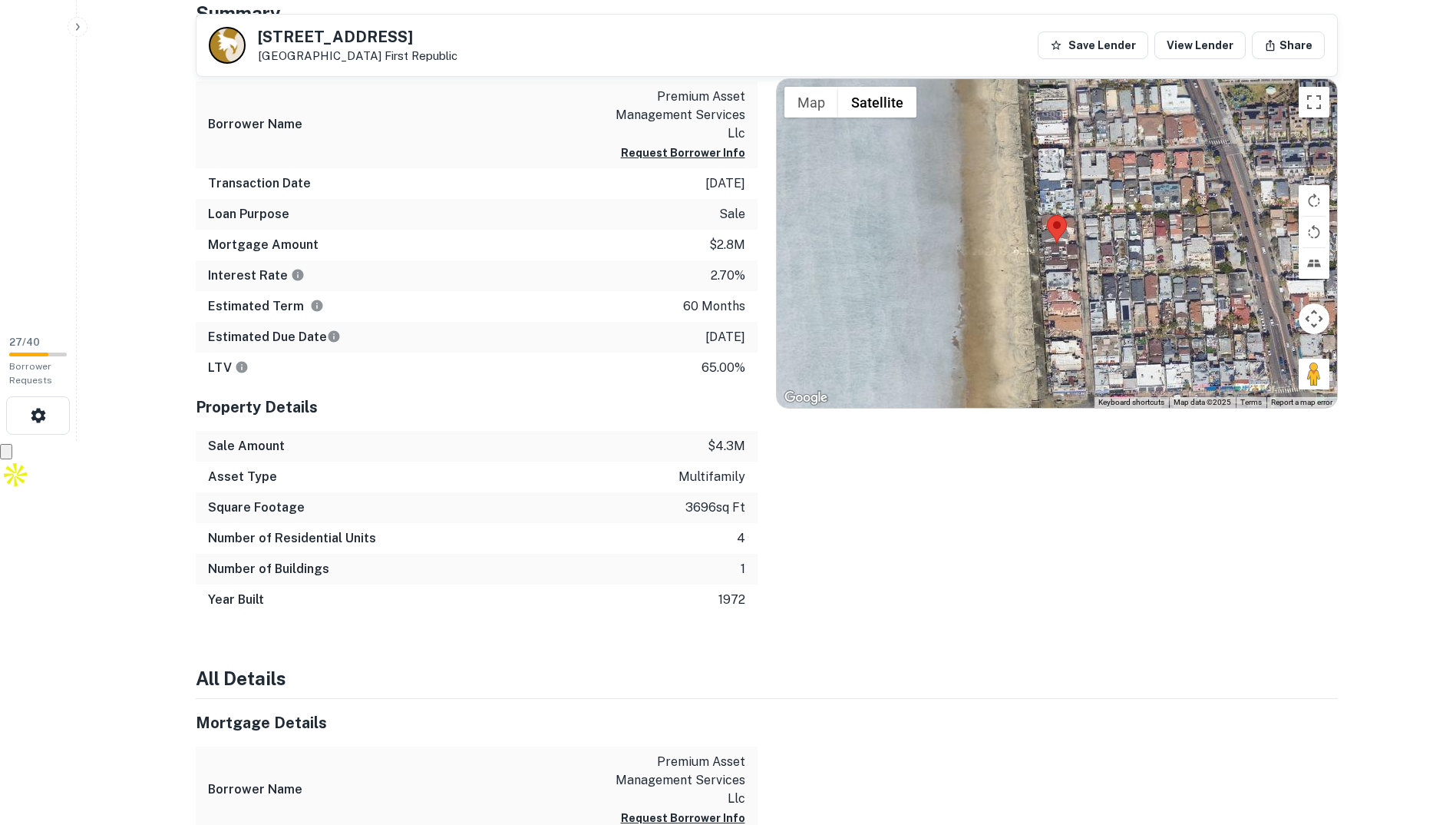
scroll to position [0, 0]
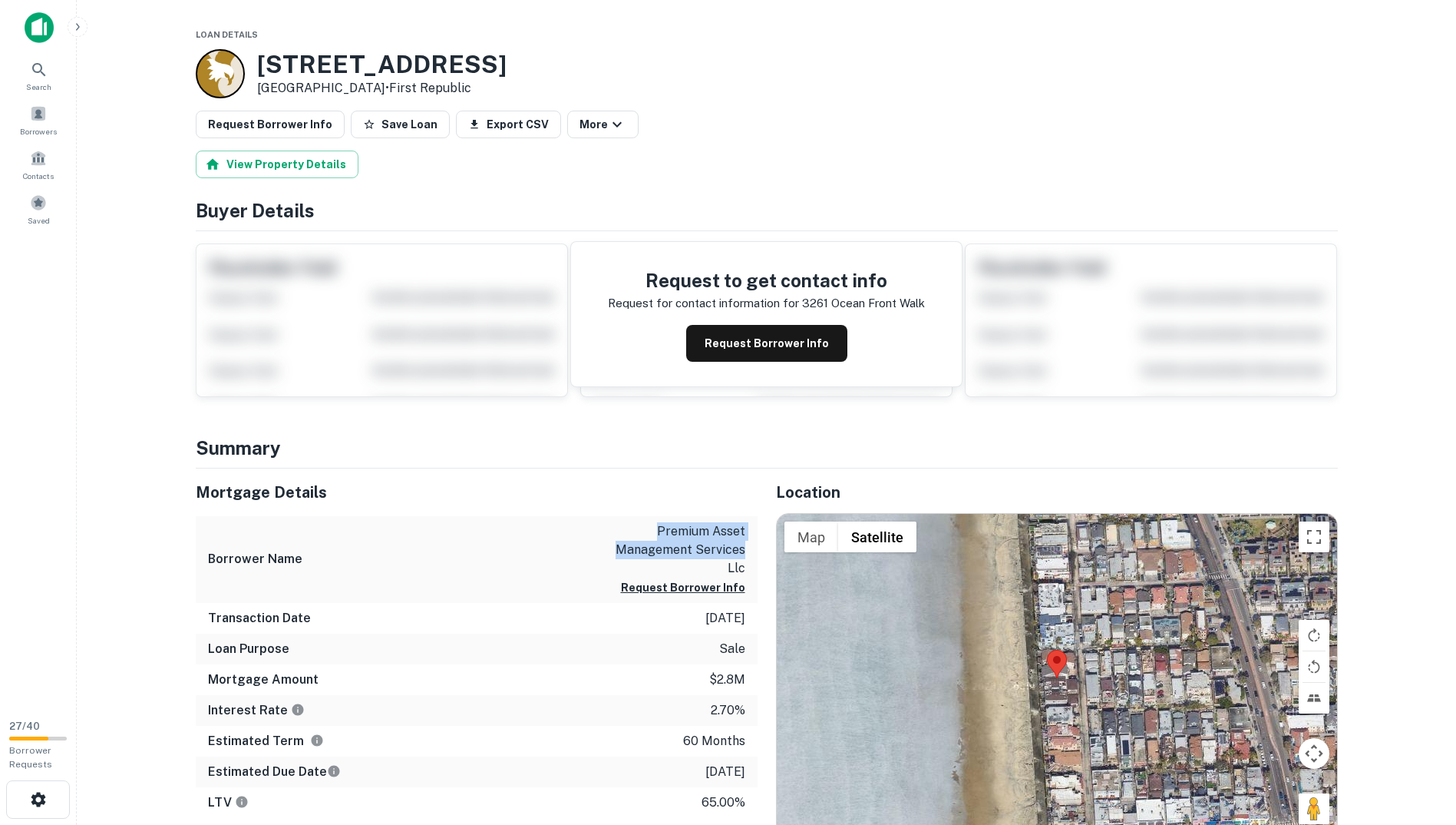
drag, startPoint x: 655, startPoint y: 518, endPoint x: 751, endPoint y: 549, distance: 100.9
click at [751, 549] on div "Borrower Name premium asset management services llc Request Borrower Info" at bounding box center [476, 559] width 562 height 86
copy p "premium asset management services"
drag, startPoint x: 264, startPoint y: 59, endPoint x: 531, endPoint y: 59, distance: 267.0
click at [531, 59] on div "3261 Ocean Front Walk San Diego, CA 92109 • First Republic" at bounding box center [767, 73] width 1143 height 49
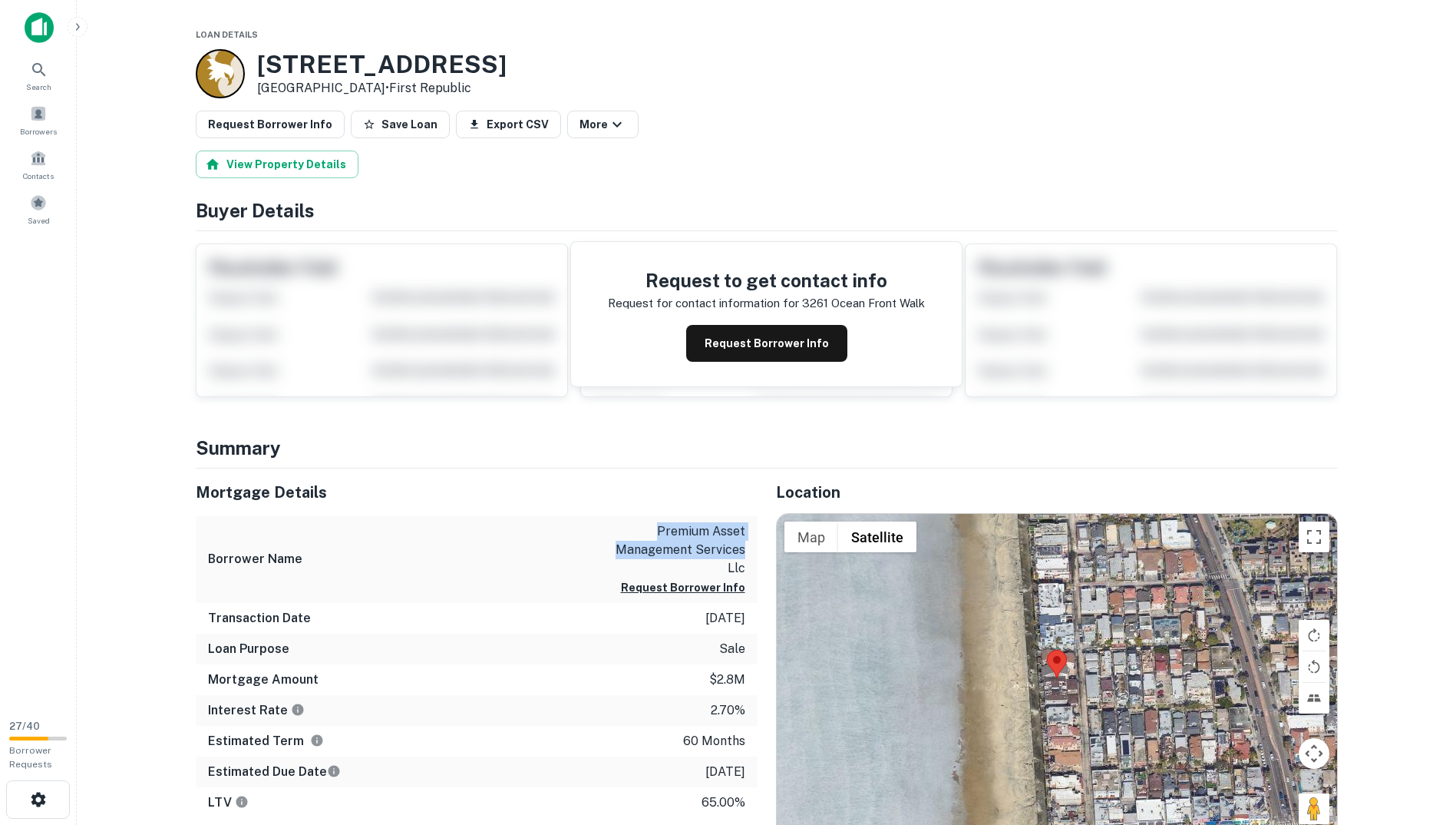
drag, startPoint x: 531, startPoint y: 59, endPoint x: 465, endPoint y: 62, distance: 66.1
copy h3 "3261 Ocean Front Walk"
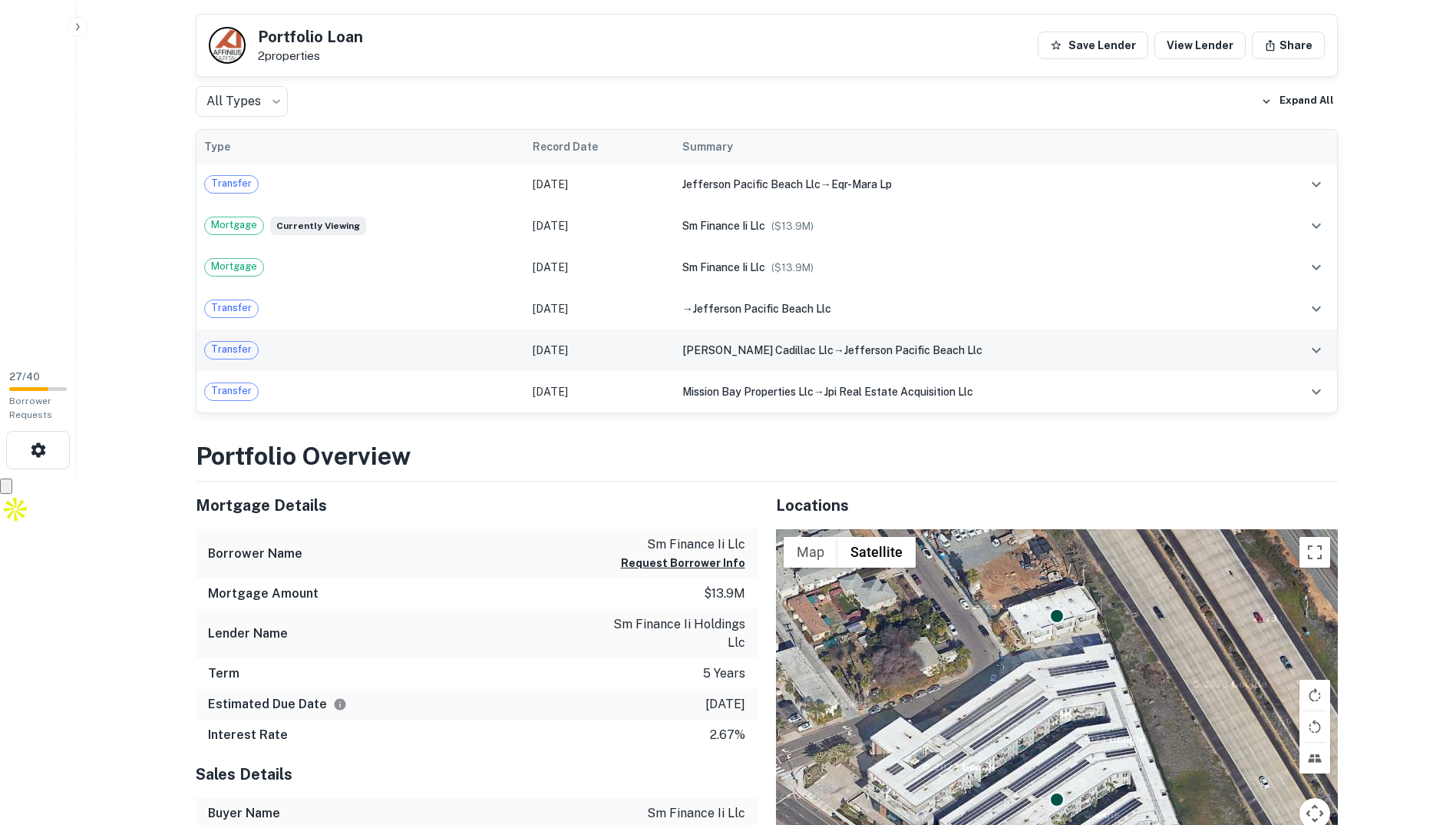
scroll to position [384, 0]
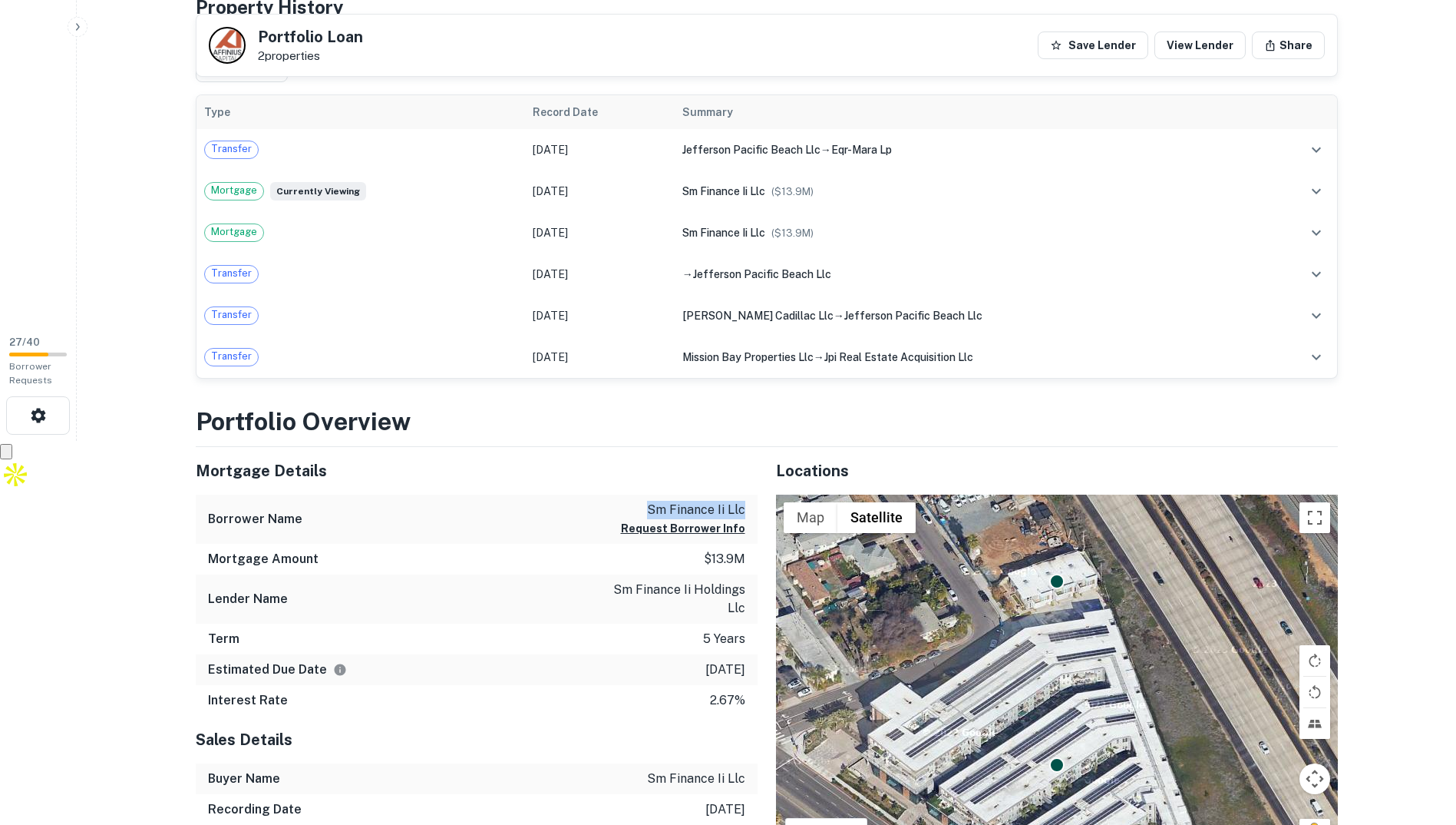
drag, startPoint x: 630, startPoint y: 503, endPoint x: 744, endPoint y: 503, distance: 114.0
click at [744, 503] on p "sm finance ii llc" at bounding box center [683, 510] width 125 height 19
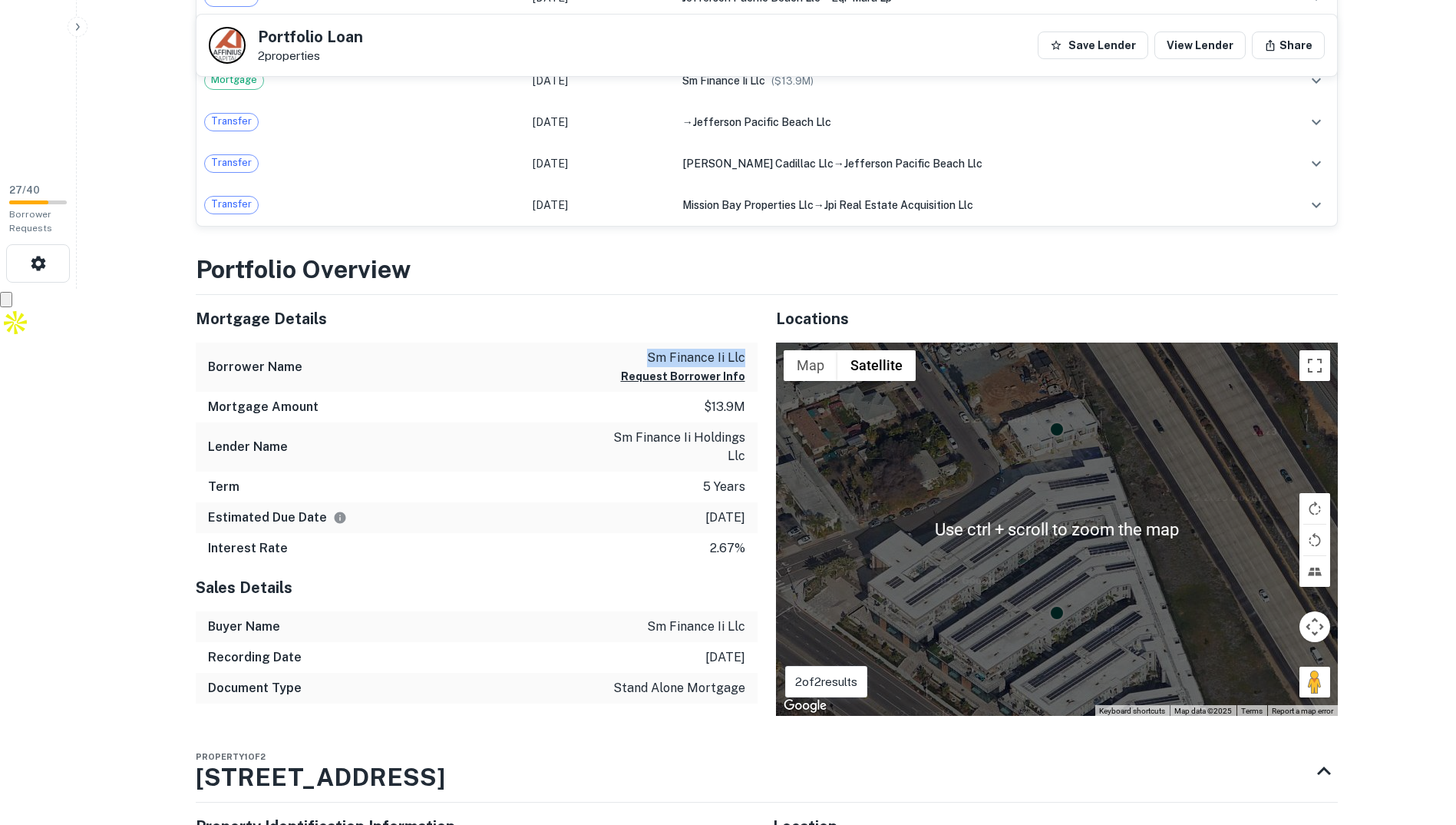
scroll to position [537, 0]
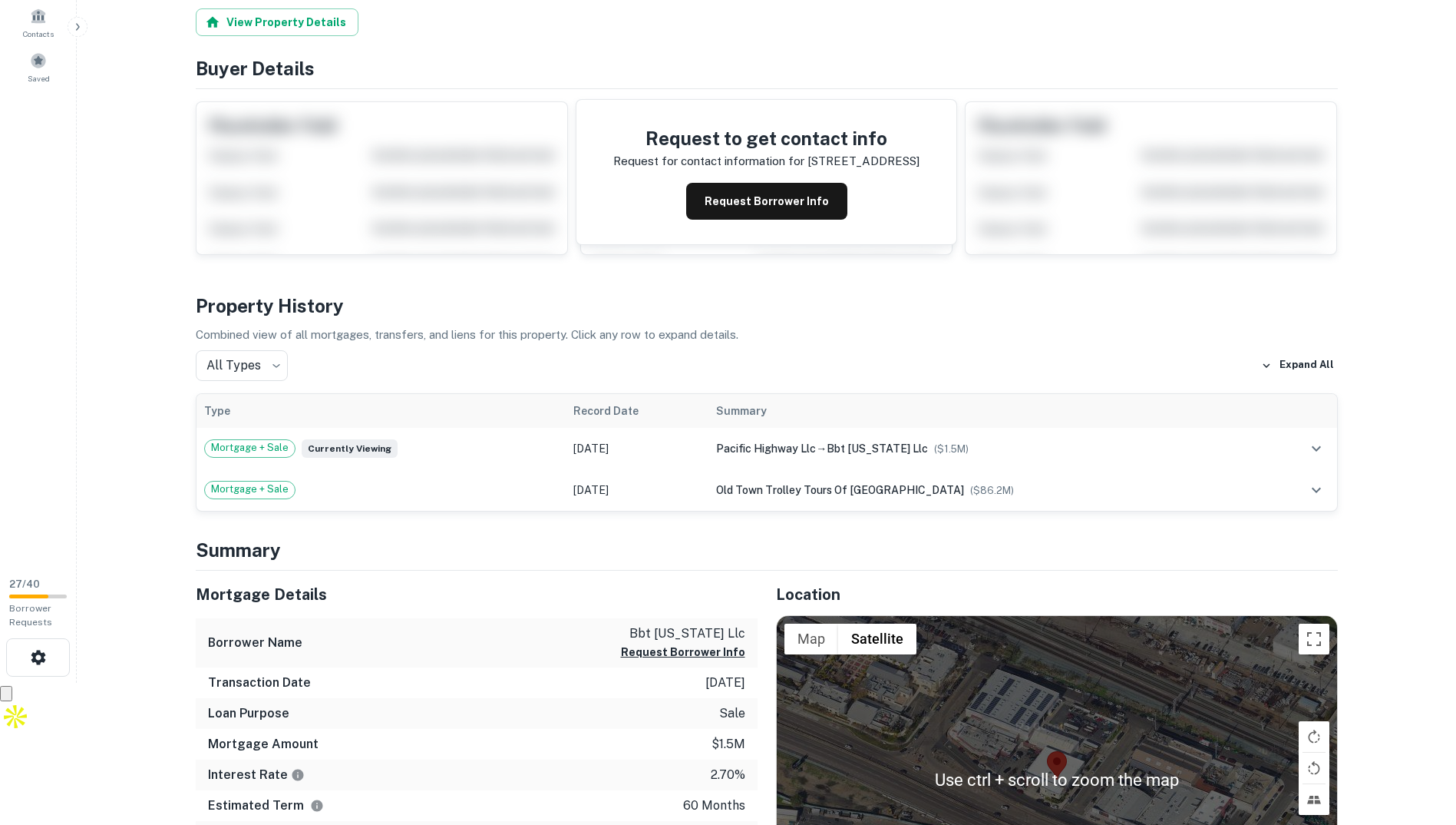
scroll to position [461, 0]
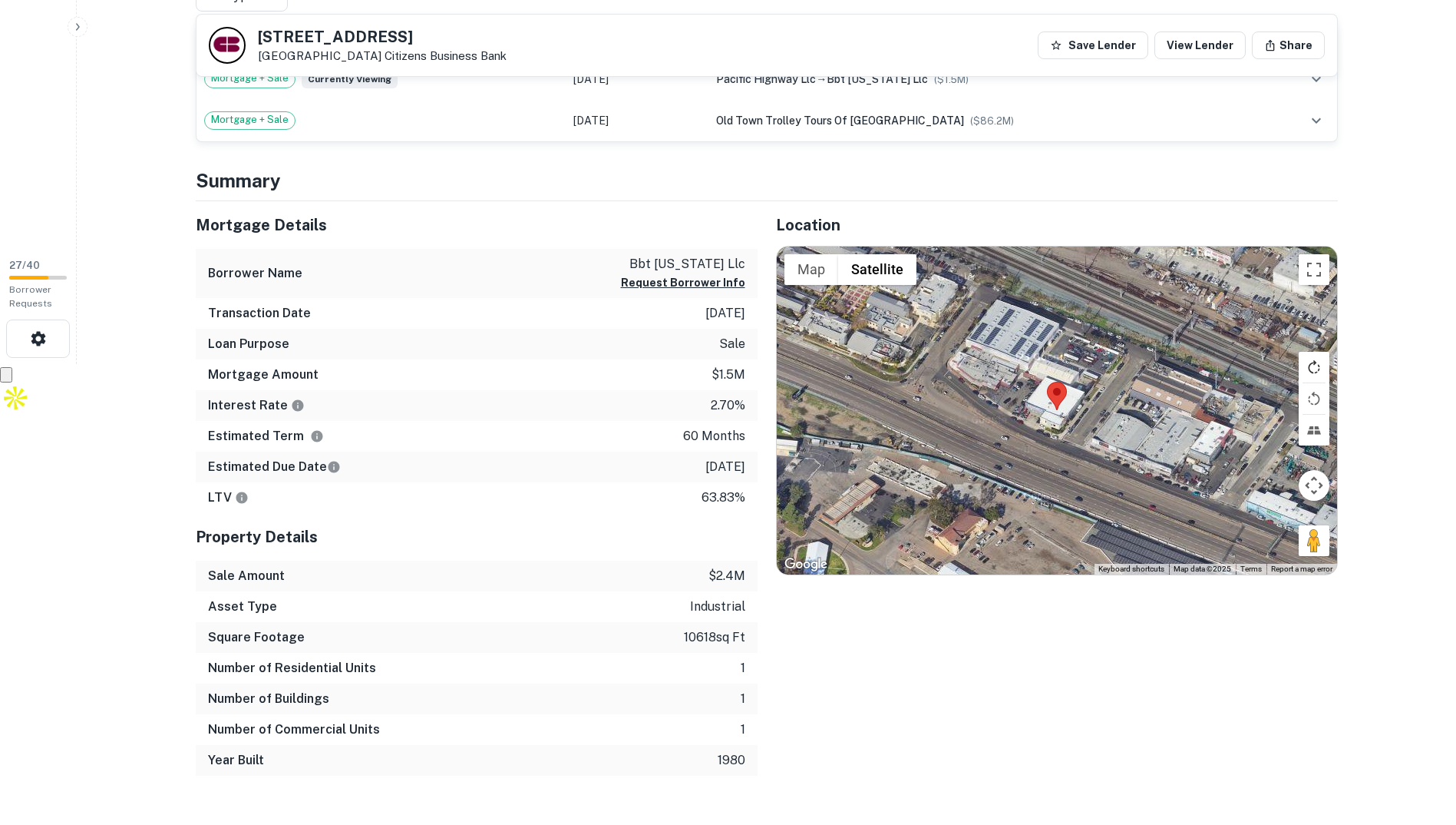
click at [1320, 375] on button "Rotate map clockwise" at bounding box center [1314, 367] width 30 height 30
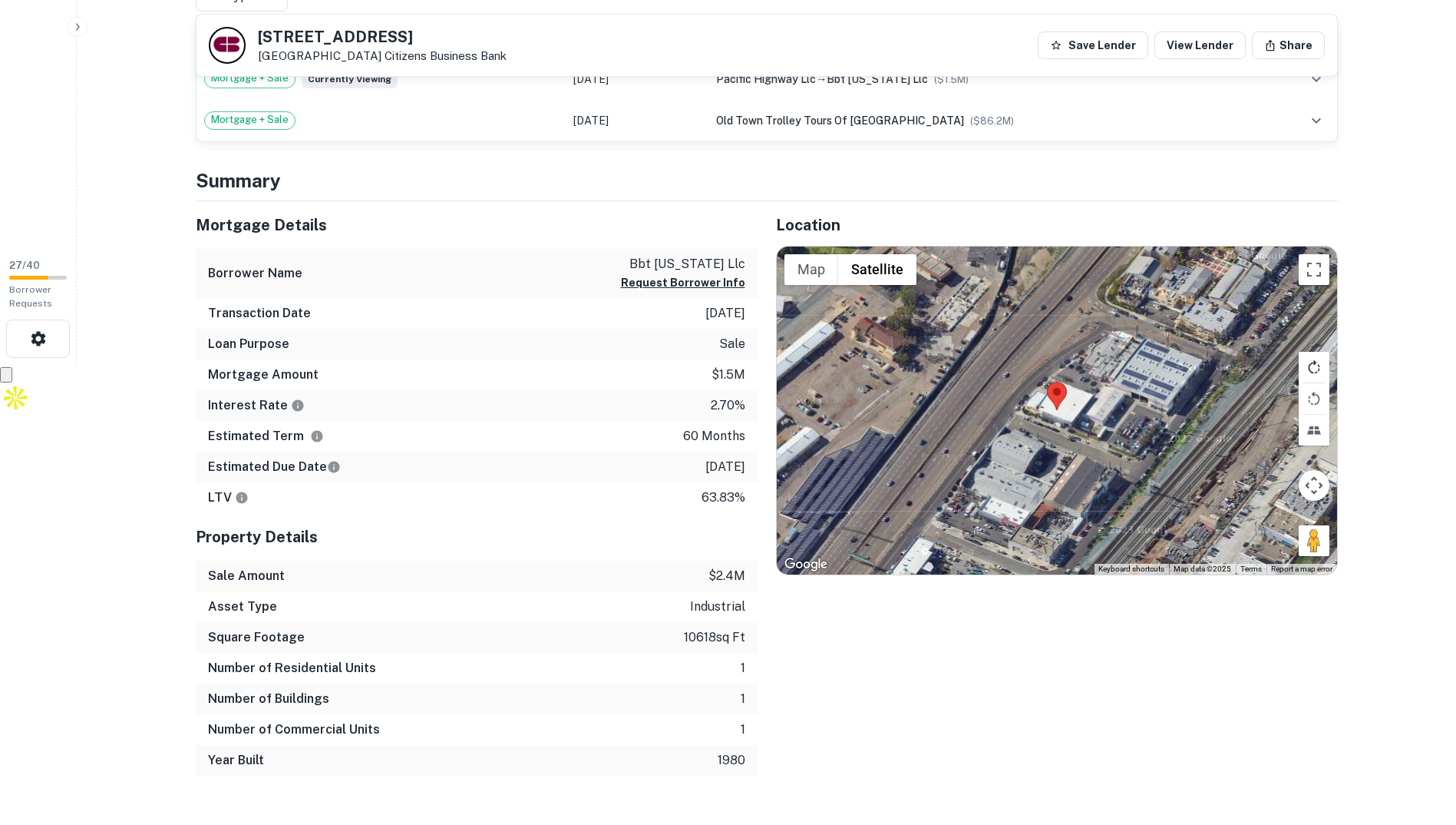
click at [1316, 366] on button "Rotate map clockwise" at bounding box center [1314, 367] width 30 height 30
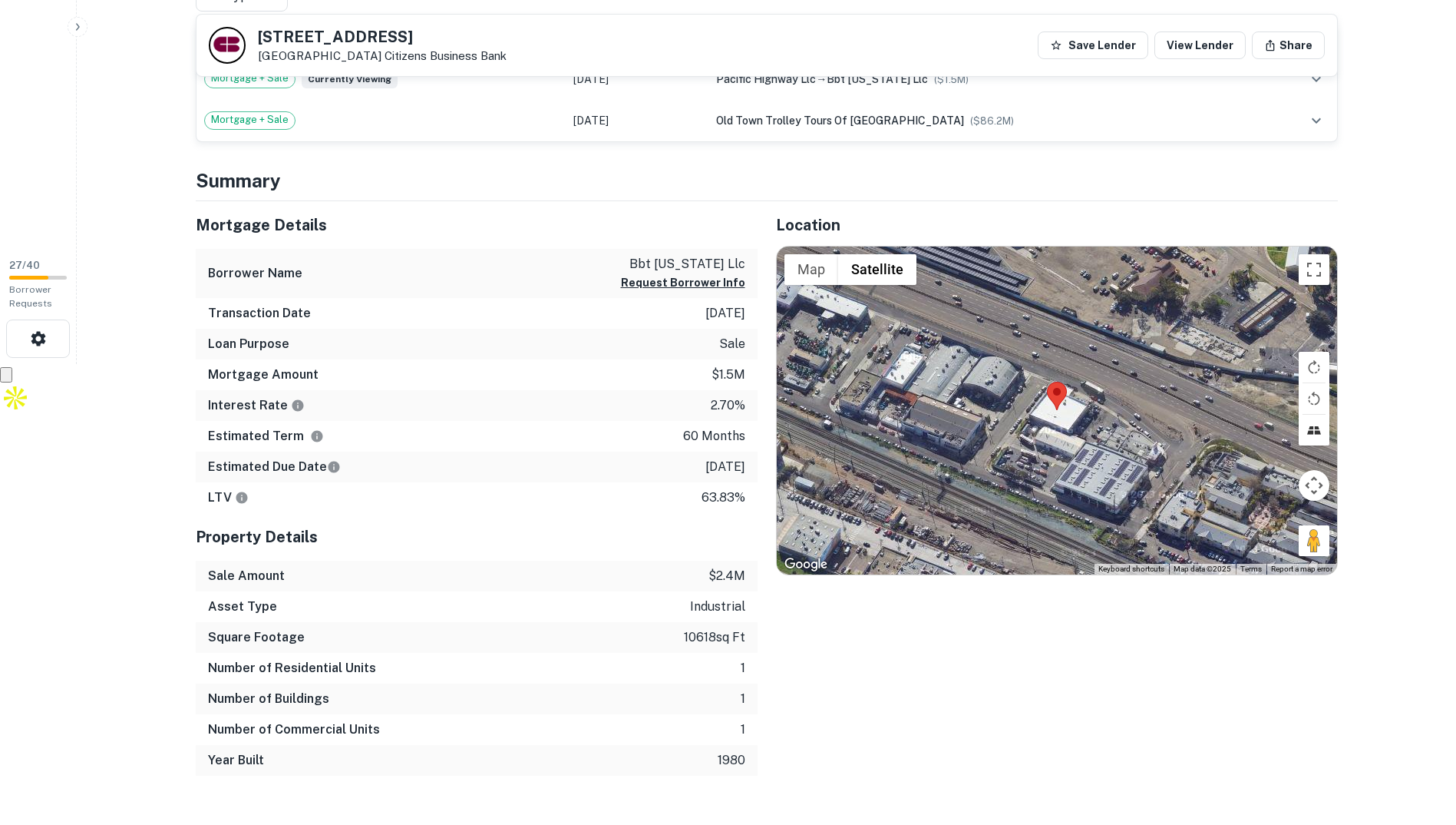
click at [1312, 431] on button "Tilt map" at bounding box center [1314, 429] width 30 height 30
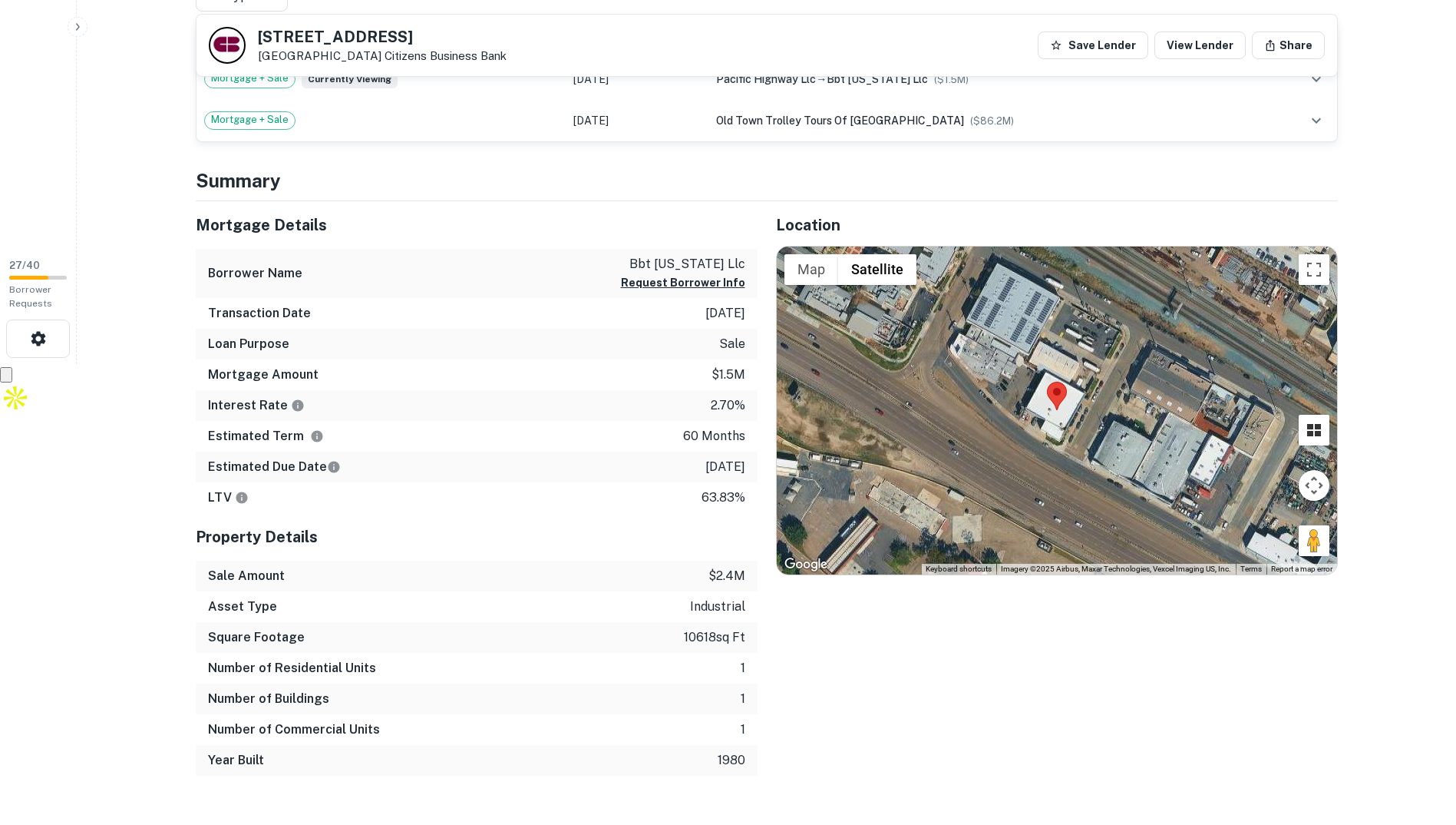
click at [1319, 423] on button "Tilt map" at bounding box center [1314, 429] width 30 height 30
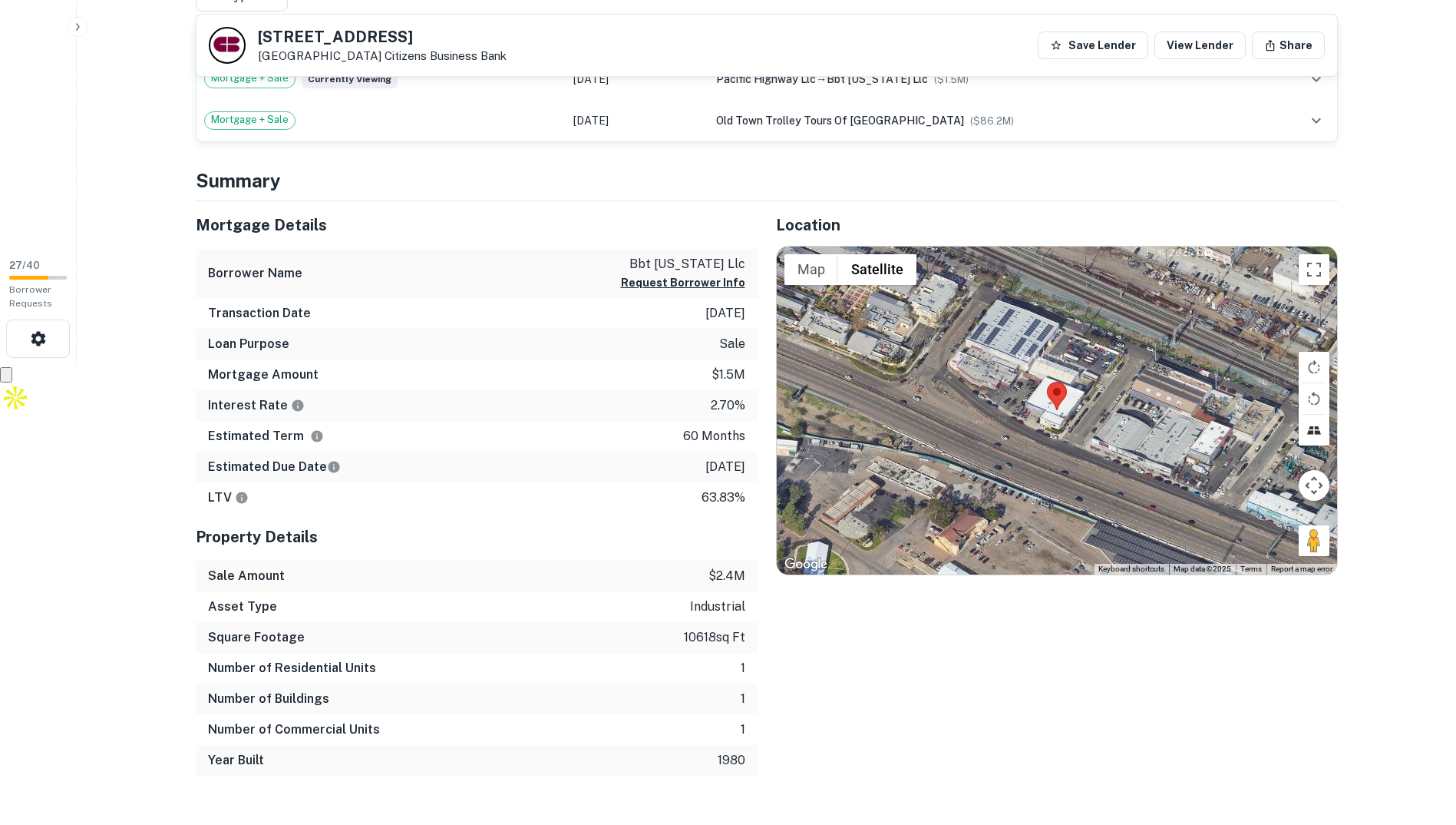
click at [1310, 439] on button "Tilt map" at bounding box center [1314, 429] width 30 height 30
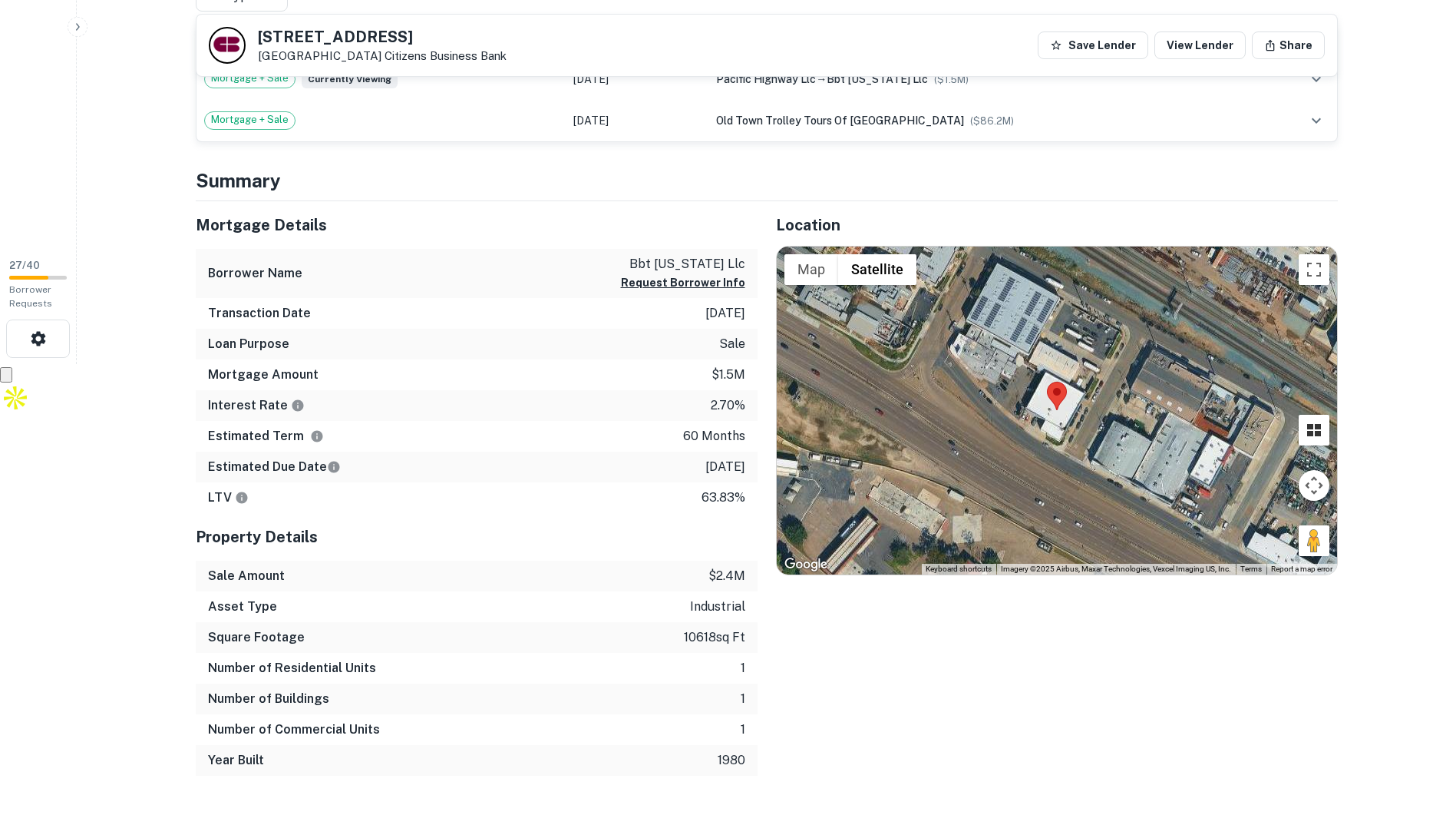
click at [1317, 437] on button "Tilt map" at bounding box center [1314, 429] width 30 height 30
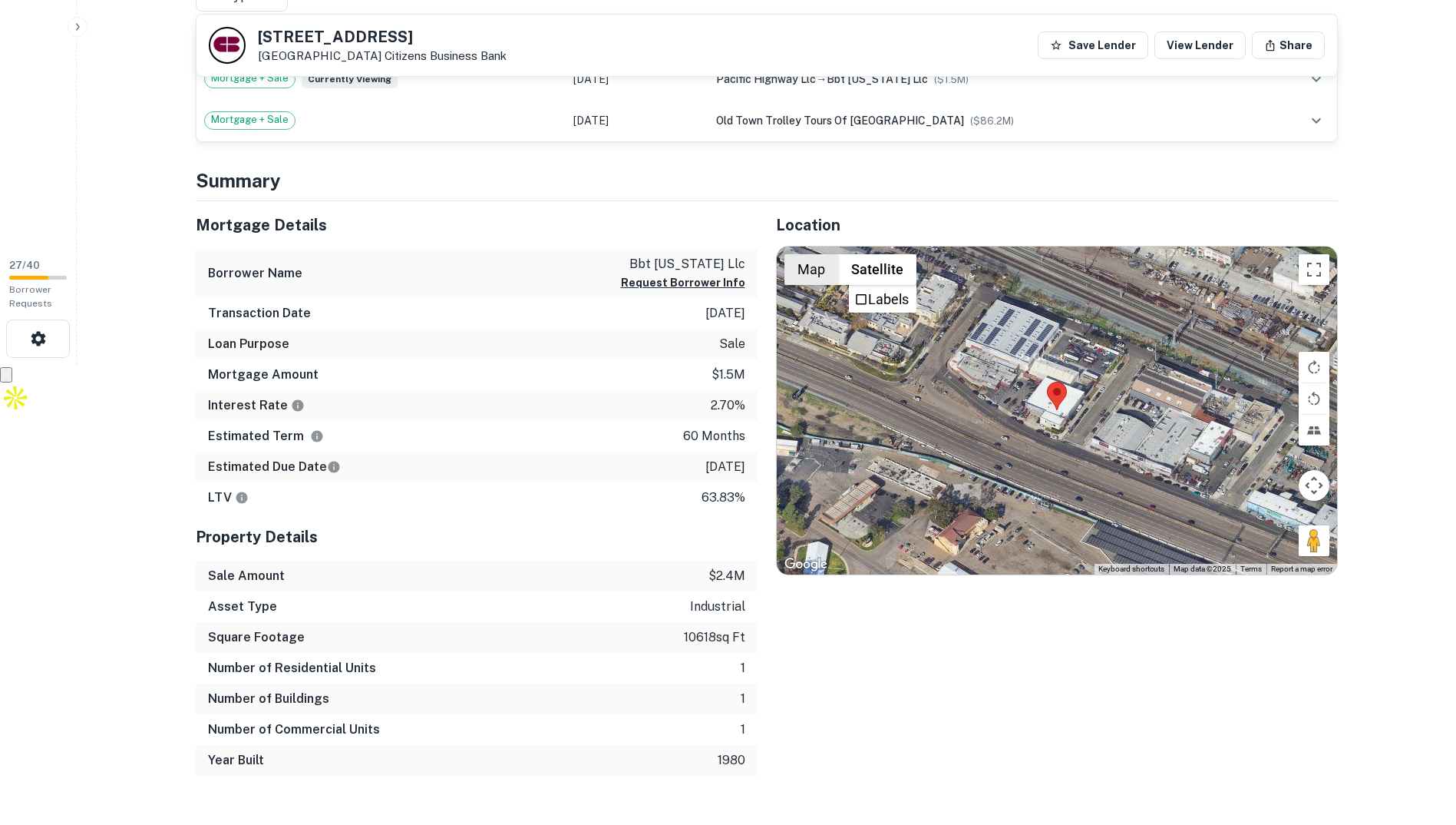
click at [800, 271] on button "Map" at bounding box center [811, 269] width 53 height 30
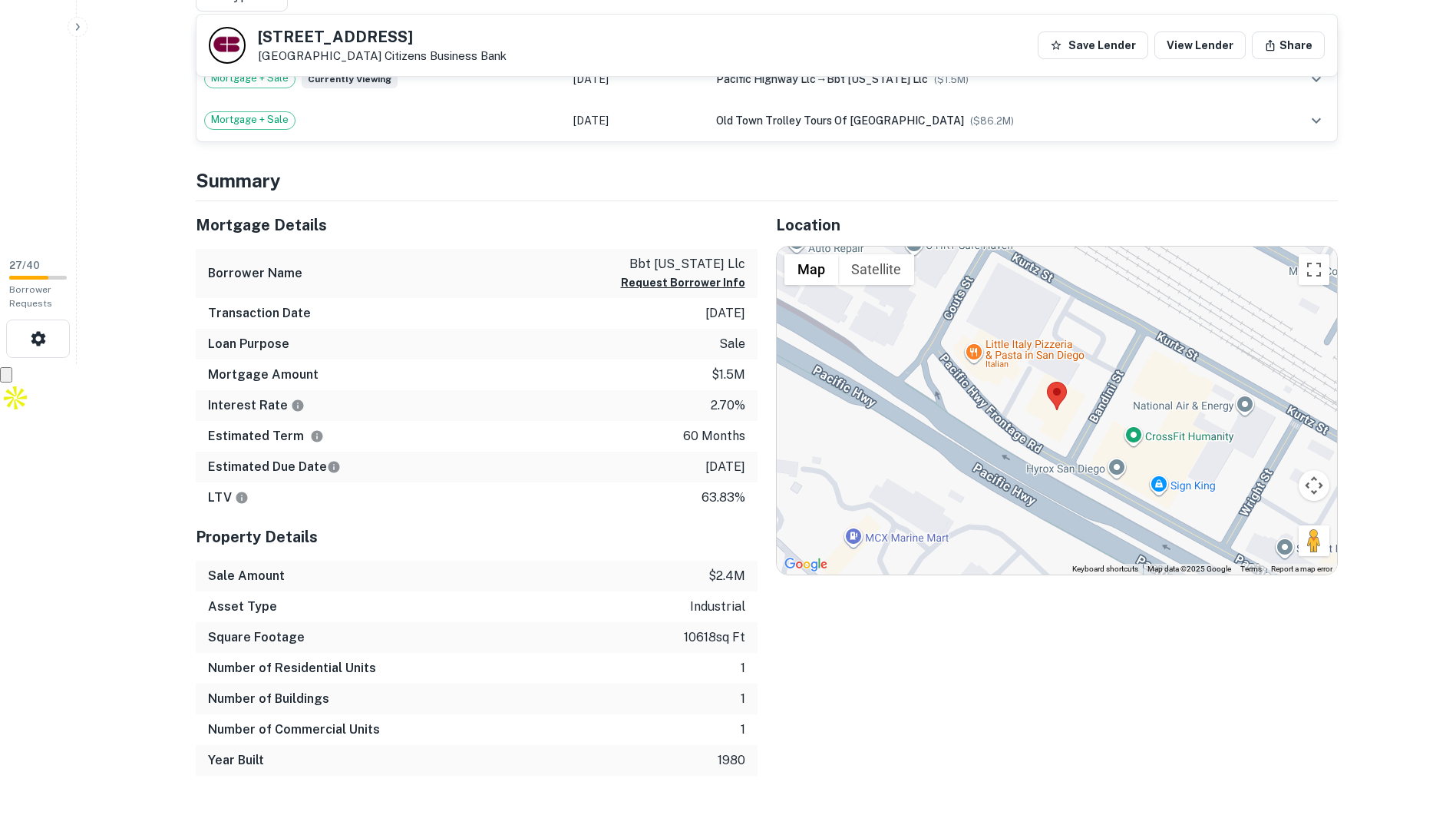
click at [806, 270] on button "Map" at bounding box center [811, 269] width 53 height 30
click at [853, 274] on button "Satellite" at bounding box center [875, 269] width 76 height 30
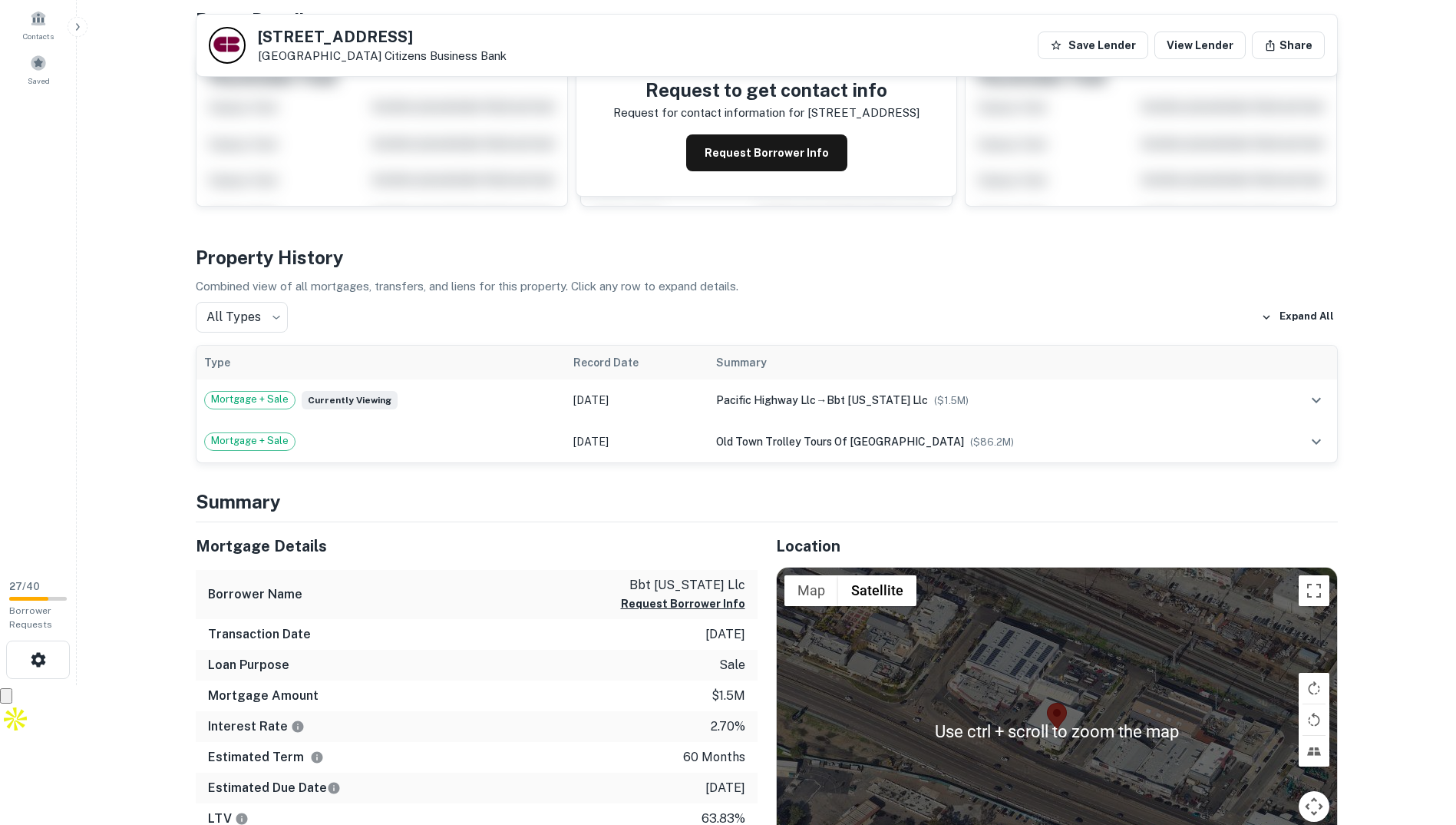
scroll to position [307, 0]
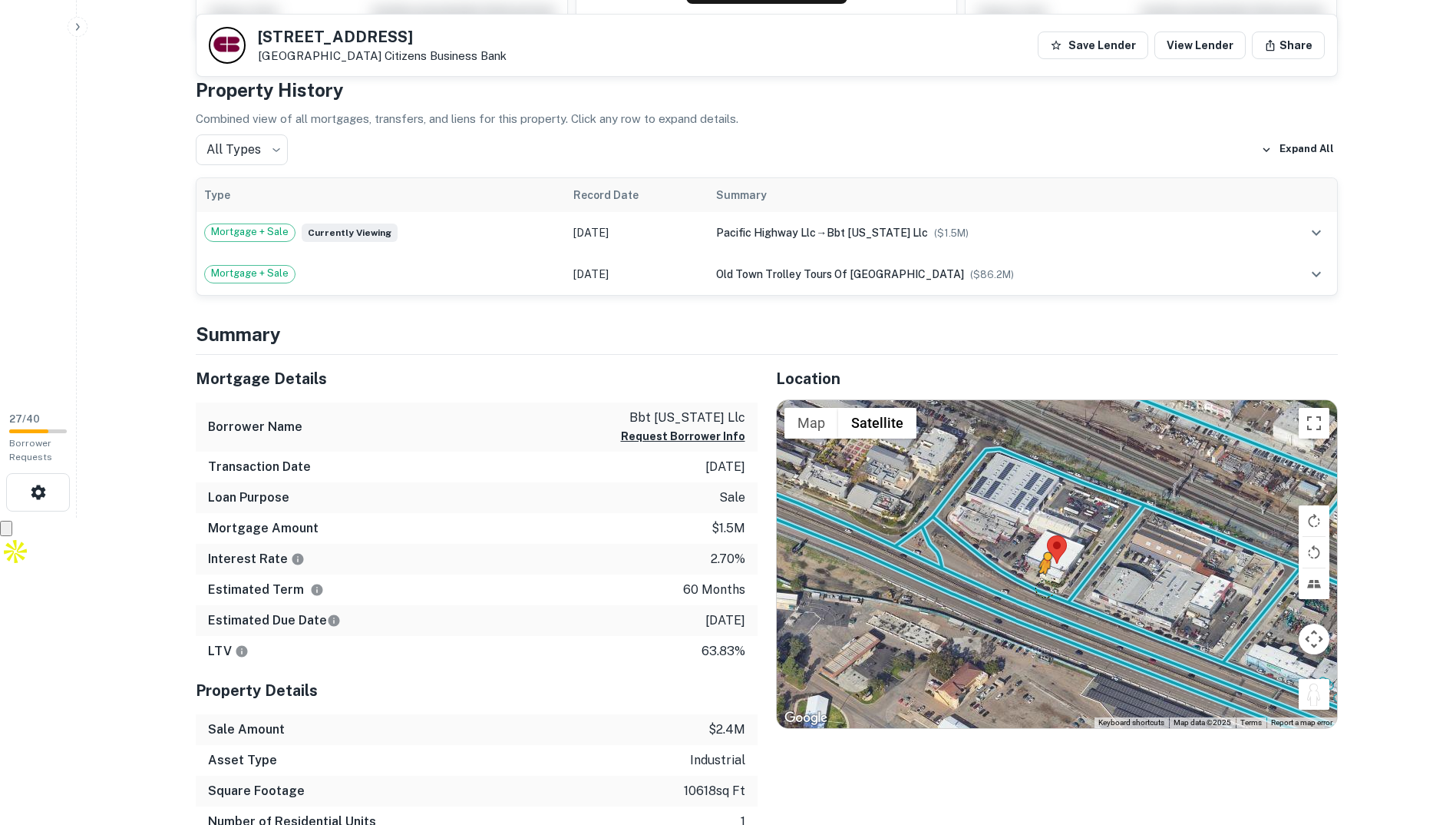
drag, startPoint x: 1304, startPoint y: 685, endPoint x: 1038, endPoint y: 581, distance: 285.6
click at [1038, 583] on div "To activate drag with keyboard, press Alt + Enter. Once in keyboard drag state,…" at bounding box center [1056, 564] width 560 height 329
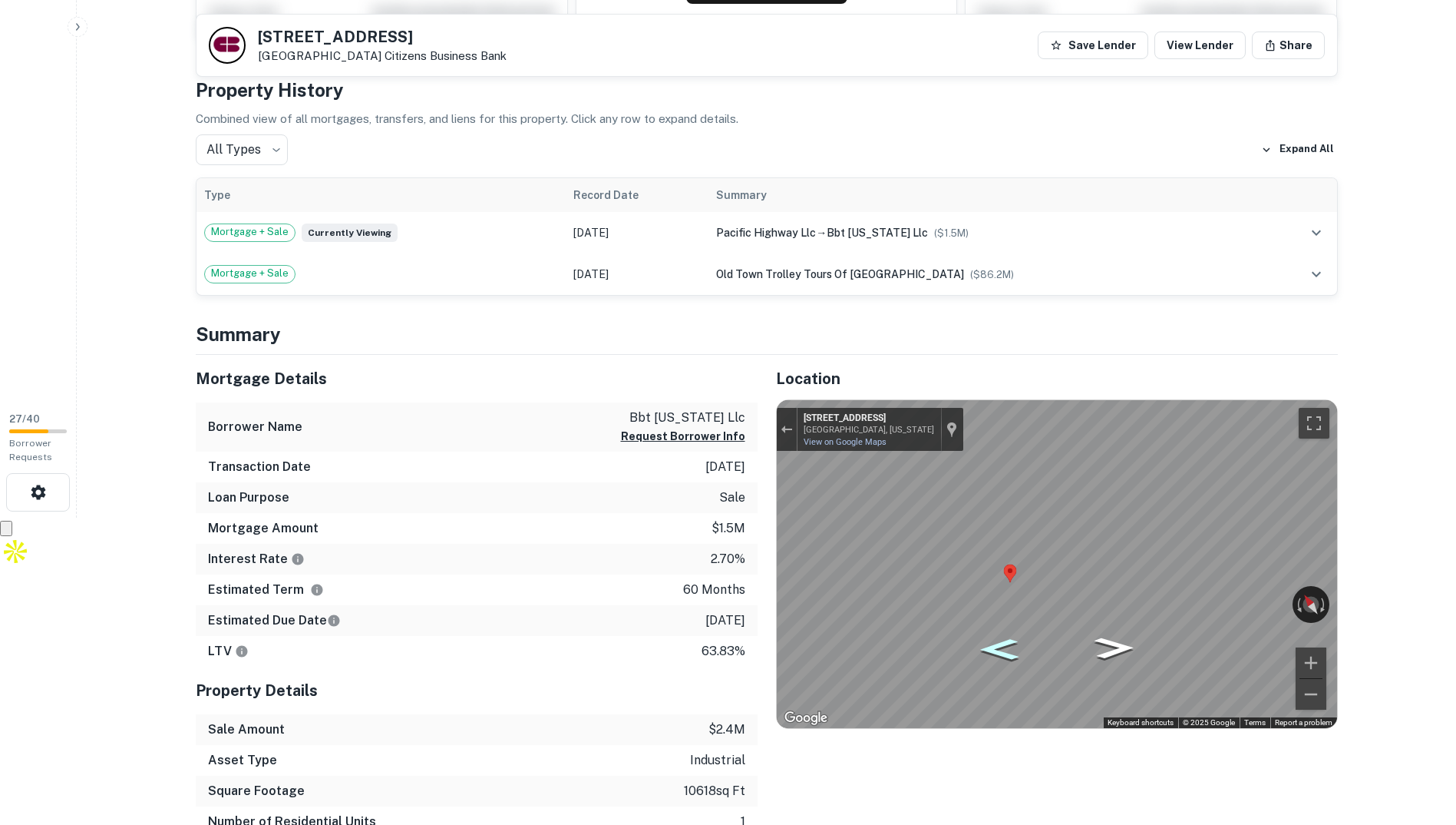
click at [1019, 654] on icon "Go Northwest, Pacific Hwy Frontage Rd" at bounding box center [999, 649] width 71 height 30
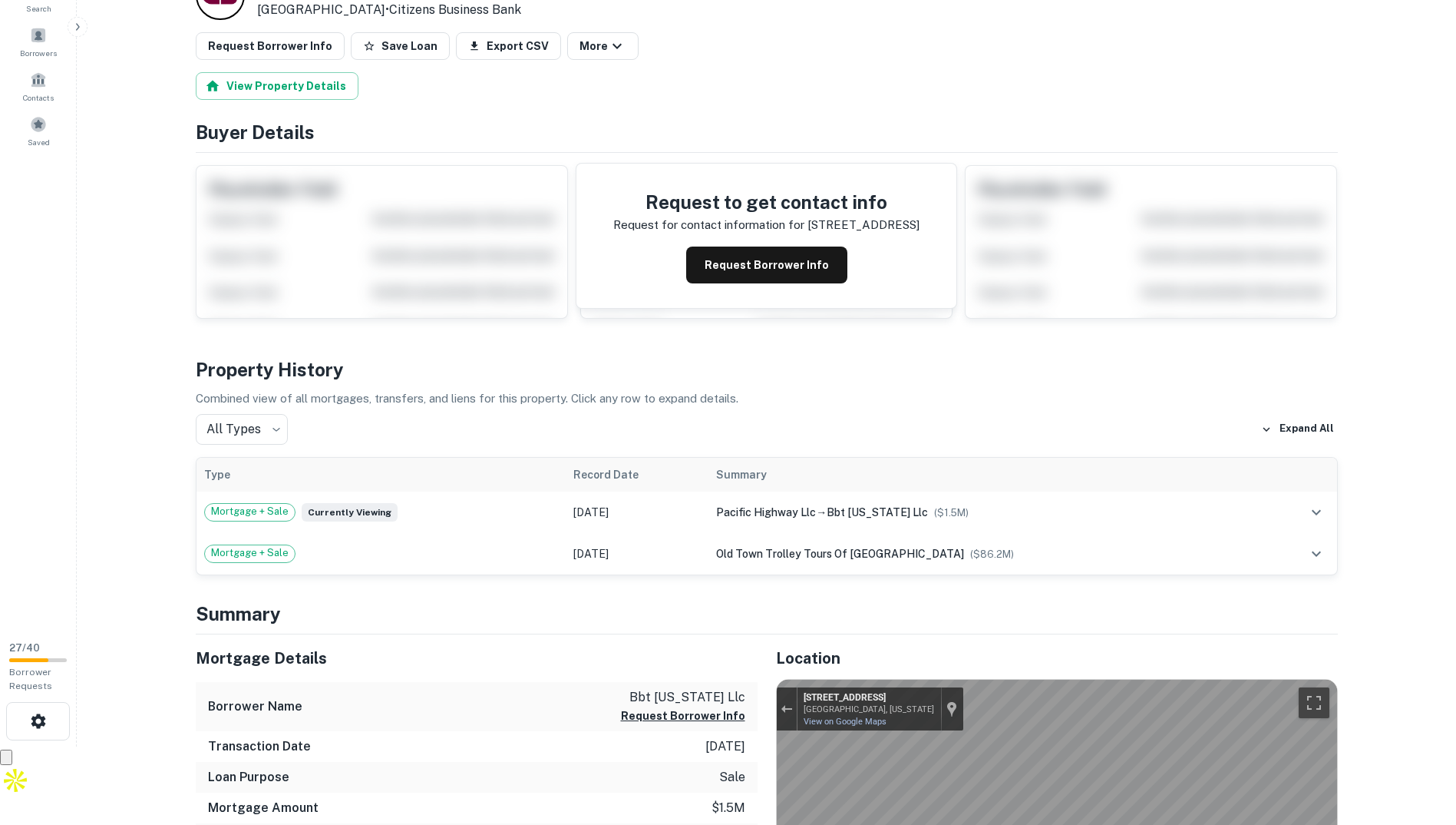
scroll to position [0, 0]
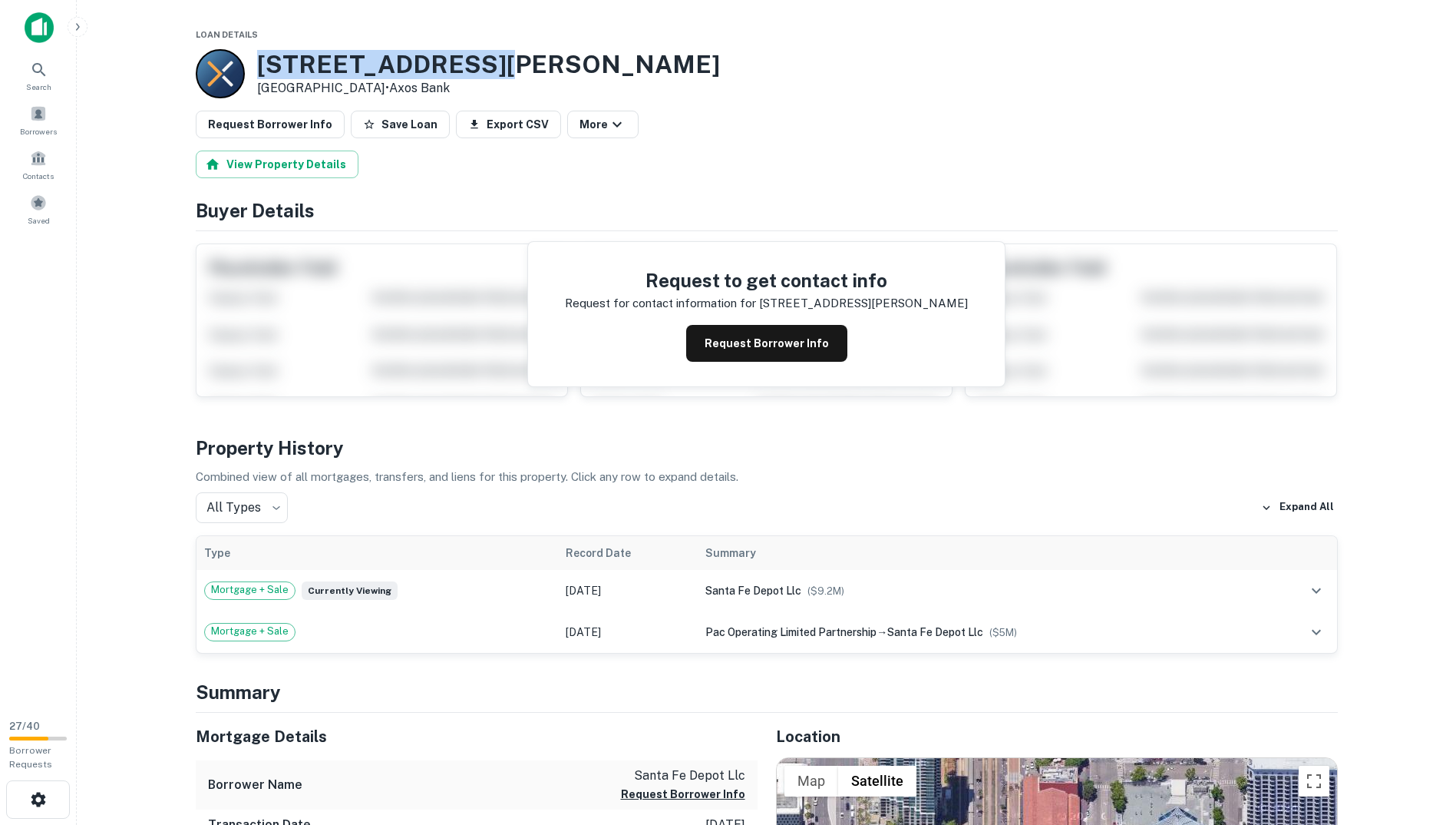
drag, startPoint x: 481, startPoint y: 75, endPoint x: 247, endPoint y: 58, distance: 234.6
click at [247, 58] on div "[STREET_ADDRESS][PERSON_NAME] • Axos Bank" at bounding box center [767, 73] width 1143 height 49
drag, startPoint x: 247, startPoint y: 58, endPoint x: 302, endPoint y: 57, distance: 55.0
copy div "[STREET_ADDRESS][PERSON_NAME]"
drag, startPoint x: 713, startPoint y: 342, endPoint x: 715, endPoint y: 354, distance: 12.2
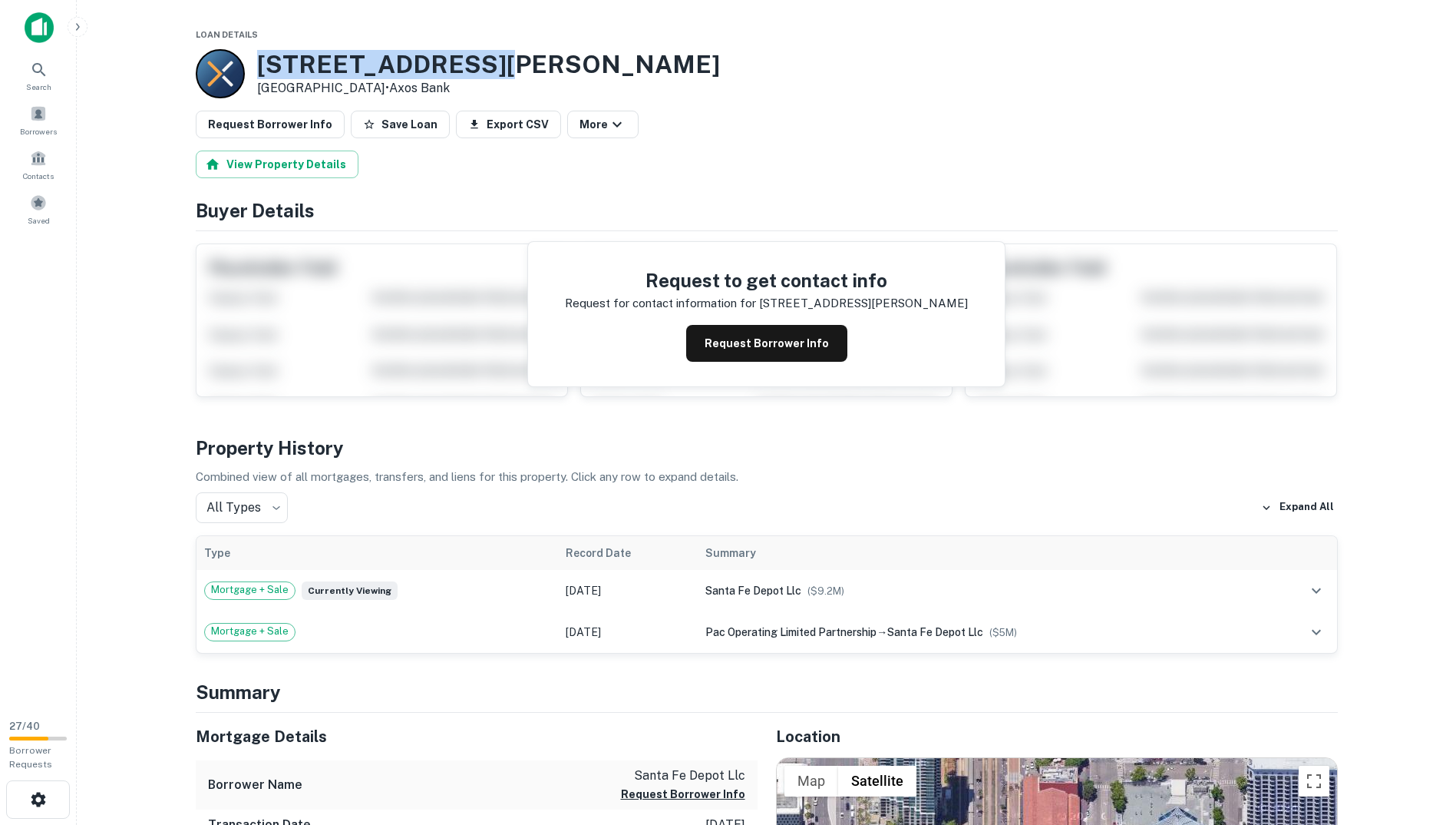
click at [712, 355] on button "Request Borrower Info" at bounding box center [767, 343] width 161 height 37
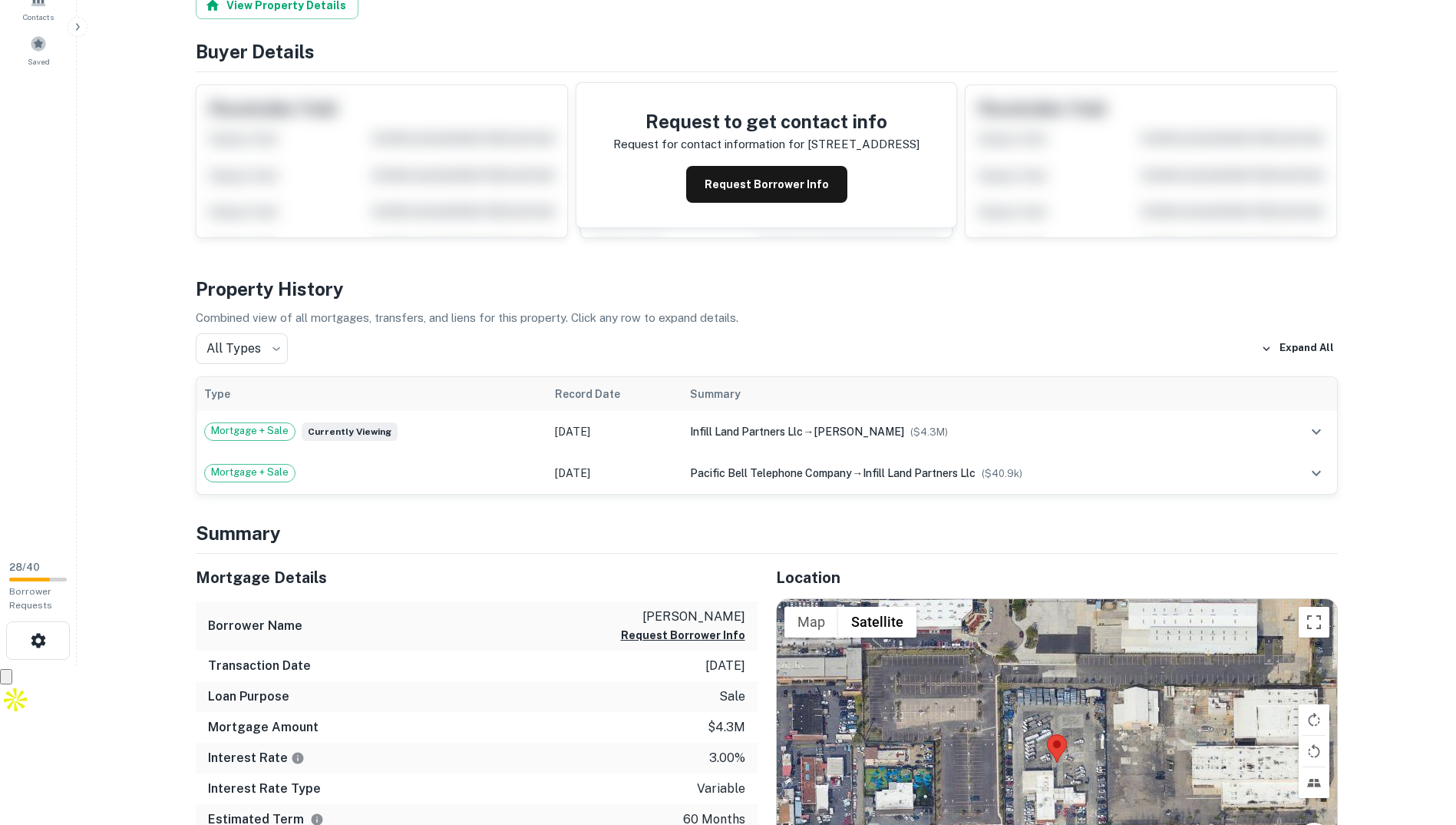
scroll to position [461, 0]
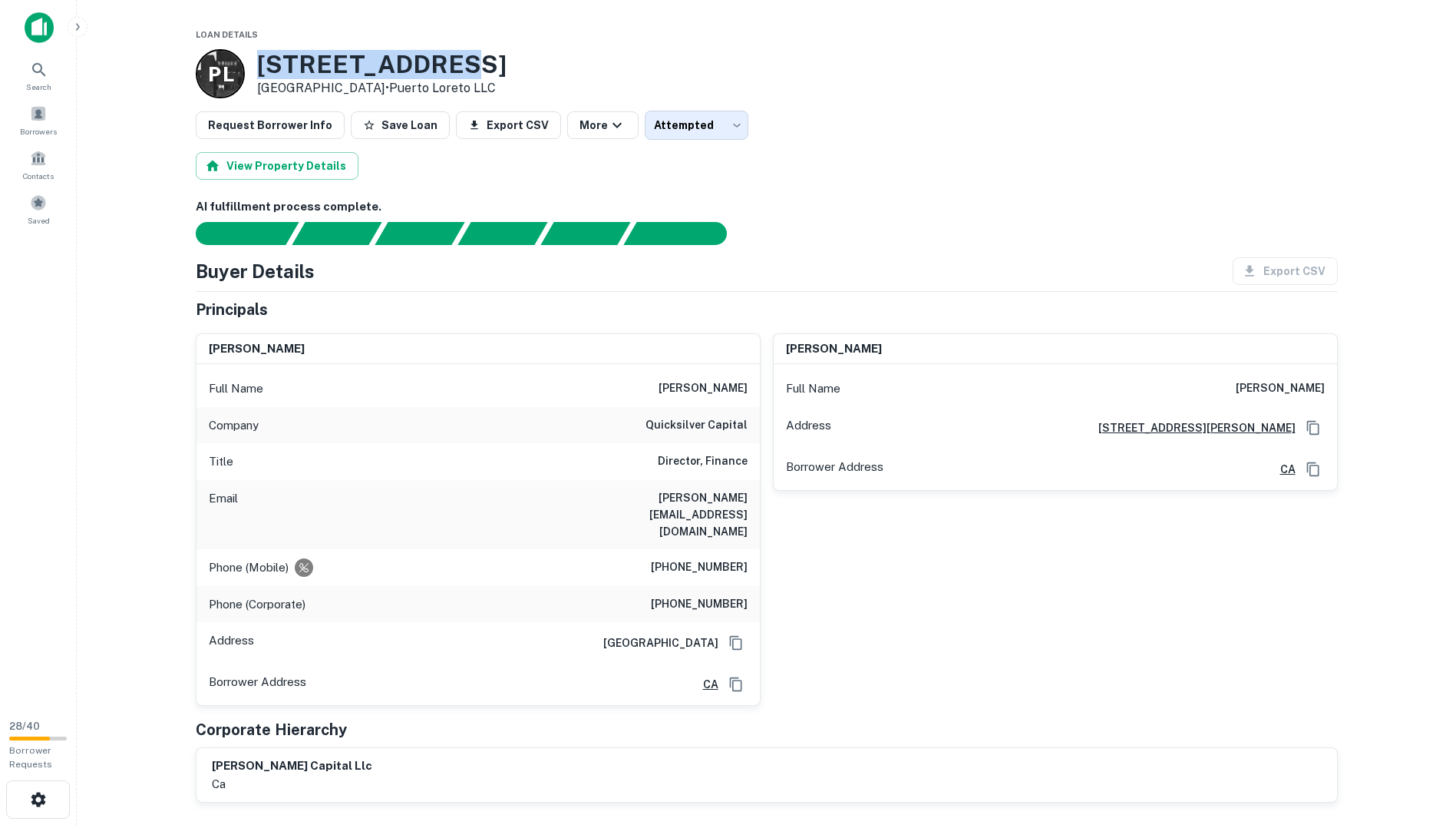
drag, startPoint x: 257, startPoint y: 57, endPoint x: 460, endPoint y: 66, distance: 203.2
click at [460, 66] on h3 "[STREET_ADDRESS]" at bounding box center [382, 64] width 249 height 29
copy h3 "[STREET_ADDRESS]"
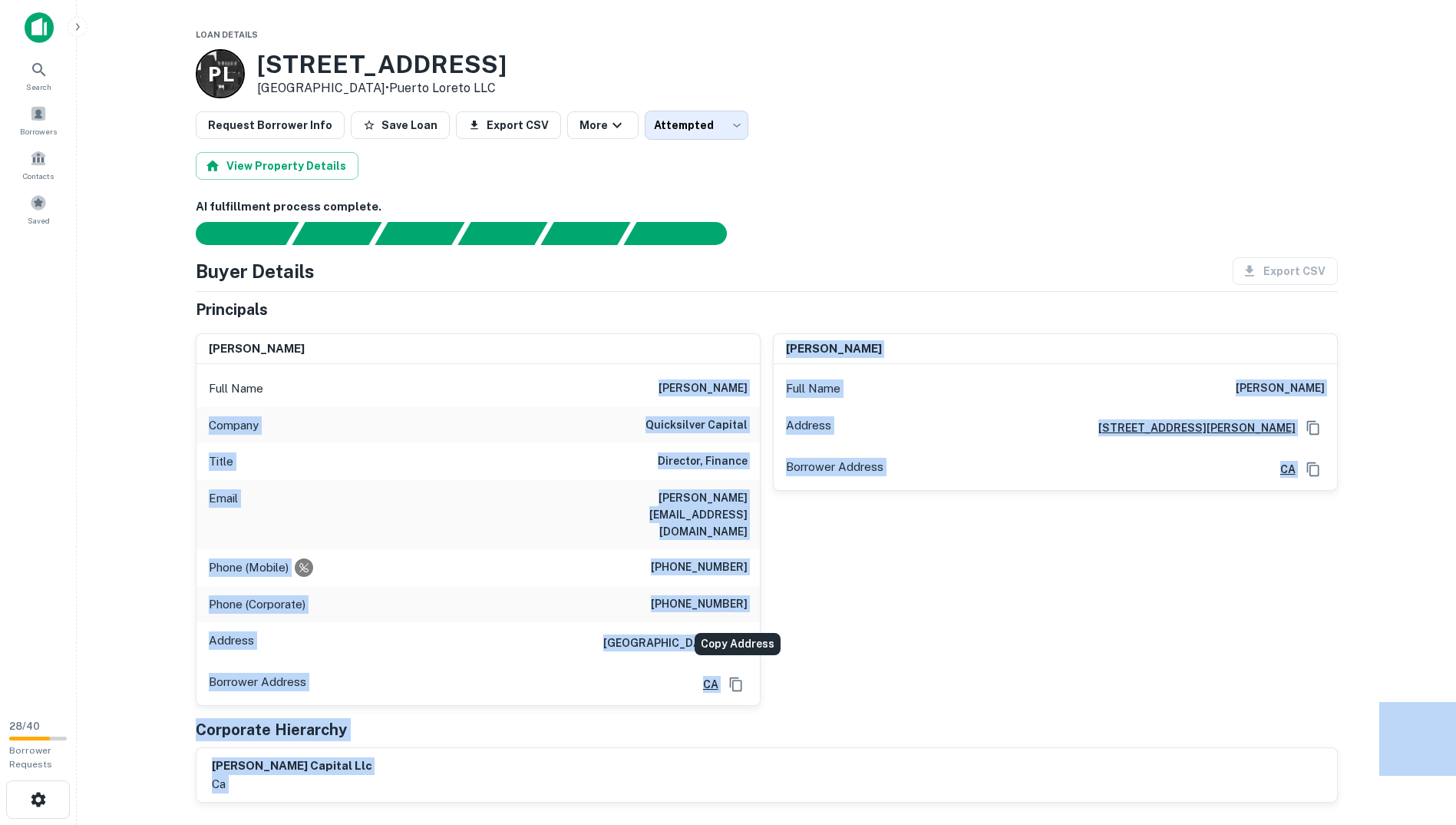
click at [743, 673] on body "Search Borrowers Contacts Saved 28 / 40 Borrower Requests Loan Details P L [STR…" at bounding box center [728, 412] width 1456 height 825
click at [664, 118] on body "Search Borrowers Contacts Saved 28 / 40 Borrower Requests Loan Details P L [STR…" at bounding box center [728, 412] width 1456 height 825
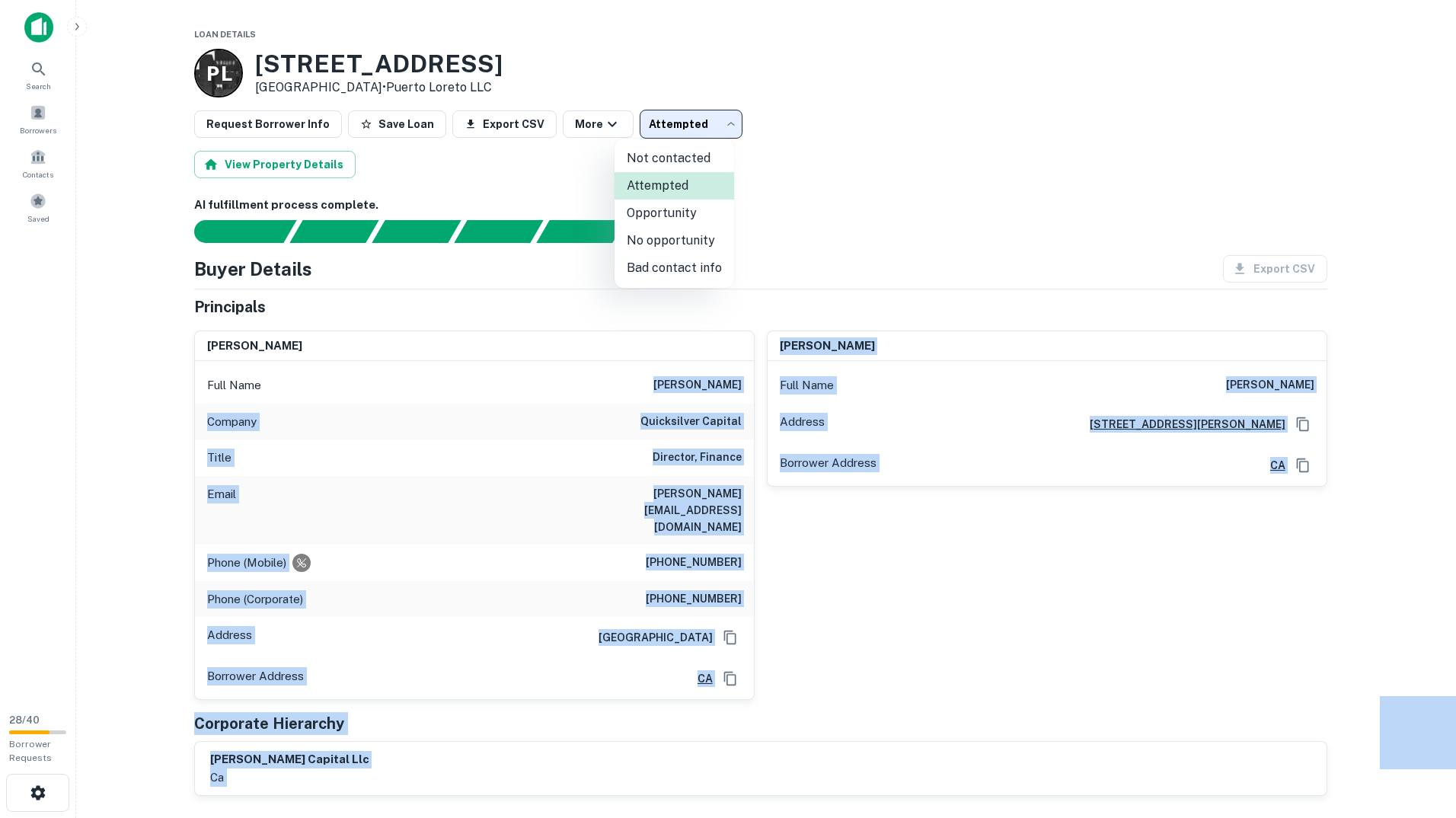
click at [675, 261] on li "Bad contact info" at bounding box center [674, 268] width 119 height 27
type input "**********"
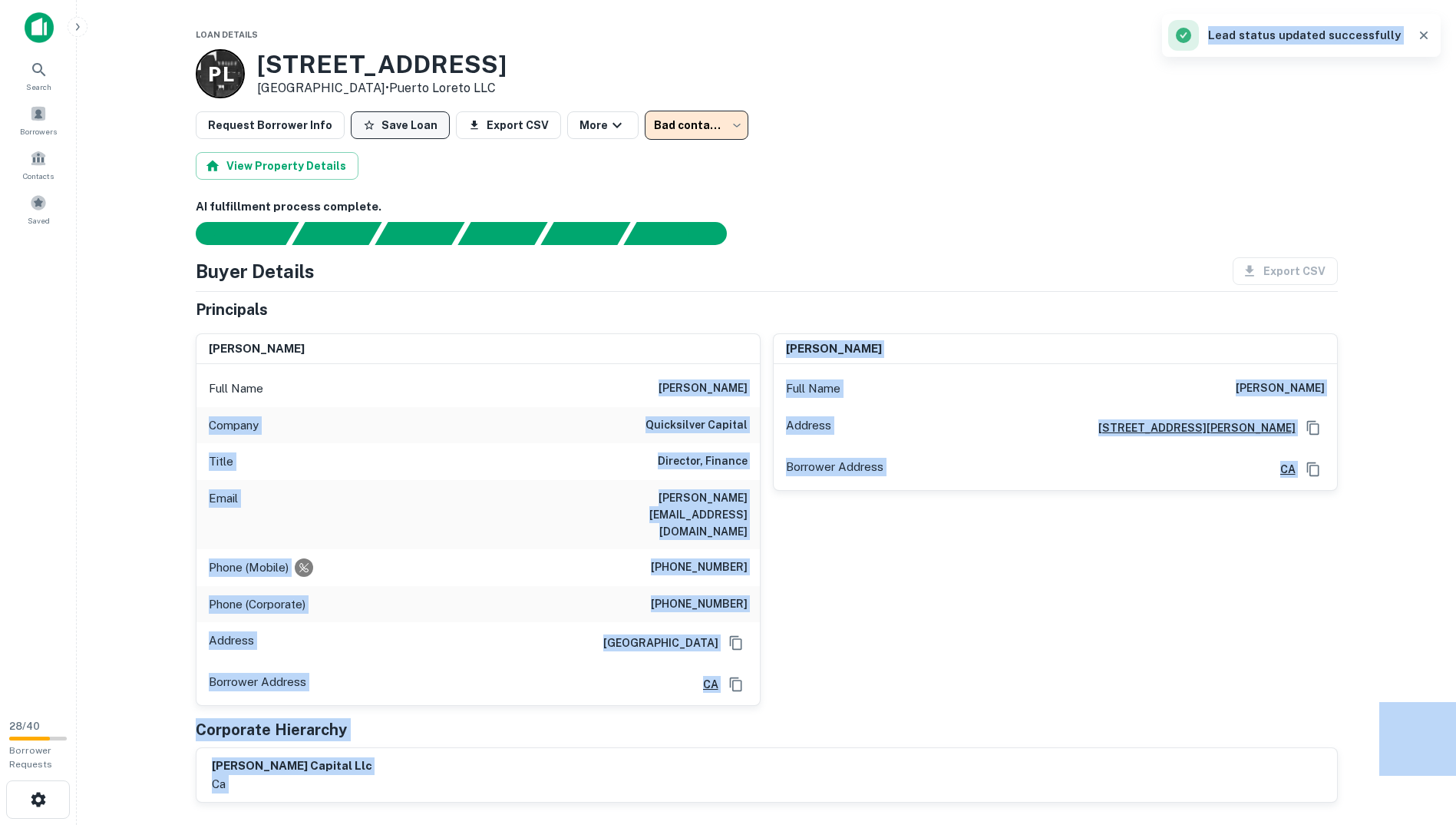
click at [371, 127] on button "Save Loan" at bounding box center [400, 125] width 99 height 28
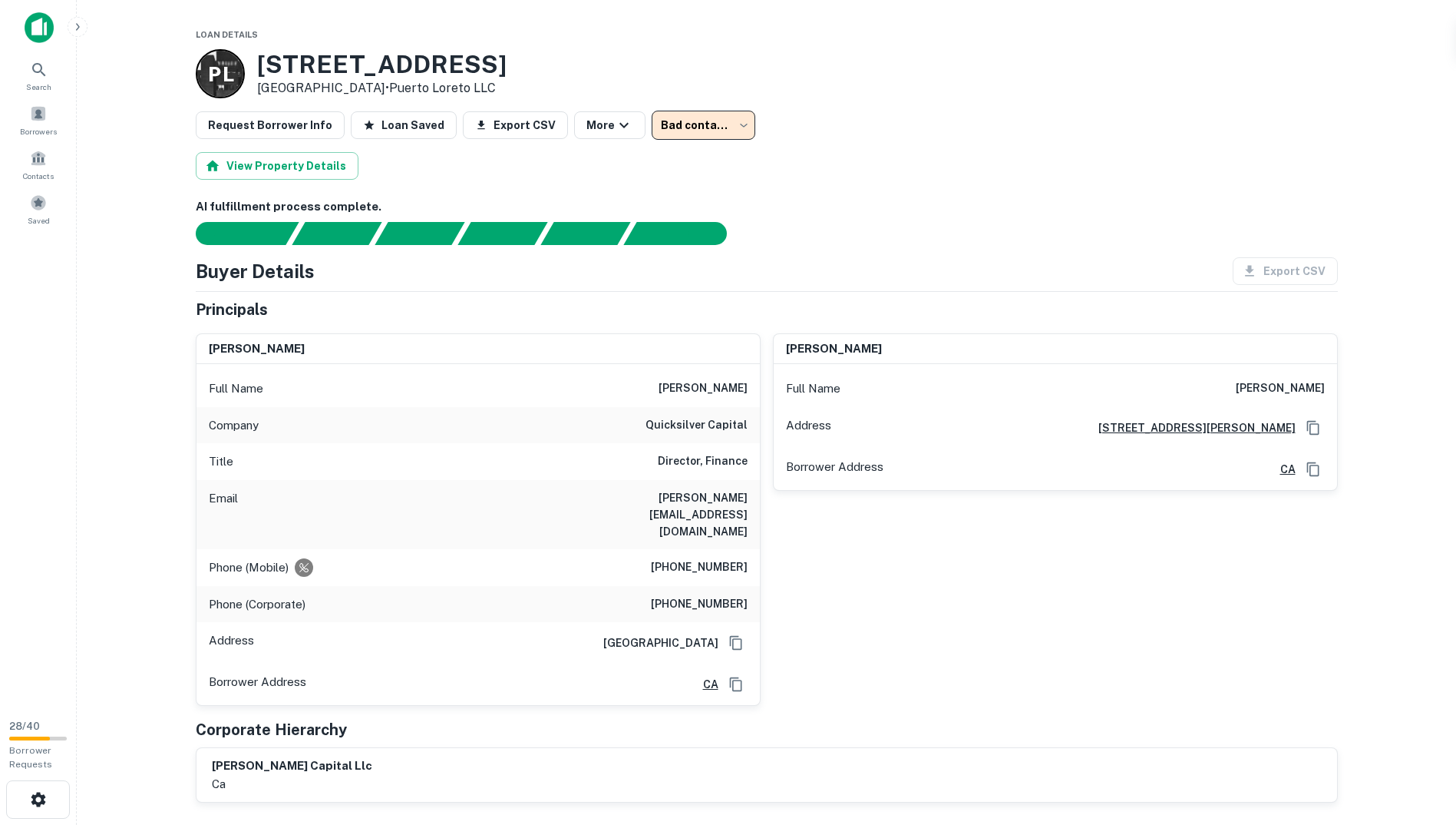
click at [1029, 165] on div "View Property Details" at bounding box center [767, 166] width 1143 height 28
